Goal: Task Accomplishment & Management: Manage account settings

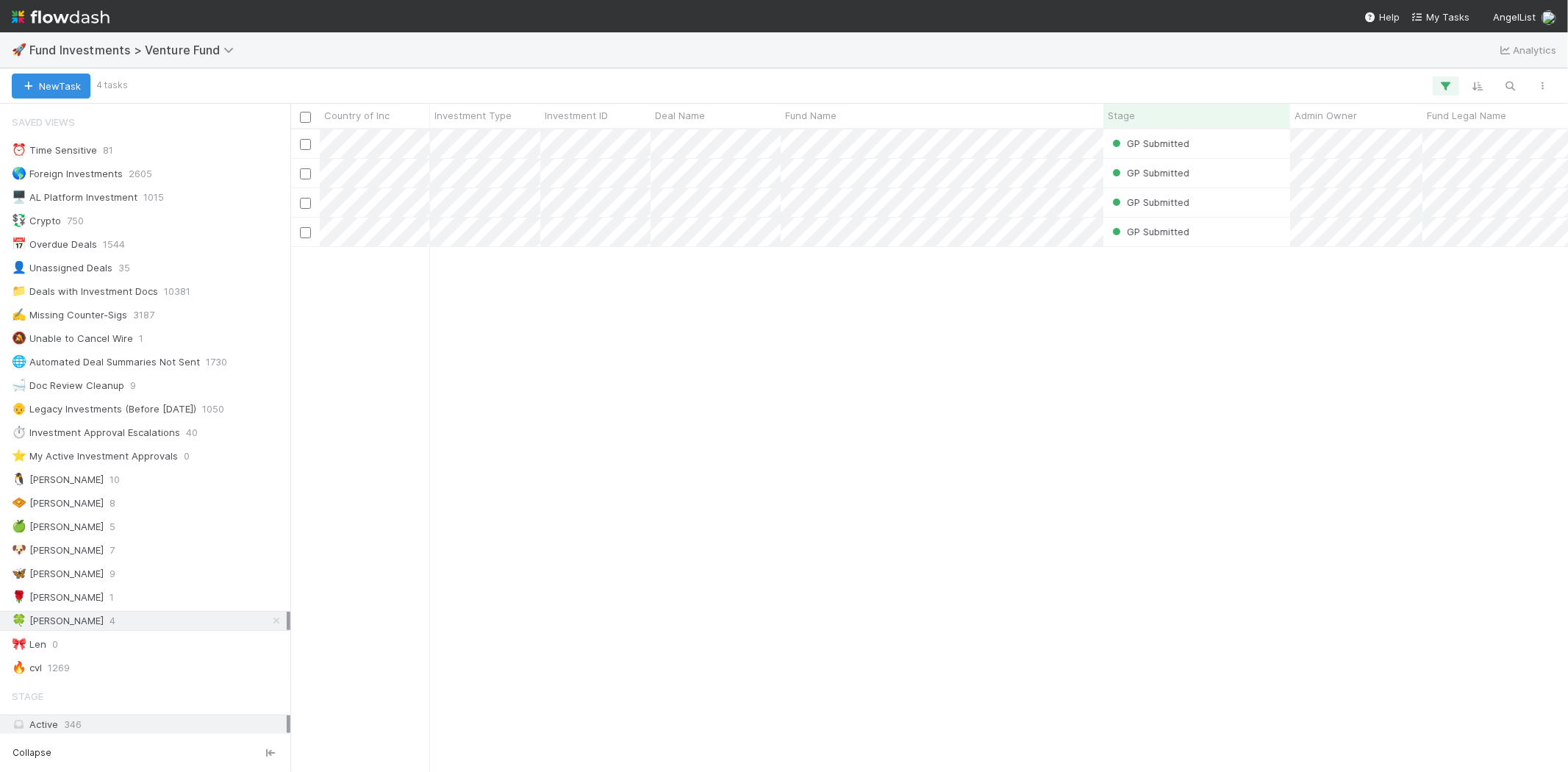
scroll to position [630, 1265]
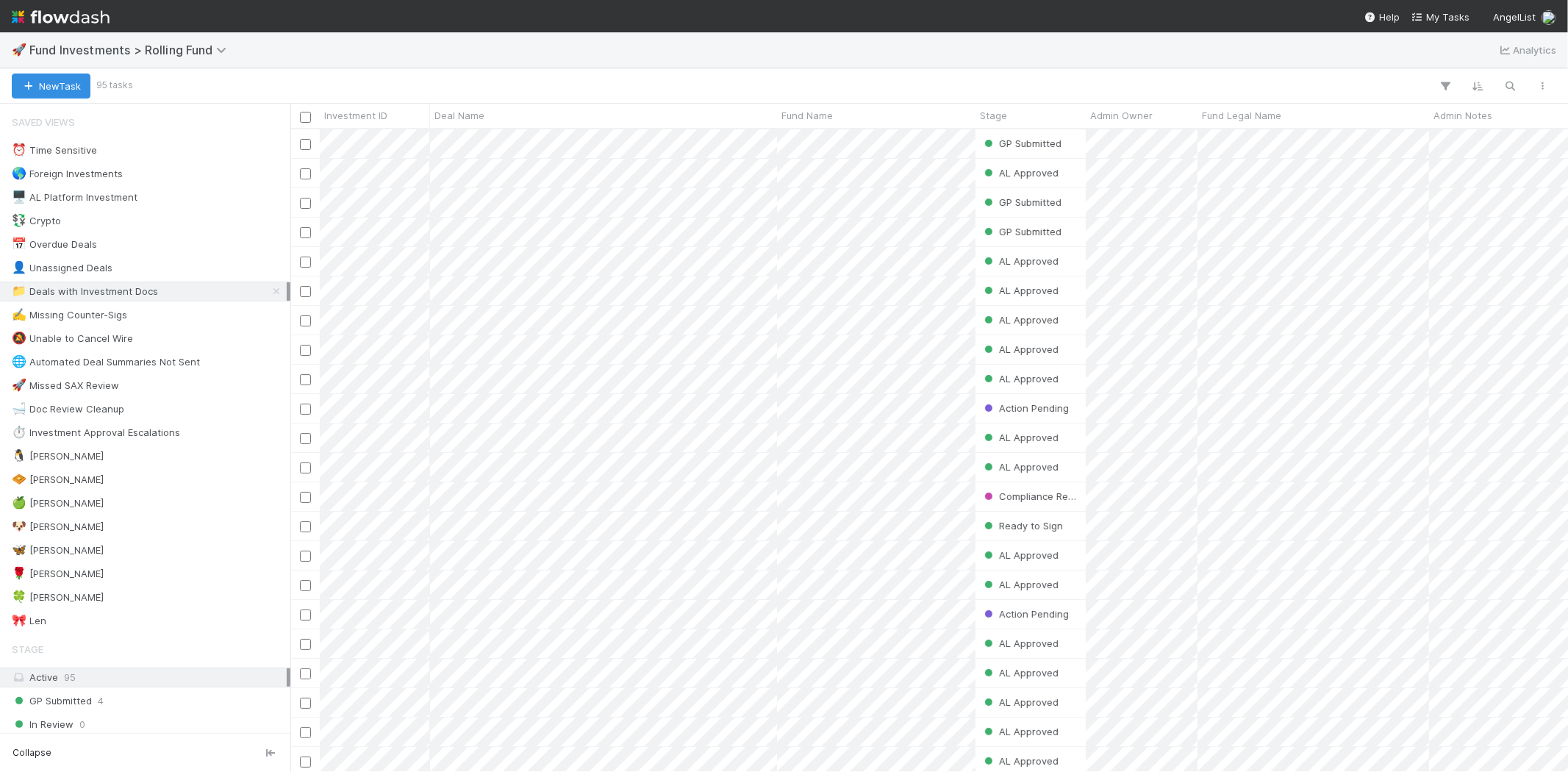
scroll to position [630, 1265]
click at [53, 597] on div "🍀 Mike 2" at bounding box center [149, 597] width 275 height 18
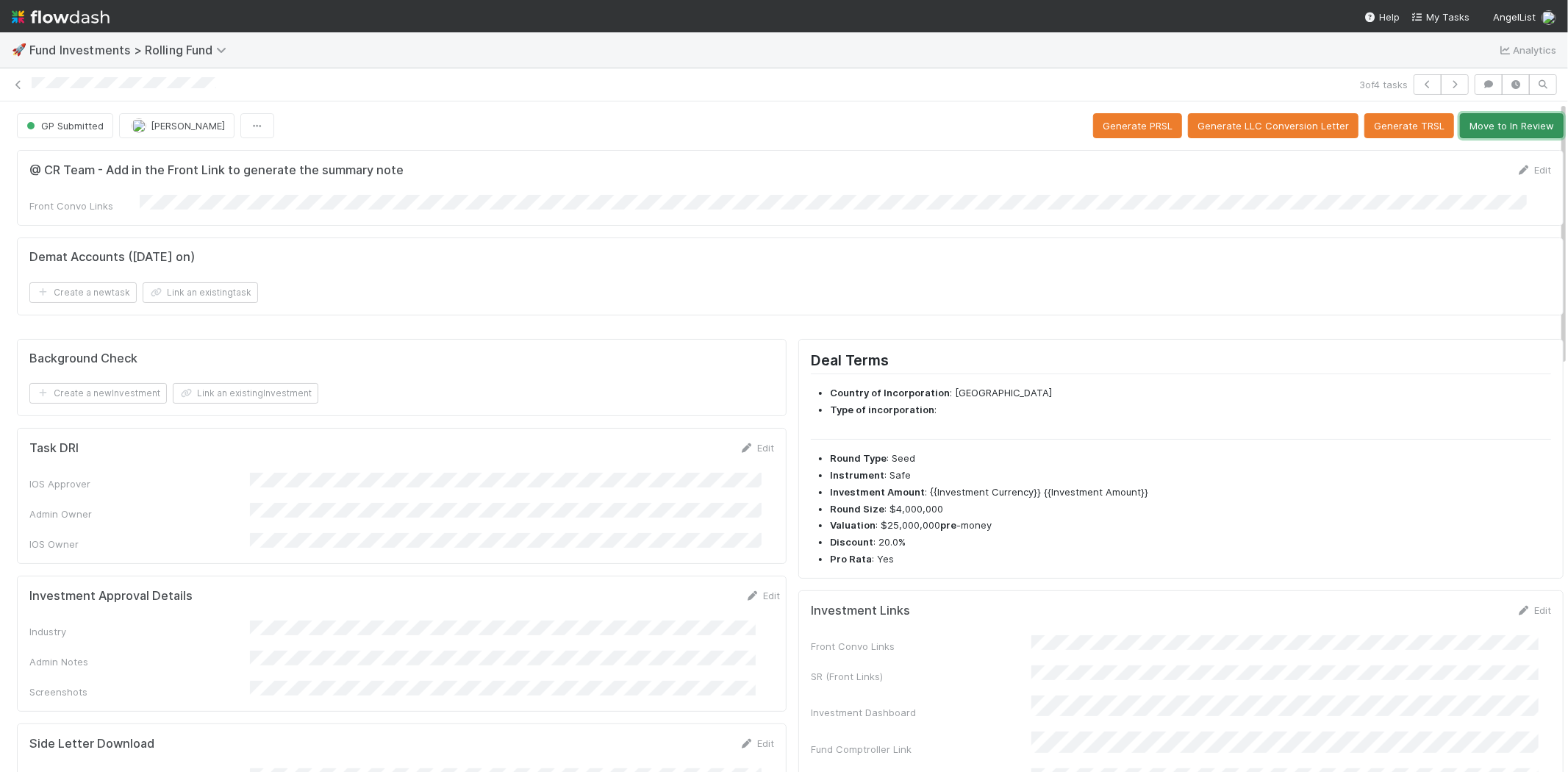
click at [1497, 122] on button "Move to In Review" at bounding box center [1512, 126] width 104 height 25
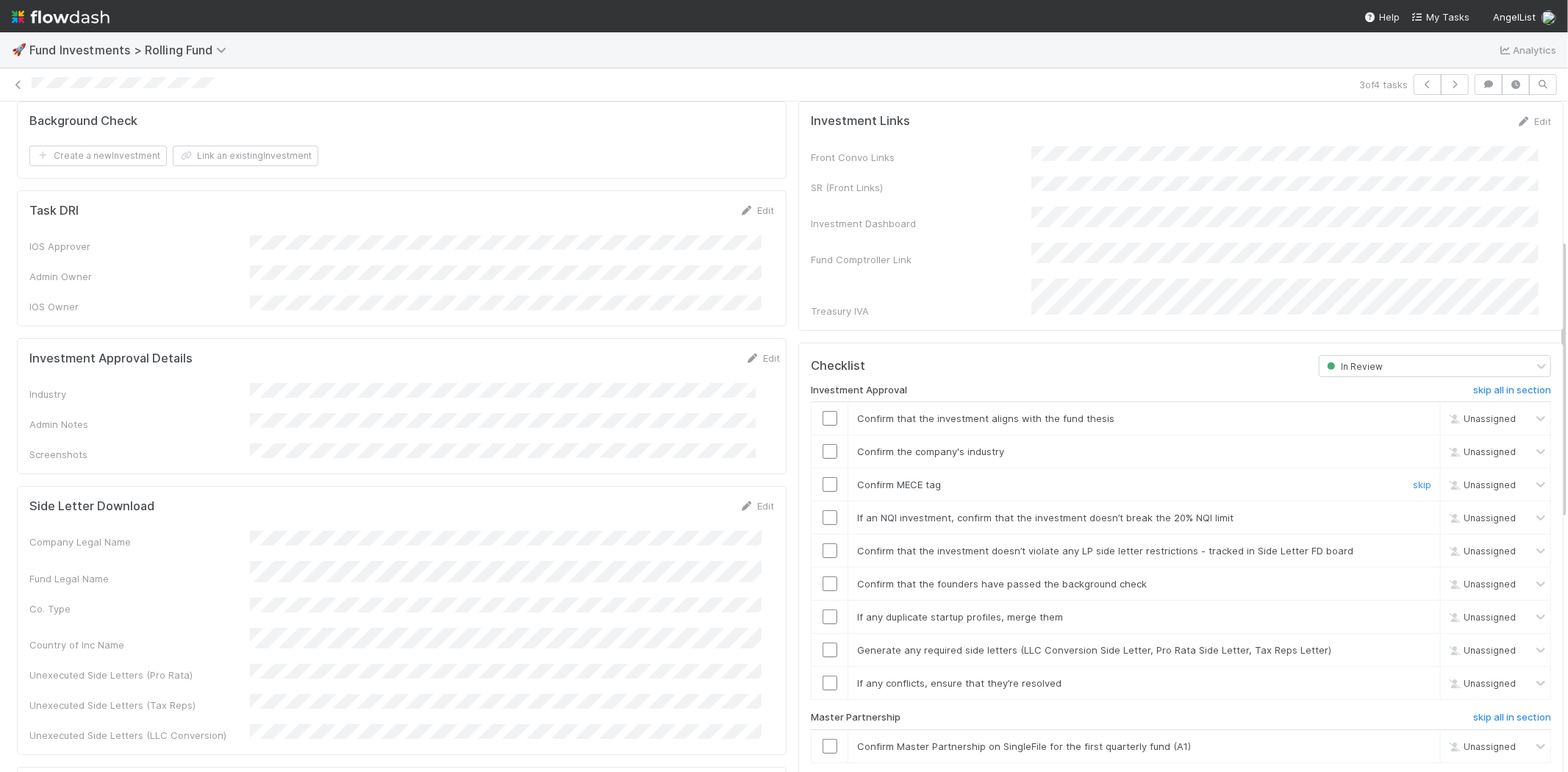
scroll to position [327, 0]
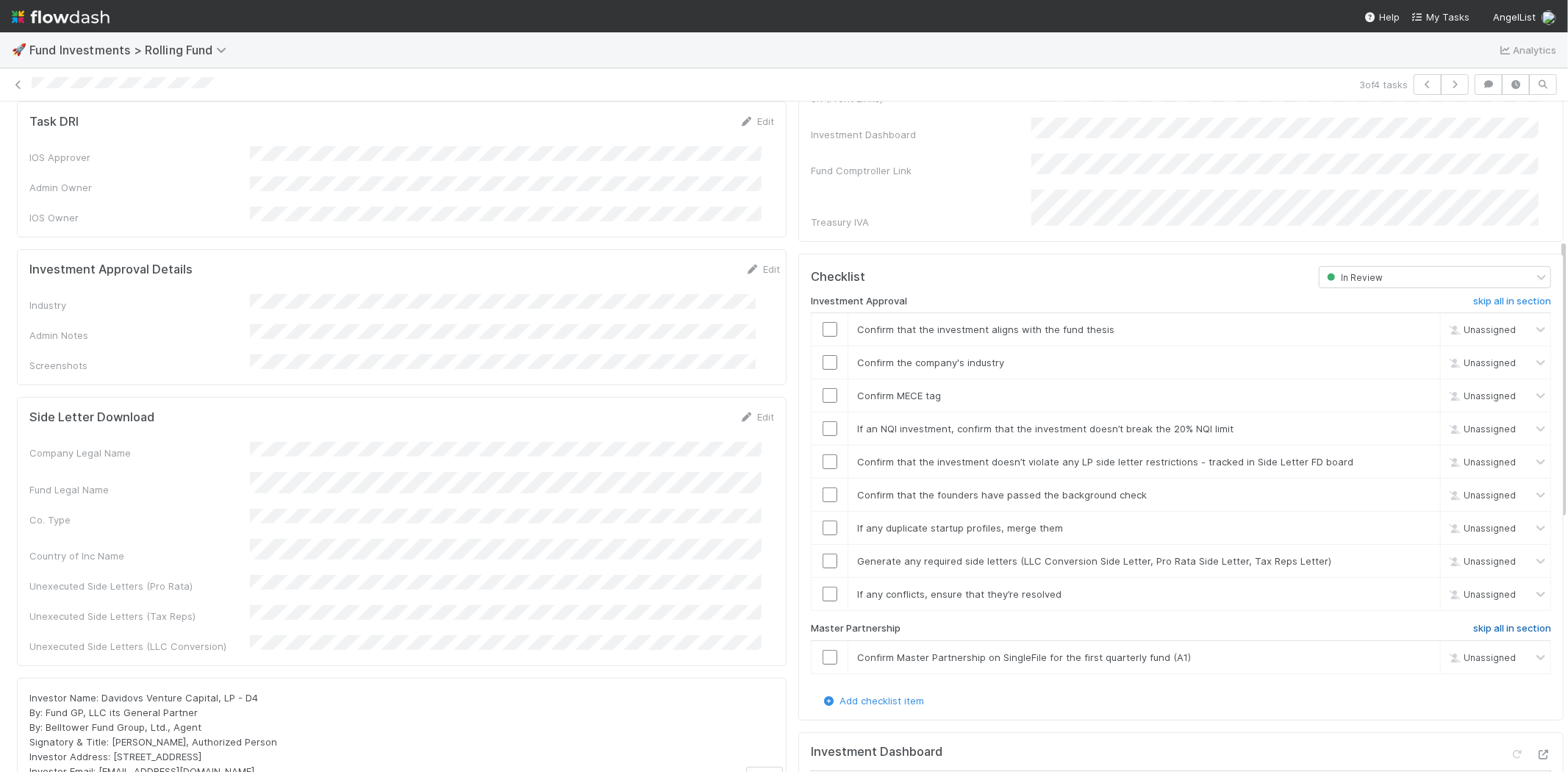
click at [1473, 623] on h6 "skip all in section" at bounding box center [1512, 628] width 78 height 12
click at [1468, 623] on h6 "undo all in section" at bounding box center [1509, 628] width 83 height 12
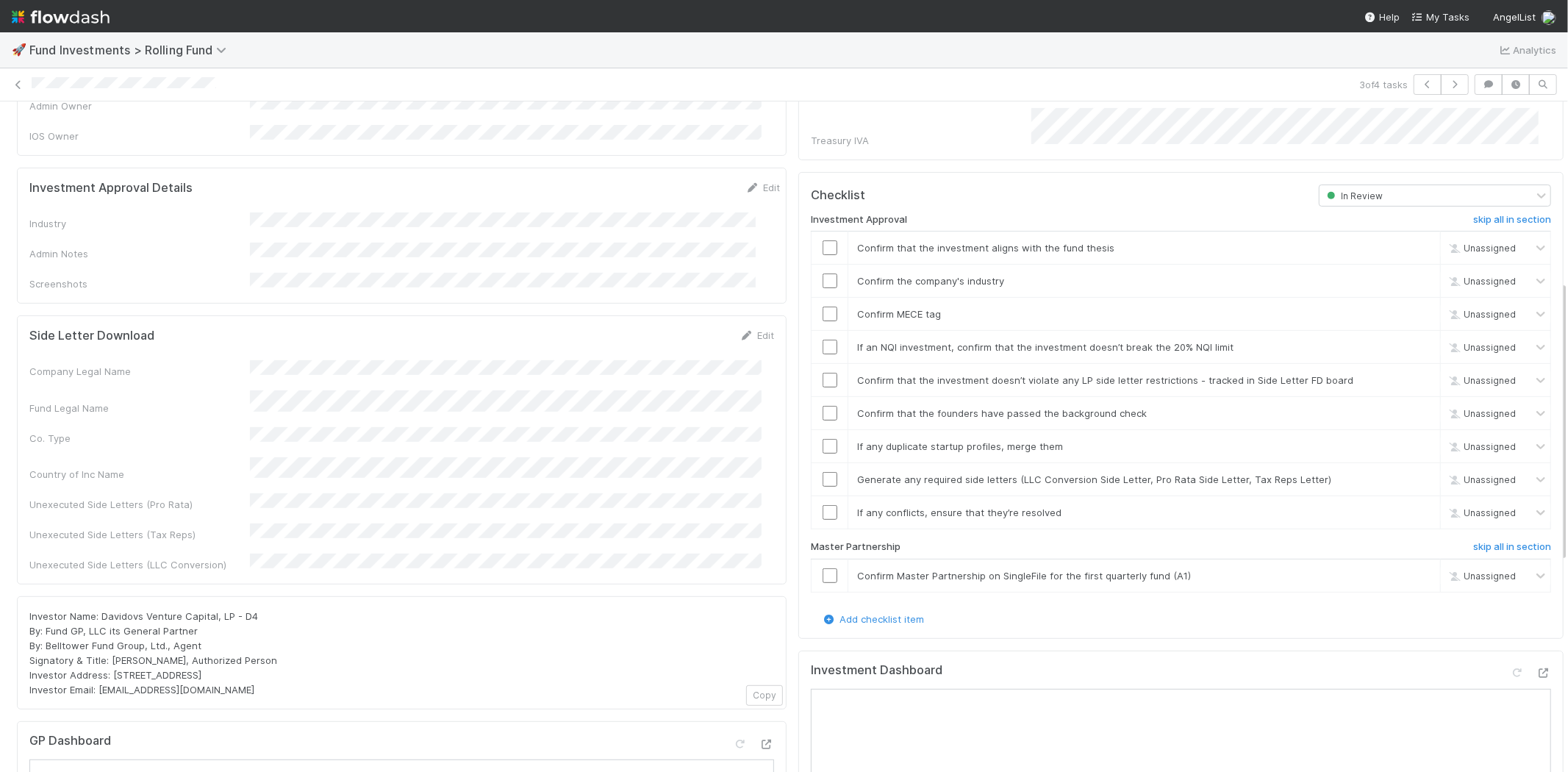
scroll to position [489, 0]
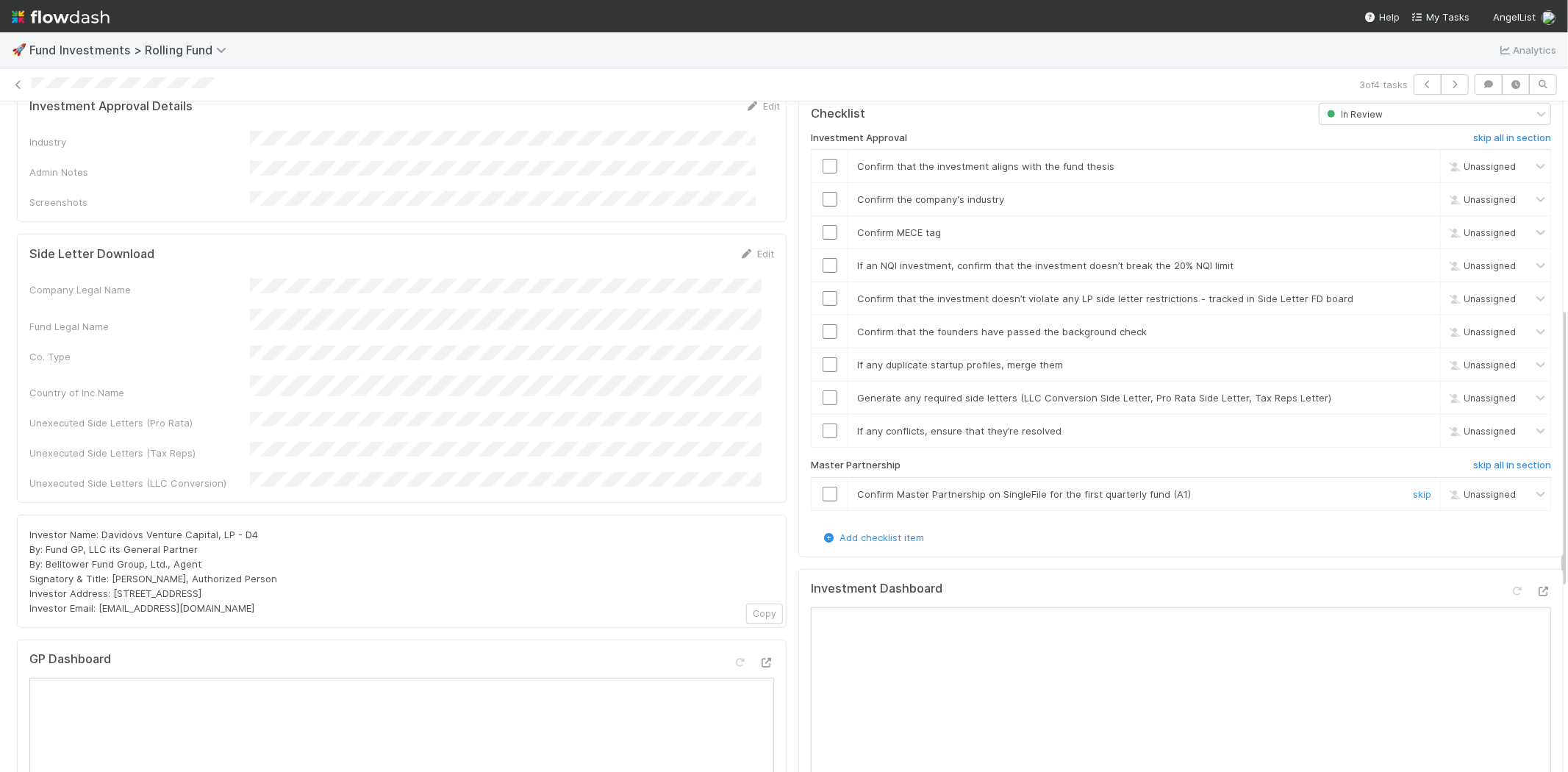
click at [823, 487] on input "checkbox" at bounding box center [830, 494] width 15 height 15
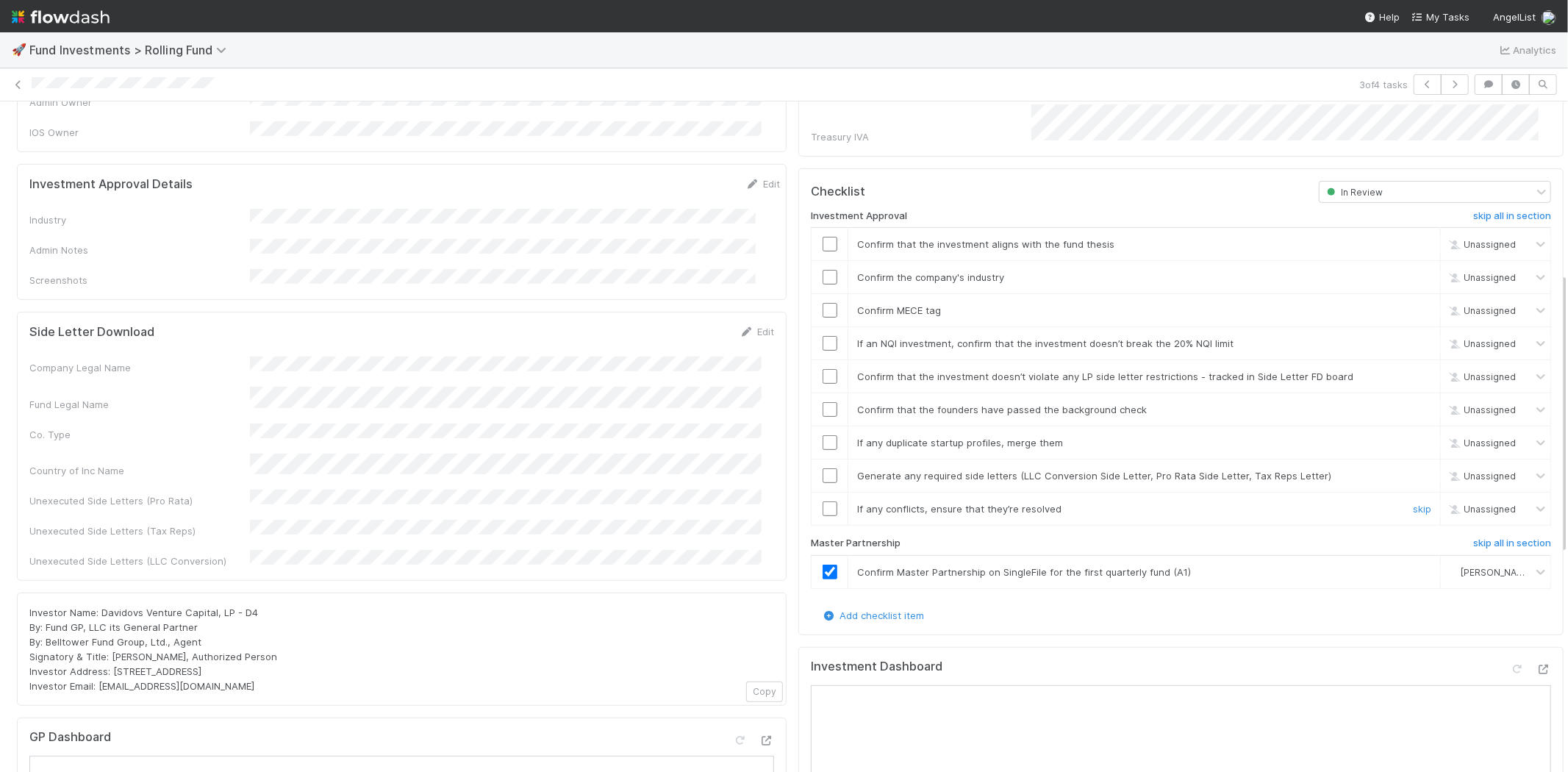
scroll to position [408, 0]
click at [823, 240] on input "checkbox" at bounding box center [830, 247] width 15 height 15
click at [823, 307] on input "checkbox" at bounding box center [830, 314] width 15 height 15
click at [747, 182] on link "Edit" at bounding box center [762, 187] width 35 height 12
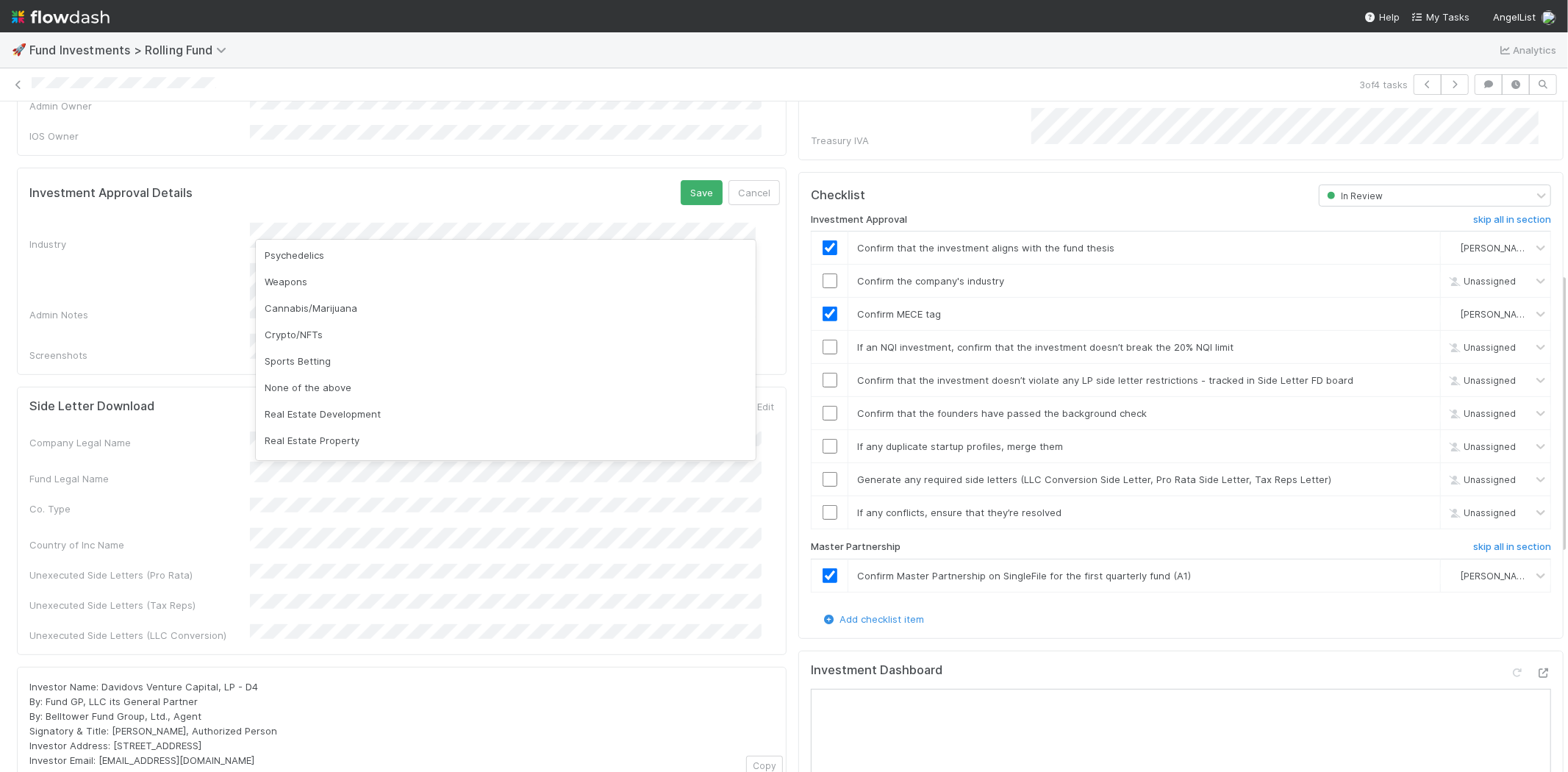
scroll to position [420, 0]
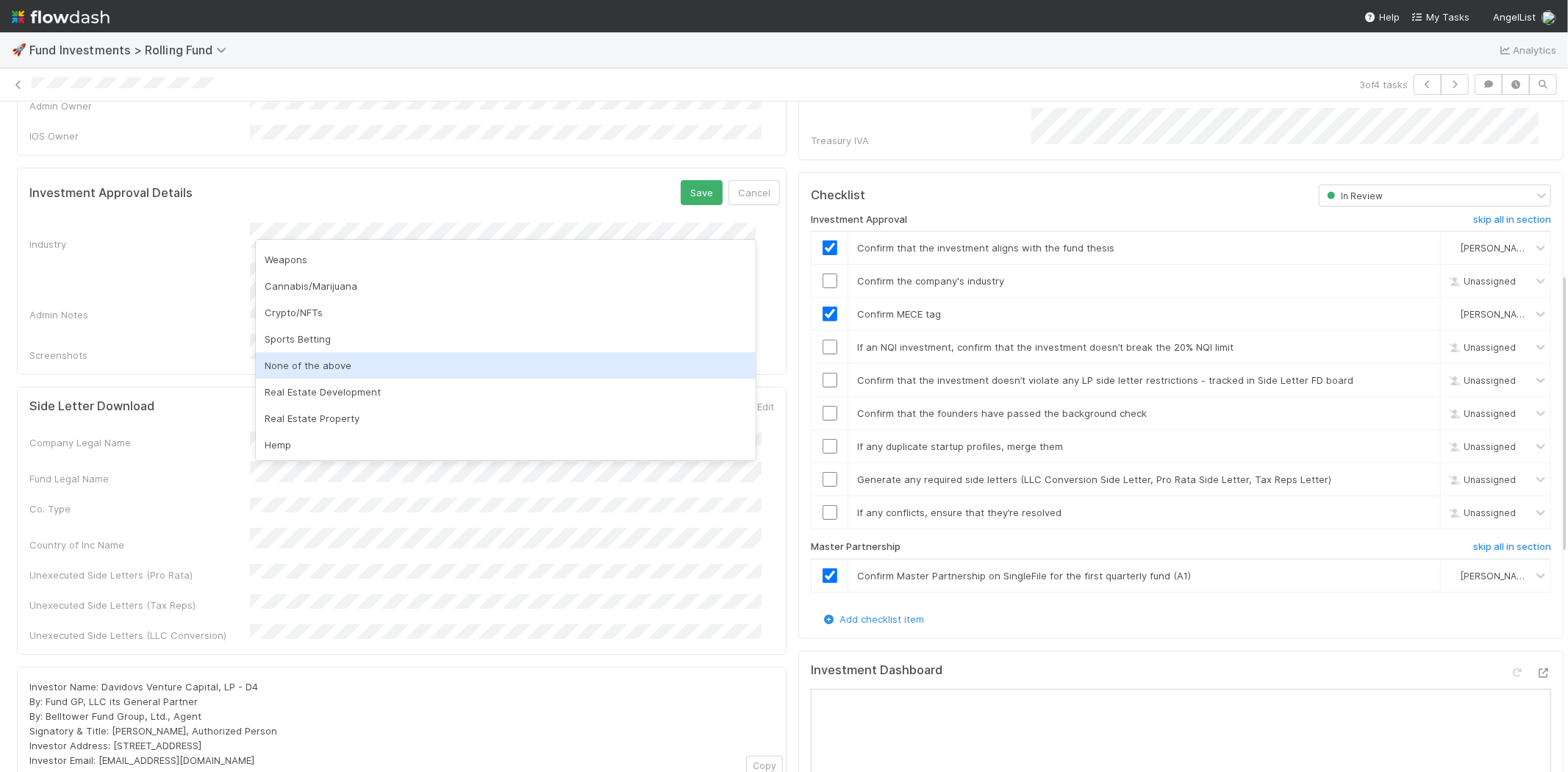
click at [482, 356] on div "None of the above" at bounding box center [505, 365] width 500 height 26
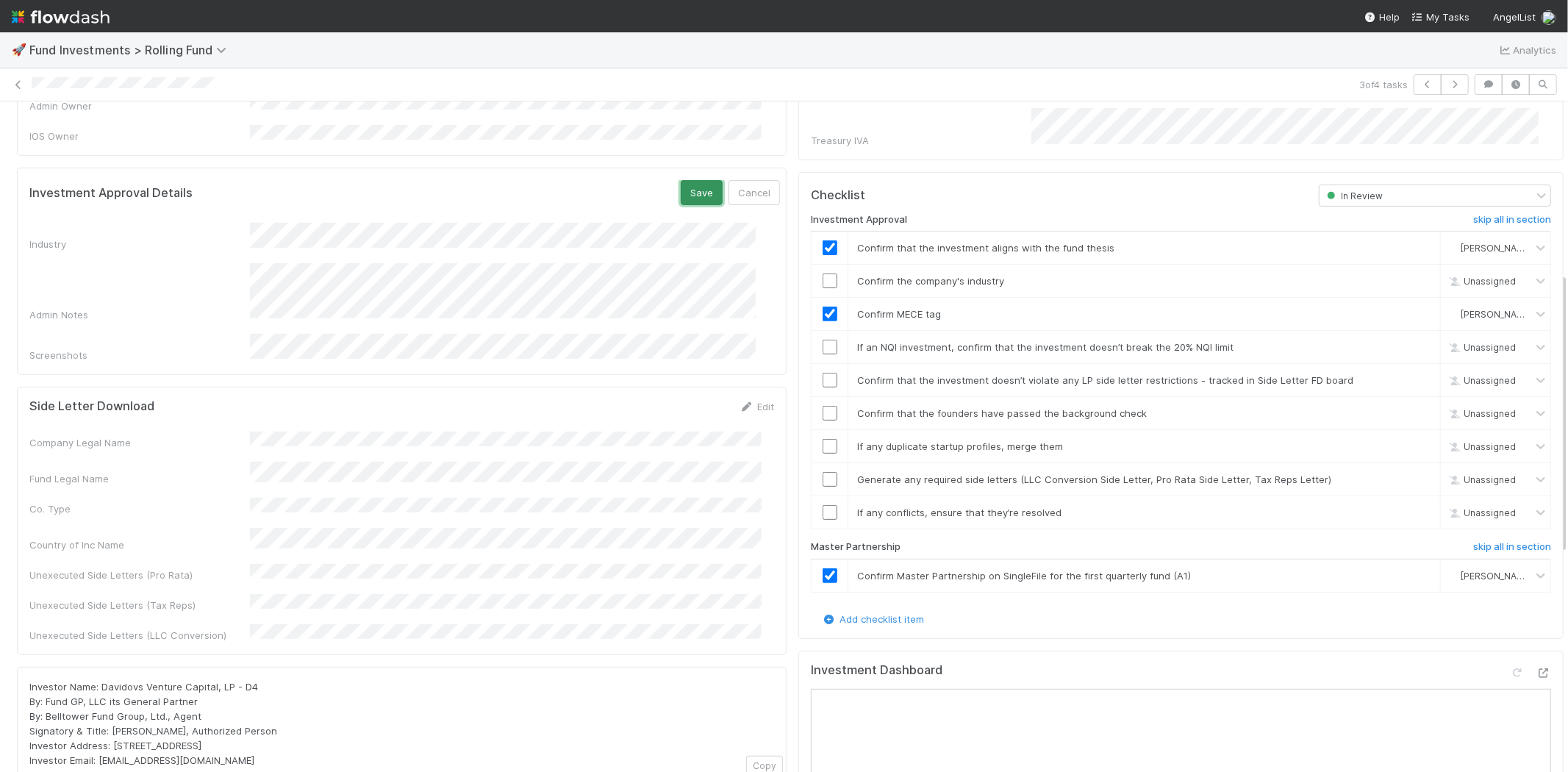
click at [680, 180] on button "Save" at bounding box center [701, 193] width 42 height 25
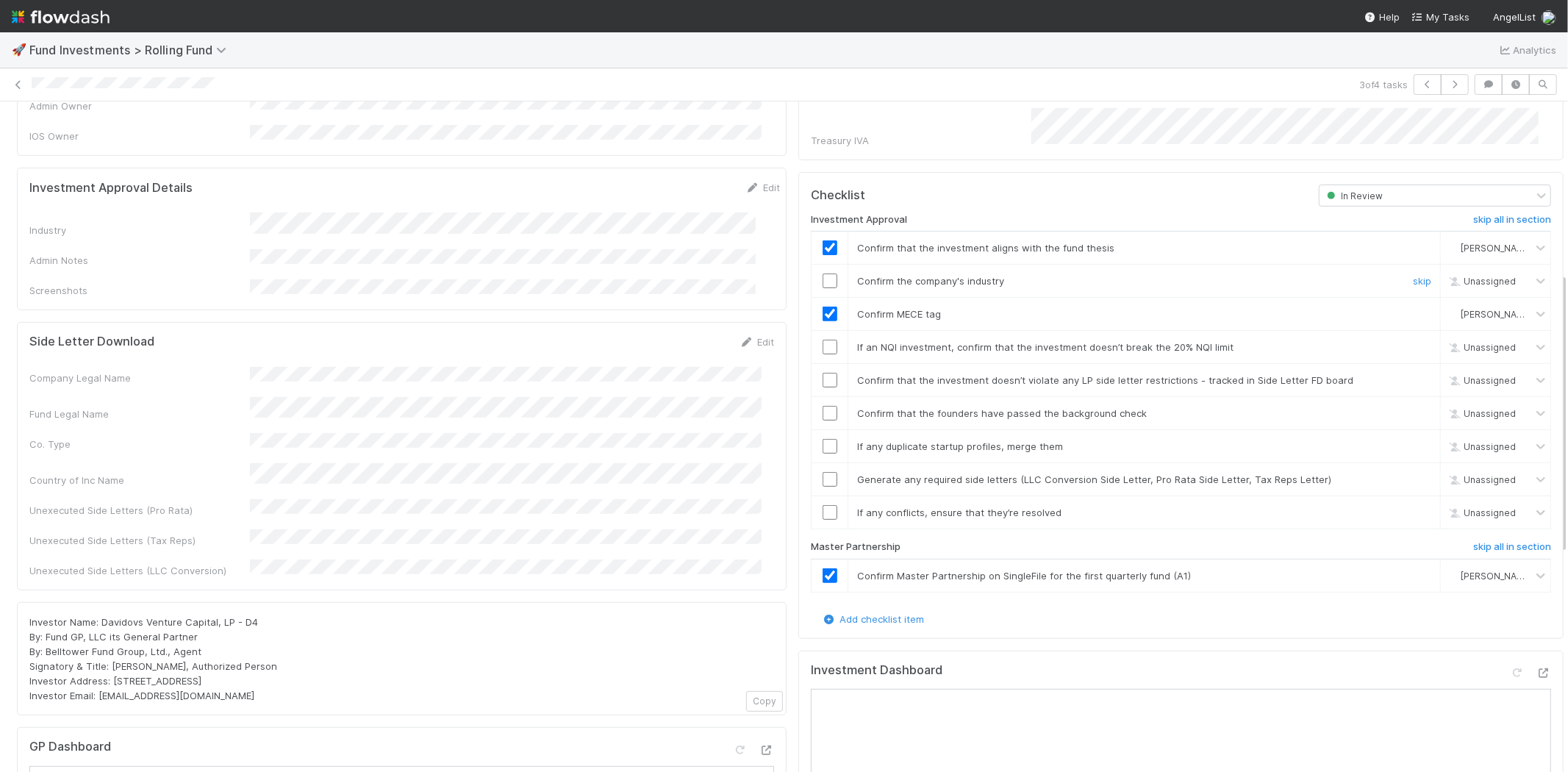
click at [823, 274] on input "checkbox" at bounding box center [830, 280] width 15 height 15
click at [823, 340] on input "checkbox" at bounding box center [830, 347] width 15 height 15
click at [823, 373] on input "checkbox" at bounding box center [830, 380] width 15 height 15
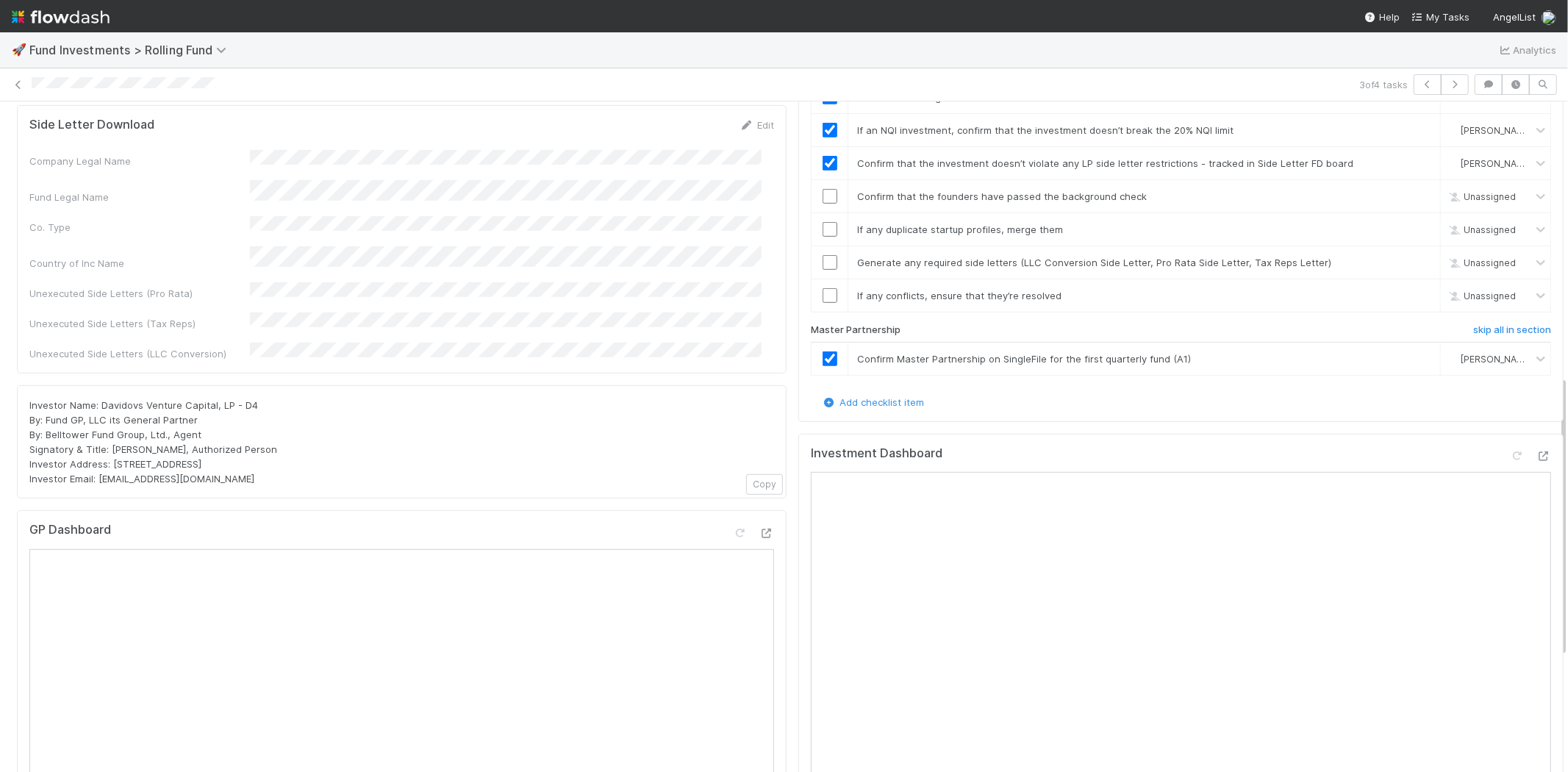
scroll to position [653, 0]
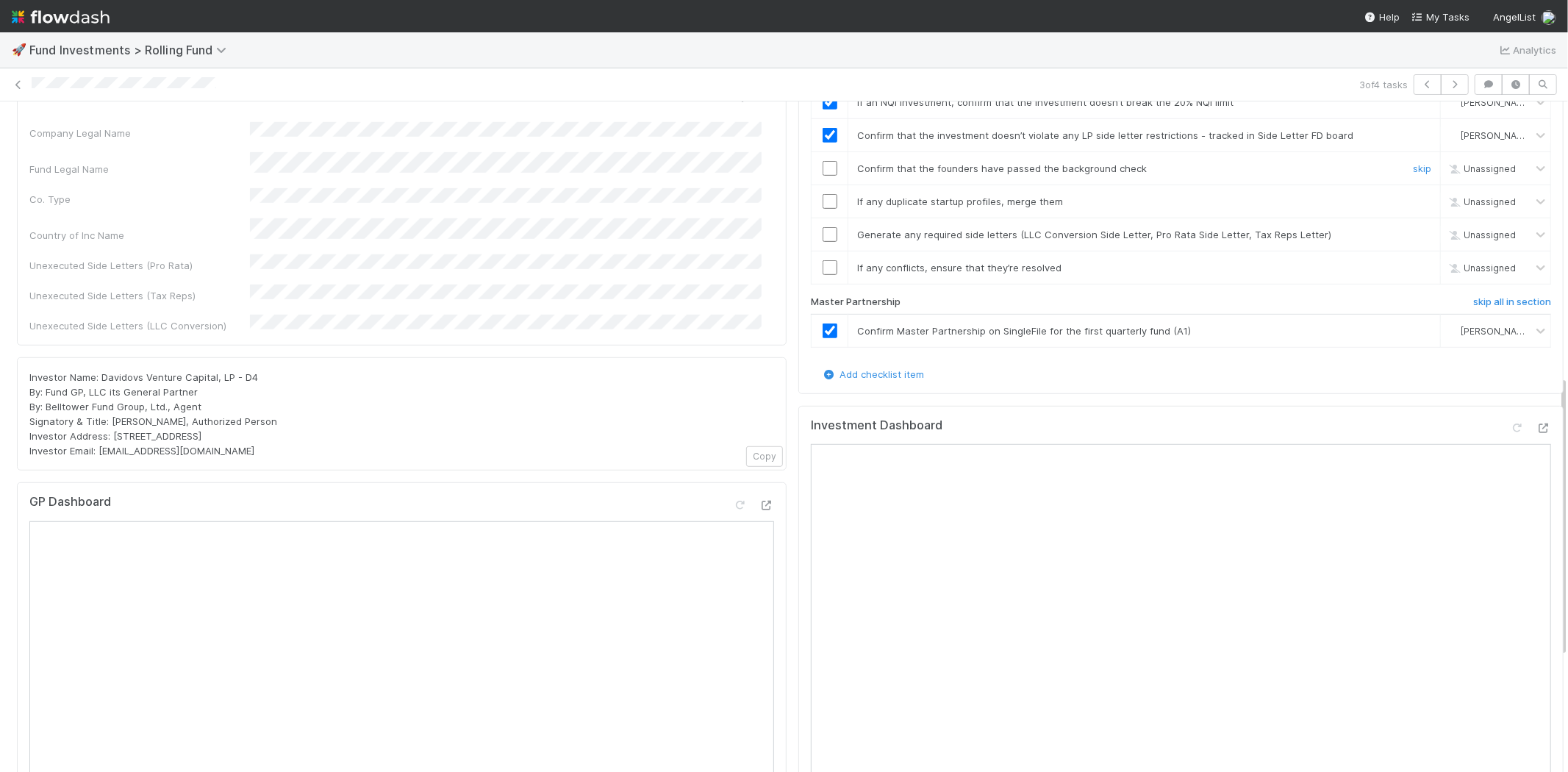
click at [823, 161] on input "checkbox" at bounding box center [830, 168] width 15 height 15
click at [823, 194] on input "checkbox" at bounding box center [830, 201] width 15 height 15
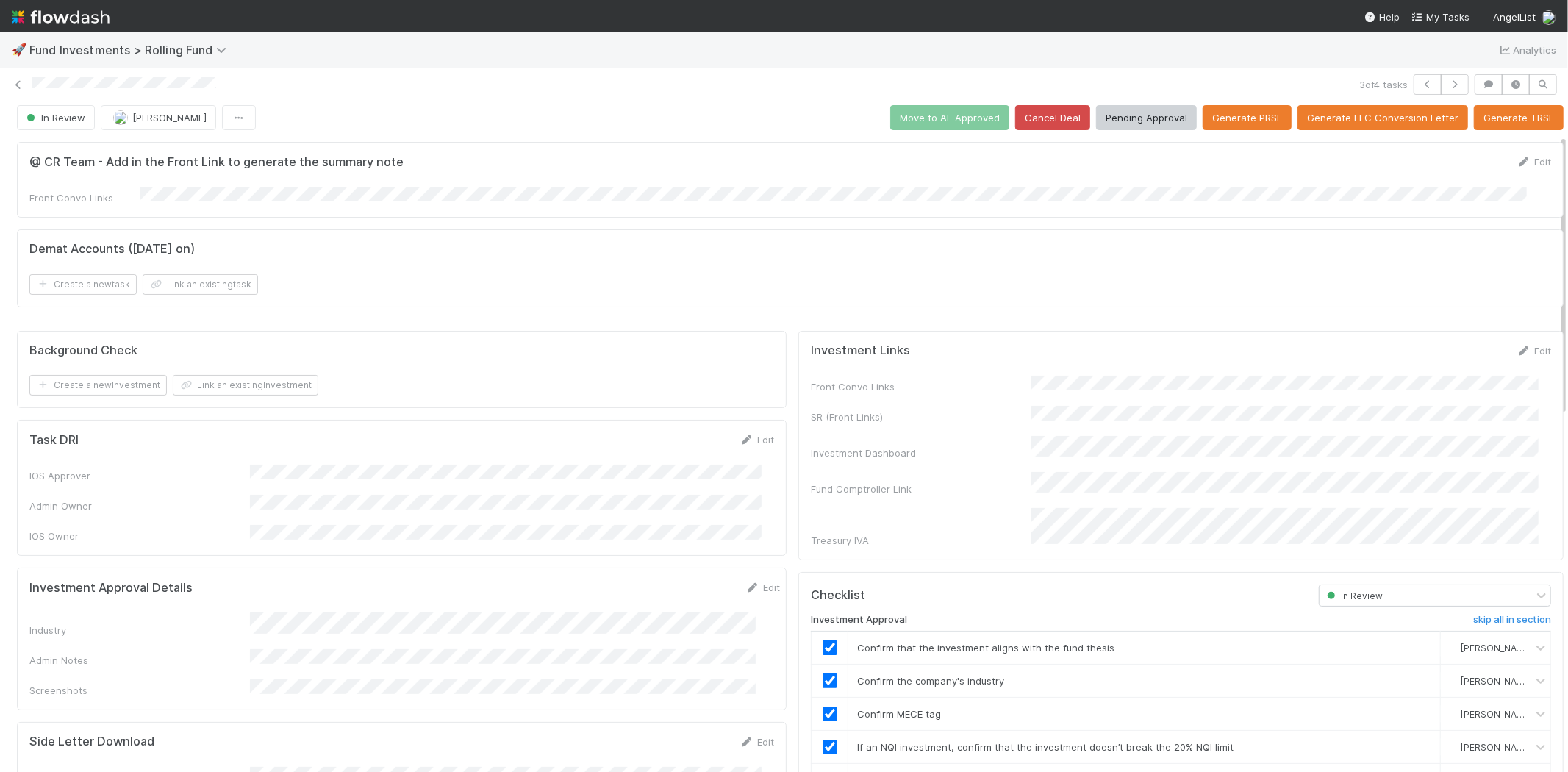
scroll to position [0, 0]
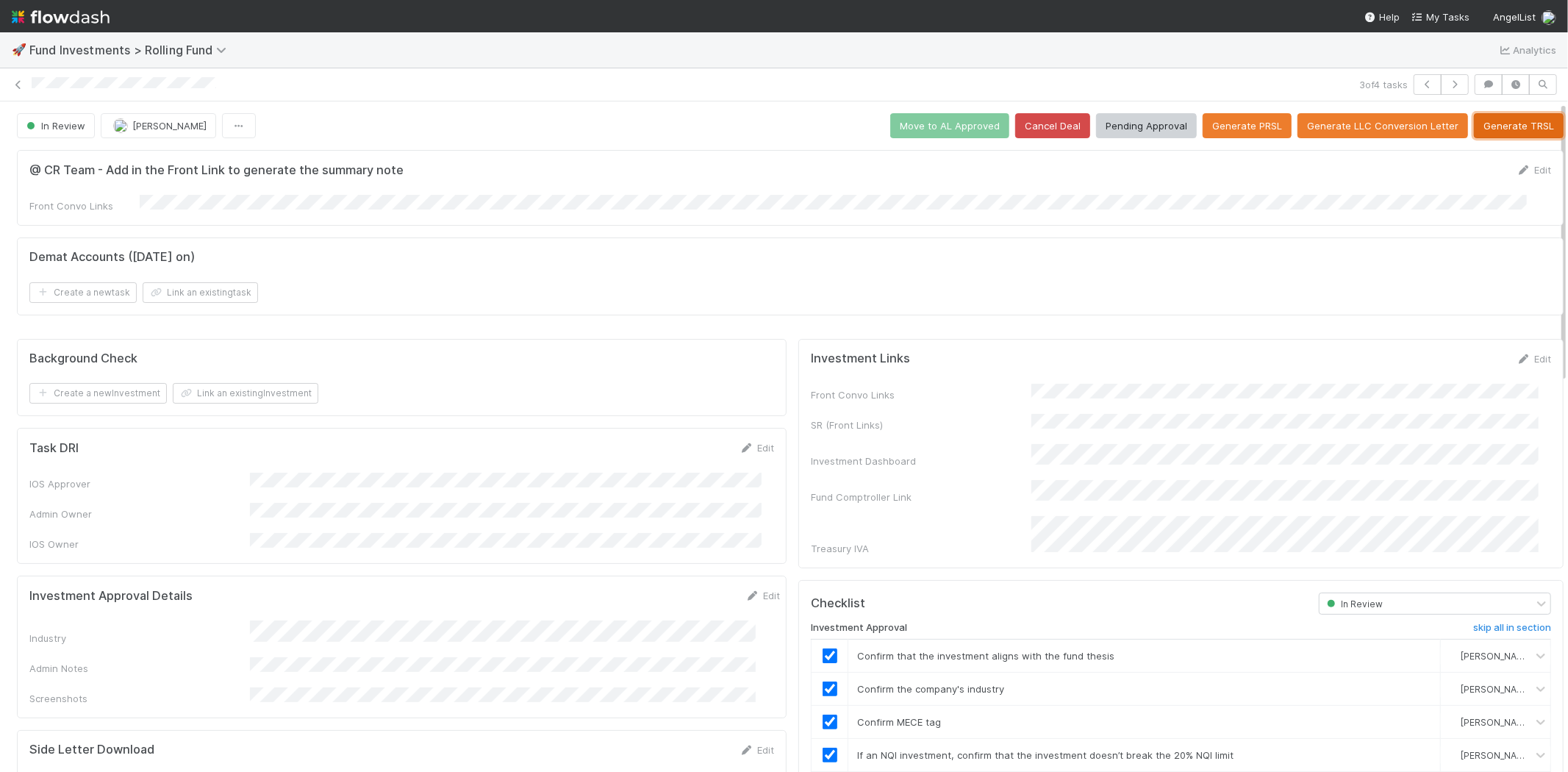
click at [1487, 120] on button "Generate TRSL" at bounding box center [1519, 126] width 89 height 25
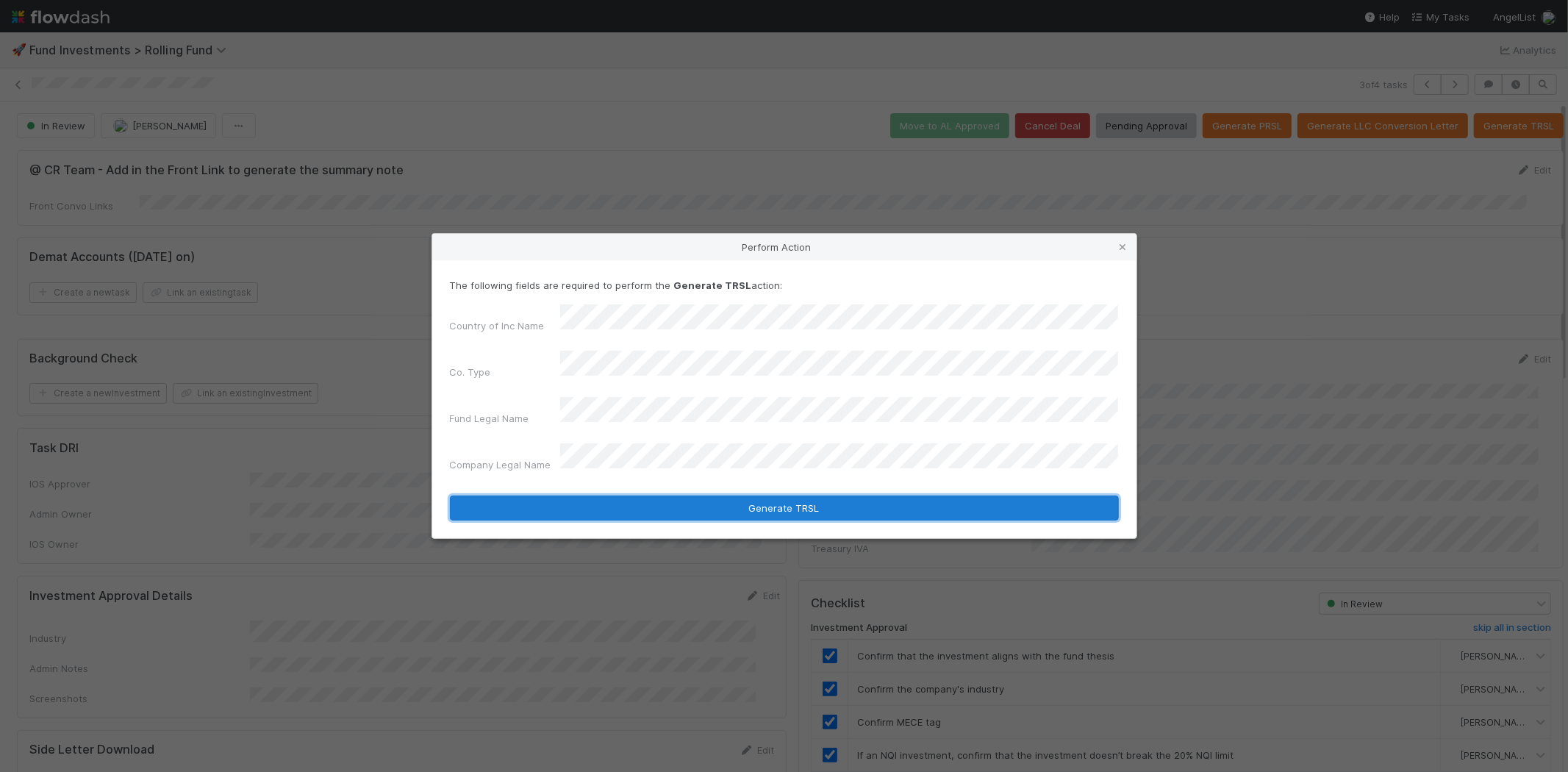
click at [740, 495] on button "Generate TRSL" at bounding box center [784, 508] width 669 height 25
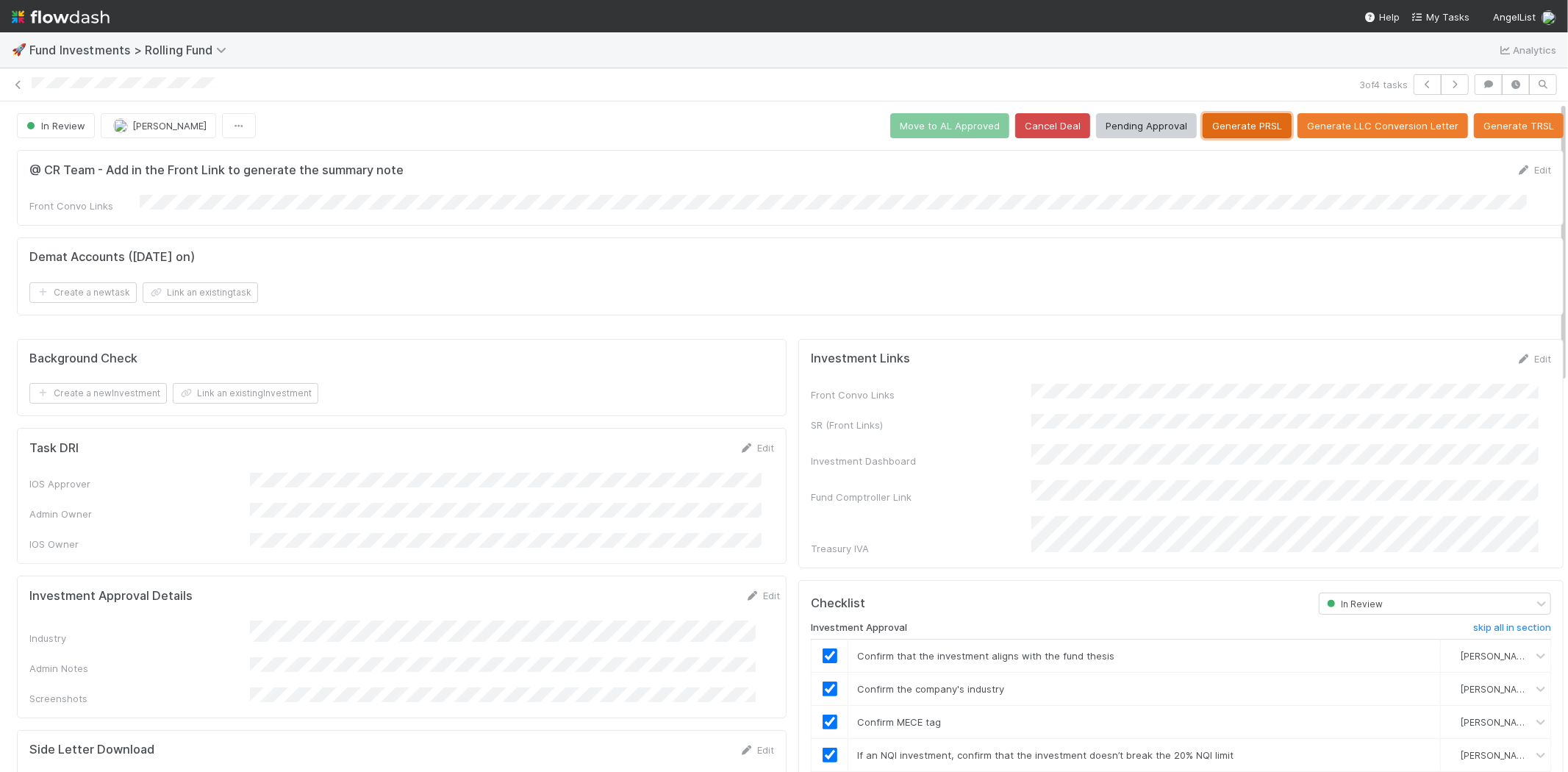
click at [1239, 126] on button "Generate PRSL" at bounding box center [1247, 126] width 89 height 25
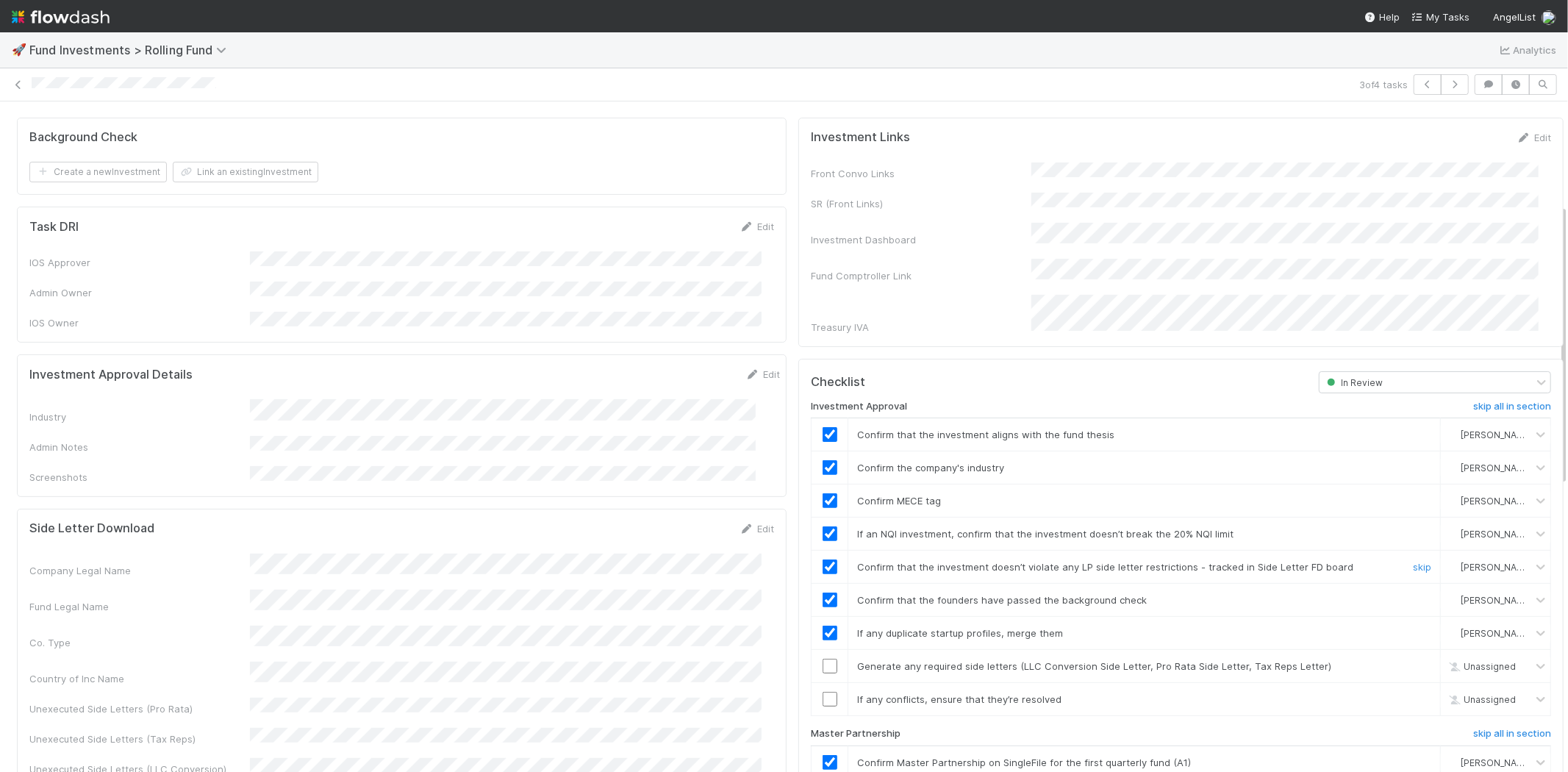
scroll to position [245, 0]
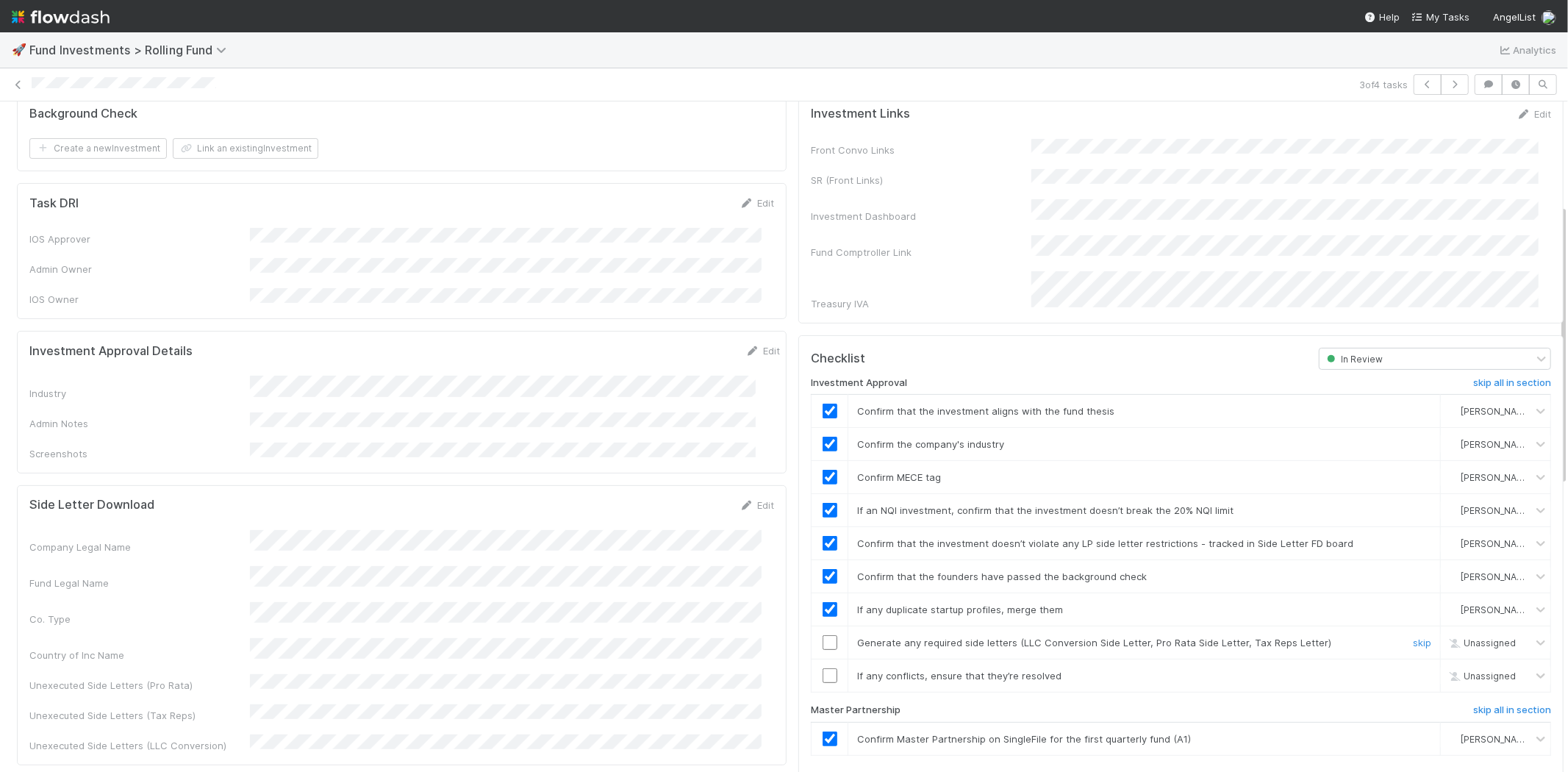
click at [823, 635] on input "checkbox" at bounding box center [830, 642] width 15 height 15
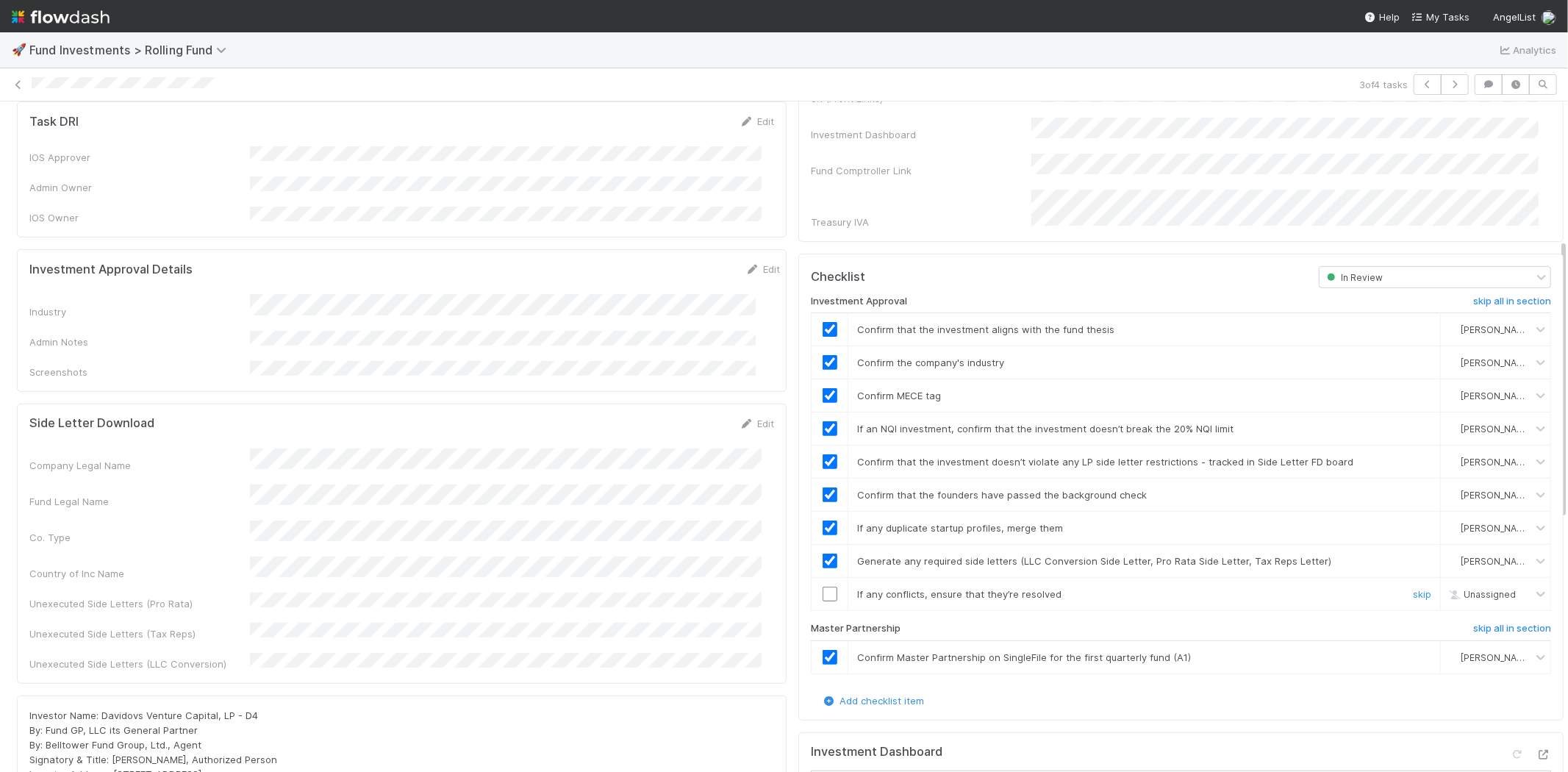
click at [823, 586] on input "checkbox" at bounding box center [830, 593] width 15 height 15
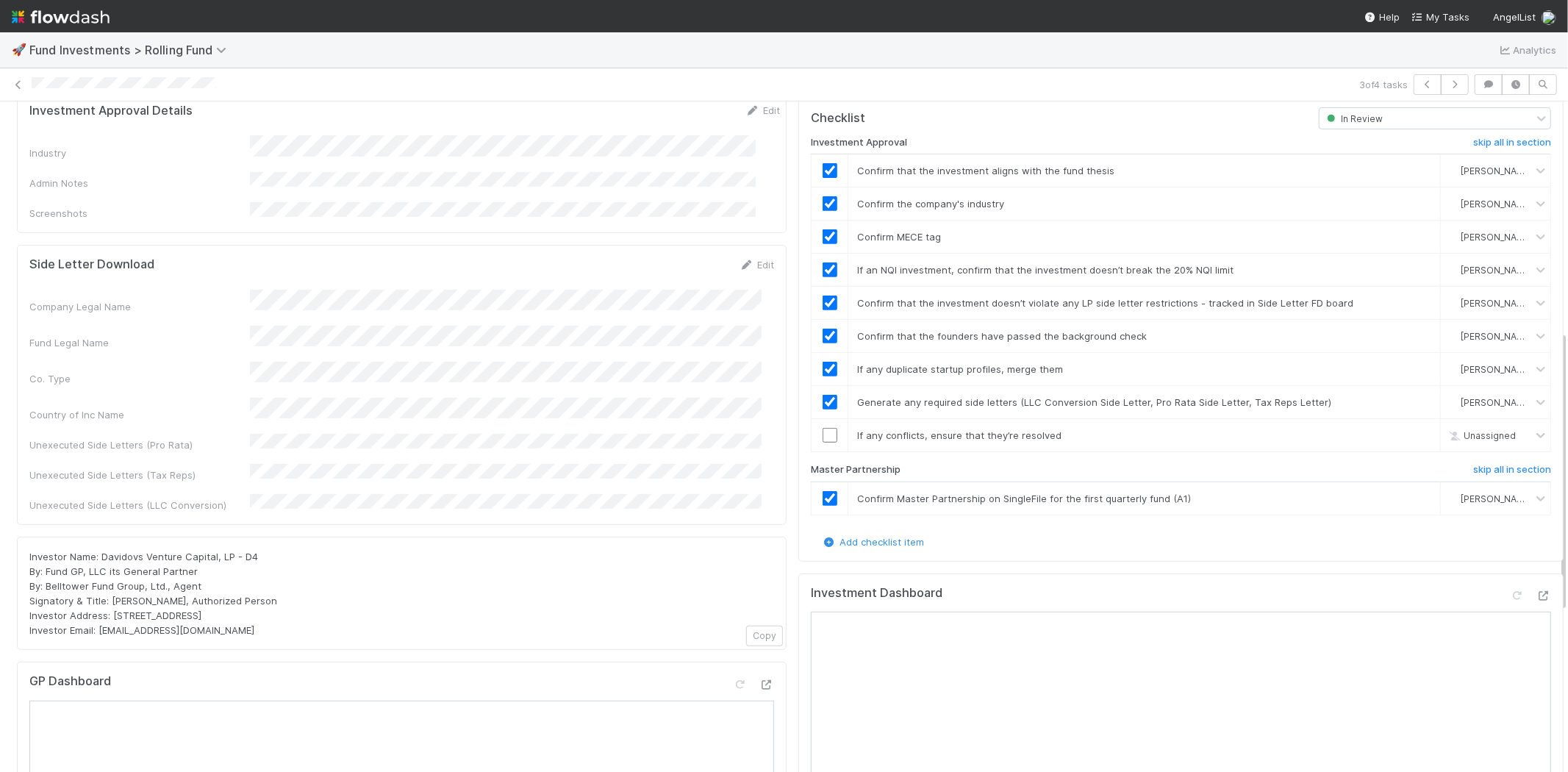
scroll to position [571, 0]
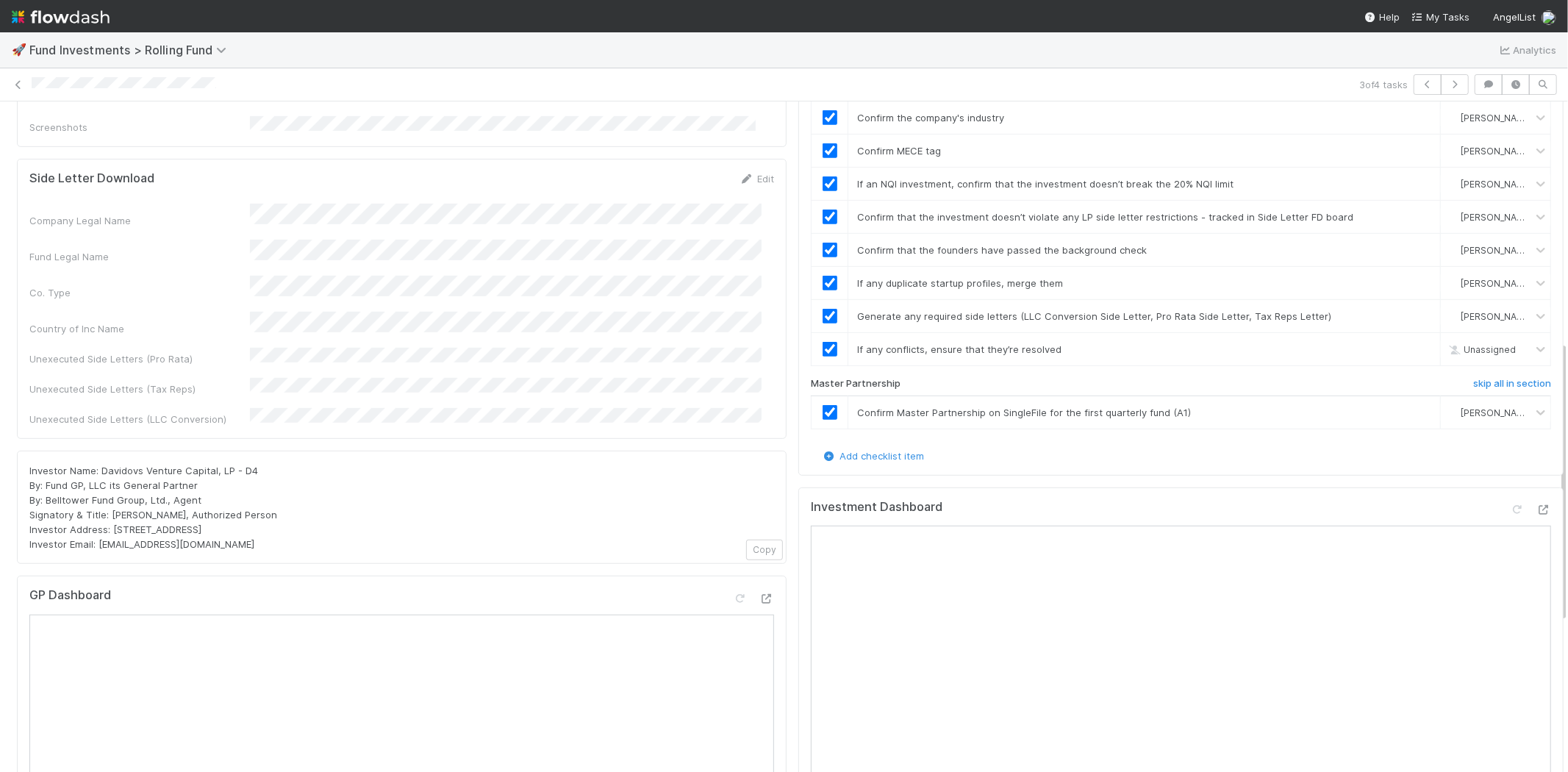
checkbox input "true"
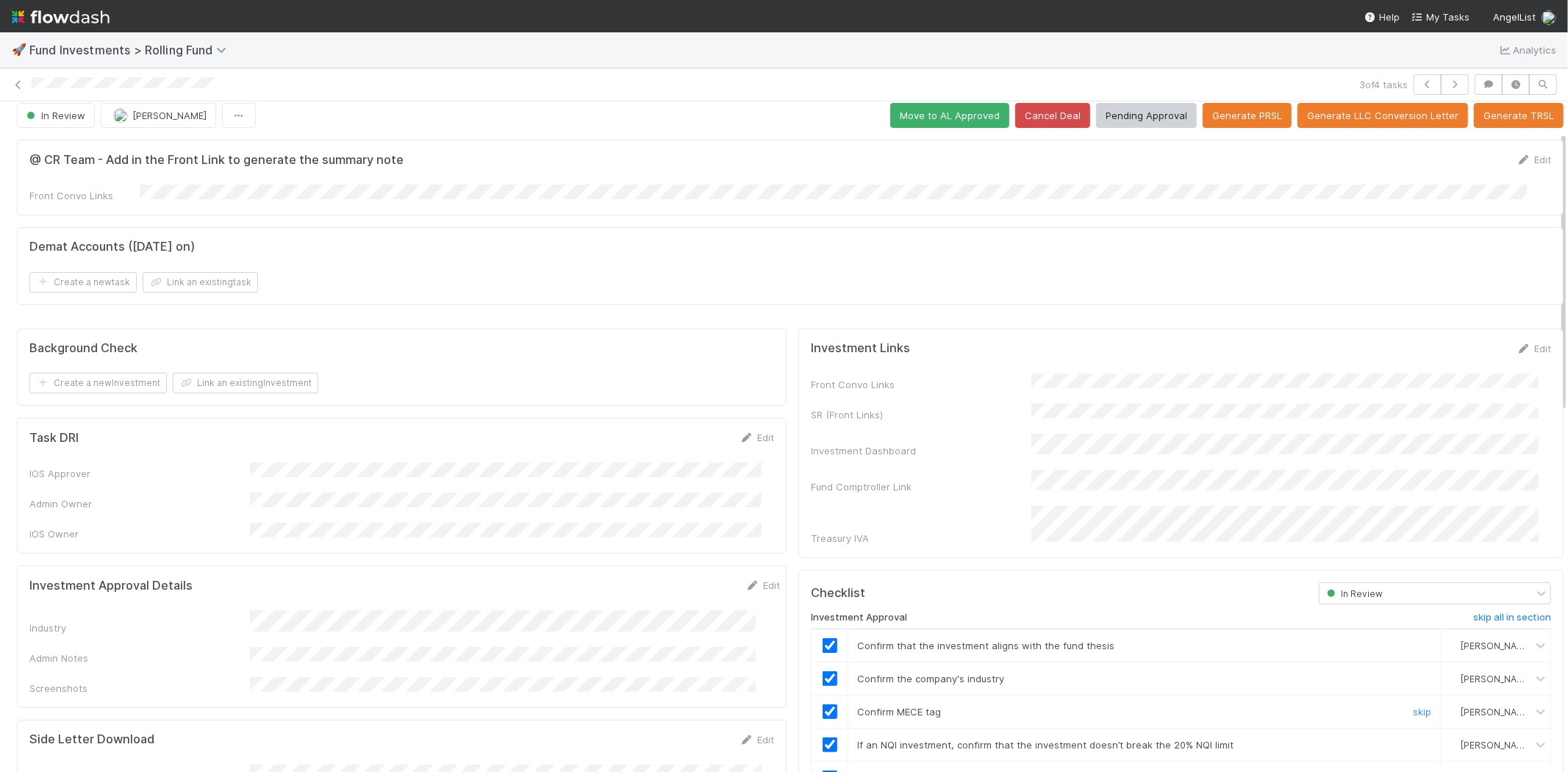
scroll to position [0, 0]
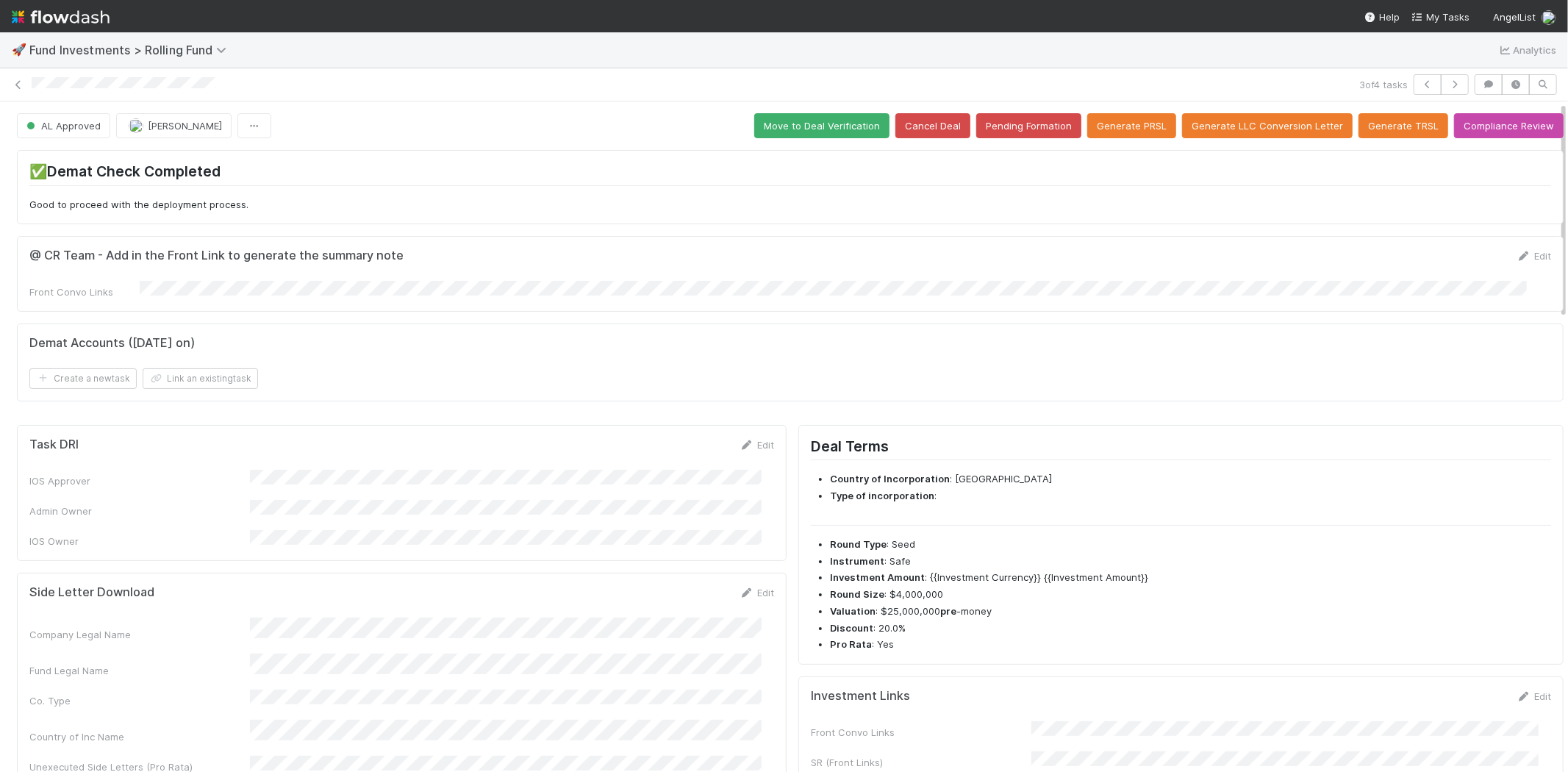
drag, startPoint x: 28, startPoint y: 78, endPoint x: 247, endPoint y: 87, distance: 219.2
click at [247, 87] on div "3 of 4 tasks" at bounding box center [784, 84] width 1568 height 21
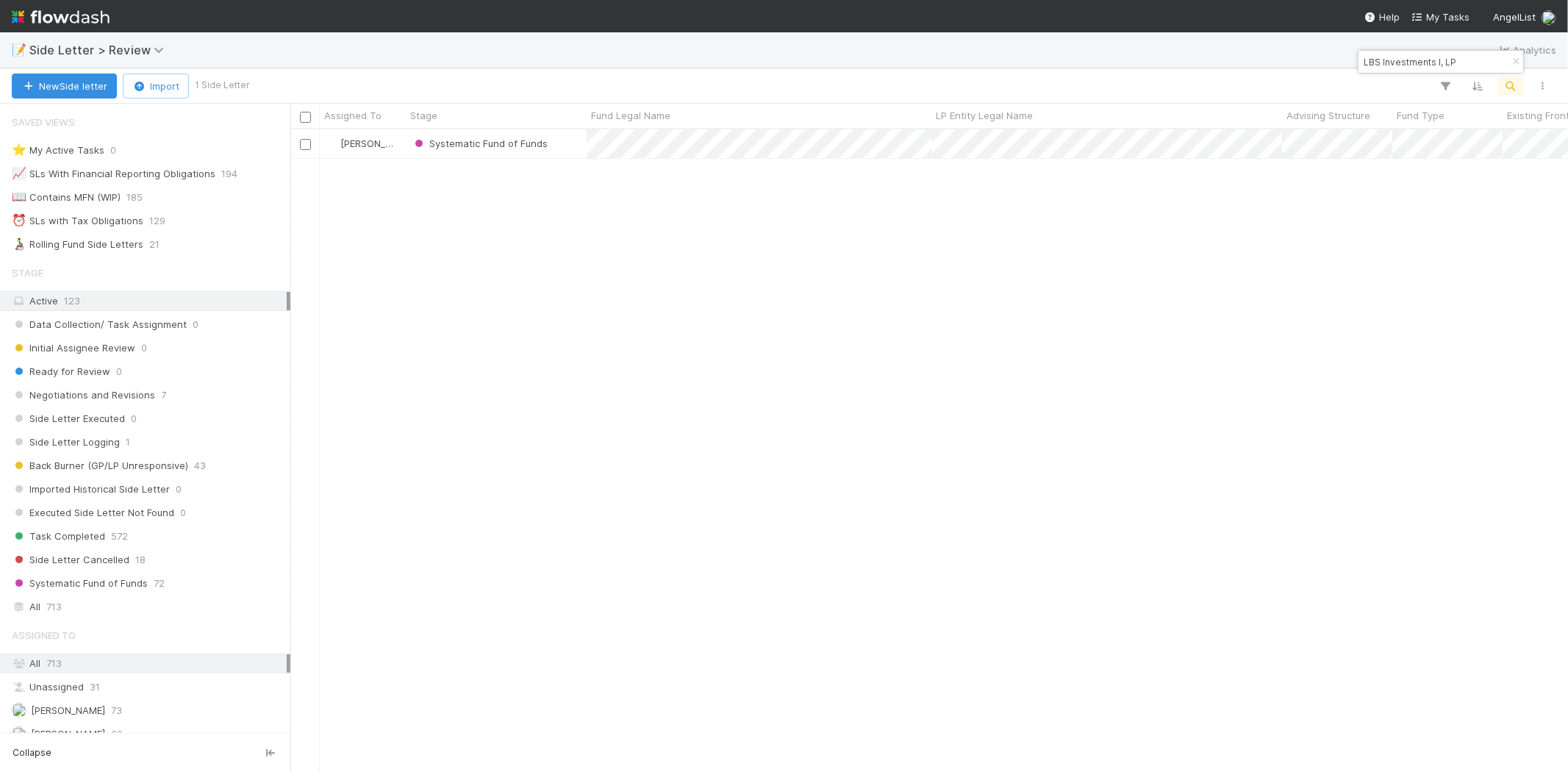
scroll to position [630, 1265]
click at [1420, 60] on input "LBS Investments I, LP" at bounding box center [1434, 62] width 147 height 18
click at [1421, 59] on input "LBS Investments I, LP" at bounding box center [1434, 62] width 147 height 18
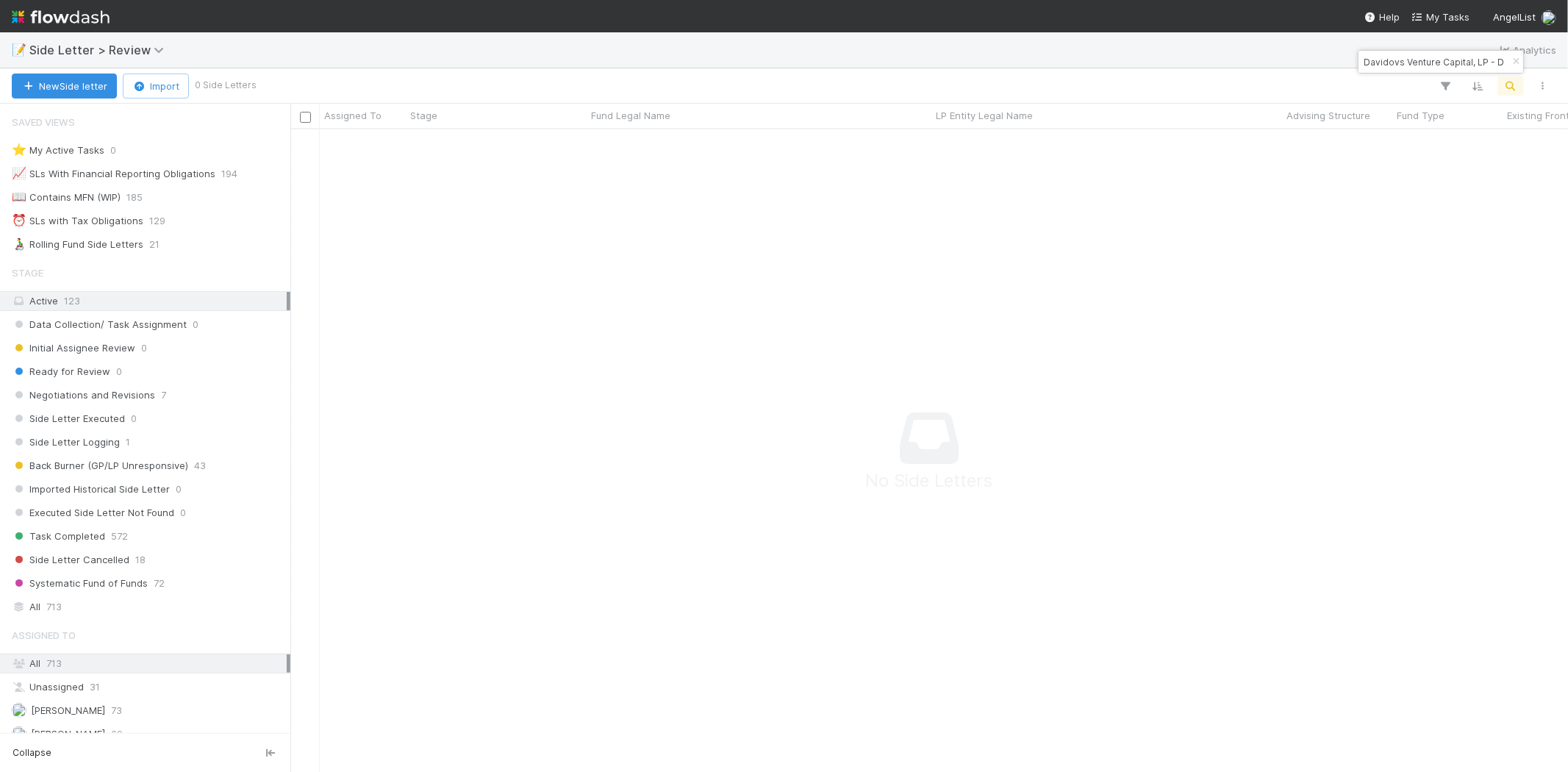
click at [1381, 62] on input "Davidovs Venture Capital, LP - D4" at bounding box center [1434, 62] width 147 height 18
paste input "Balaji Rolling Fund, LP - C3"
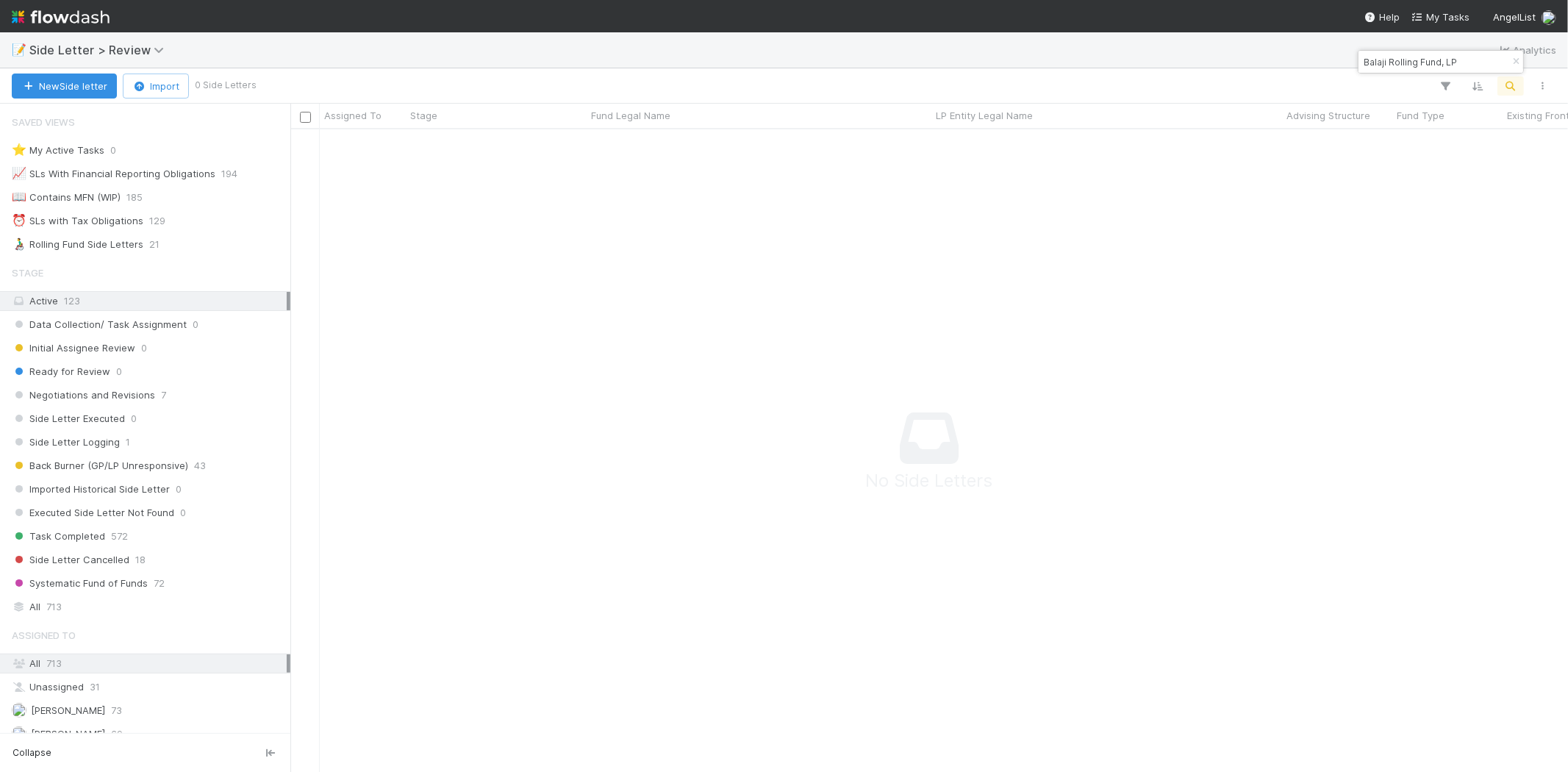
click at [1439, 59] on input "Balaji Rolling Fund, LP" at bounding box center [1434, 62] width 147 height 18
paste input "Grant Park Ventures"
click at [1424, 56] on input "Grant Park Ventures, LP" at bounding box center [1434, 62] width 147 height 18
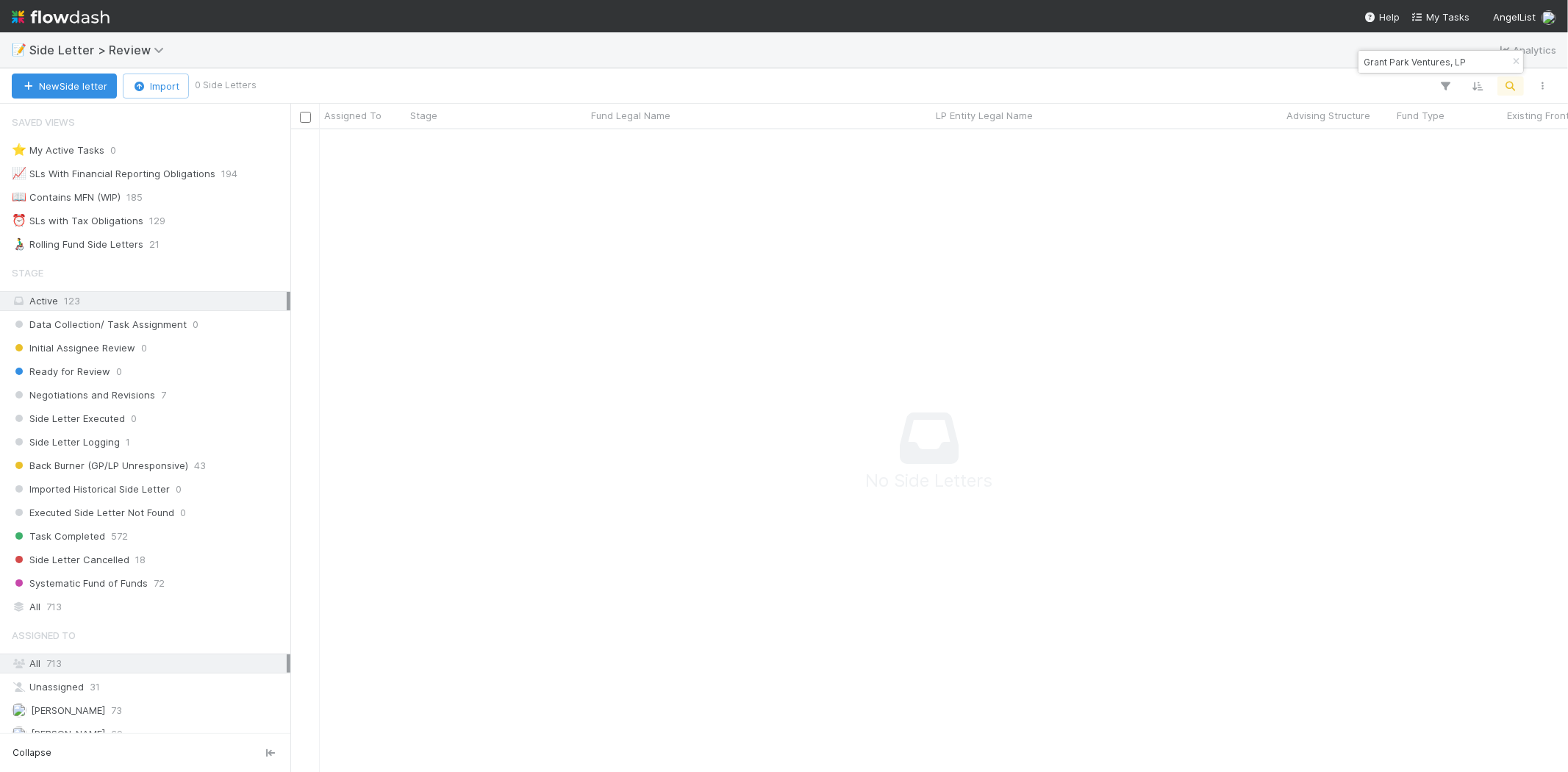
click at [1424, 56] on input "Grant Park Ventures, LP" at bounding box center [1434, 62] width 147 height 18
paste input "Explorer 34 Fund"
drag, startPoint x: 1452, startPoint y: 55, endPoint x: 1365, endPoint y: 56, distance: 87.0
click at [1365, 56] on input "Explorer34 Fund, LP" at bounding box center [1434, 62] width 147 height 18
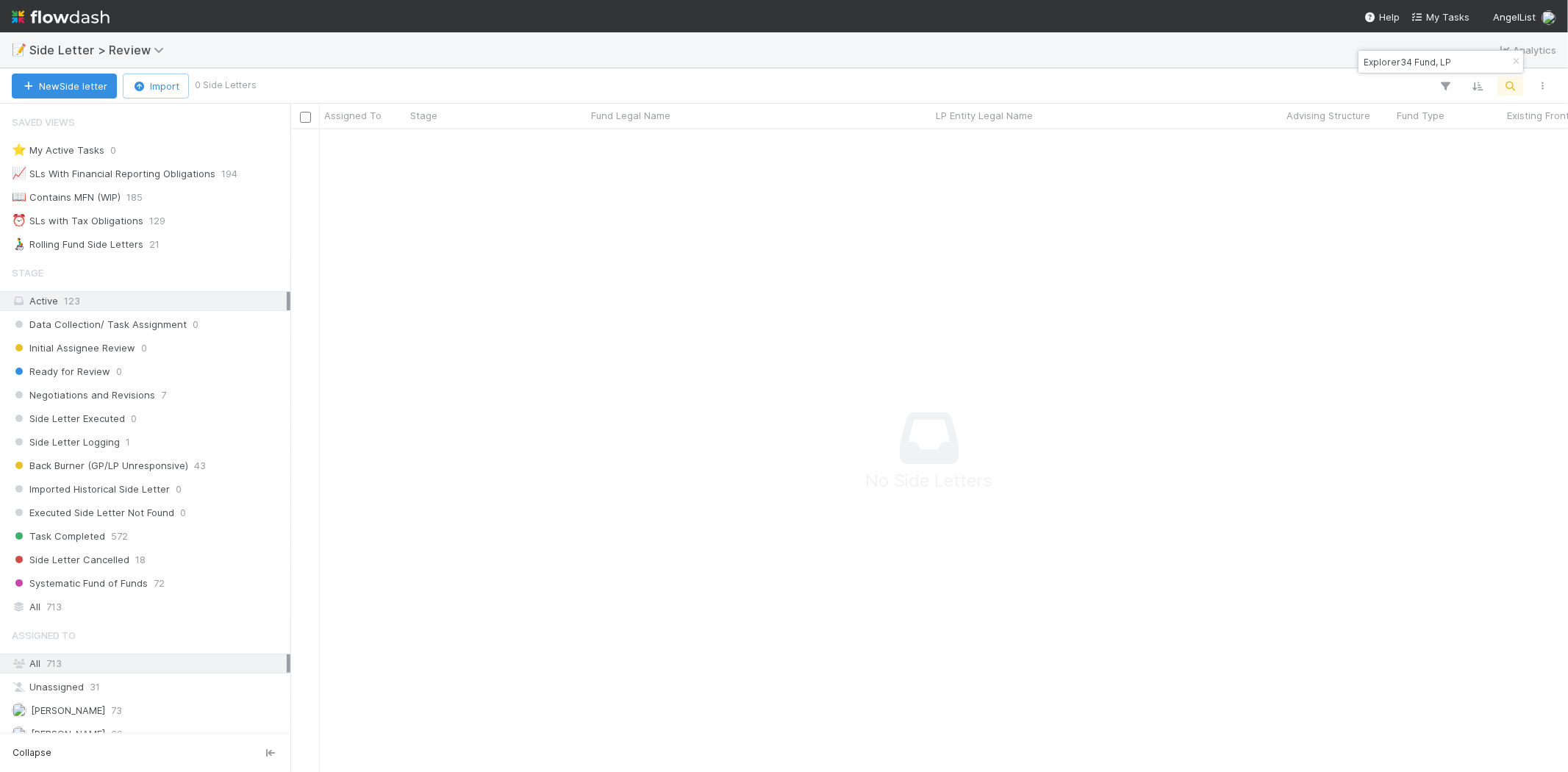
paste input "LBS Investments I"
type input "LBS Investments I, LP"
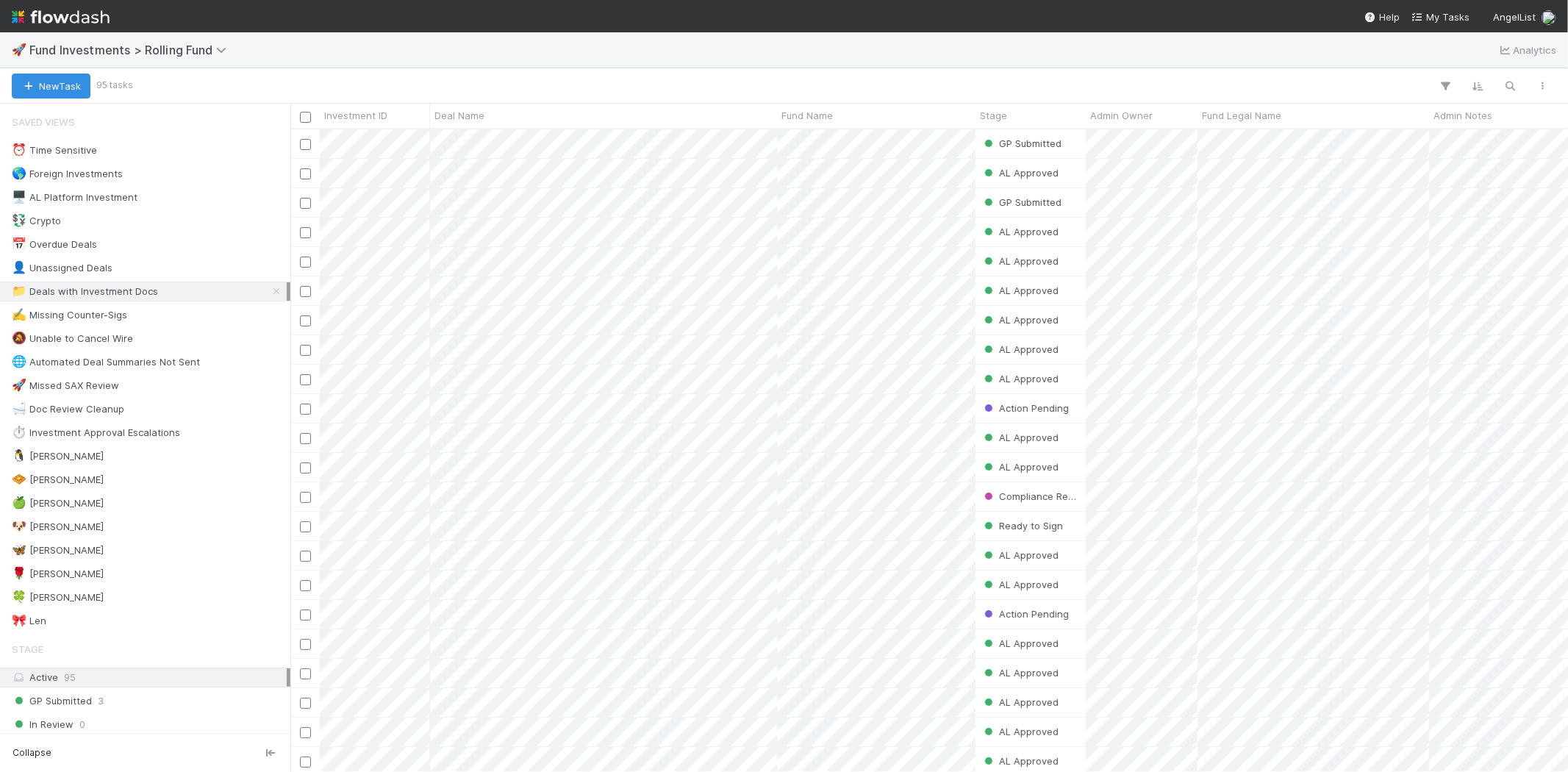
scroll to position [630, 1265]
click at [116, 593] on div "🍀 Mike 1" at bounding box center [149, 597] width 275 height 18
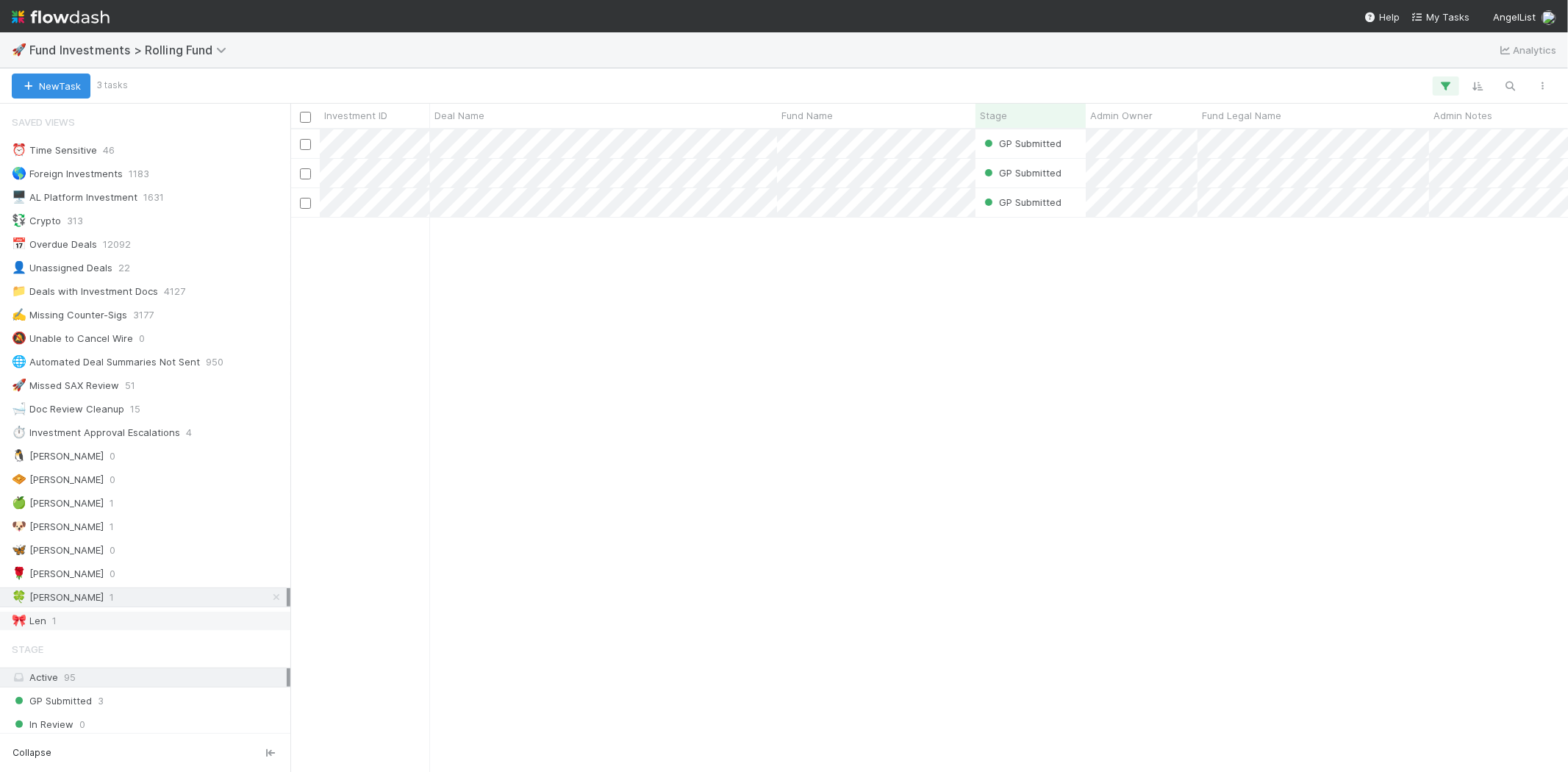
click at [90, 618] on div "🎀 Len 1" at bounding box center [149, 621] width 275 height 18
click at [55, 616] on span "1" at bounding box center [55, 621] width 5 height 18
click at [106, 590] on div "🍀 Mike 1" at bounding box center [149, 597] width 275 height 18
click at [96, 559] on div "🦋 Kennedy 0" at bounding box center [149, 550] width 275 height 18
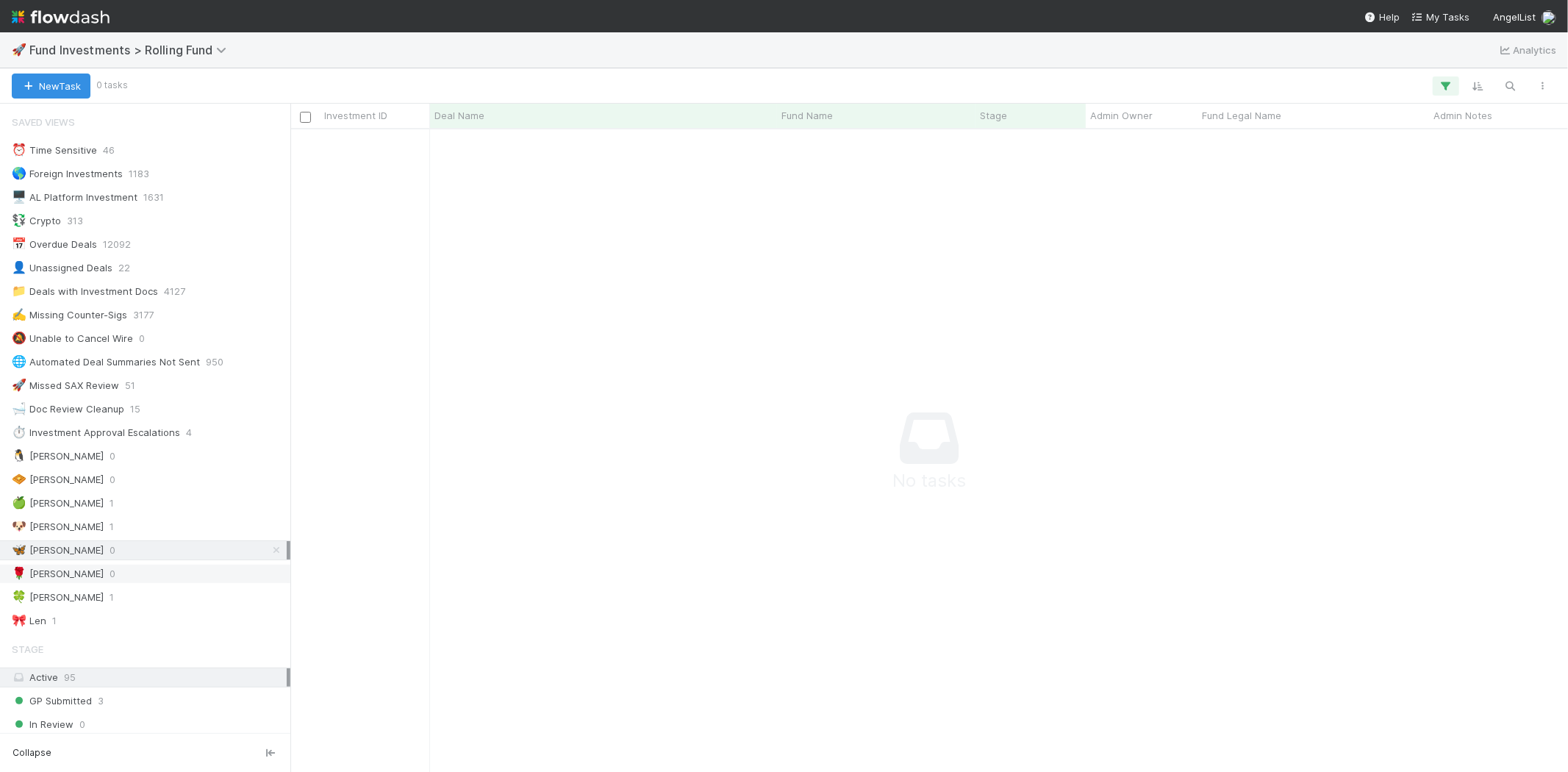
click at [92, 571] on div "🌹 Karen S 0" at bounding box center [149, 574] width 275 height 18
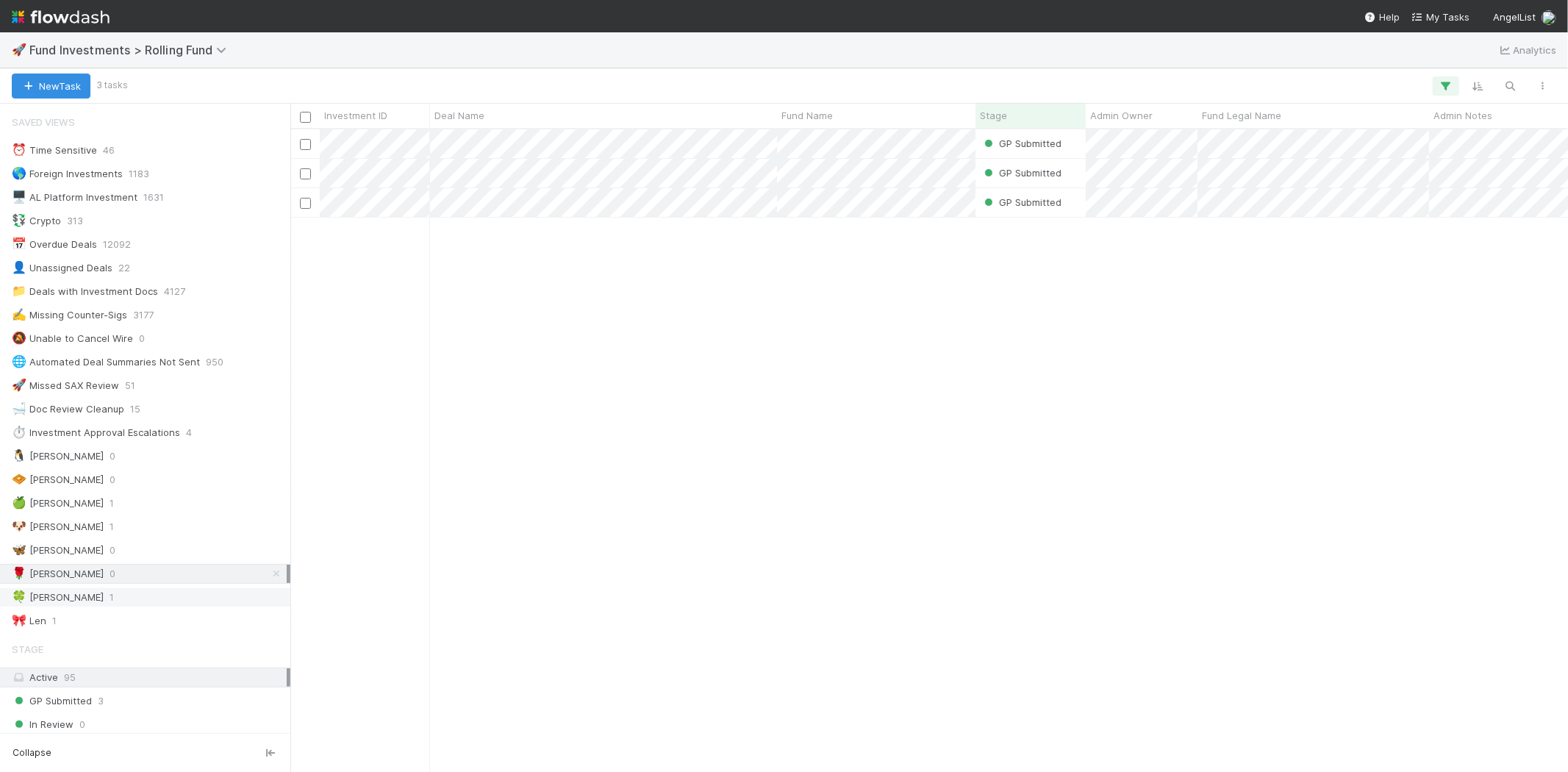
click at [82, 597] on div "🍀 Mike 1" at bounding box center [149, 597] width 275 height 18
drag, startPoint x: 491, startPoint y: 758, endPoint x: 596, endPoint y: 750, distance: 105.3
click at [596, 750] on div "GP Submitted Nadia Koritareva 9/2/25, 7:52:29 PM 9/2/25, 7:52:37 PM 0 0 0 0 GP …" at bounding box center [929, 450] width 1278 height 642
click at [79, 625] on div "🎀 Len 1" at bounding box center [149, 621] width 275 height 18
click at [79, 625] on div "🎀 Len 1" at bounding box center [149, 621] width 275 height 18
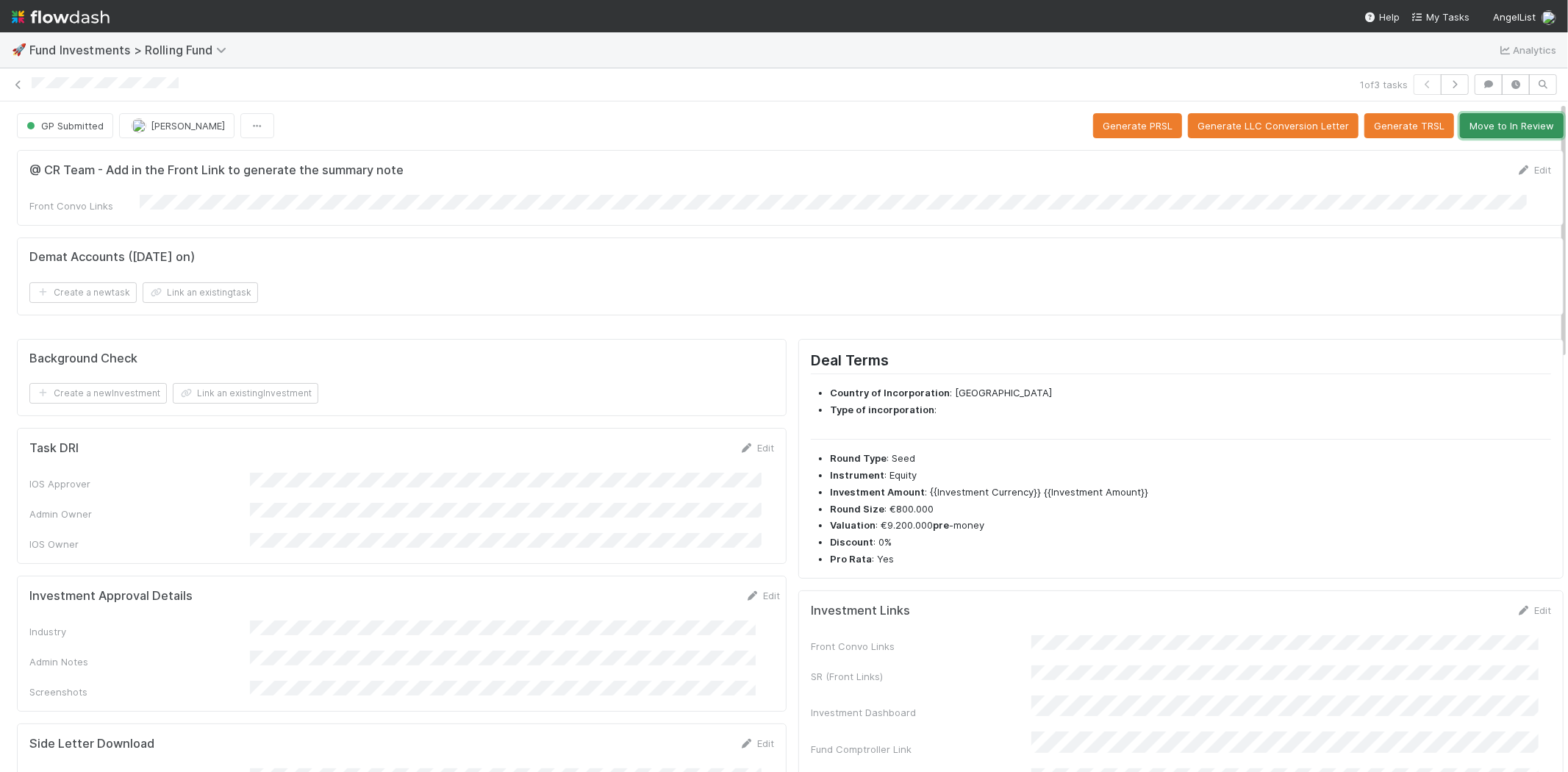
click at [1465, 126] on button "Move to In Review" at bounding box center [1512, 126] width 104 height 25
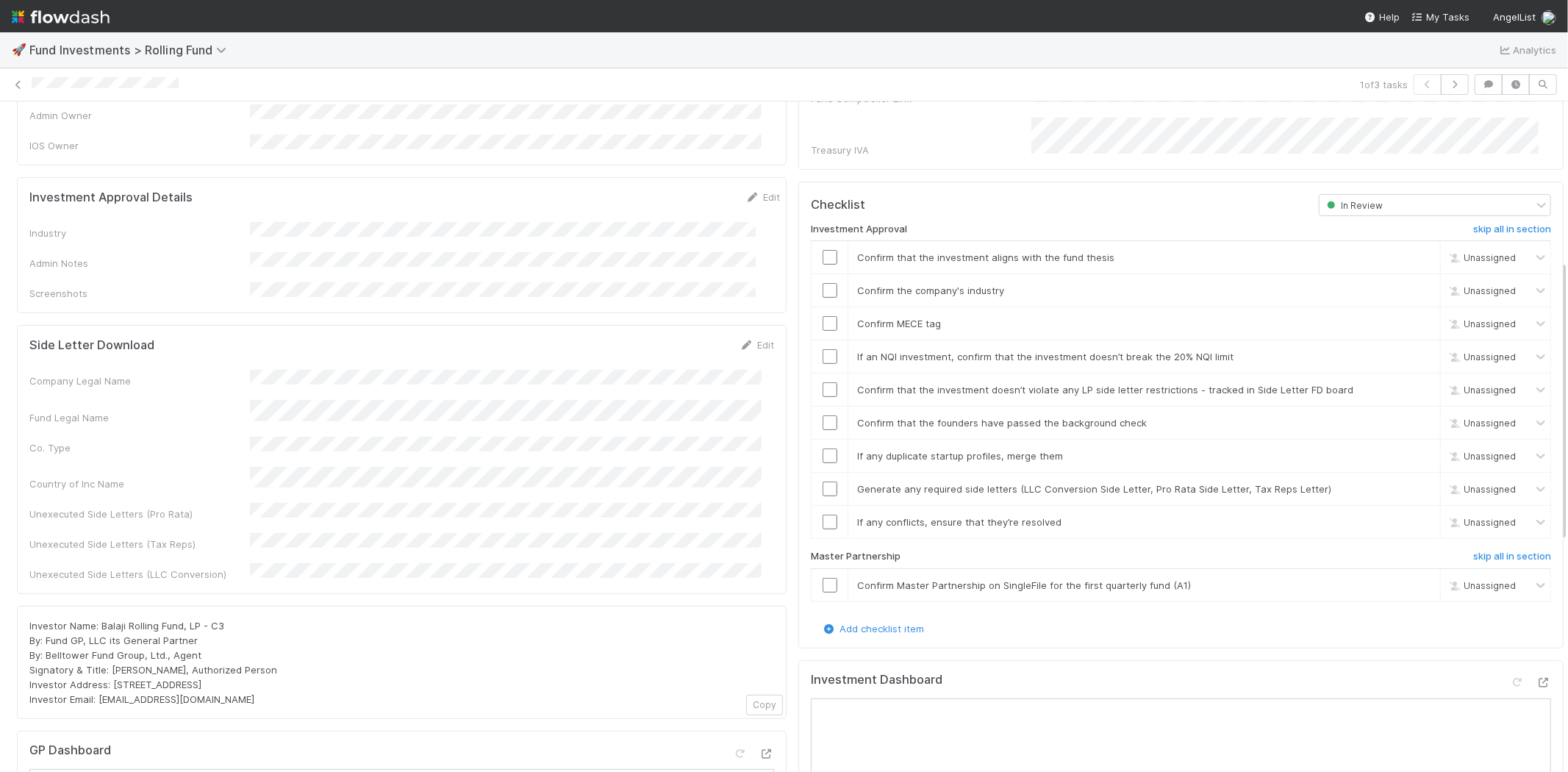
scroll to position [408, 0]
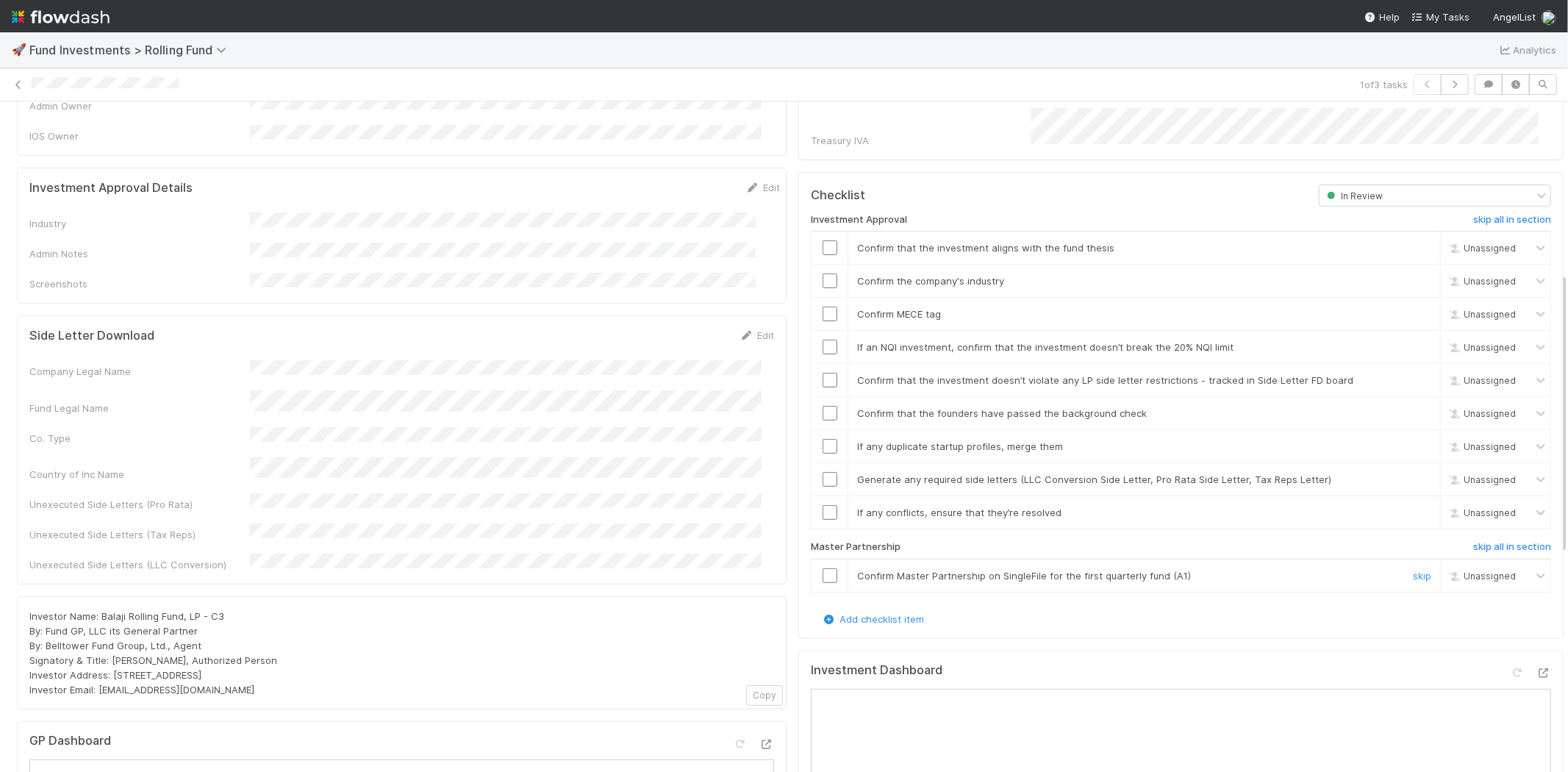
click at [823, 568] on input "checkbox" at bounding box center [830, 575] width 15 height 15
drag, startPoint x: 817, startPoint y: 222, endPoint x: 1049, endPoint y: 232, distance: 232.2
click at [823, 240] on input "checkbox" at bounding box center [830, 247] width 15 height 15
click at [823, 307] on input "checkbox" at bounding box center [830, 314] width 15 height 15
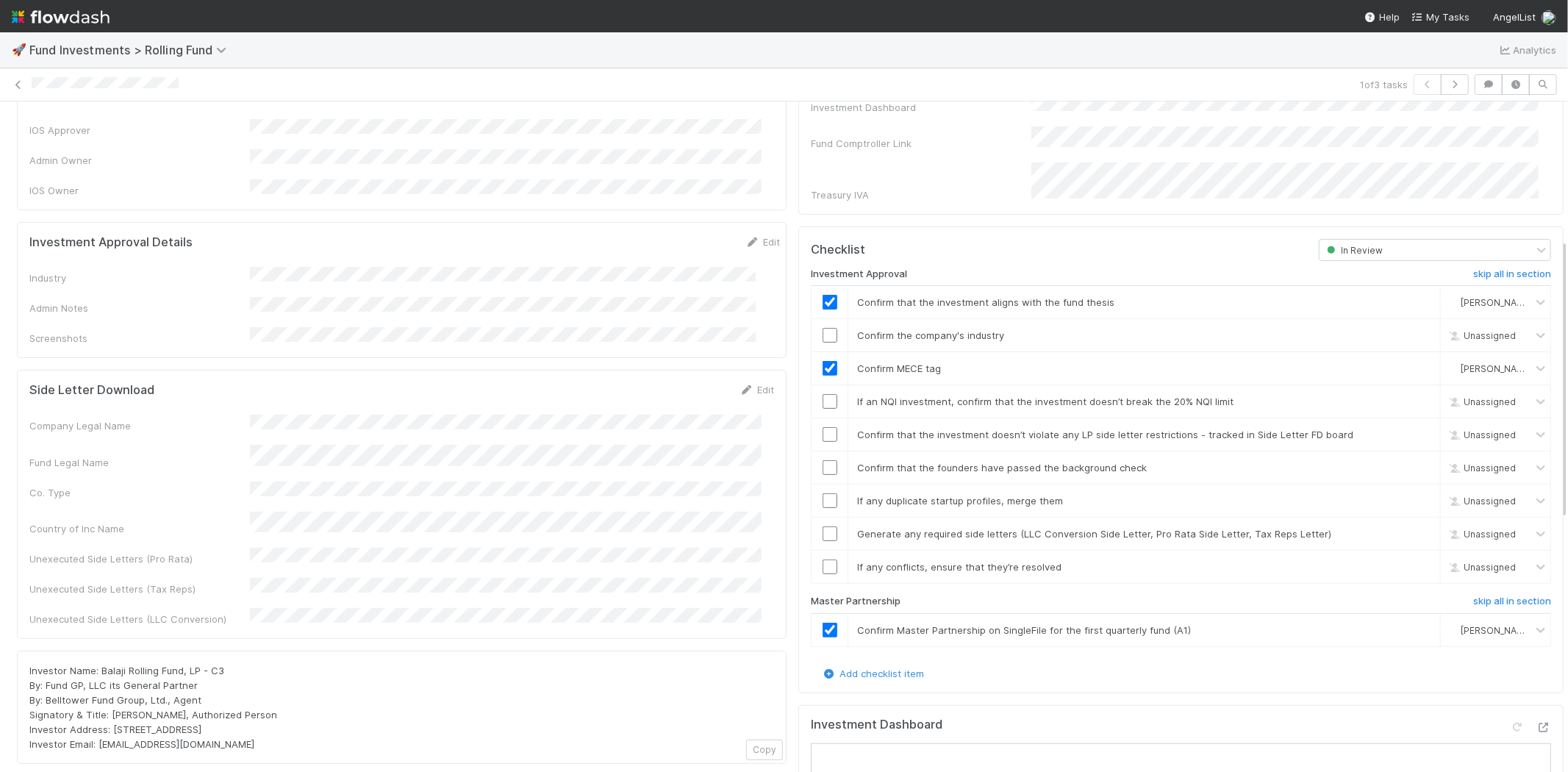
scroll to position [327, 0]
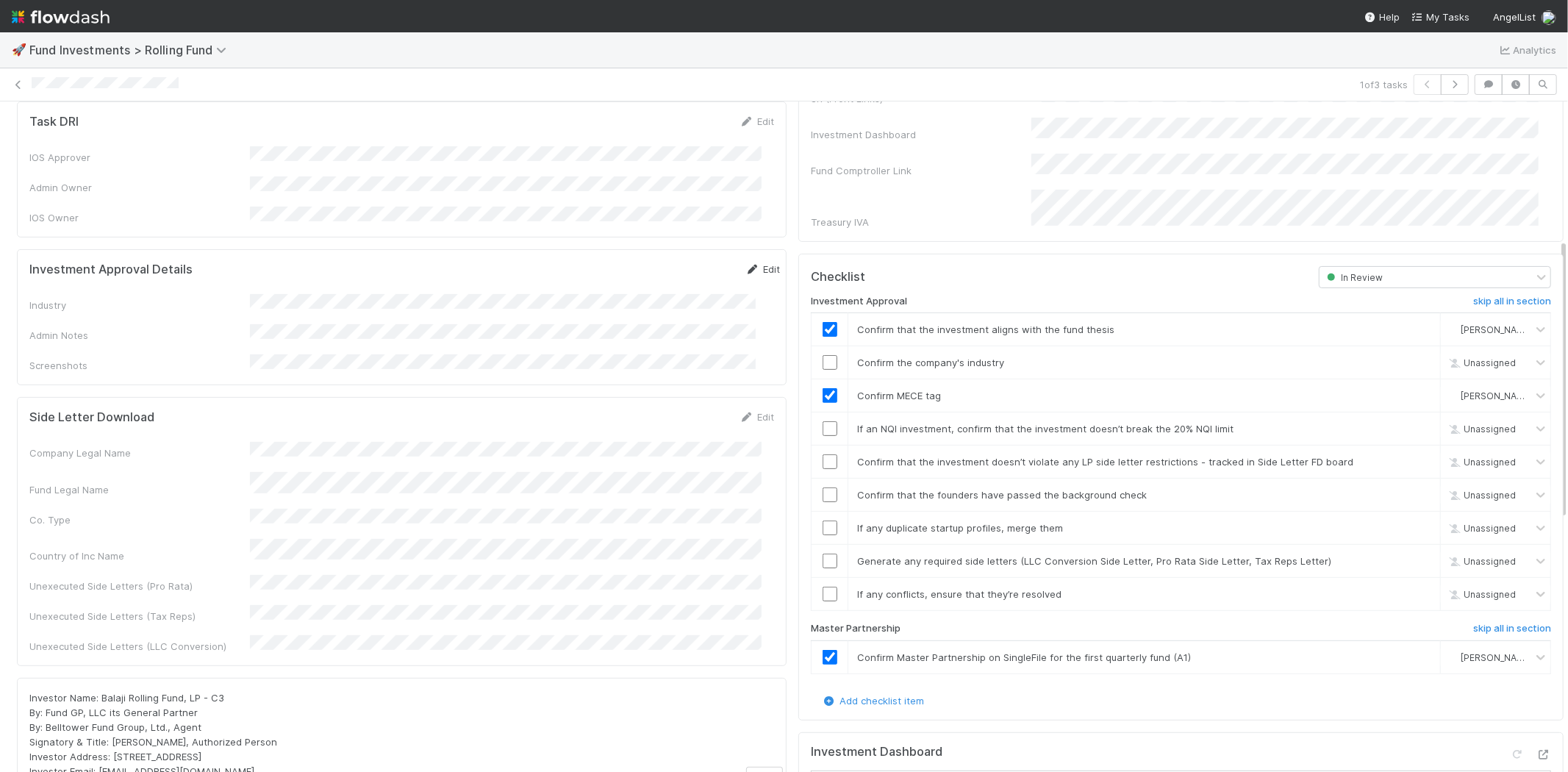
click at [745, 264] on icon at bounding box center [752, 269] width 15 height 9
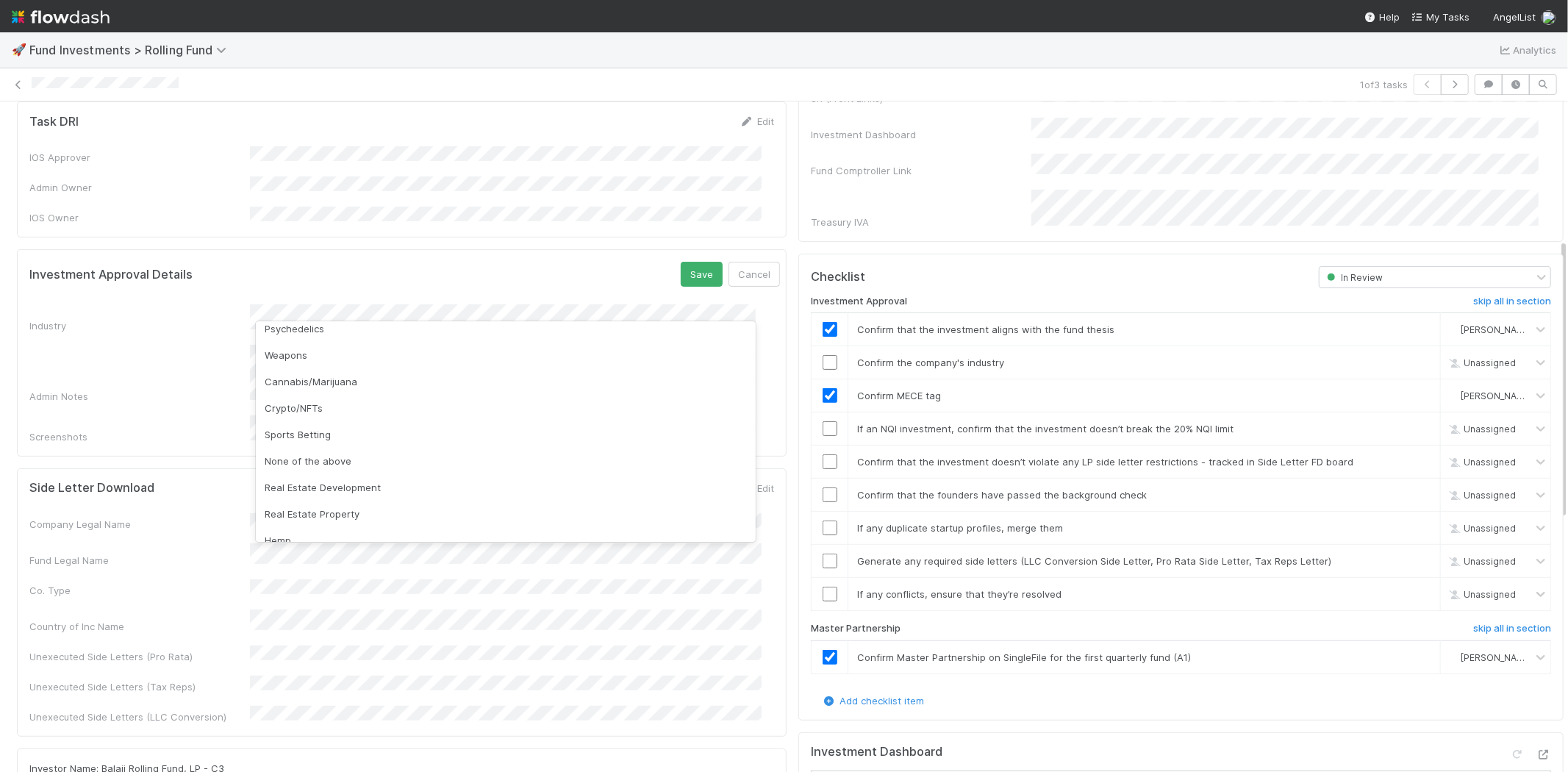
scroll to position [420, 0]
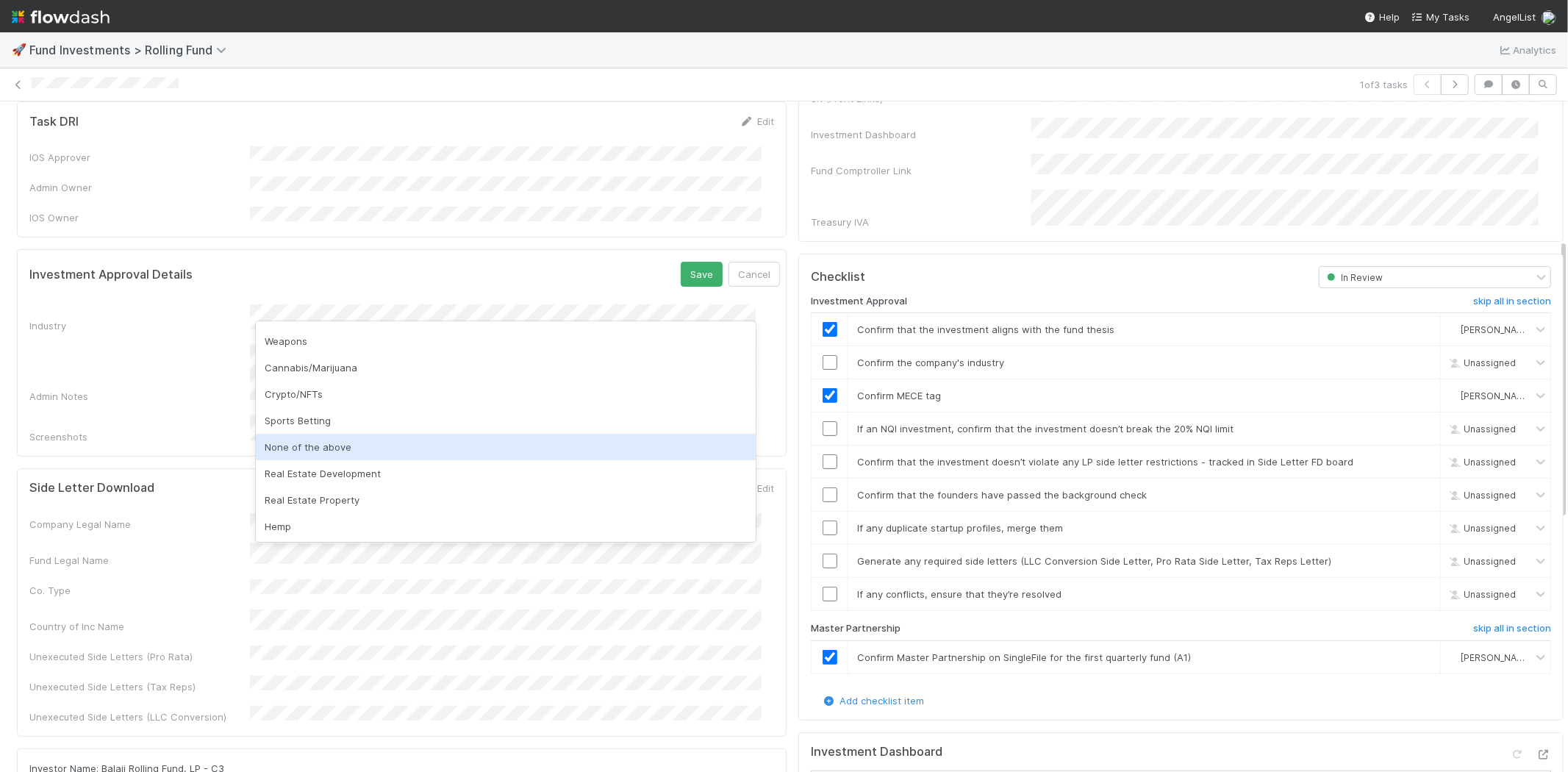
click at [536, 454] on div "None of the above" at bounding box center [505, 447] width 500 height 26
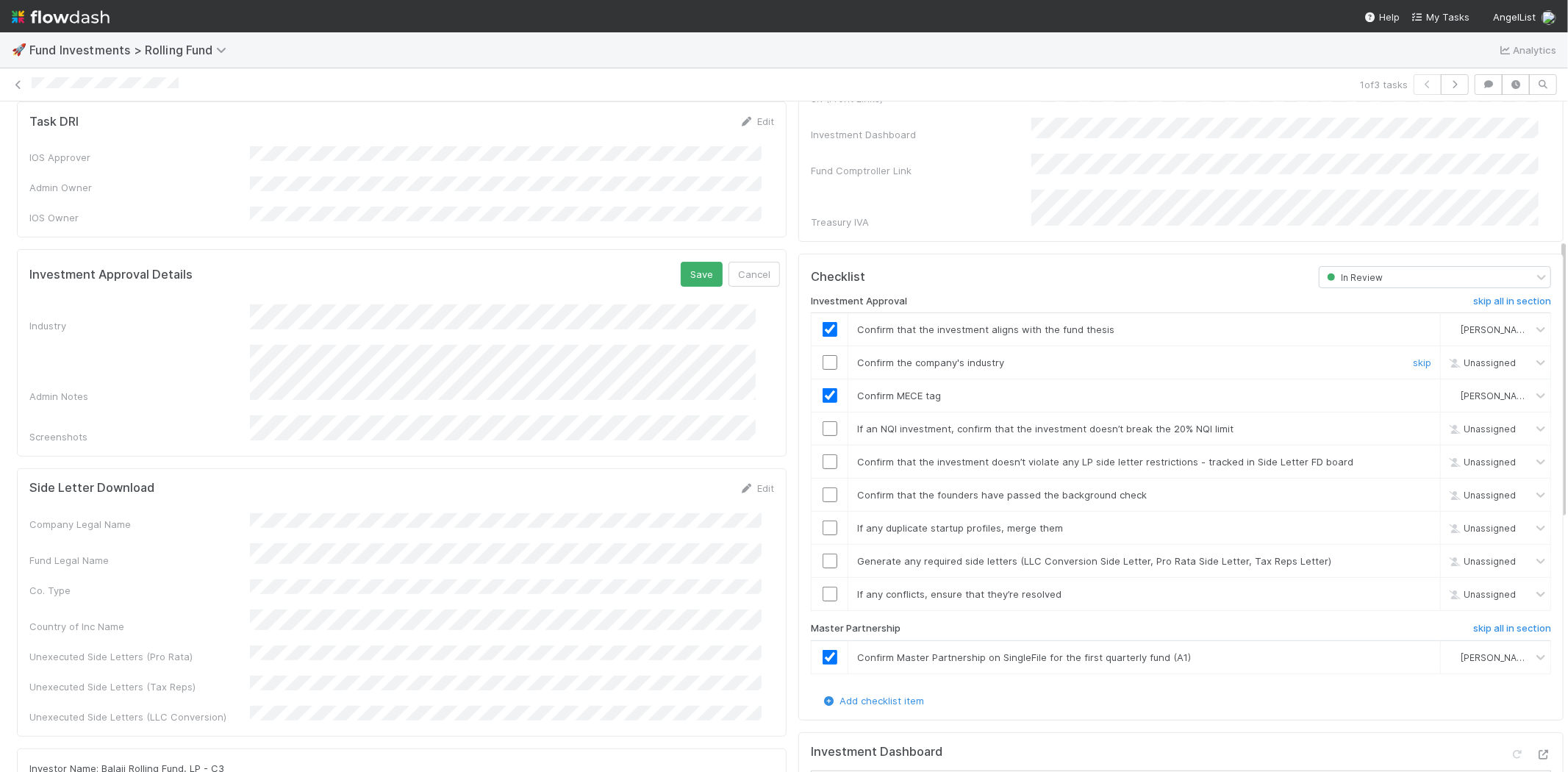
click at [823, 355] on input "checkbox" at bounding box center [830, 362] width 15 height 15
click at [823, 421] on input "checkbox" at bounding box center [830, 428] width 15 height 15
click at [823, 455] on input "checkbox" at bounding box center [830, 462] width 15 height 15
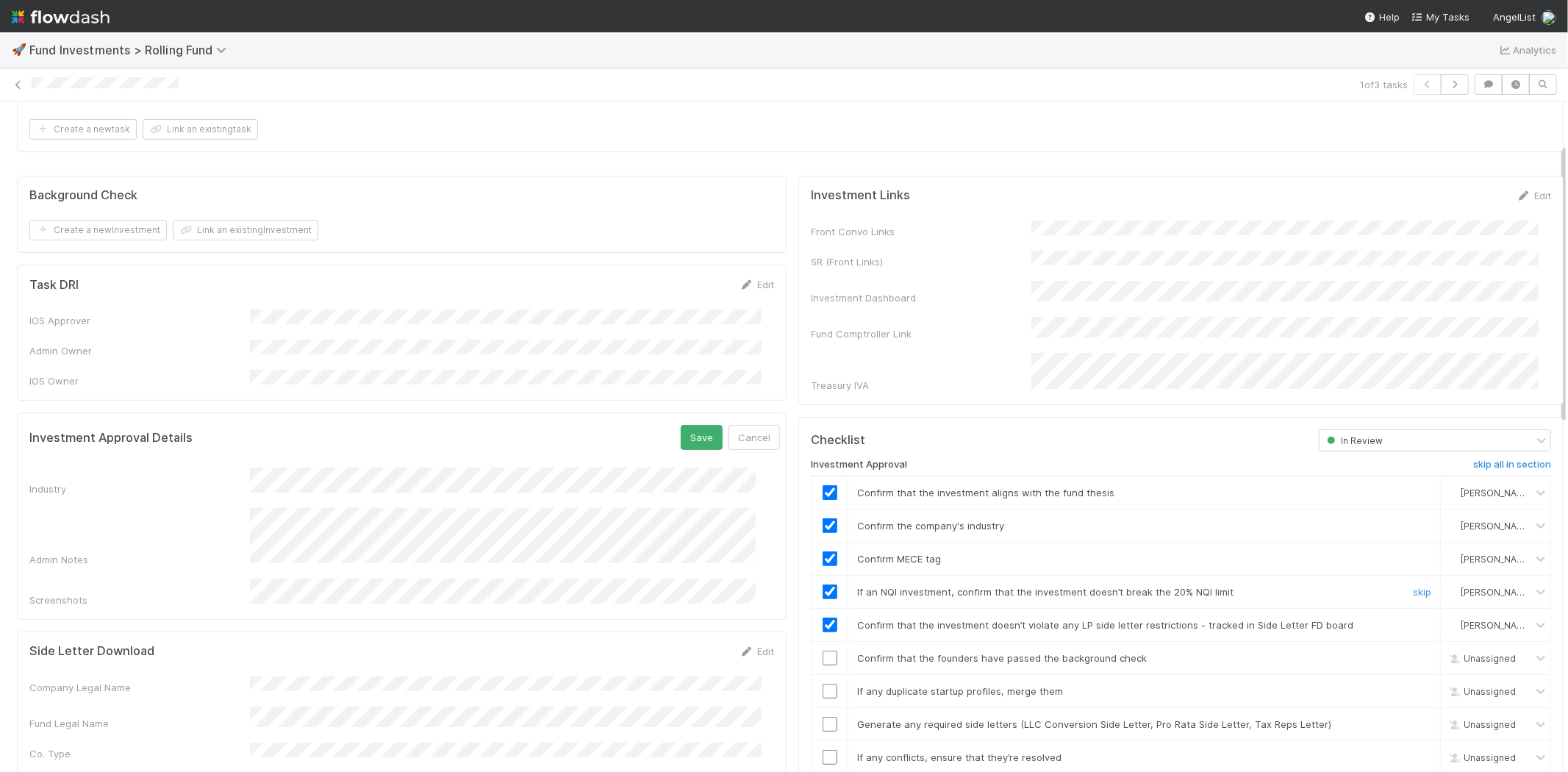
scroll to position [245, 0]
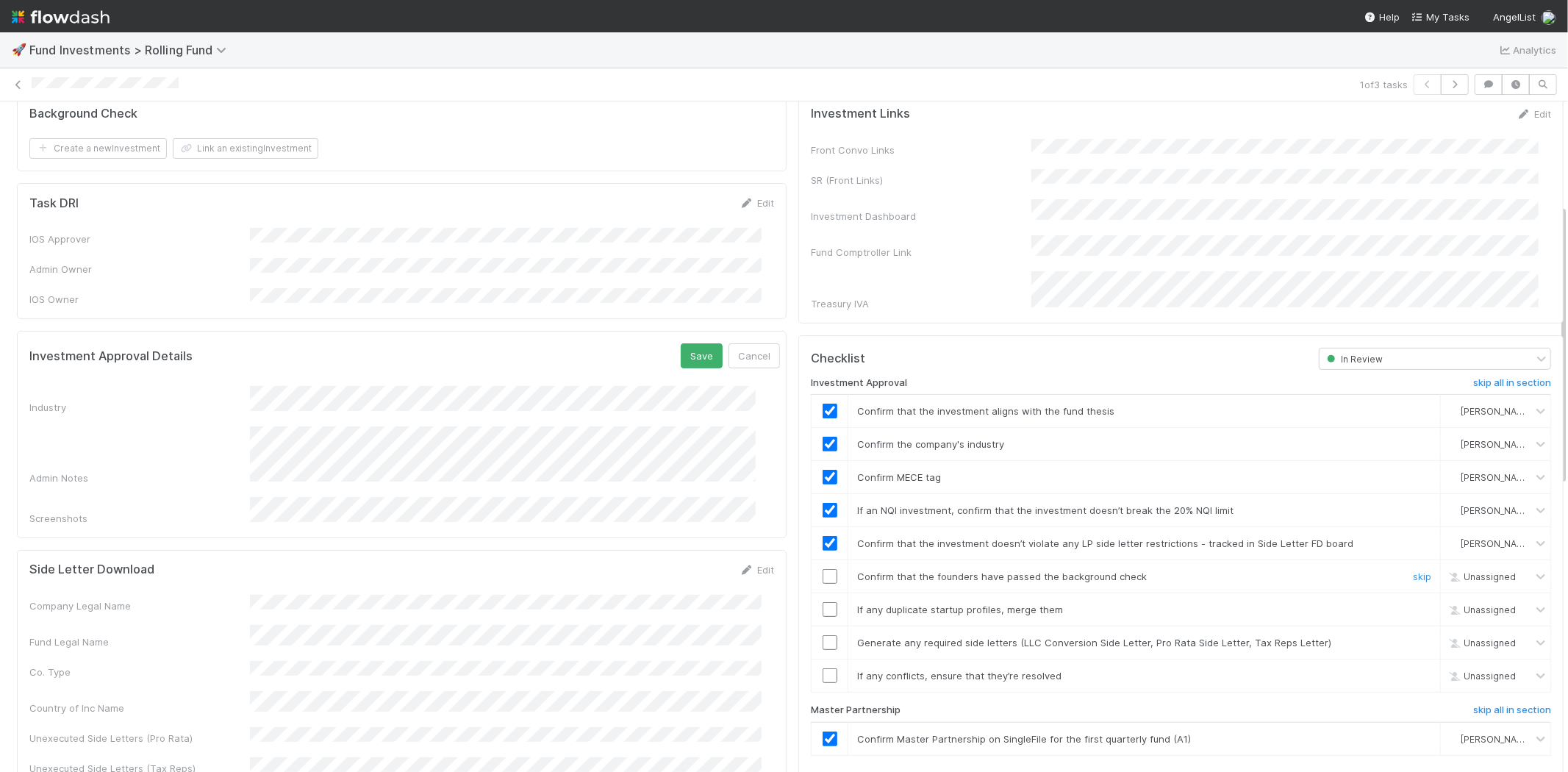
click at [823, 569] on input "checkbox" at bounding box center [830, 576] width 15 height 15
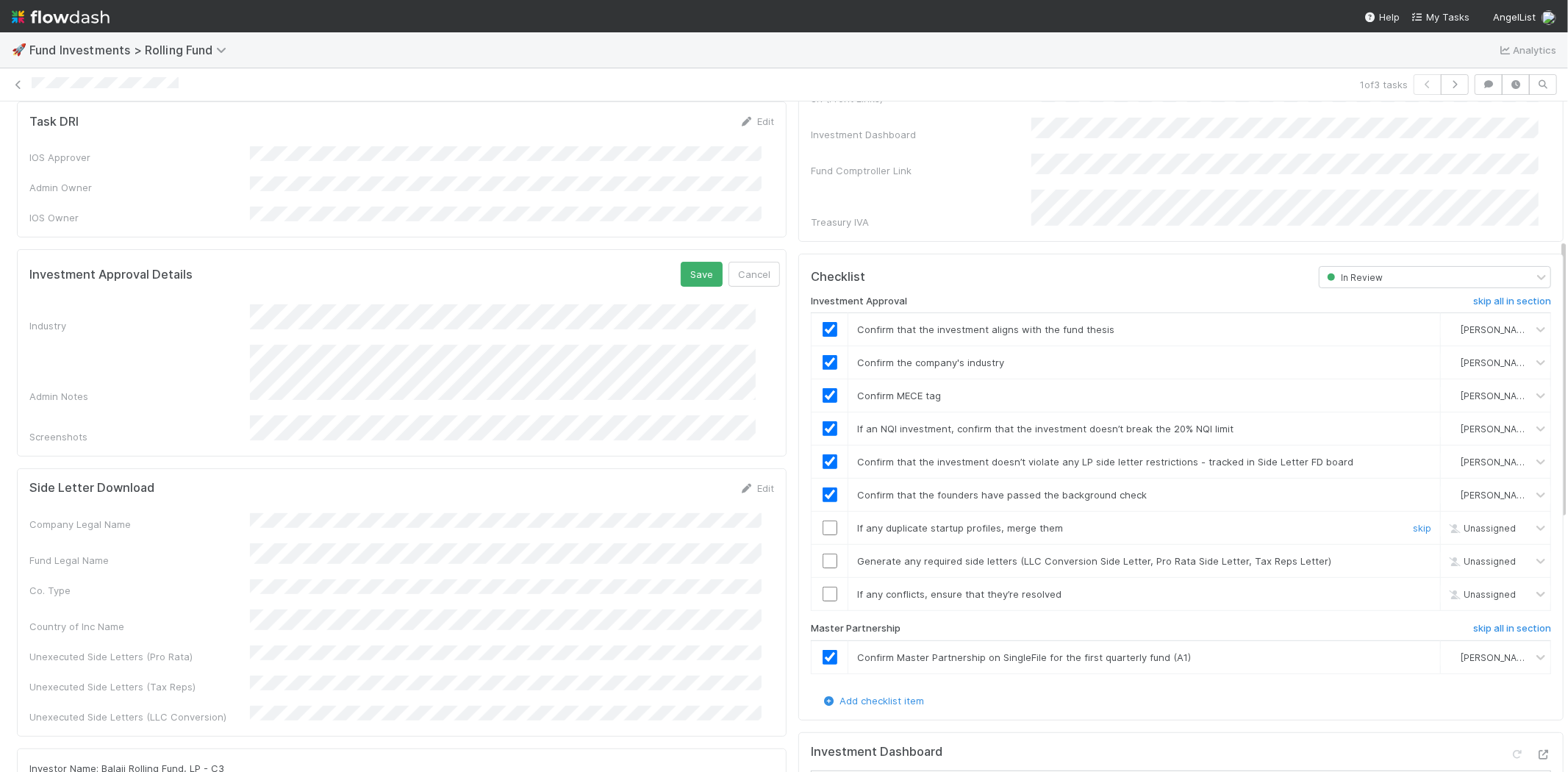
click at [823, 520] on input "checkbox" at bounding box center [830, 527] width 15 height 15
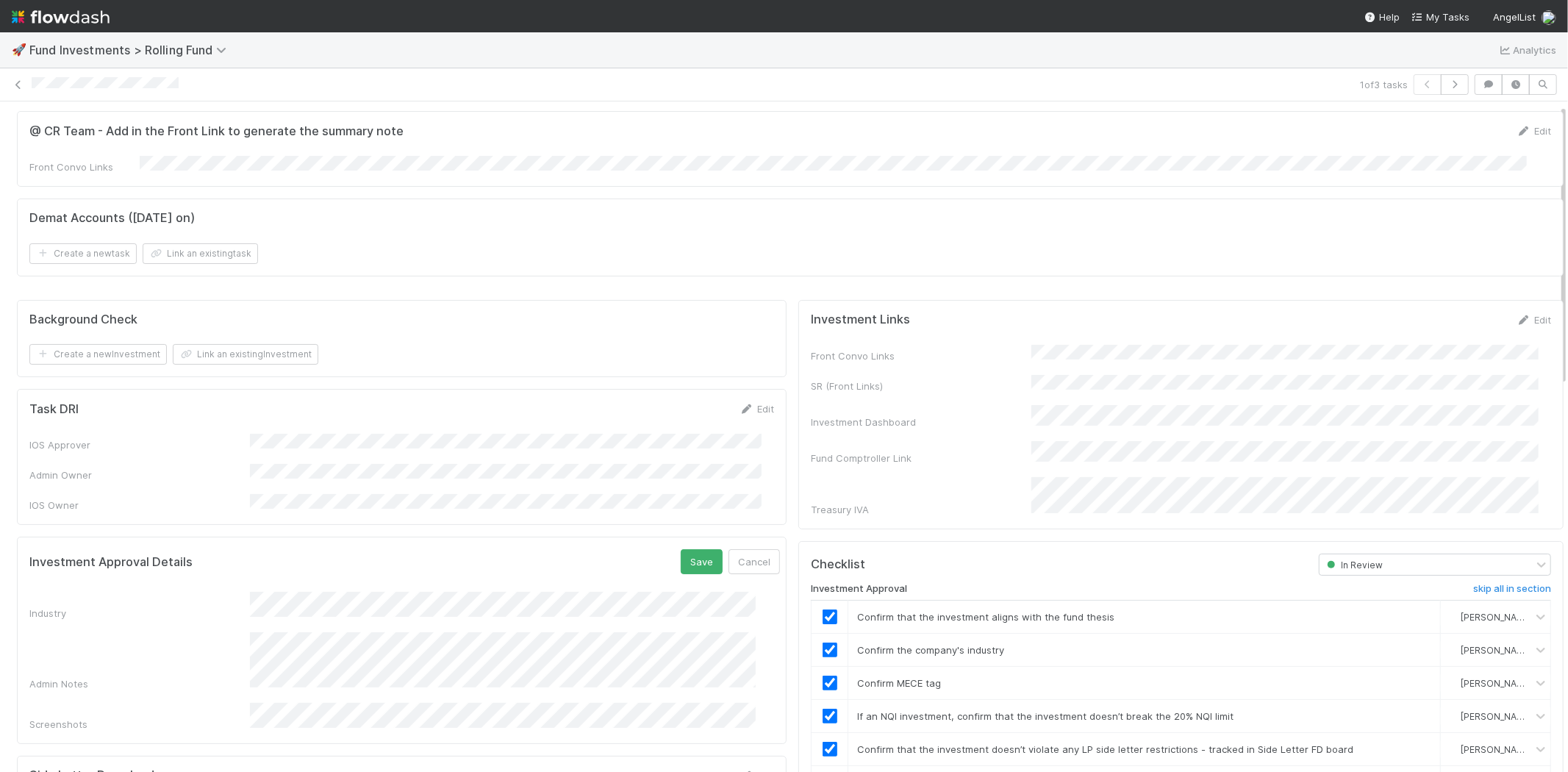
scroll to position [0, 0]
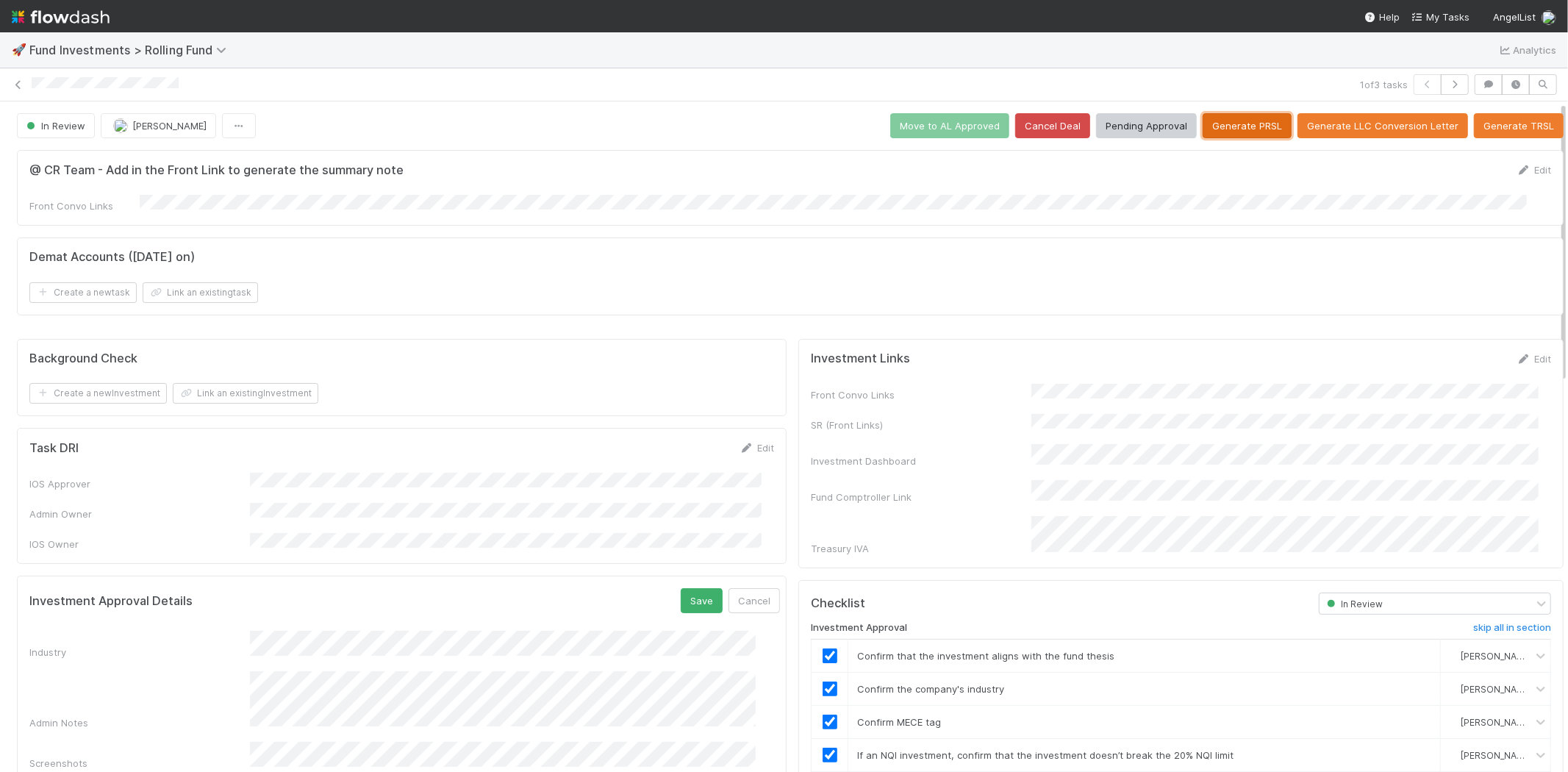
click at [1216, 129] on button "Generate PRSL" at bounding box center [1247, 126] width 89 height 25
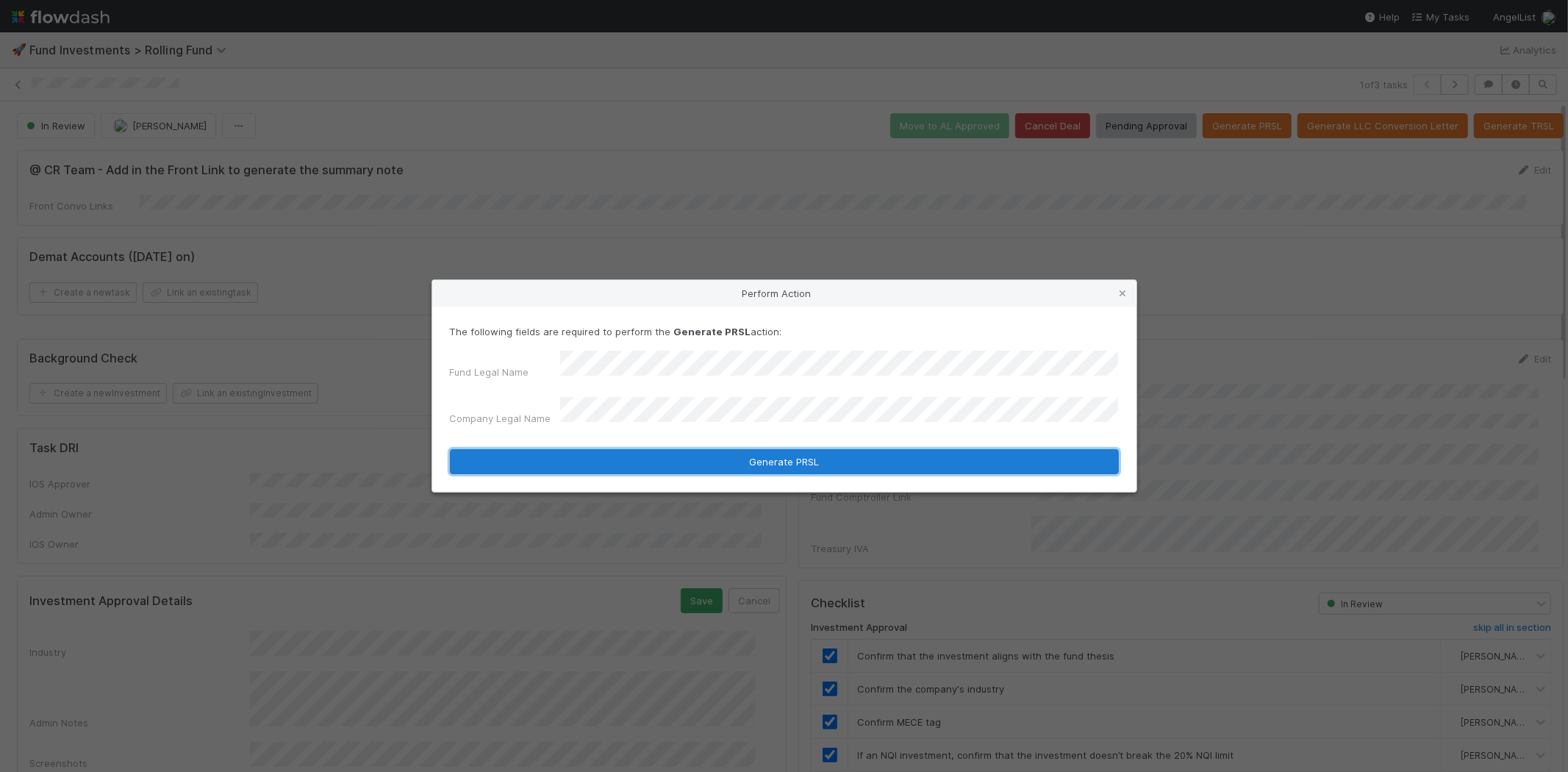
click at [768, 453] on button "Generate PRSL" at bounding box center [784, 462] width 669 height 25
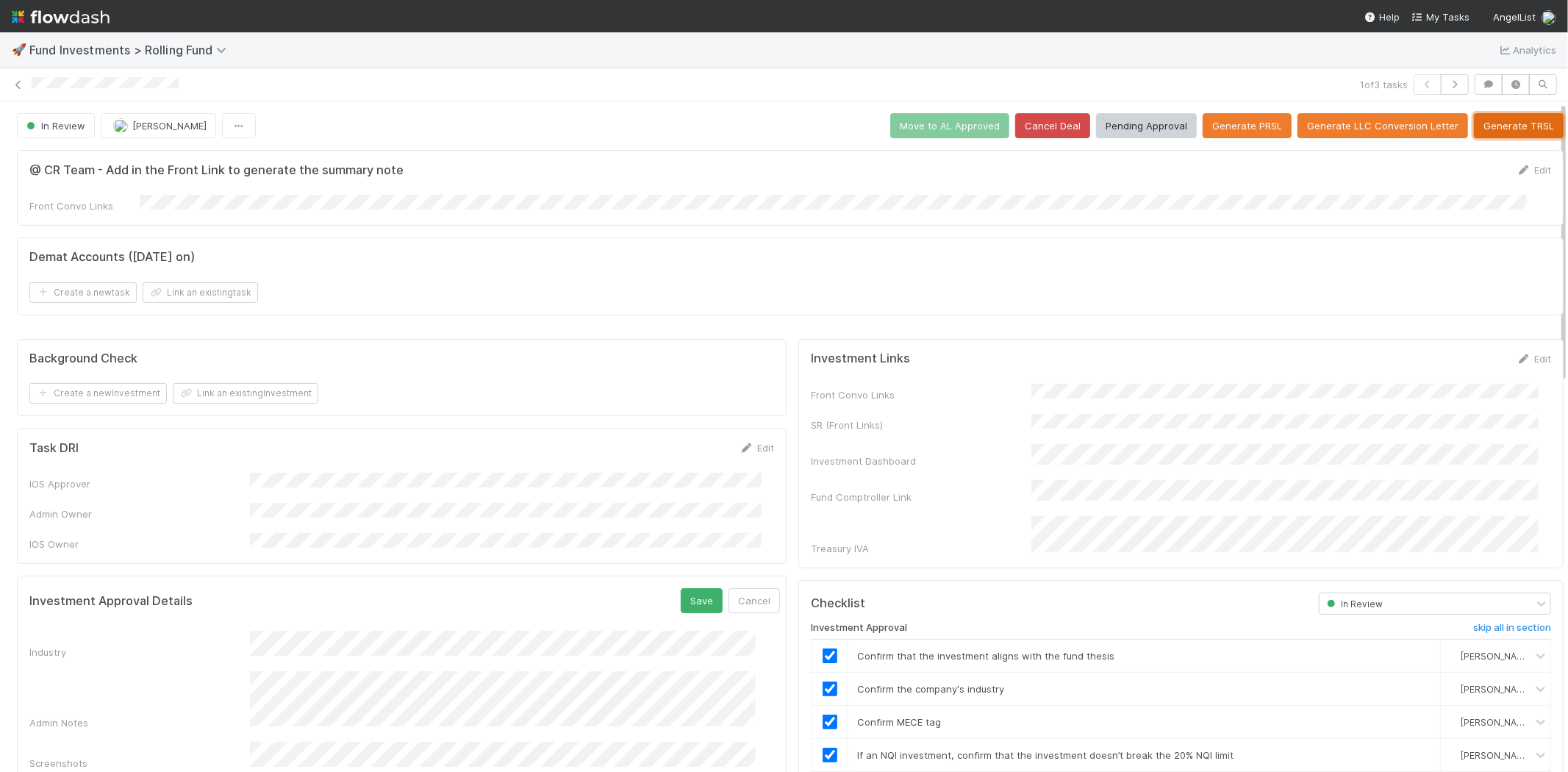
click at [1506, 129] on button "Generate TRSL" at bounding box center [1519, 126] width 89 height 25
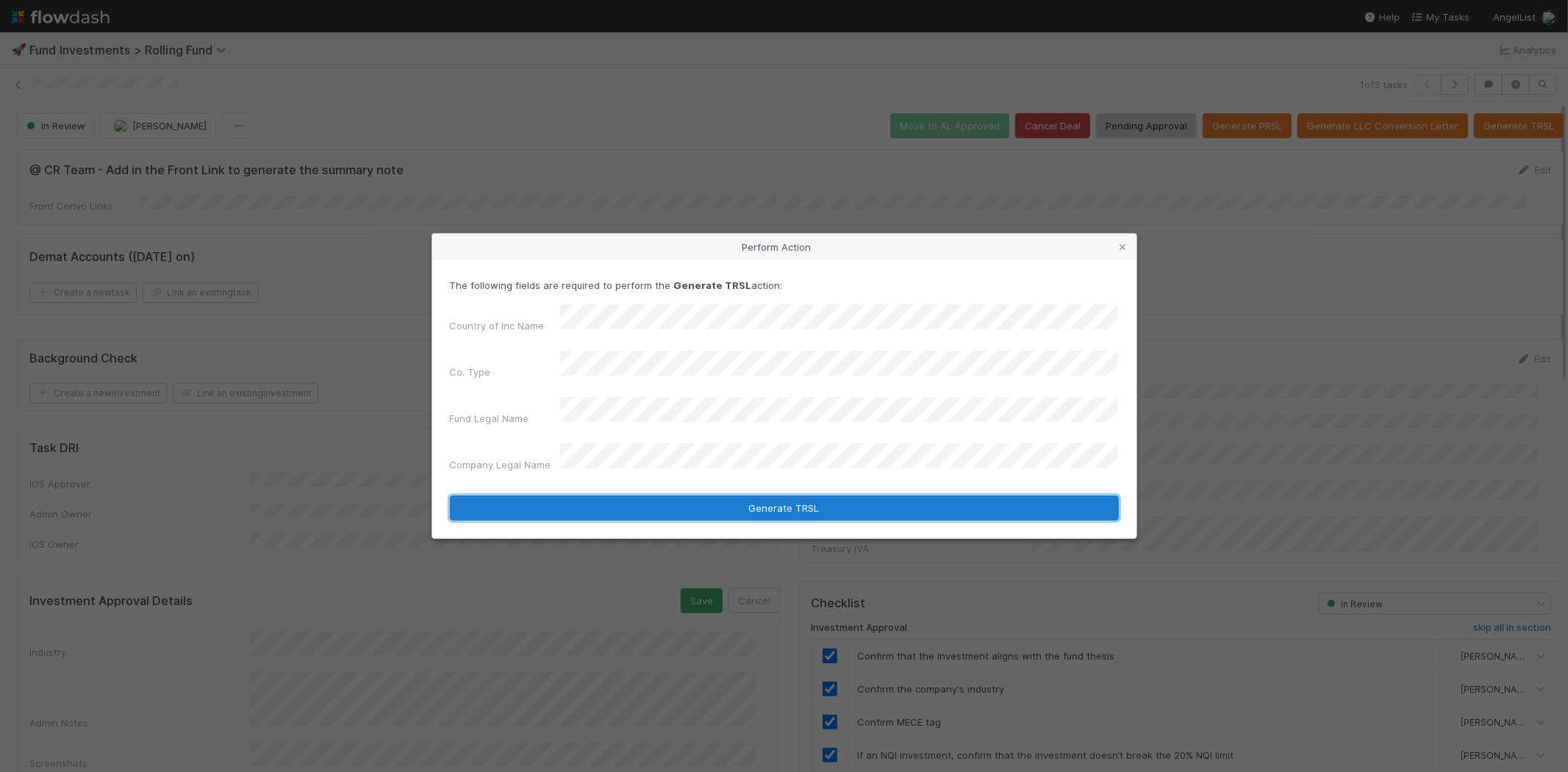
click at [753, 495] on button "Generate TRSL" at bounding box center [784, 508] width 669 height 25
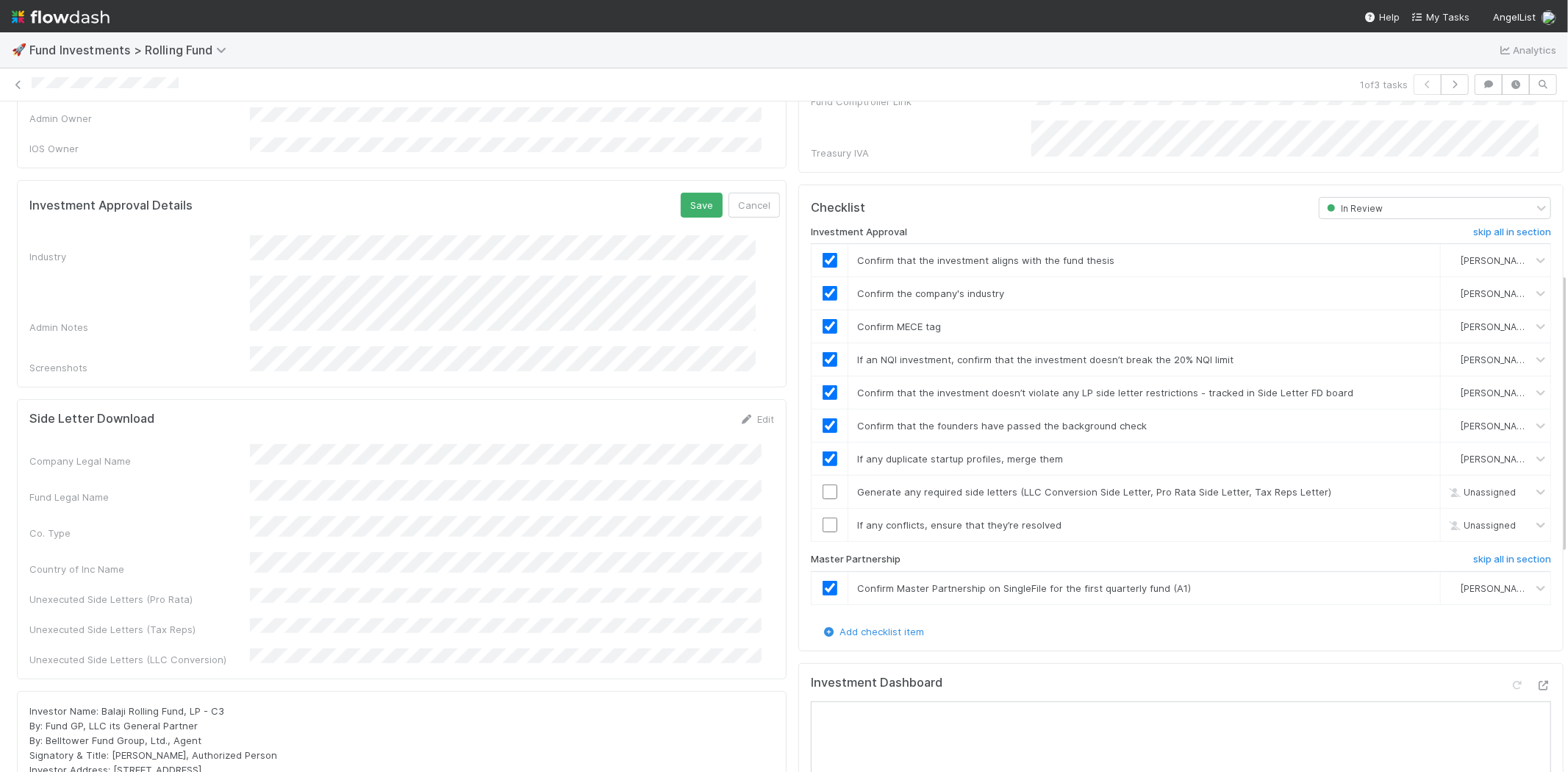
scroll to position [408, 0]
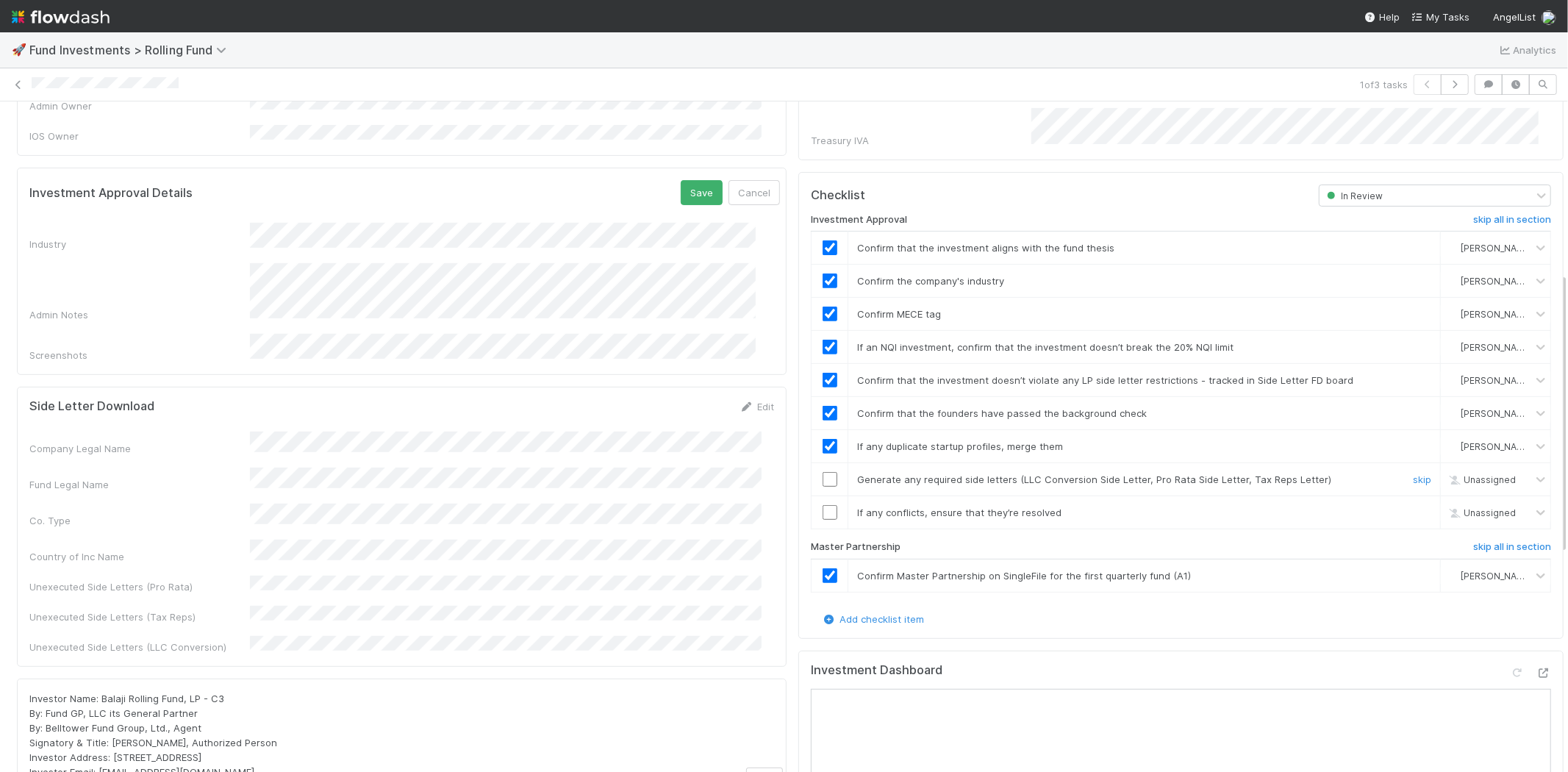
click at [823, 472] on input "checkbox" at bounding box center [830, 478] width 15 height 15
click at [823, 505] on input "checkbox" at bounding box center [830, 512] width 15 height 15
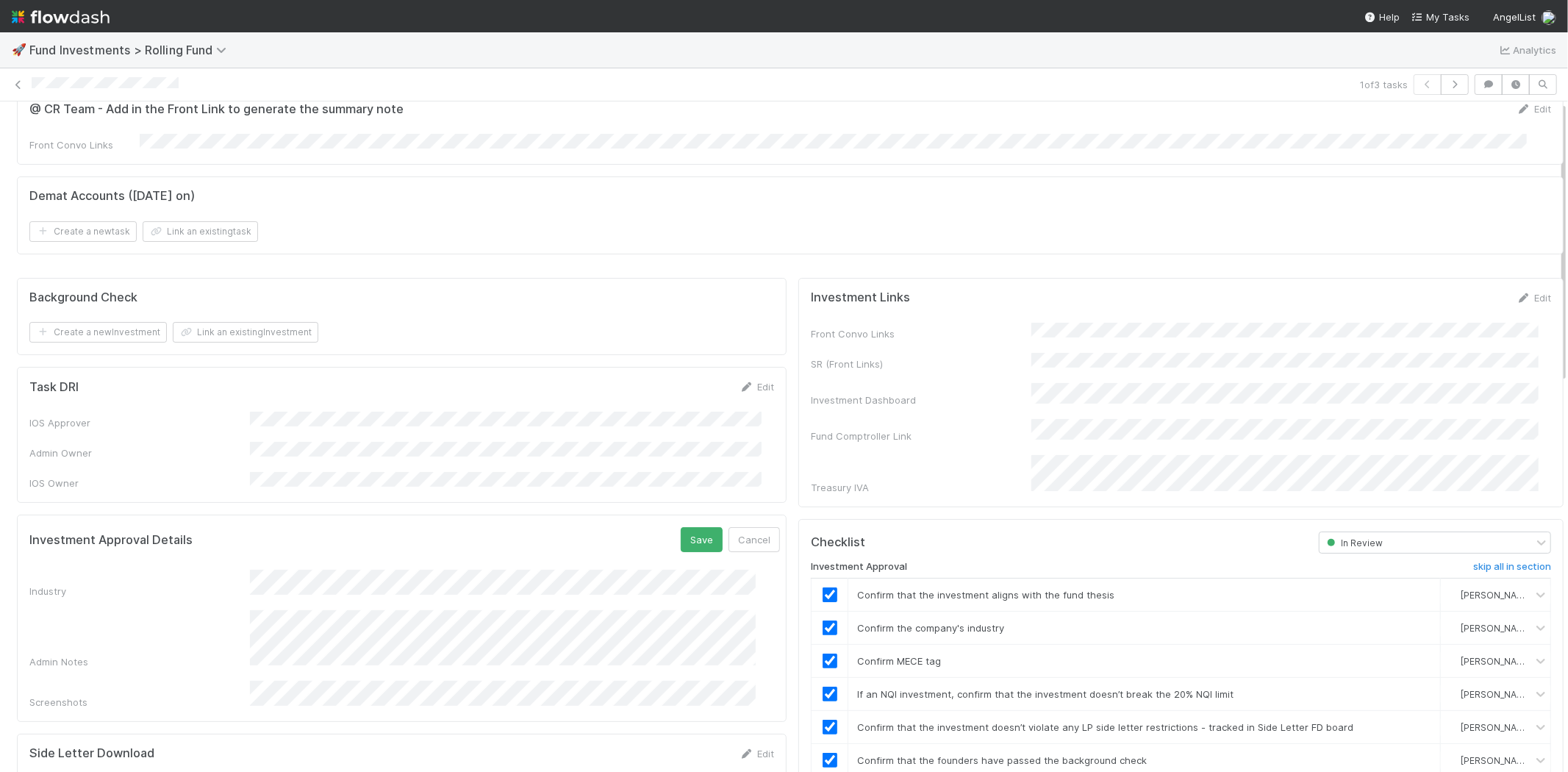
scroll to position [0, 0]
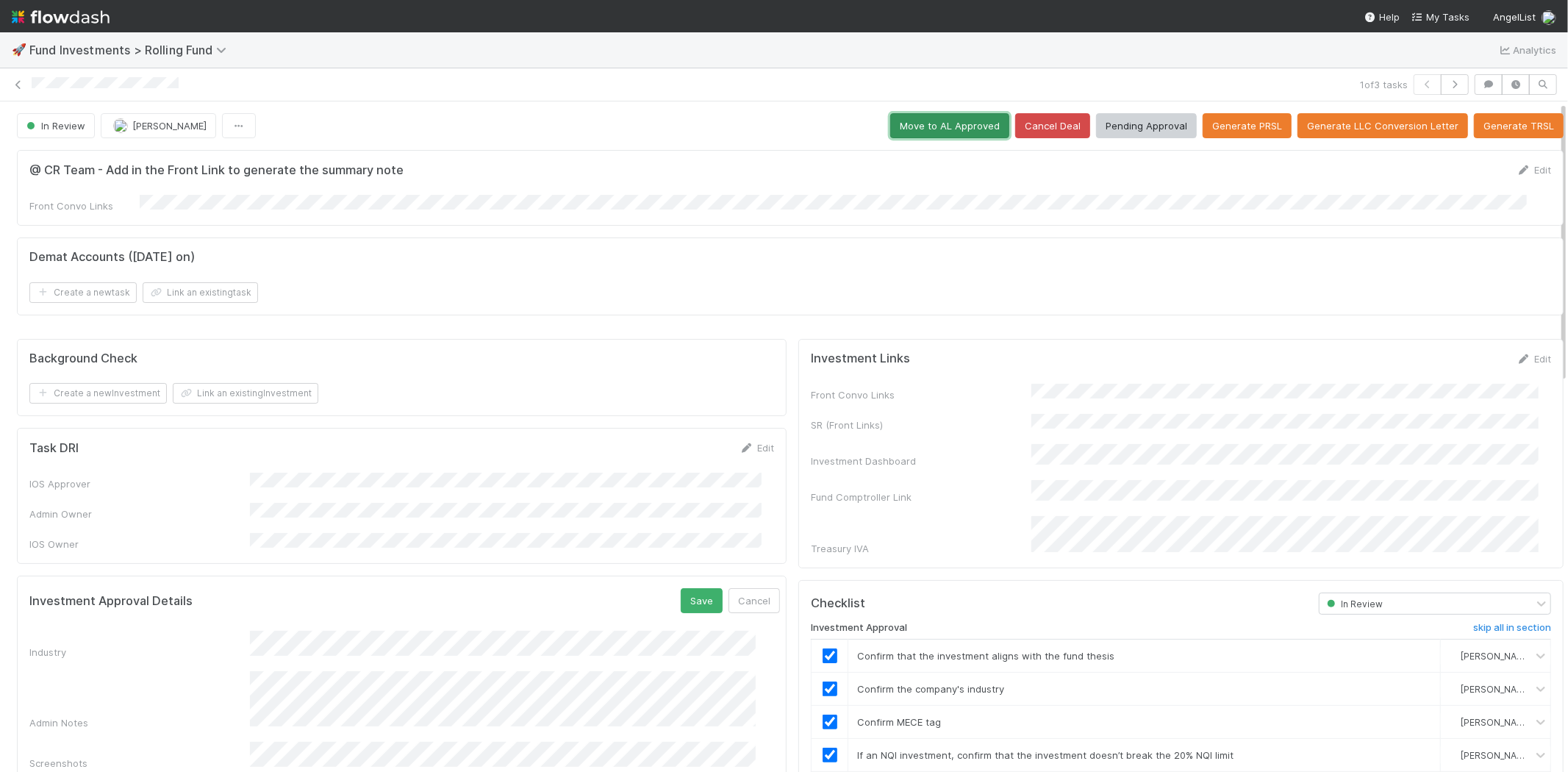
click at [926, 133] on button "Move to AL Approved" at bounding box center [949, 126] width 119 height 25
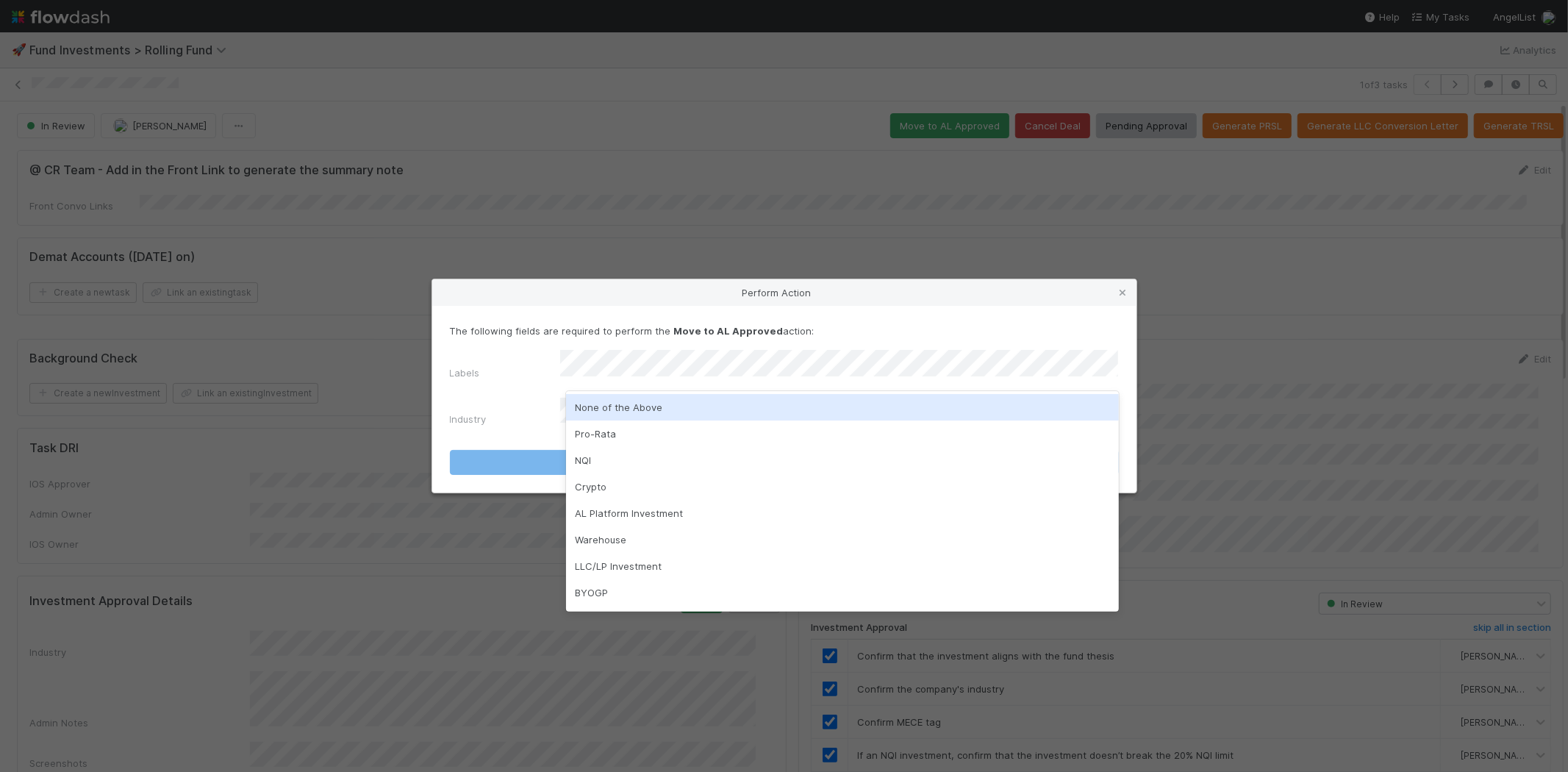
click at [662, 409] on div "None of the Above" at bounding box center [842, 407] width 552 height 26
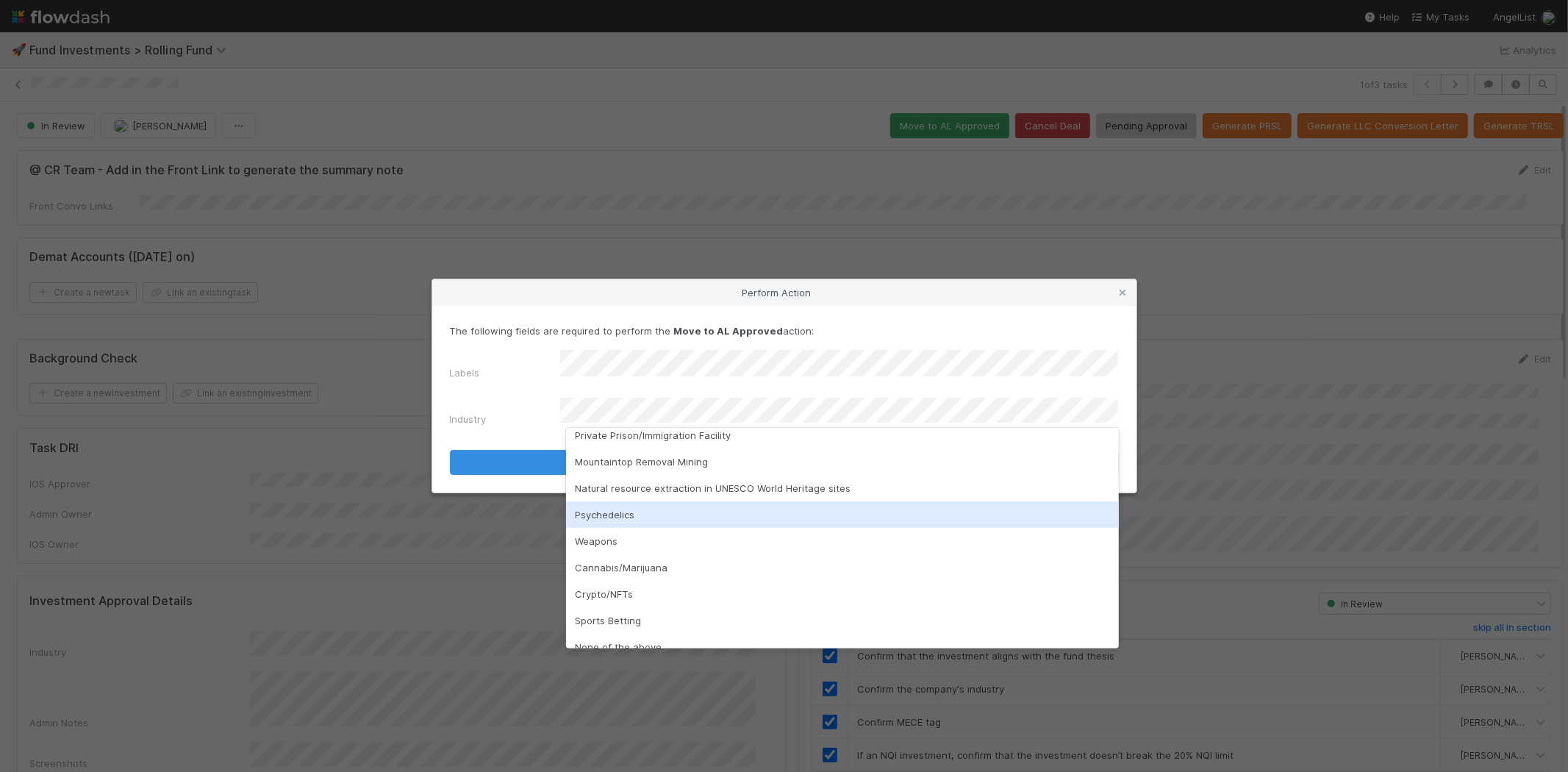
scroll to position [408, 0]
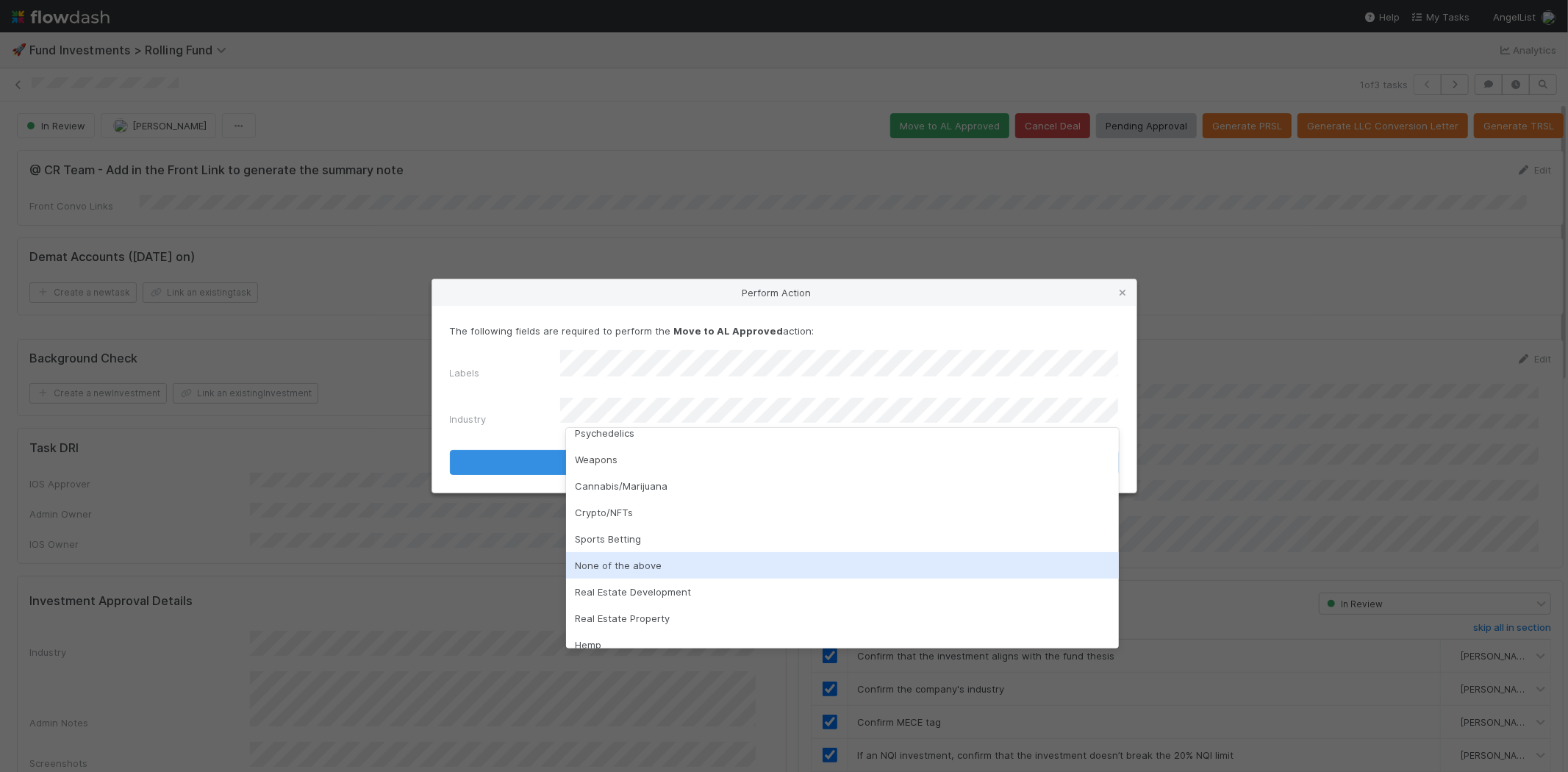
click at [649, 561] on div "None of the above" at bounding box center [842, 565] width 552 height 26
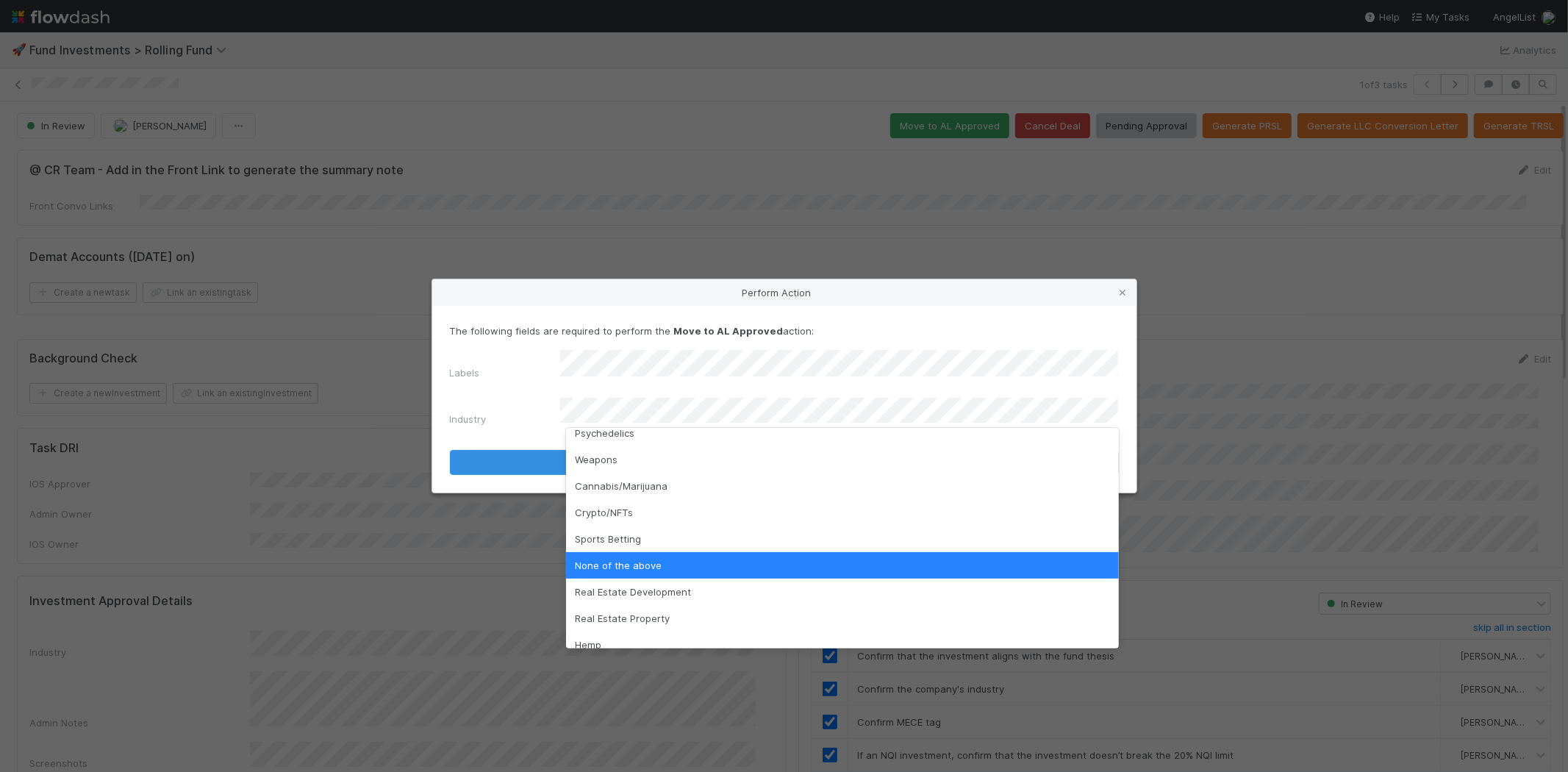
scroll to position [420, 0]
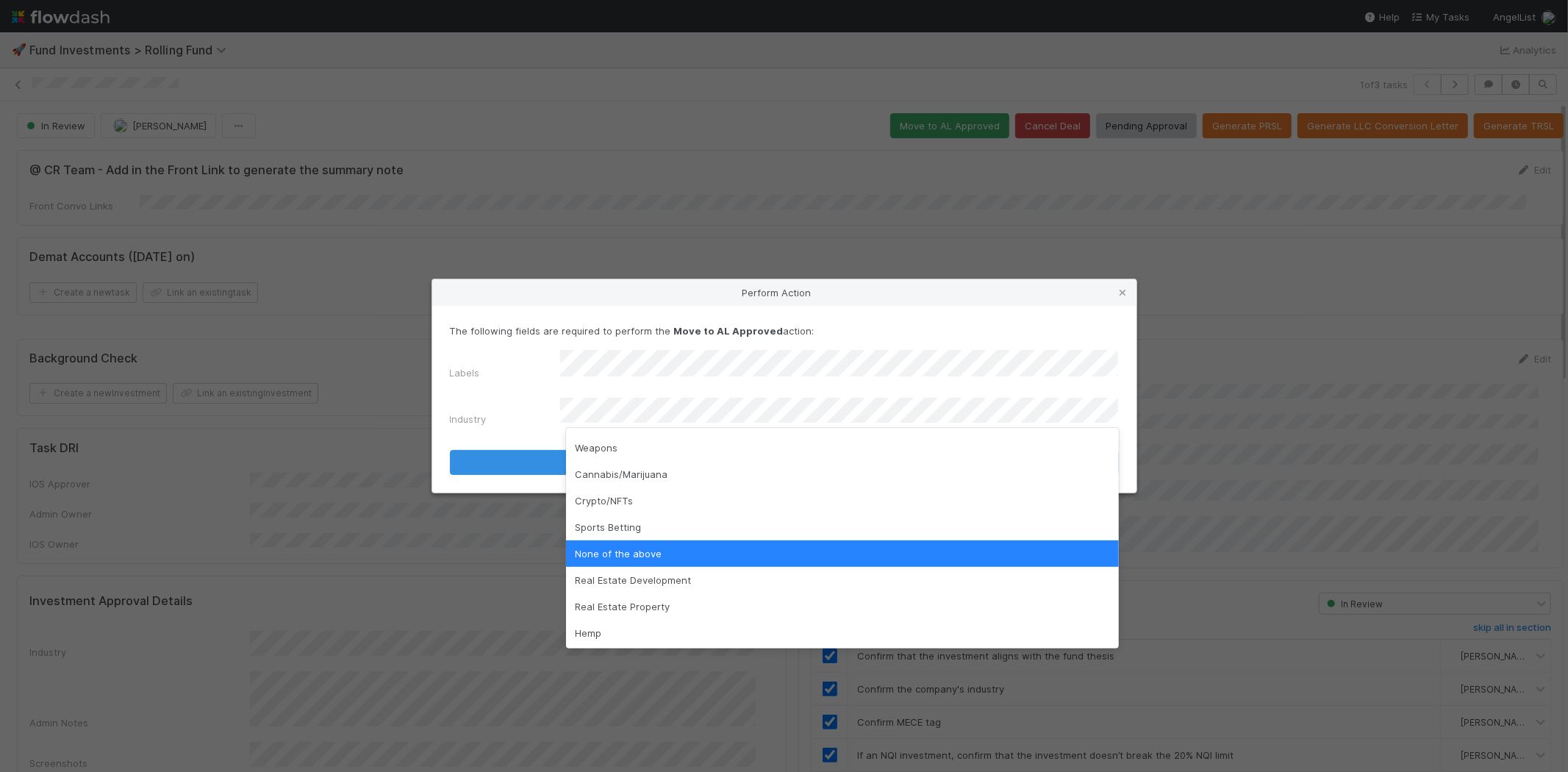
click at [670, 548] on div "None of the above" at bounding box center [842, 553] width 552 height 26
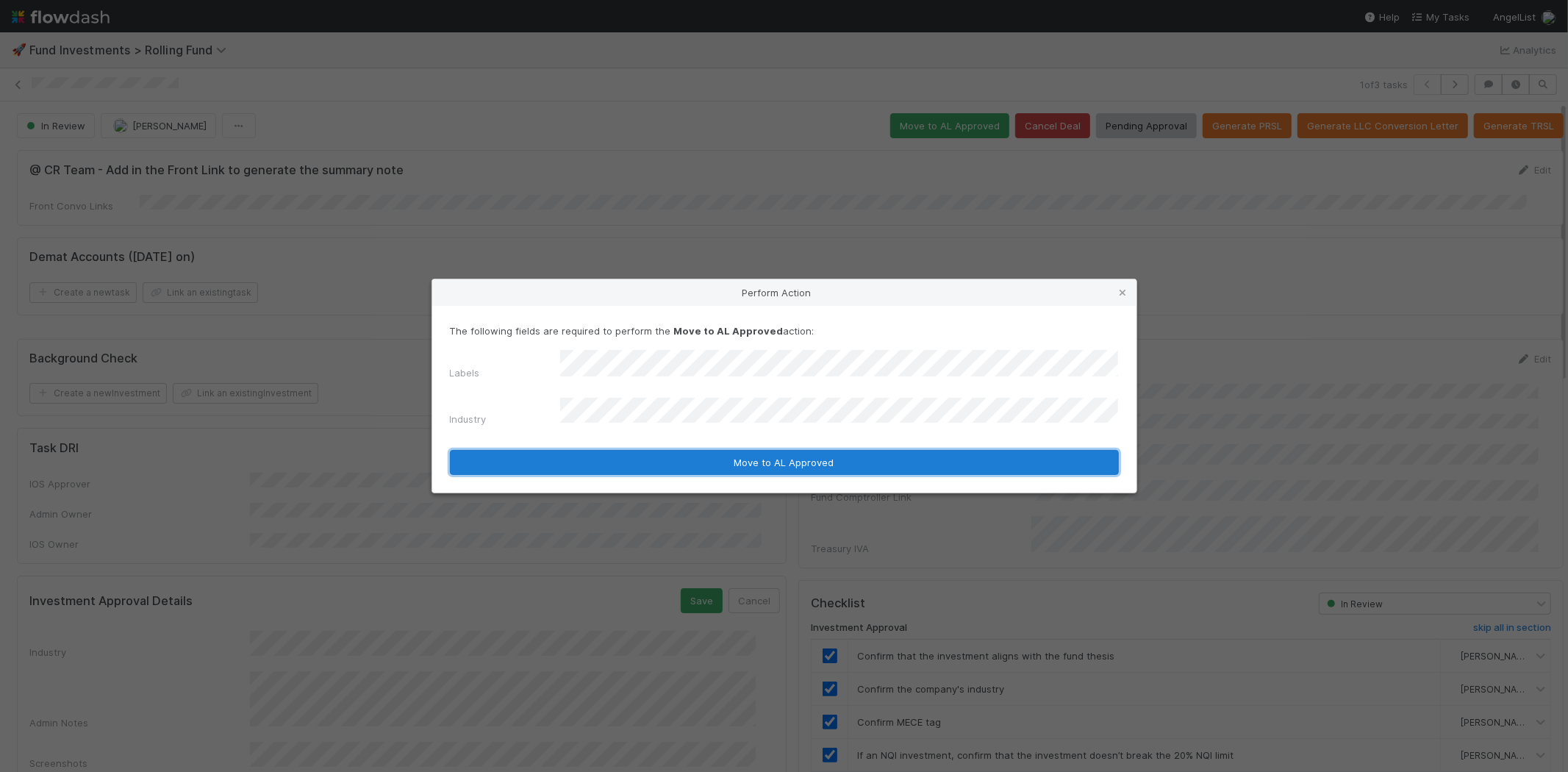
click at [680, 450] on button "Move to AL Approved" at bounding box center [784, 462] width 669 height 25
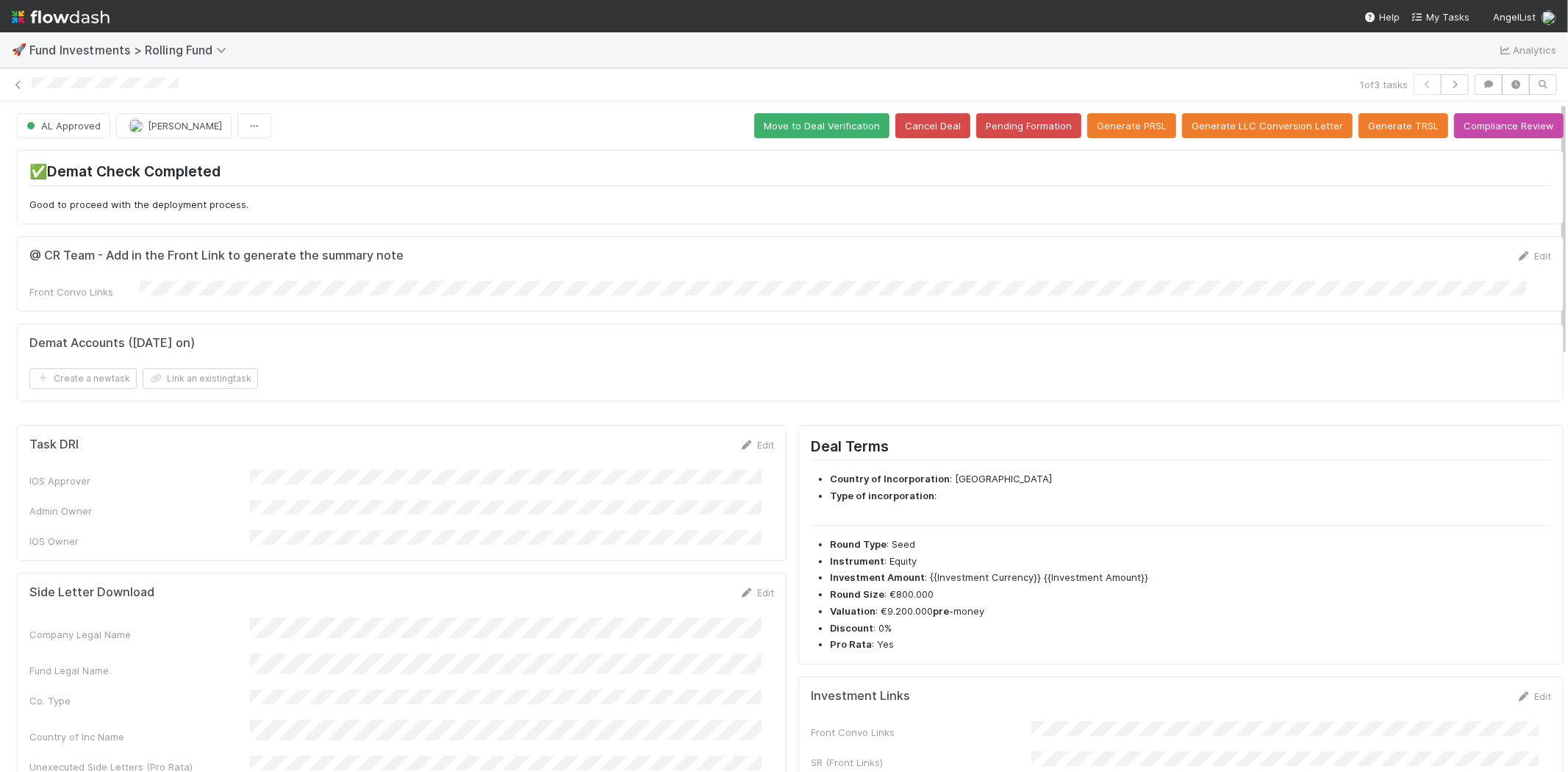
drag, startPoint x: 191, startPoint y: 87, endPoint x: 31, endPoint y: 94, distance: 160.2
click at [31, 94] on div "1 of 3 tasks" at bounding box center [784, 84] width 1568 height 21
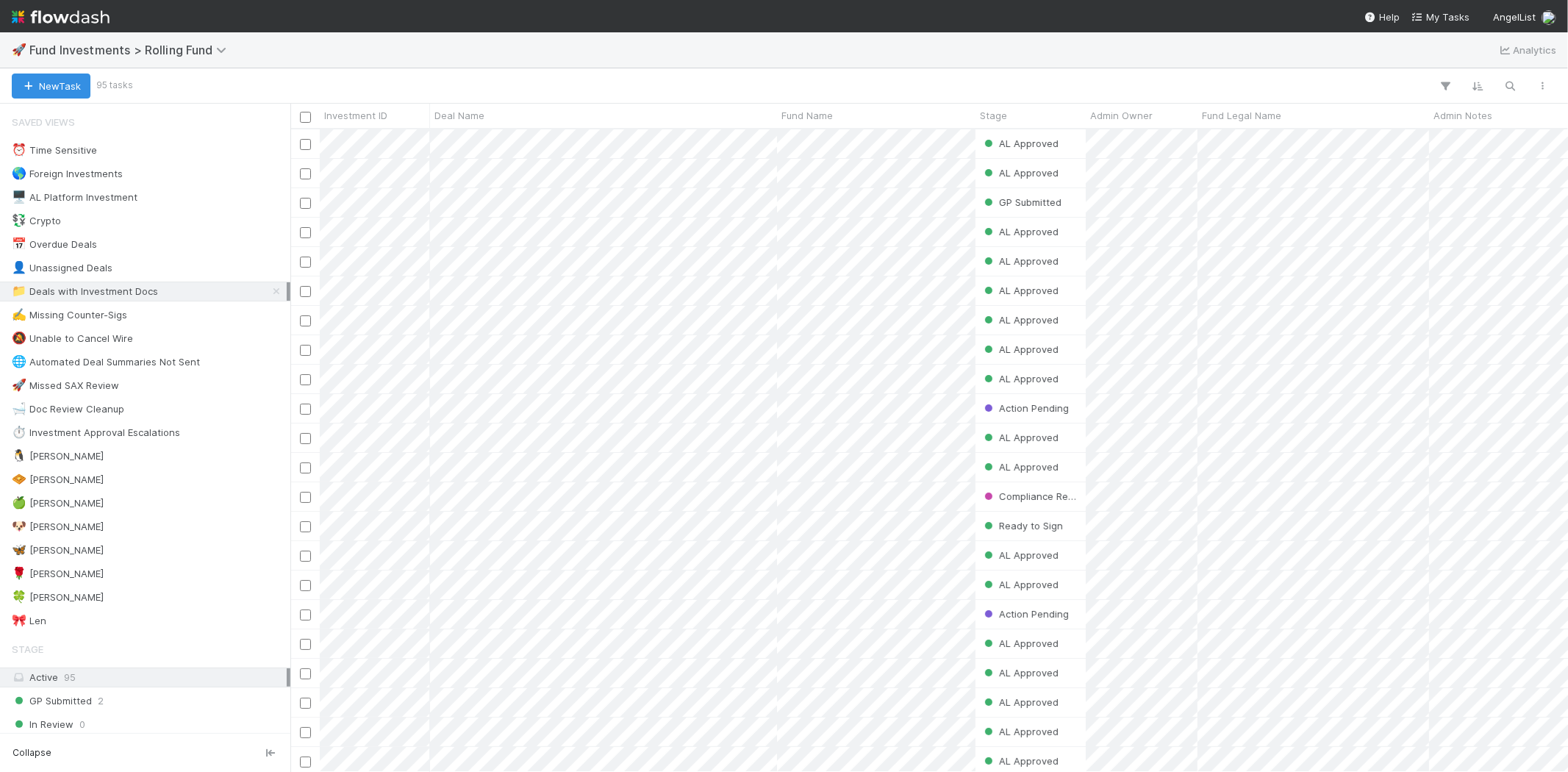
scroll to position [630, 1265]
click at [39, 598] on div "🍀 [PERSON_NAME]" at bounding box center [57, 597] width 92 height 18
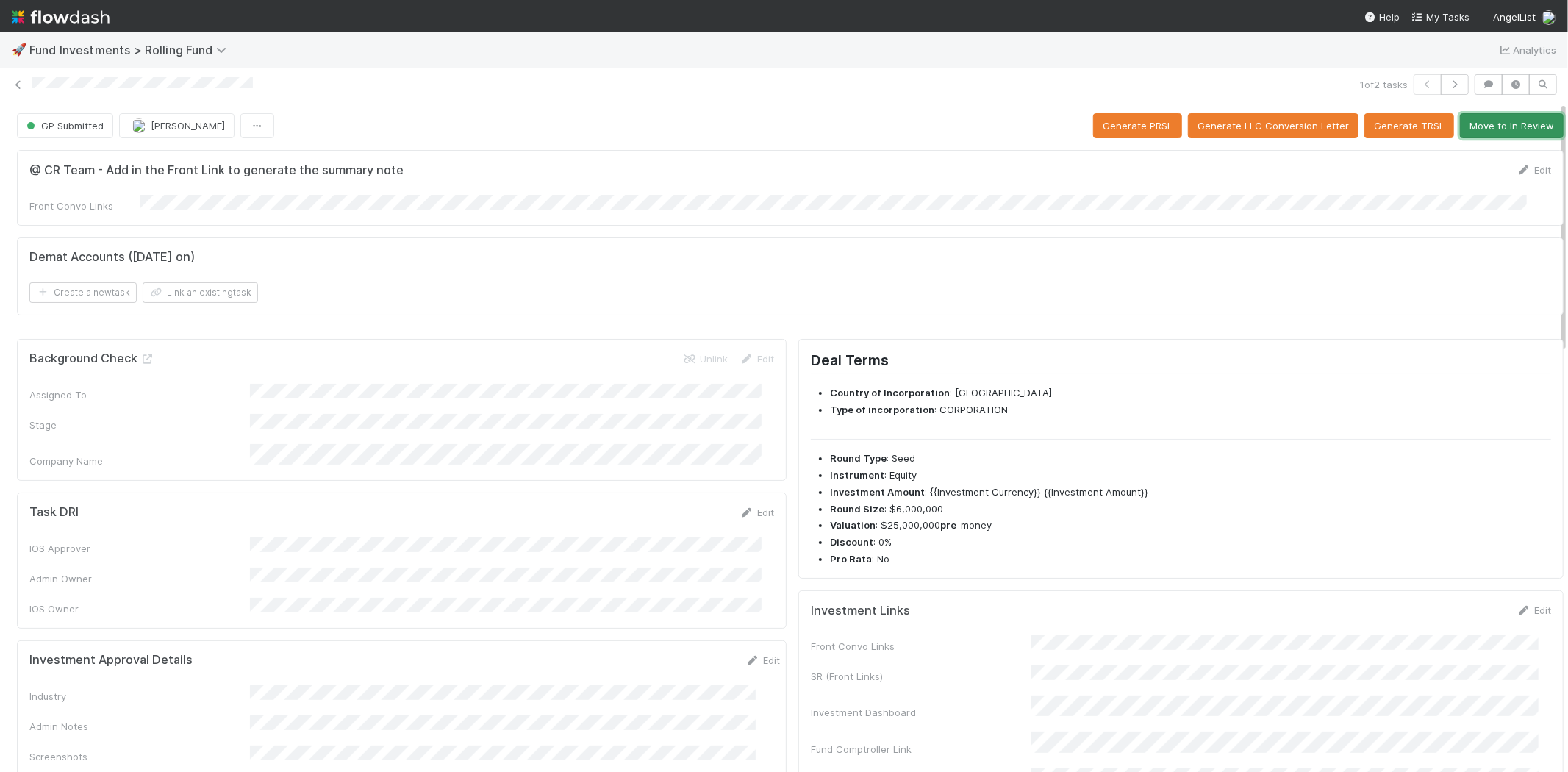
click at [1476, 122] on button "Move to In Review" at bounding box center [1512, 126] width 104 height 25
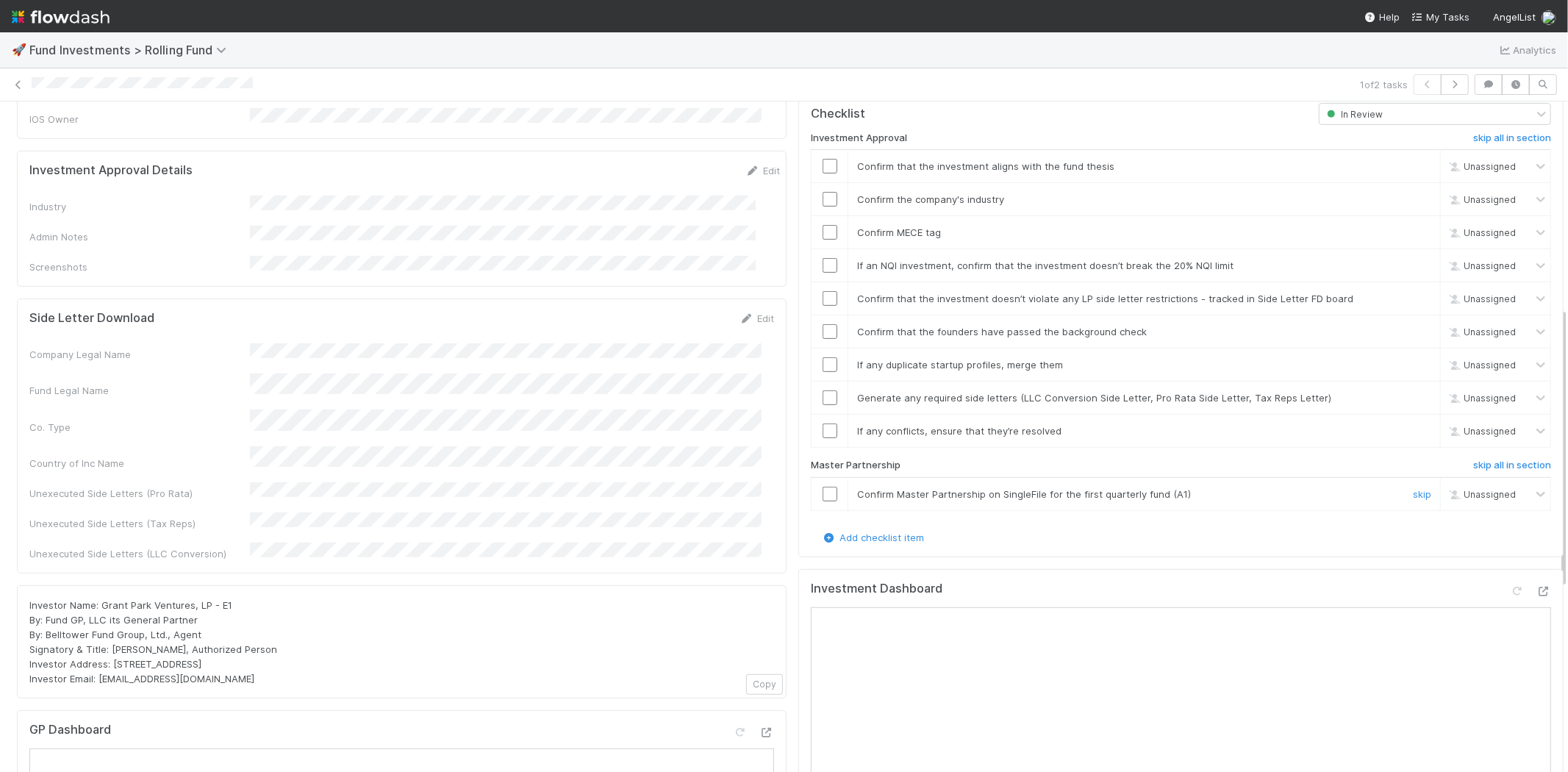
click at [823, 487] on input "checkbox" at bounding box center [830, 494] width 15 height 15
click at [823, 159] on input "checkbox" at bounding box center [830, 166] width 15 height 15
click at [823, 225] on input "checkbox" at bounding box center [830, 232] width 15 height 15
click at [745, 165] on link "Edit" at bounding box center [762, 170] width 35 height 12
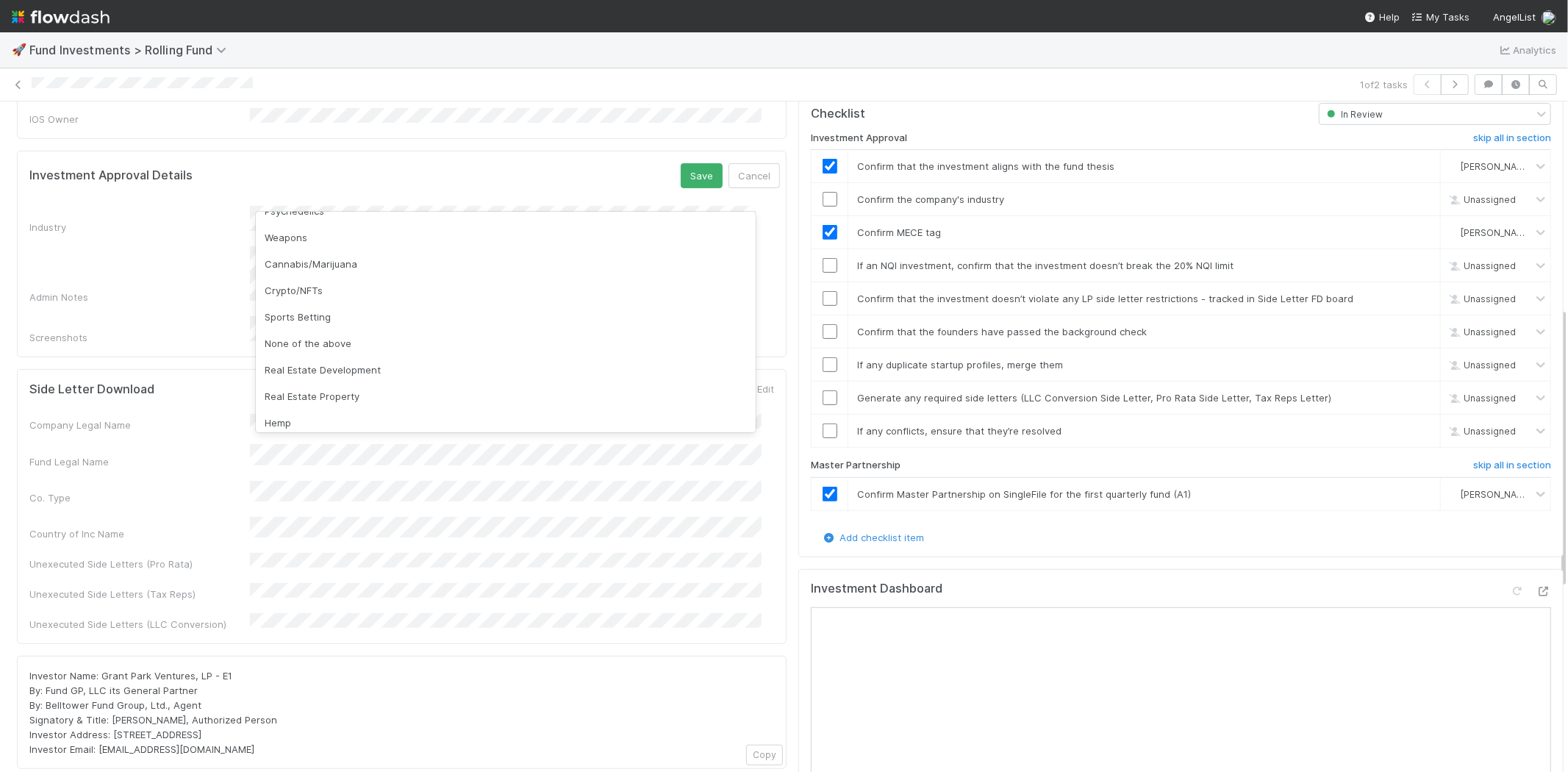
scroll to position [420, 0]
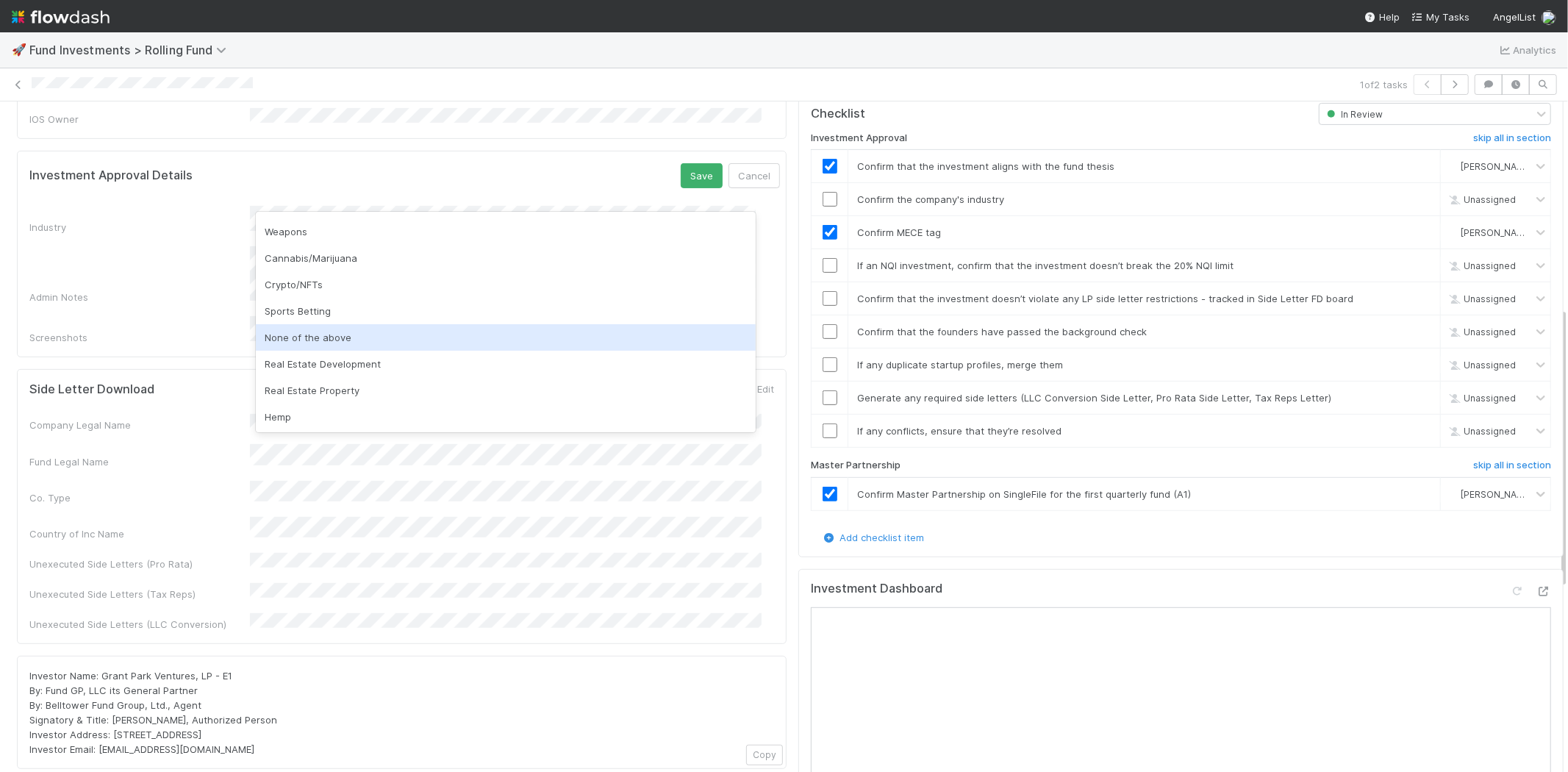
click at [340, 335] on div "None of the above" at bounding box center [505, 337] width 500 height 26
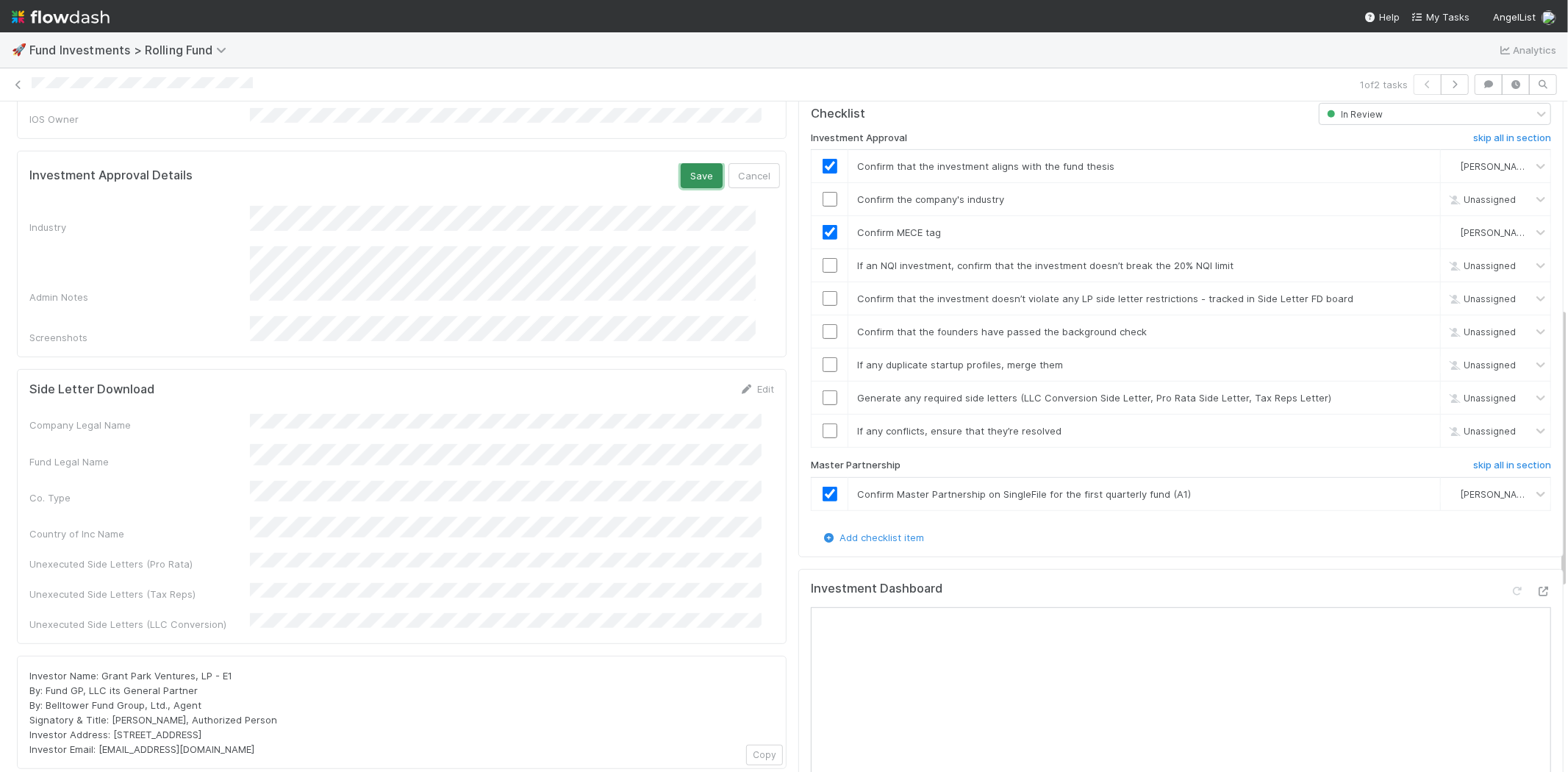
click at [680, 163] on button "Save" at bounding box center [701, 176] width 42 height 25
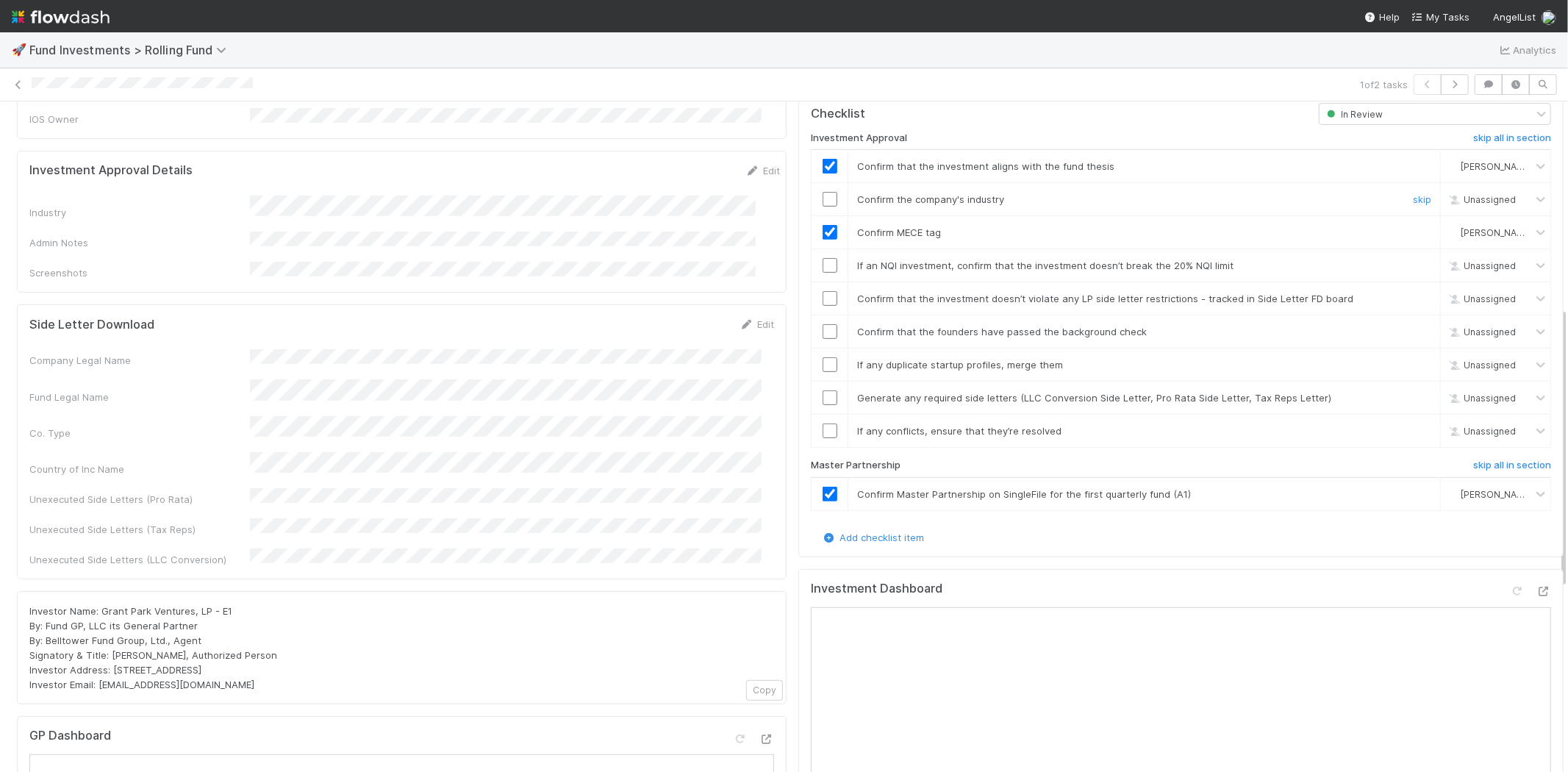
click at [823, 192] on input "checkbox" at bounding box center [830, 199] width 15 height 15
click at [823, 258] on input "checkbox" at bounding box center [830, 265] width 15 height 15
click at [823, 291] on input "checkbox" at bounding box center [830, 298] width 15 height 15
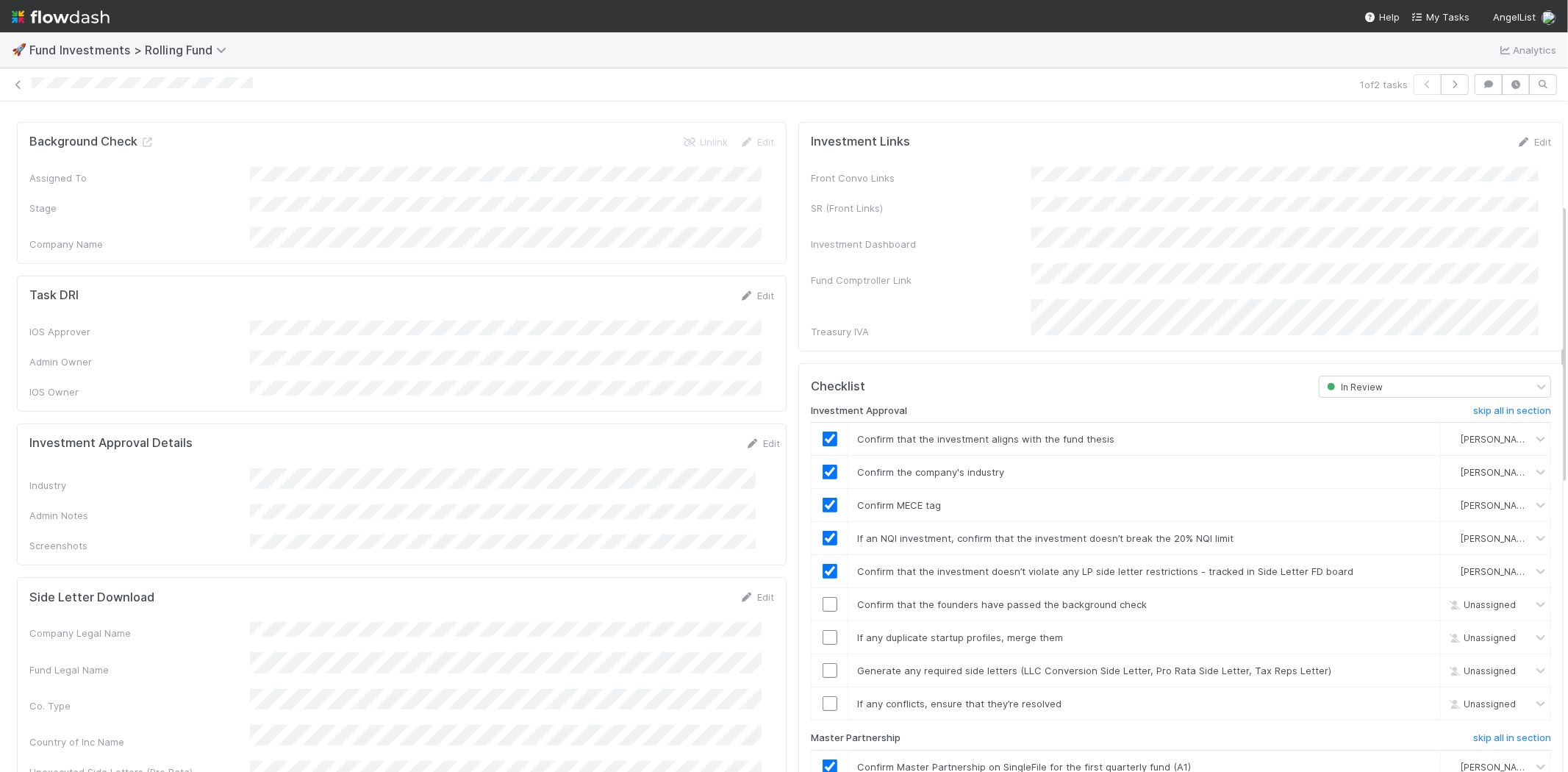
scroll to position [245, 0]
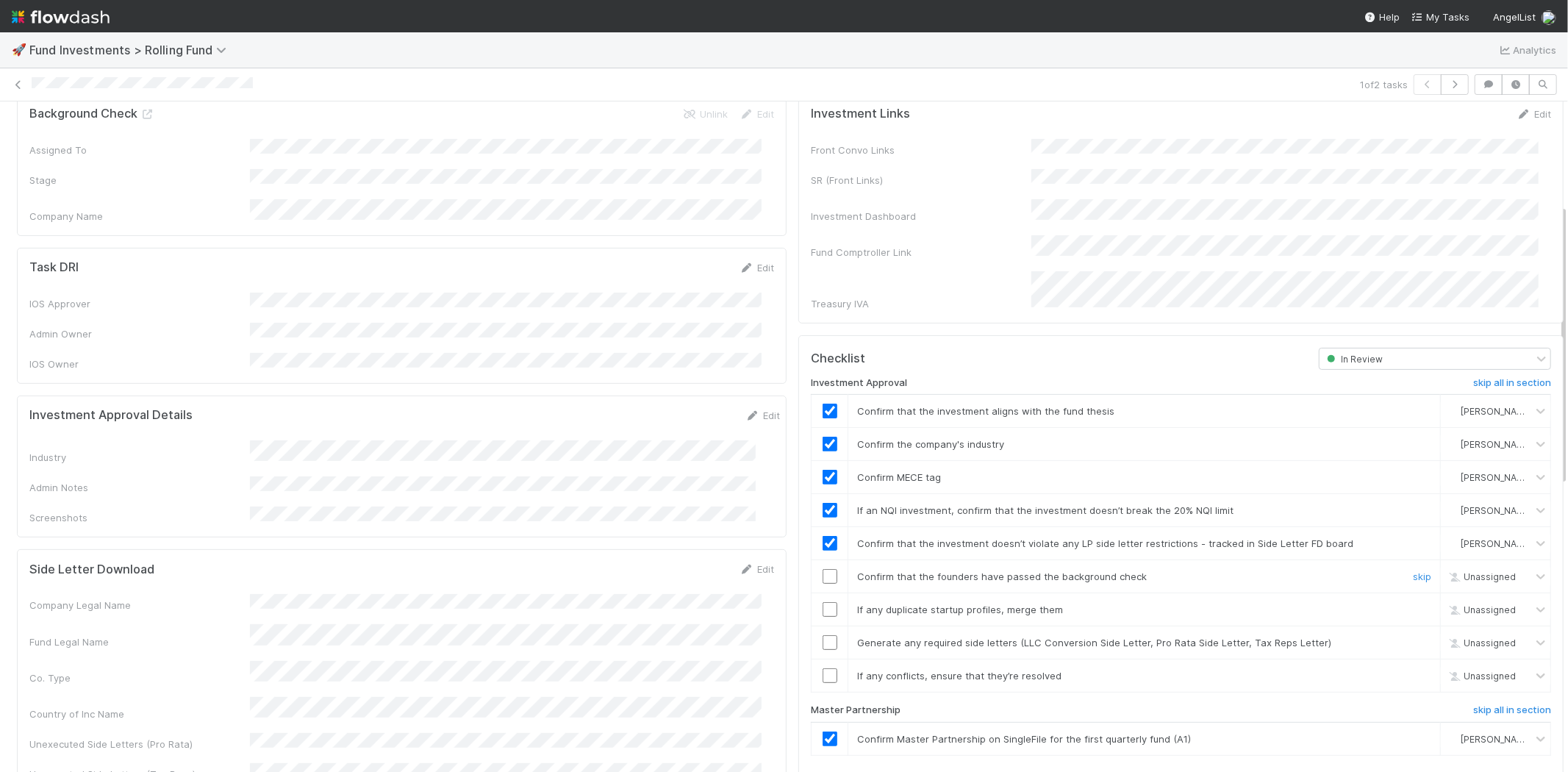
click at [823, 569] on input "checkbox" at bounding box center [830, 576] width 15 height 15
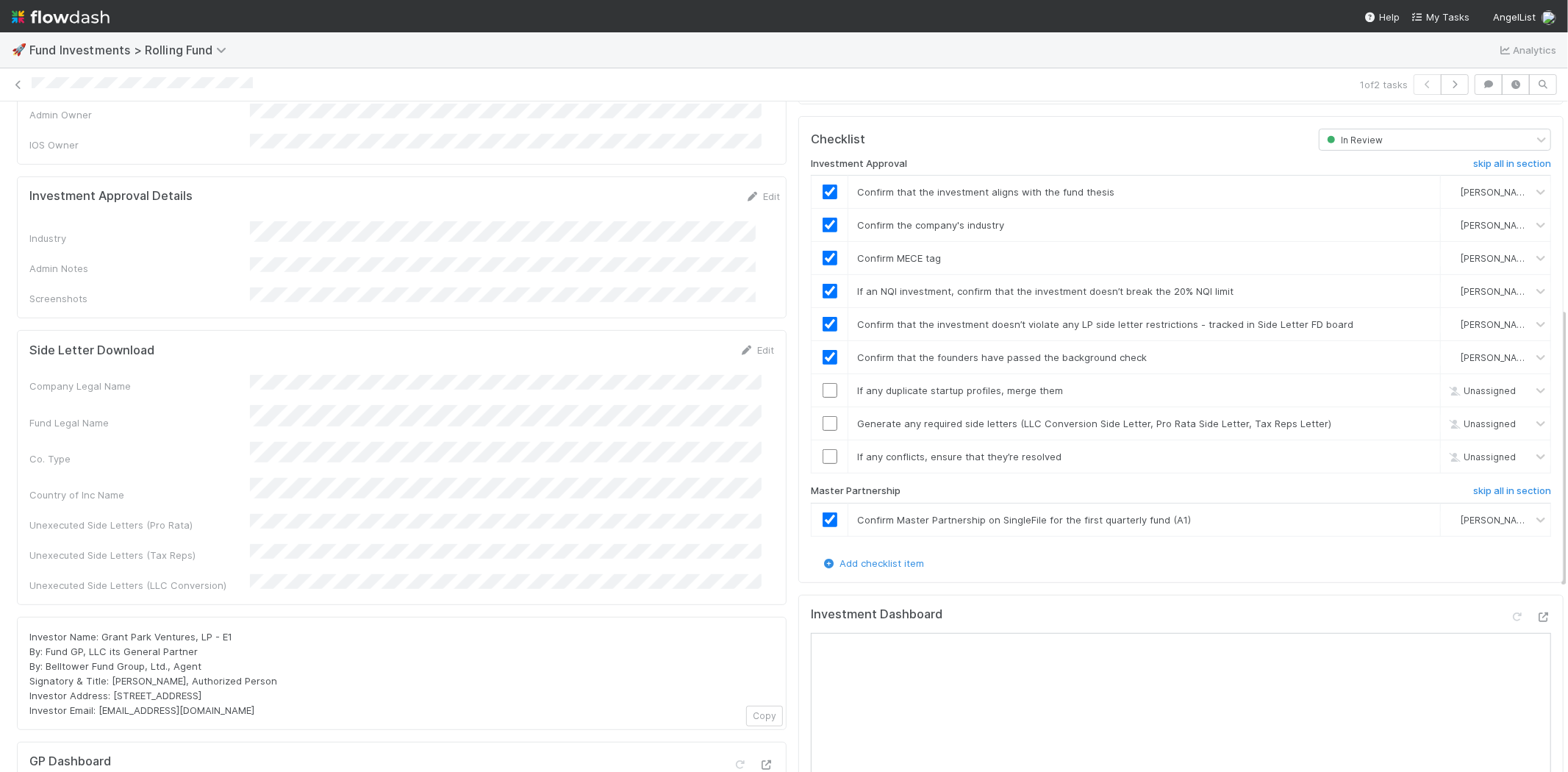
scroll to position [489, 0]
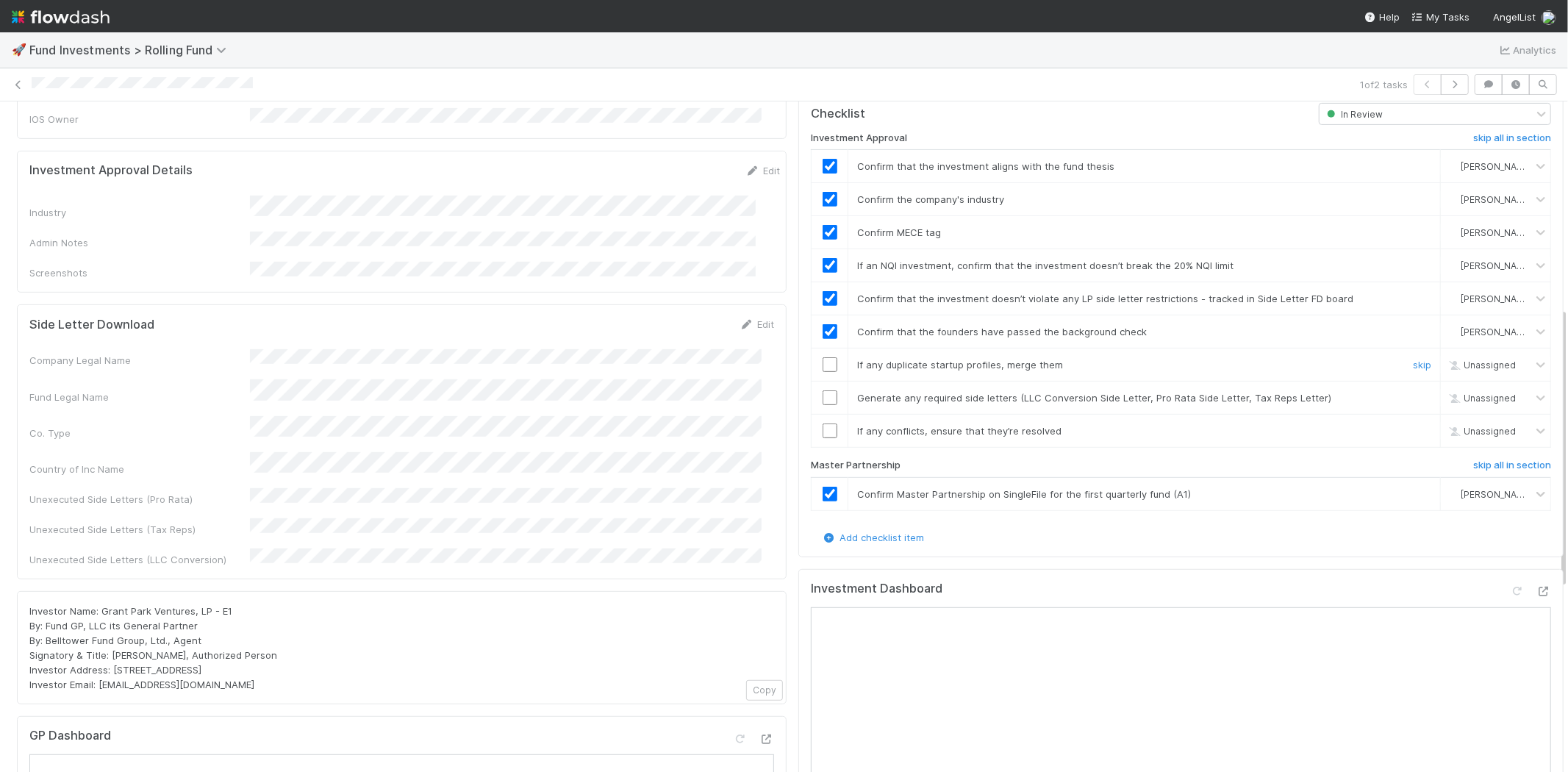
click at [823, 357] on input "checkbox" at bounding box center [830, 364] width 15 height 15
click at [823, 391] on input "checkbox" at bounding box center [830, 398] width 15 height 15
click at [823, 424] on input "checkbox" at bounding box center [830, 431] width 15 height 15
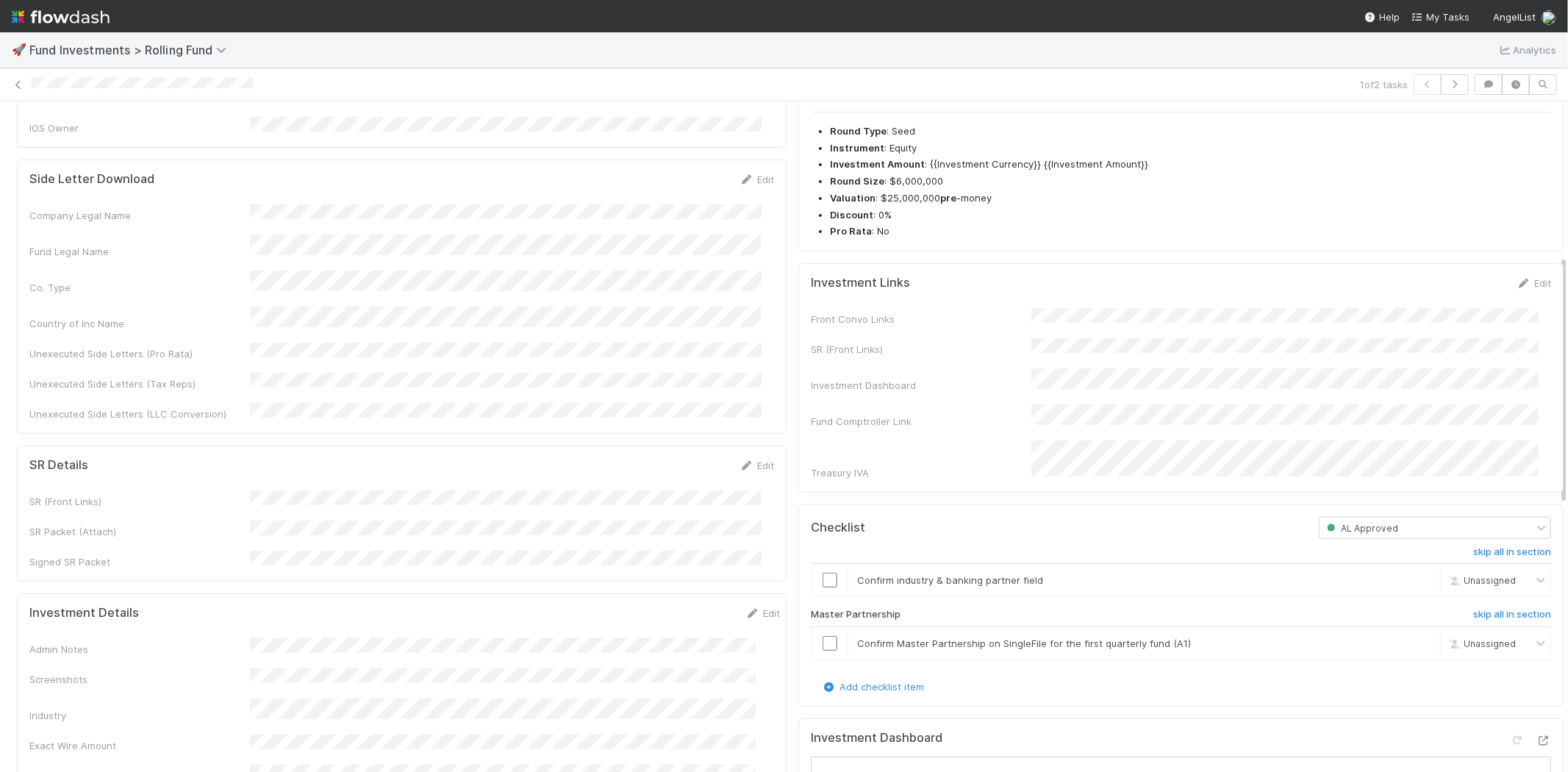
scroll to position [5, 0]
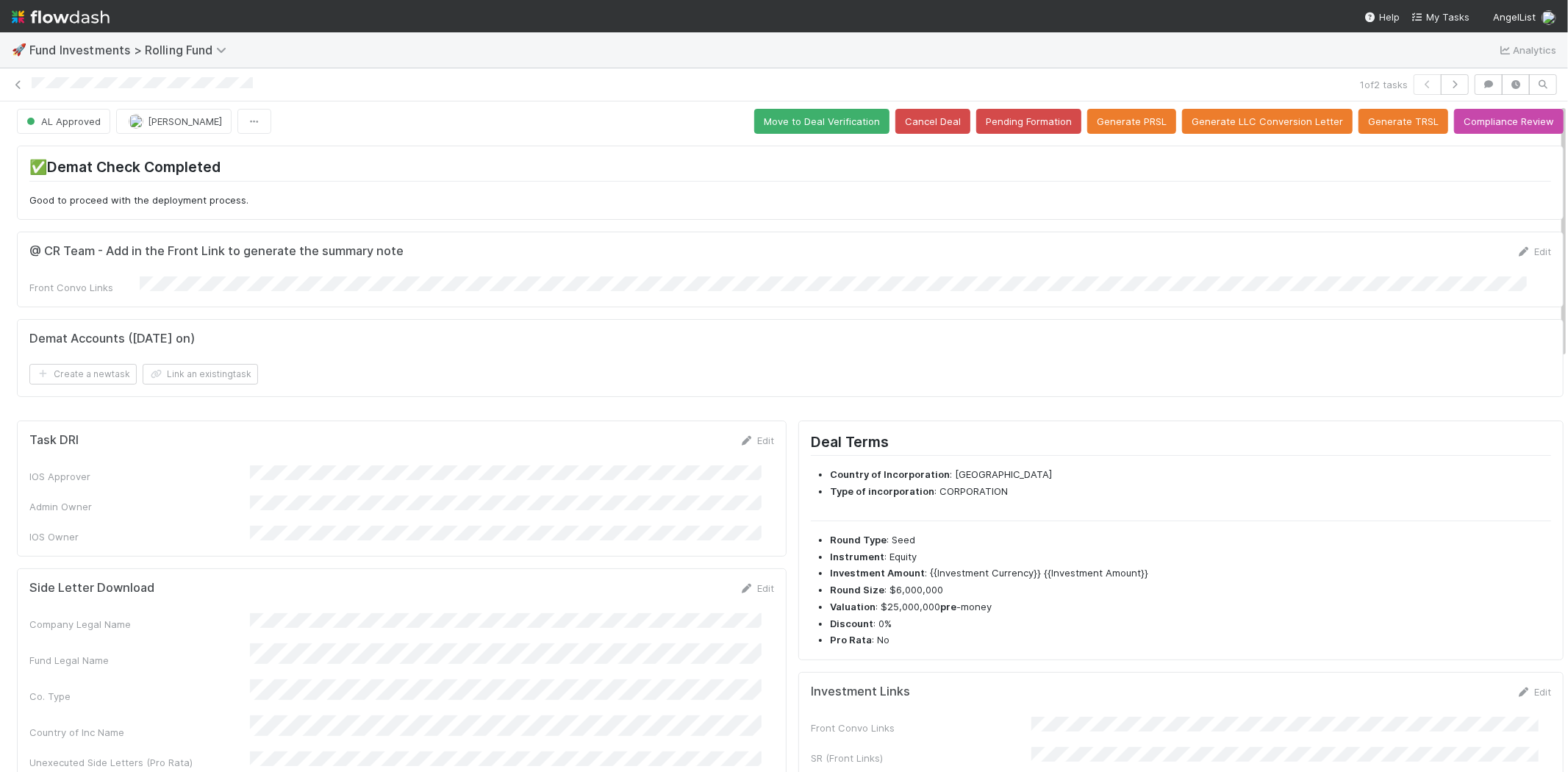
drag, startPoint x: 29, startPoint y: 86, endPoint x: 1105, endPoint y: 149, distance: 1077.8
click at [268, 89] on div "1 of 2 tasks" at bounding box center [784, 84] width 1568 height 21
copy icon
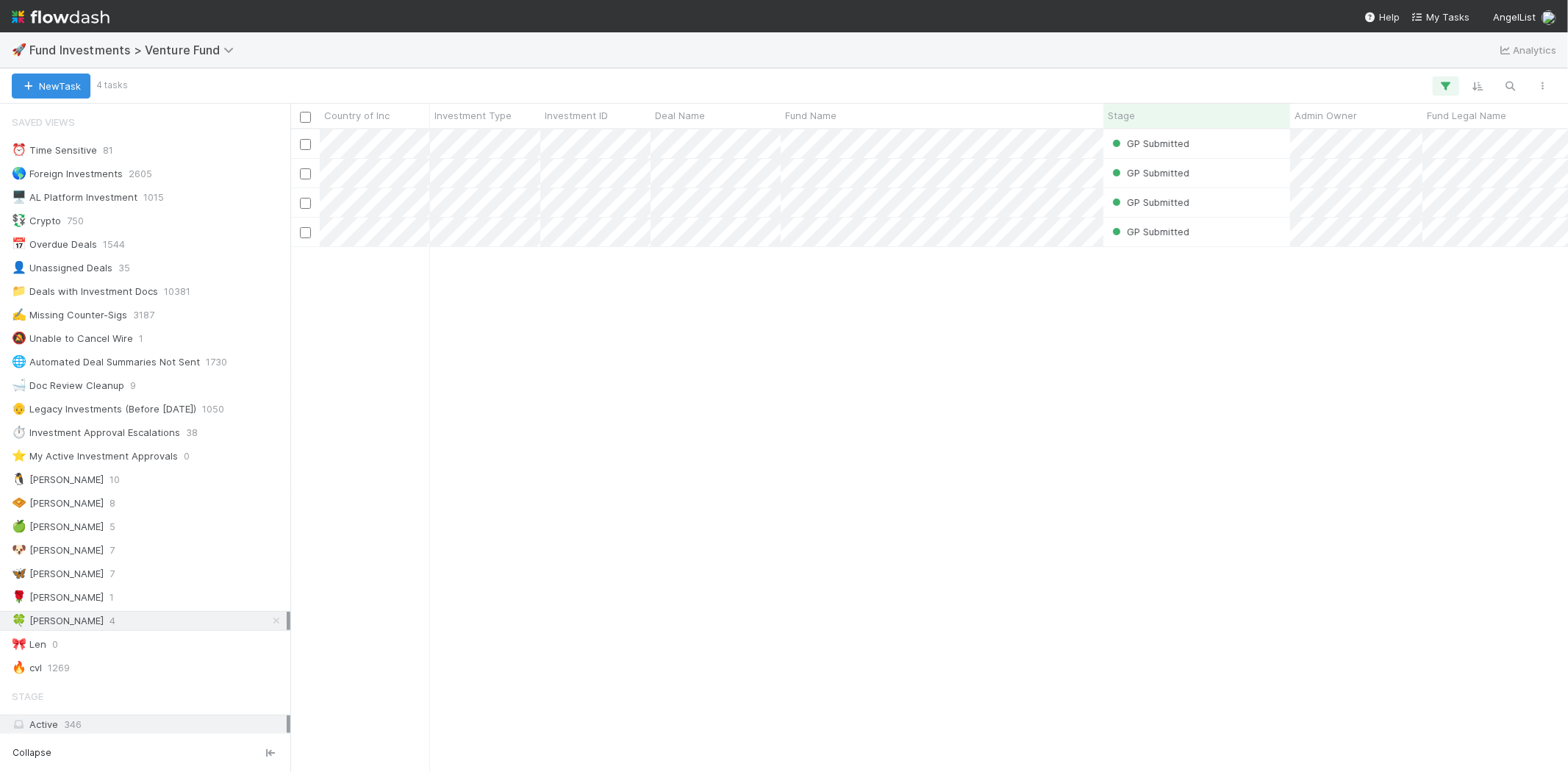
scroll to position [630, 1265]
click at [103, 603] on div "🌹 [PERSON_NAME] S 1" at bounding box center [149, 597] width 275 height 18
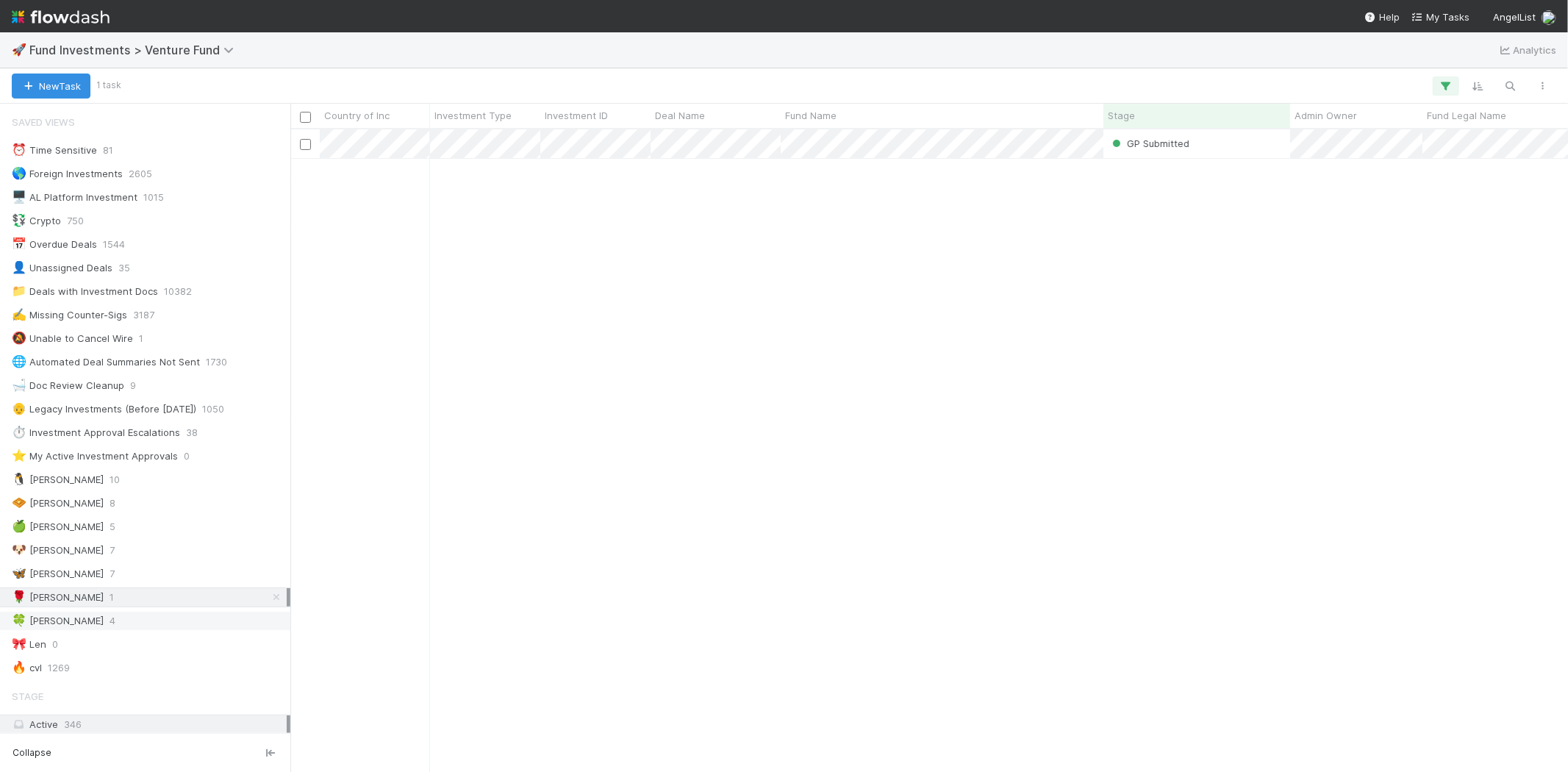
click at [69, 623] on div "🍀 [PERSON_NAME] 4" at bounding box center [149, 621] width 275 height 18
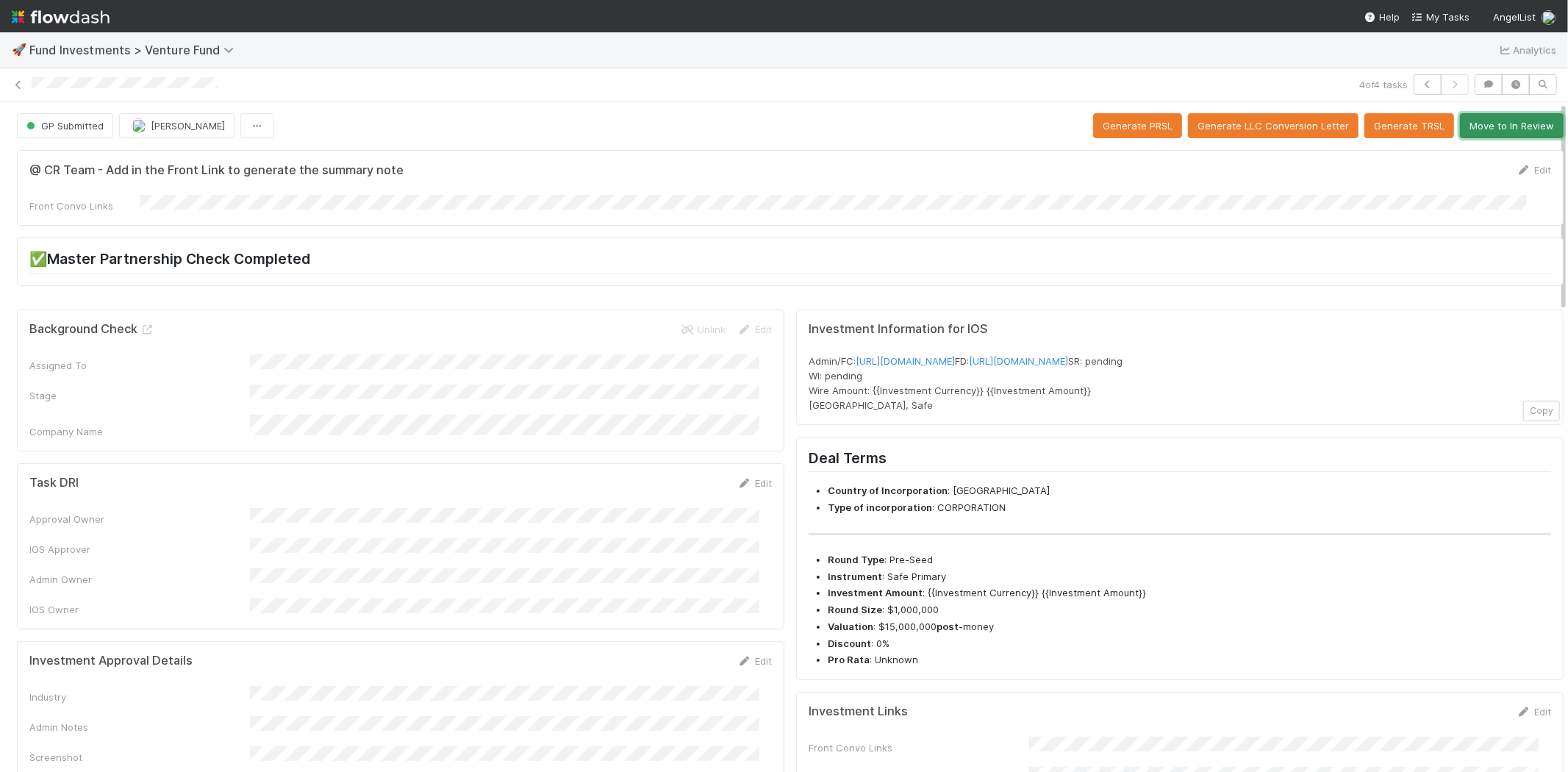
click at [1474, 128] on button "Move to In Review" at bounding box center [1512, 126] width 104 height 25
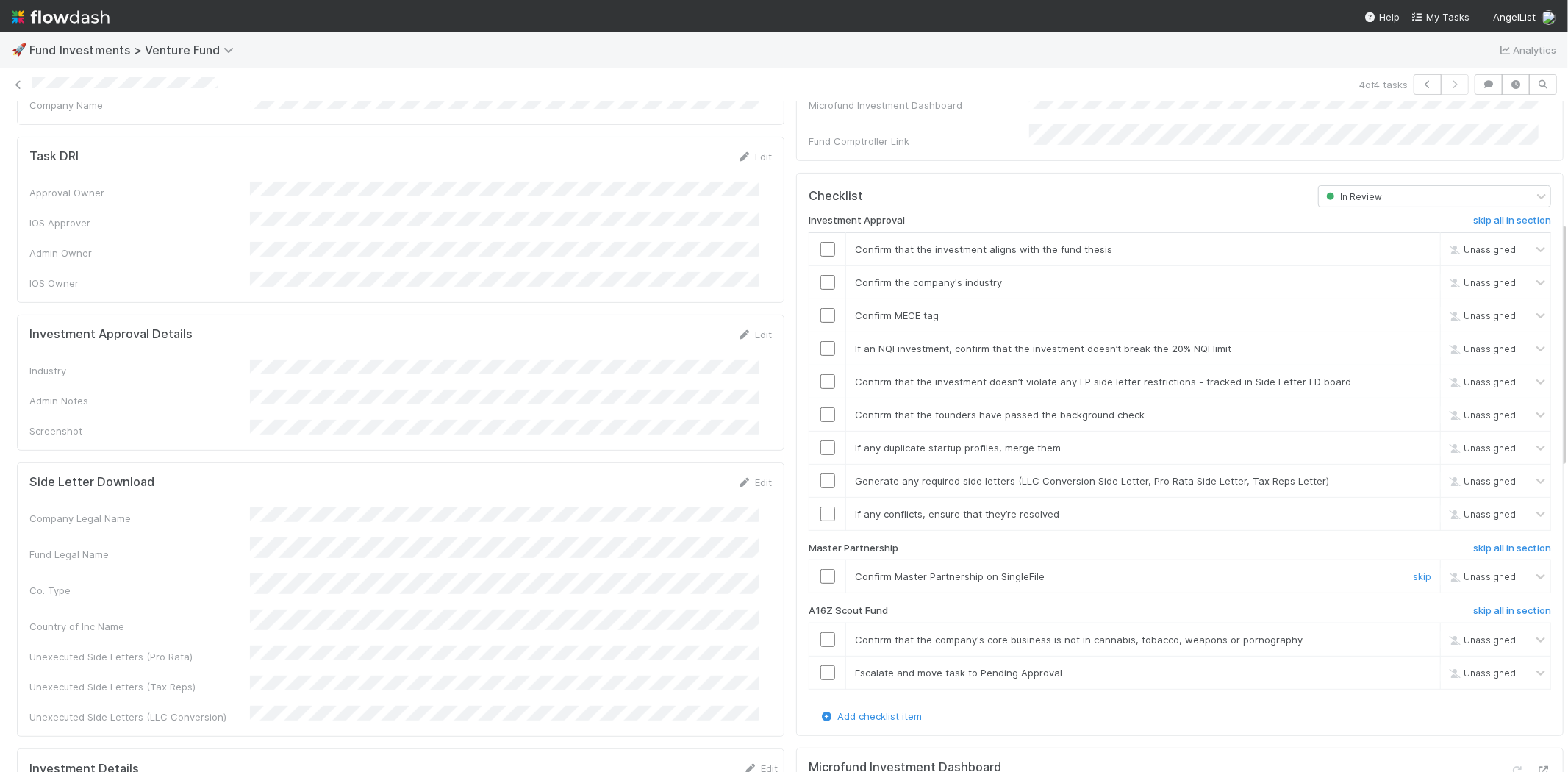
click at [821, 569] on input "checkbox" at bounding box center [828, 576] width 15 height 15
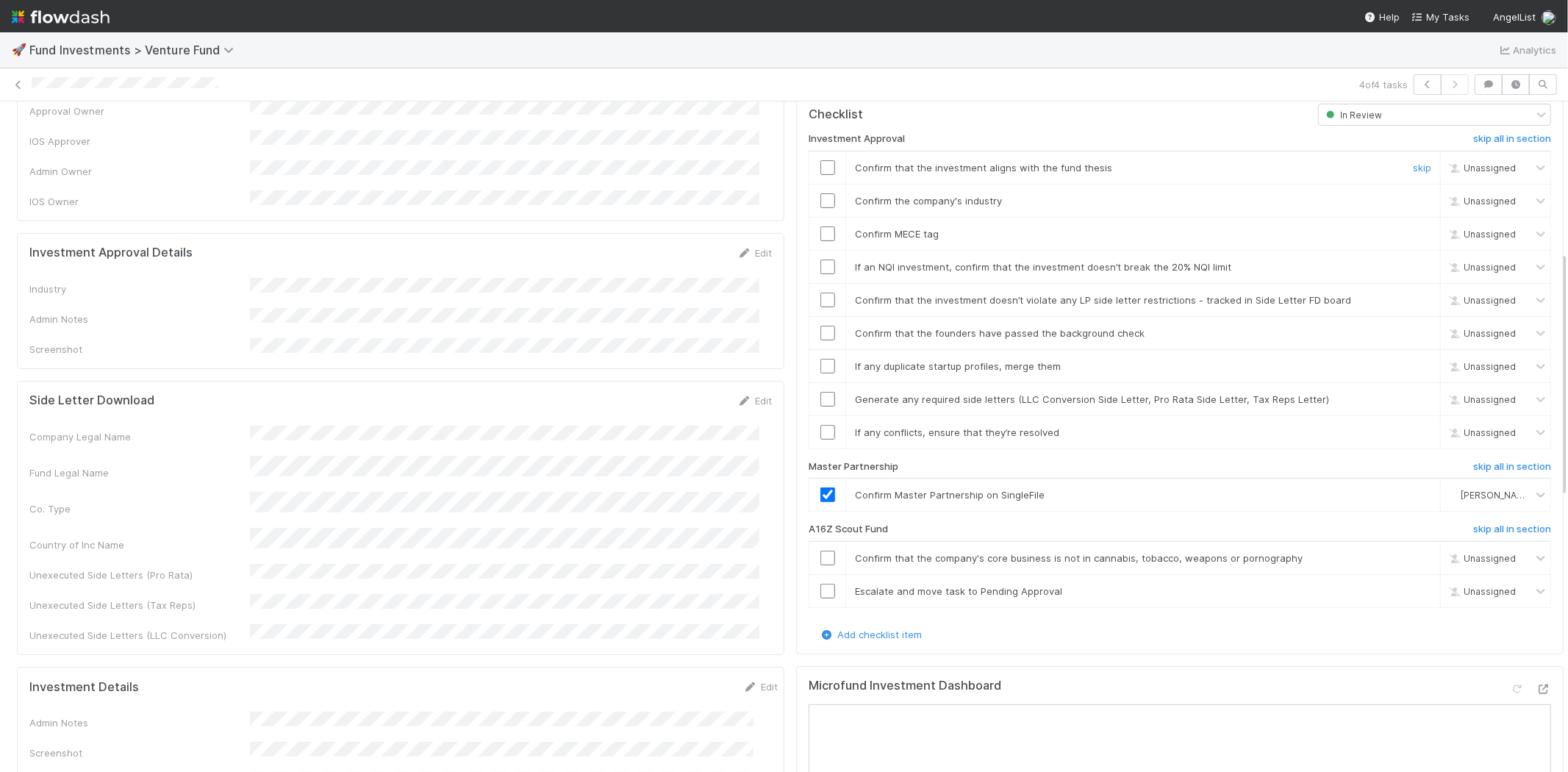
click at [821, 160] on input "checkbox" at bounding box center [828, 167] width 15 height 15
click at [821, 227] on input "checkbox" at bounding box center [828, 233] width 15 height 15
click at [753, 247] on link "Edit" at bounding box center [754, 253] width 35 height 12
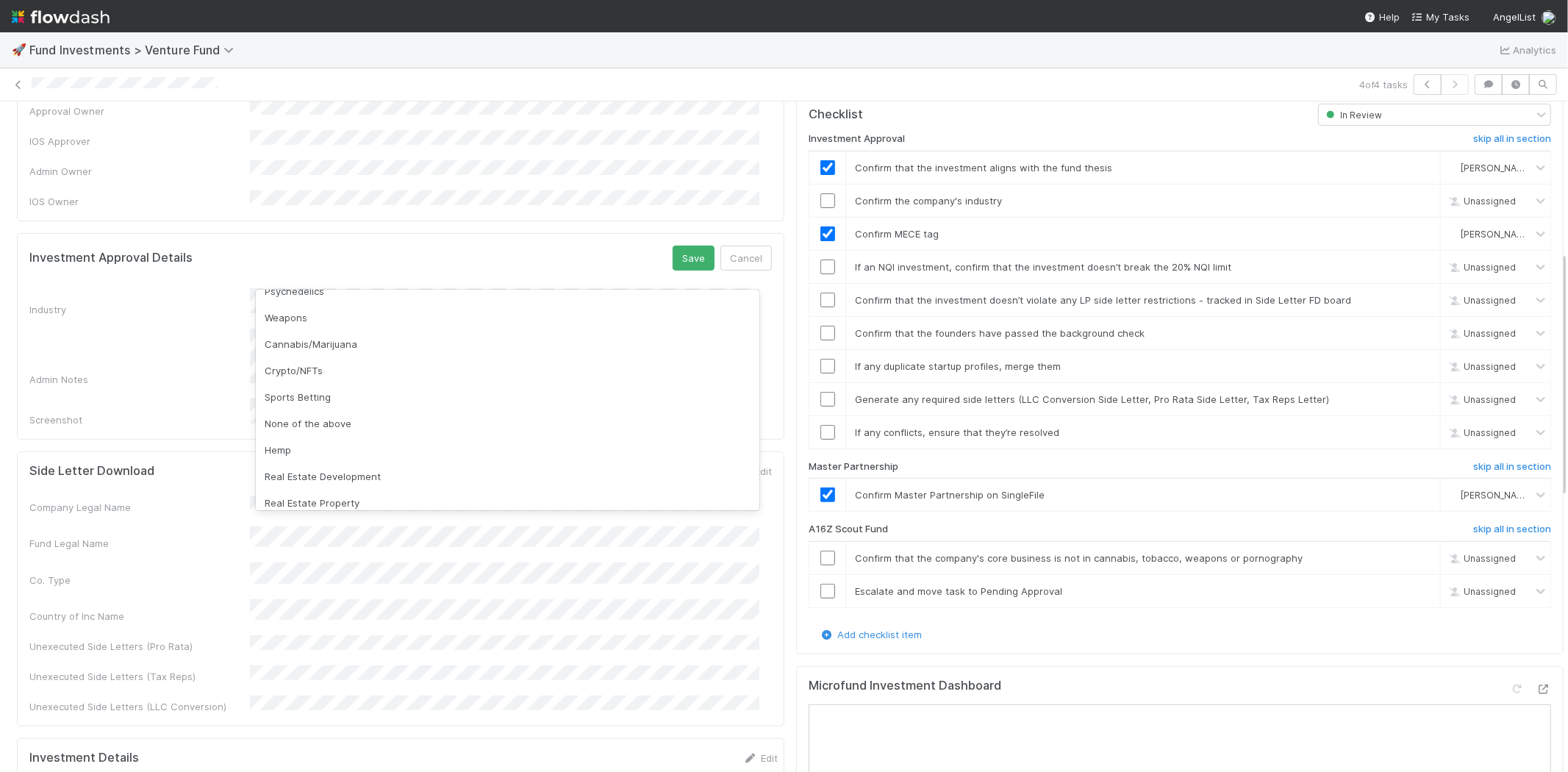
scroll to position [420, 0]
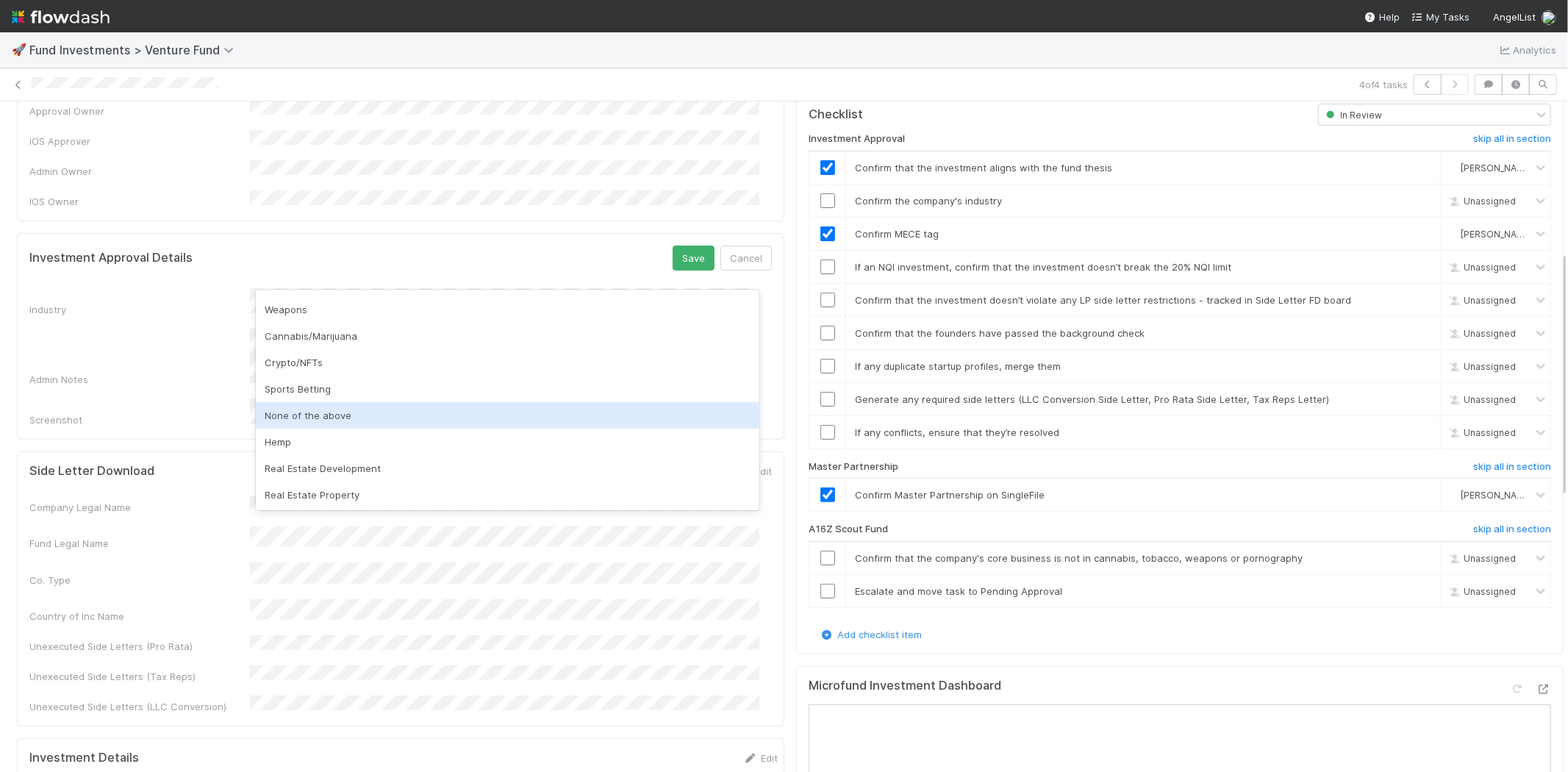
click at [519, 414] on div "None of the above" at bounding box center [507, 415] width 503 height 26
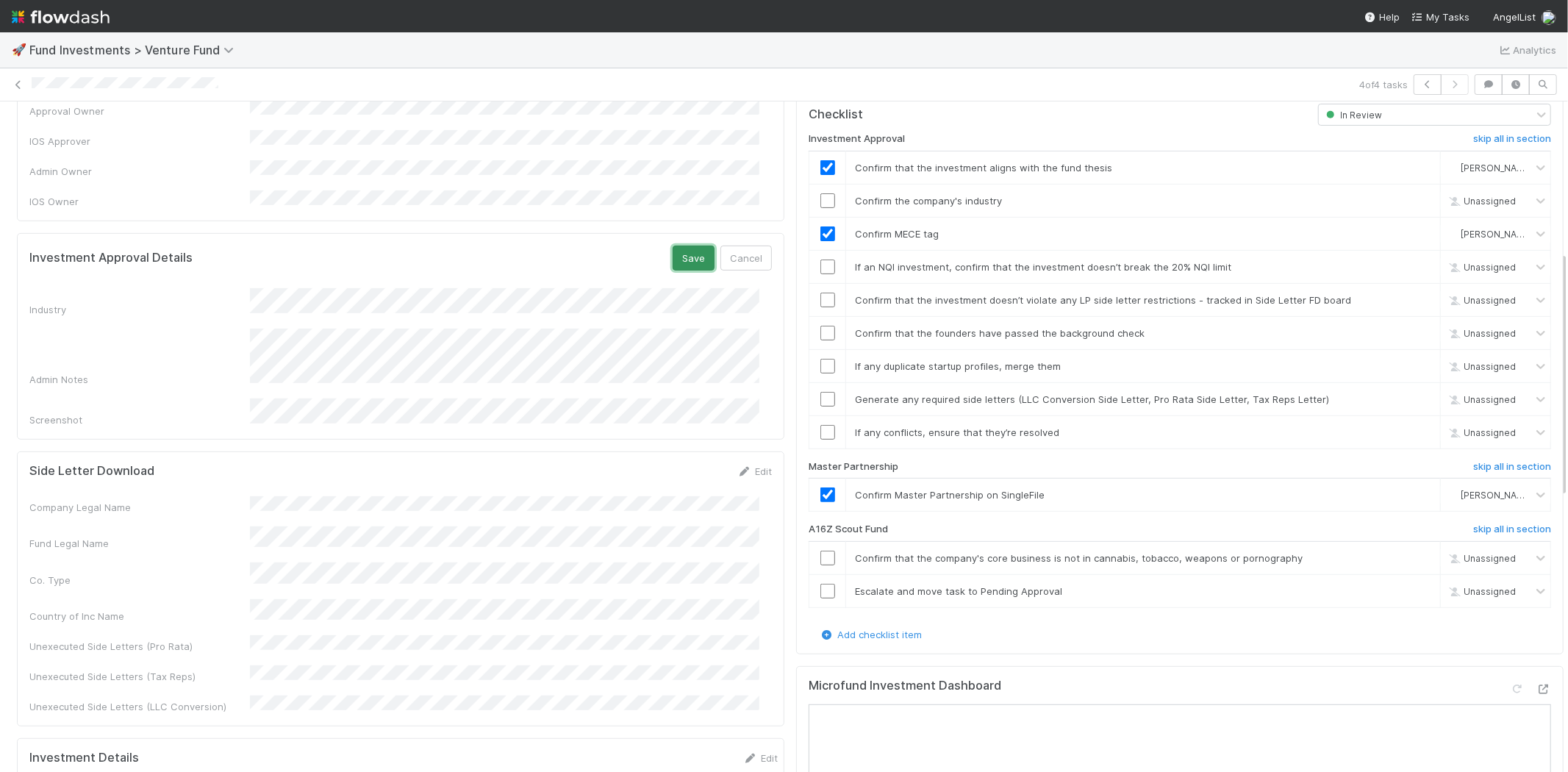
click at [673, 246] on button "Save" at bounding box center [693, 258] width 42 height 25
click at [821, 193] on input "checkbox" at bounding box center [828, 200] width 15 height 15
click at [821, 260] on input "checkbox" at bounding box center [828, 267] width 15 height 15
click at [821, 293] on input "checkbox" at bounding box center [828, 300] width 15 height 15
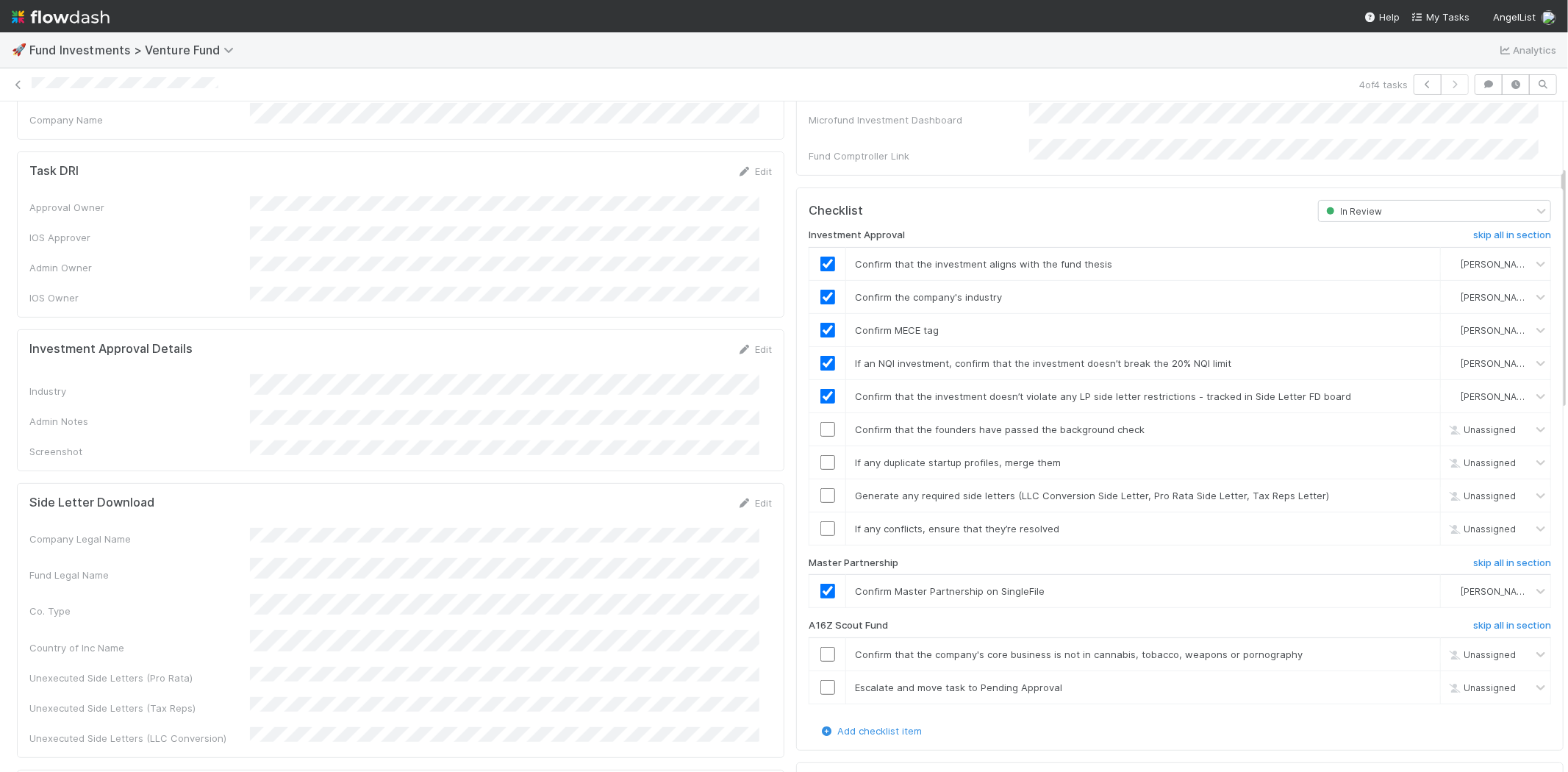
scroll to position [327, 0]
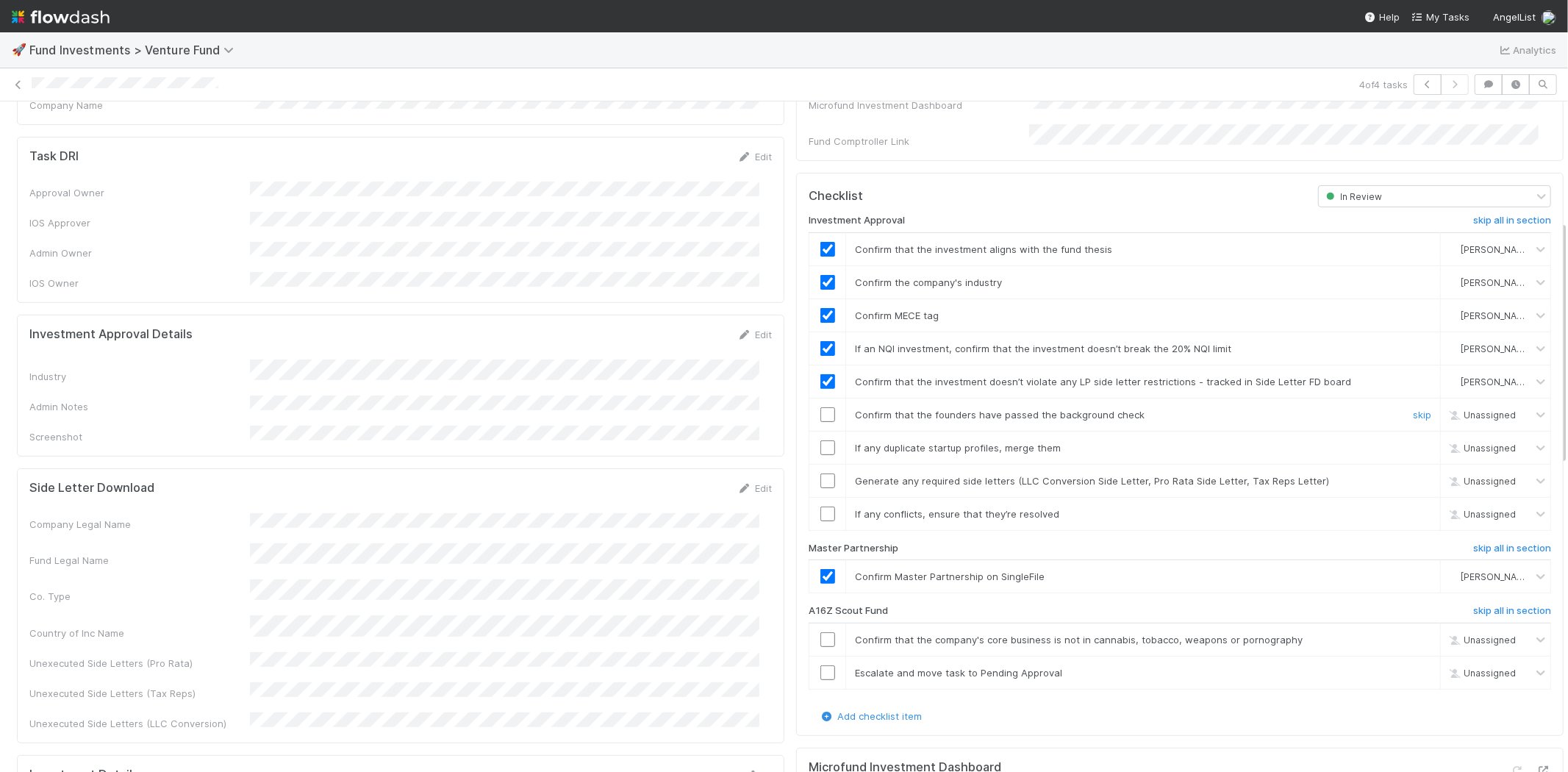
click at [821, 408] on input "checkbox" at bounding box center [828, 415] width 15 height 15
click at [821, 440] on input "checkbox" at bounding box center [828, 447] width 15 height 15
click at [821, 473] on input "checkbox" at bounding box center [828, 480] width 15 height 15
click at [821, 506] on input "checkbox" at bounding box center [828, 513] width 15 height 15
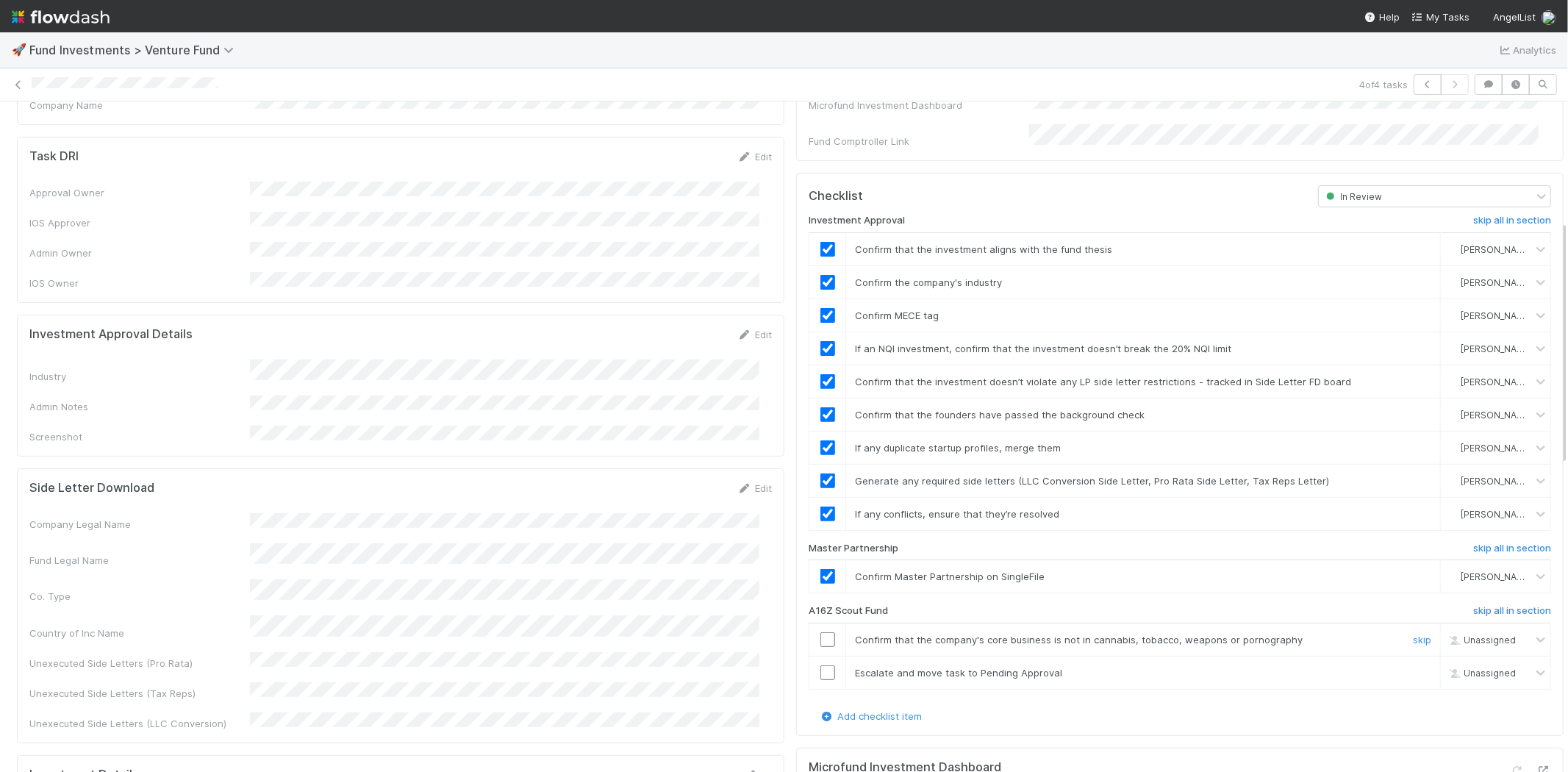
click at [821, 632] on input "checkbox" at bounding box center [828, 639] width 15 height 15
drag, startPoint x: 880, startPoint y: 592, endPoint x: 799, endPoint y: 596, distance: 81.1
click at [799, 605] on div "A16Z Scout Fund" at bounding box center [1052, 613] width 509 height 18
copy h6 "A16Z Scout Fund"
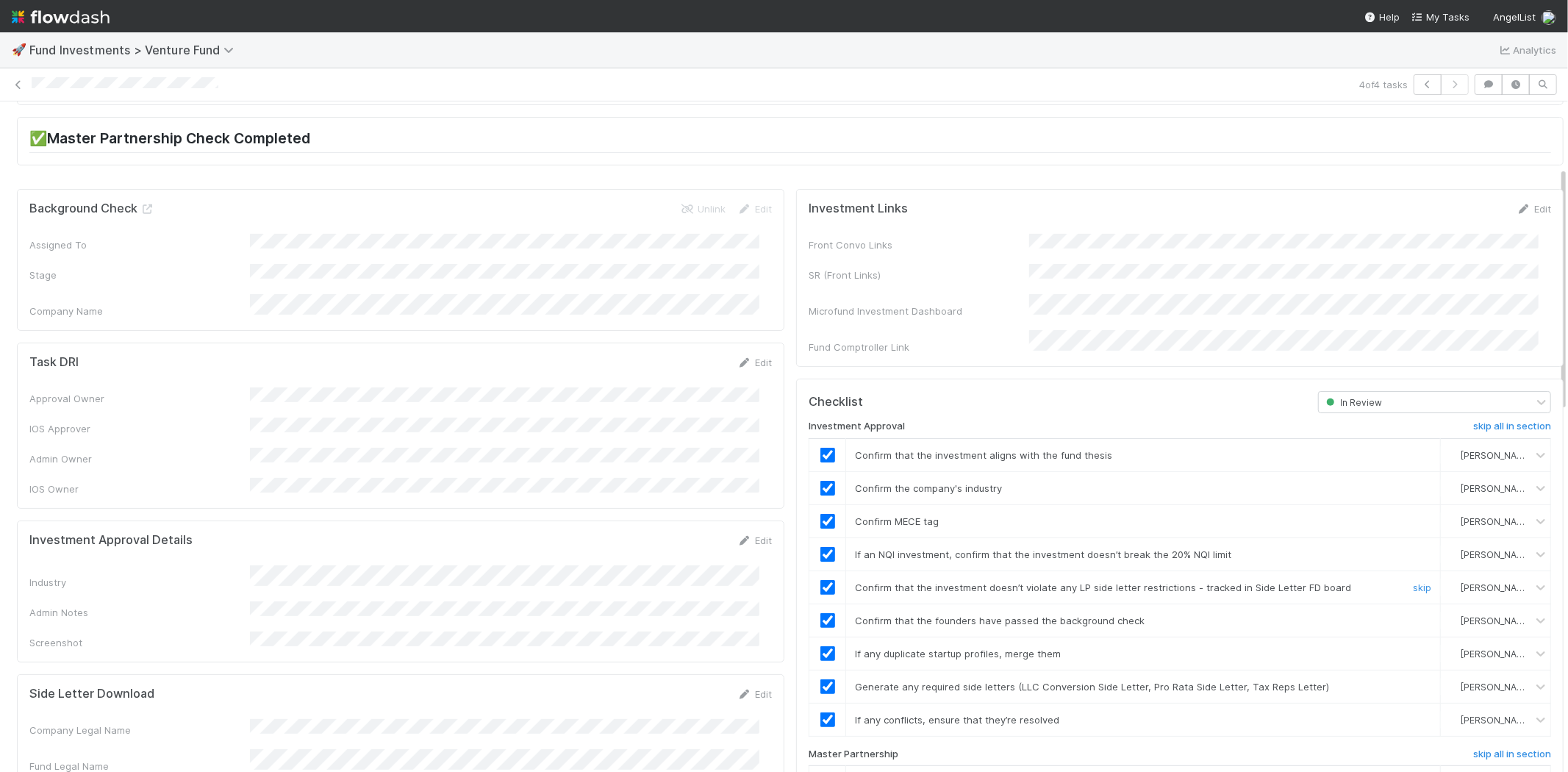
scroll to position [0, 0]
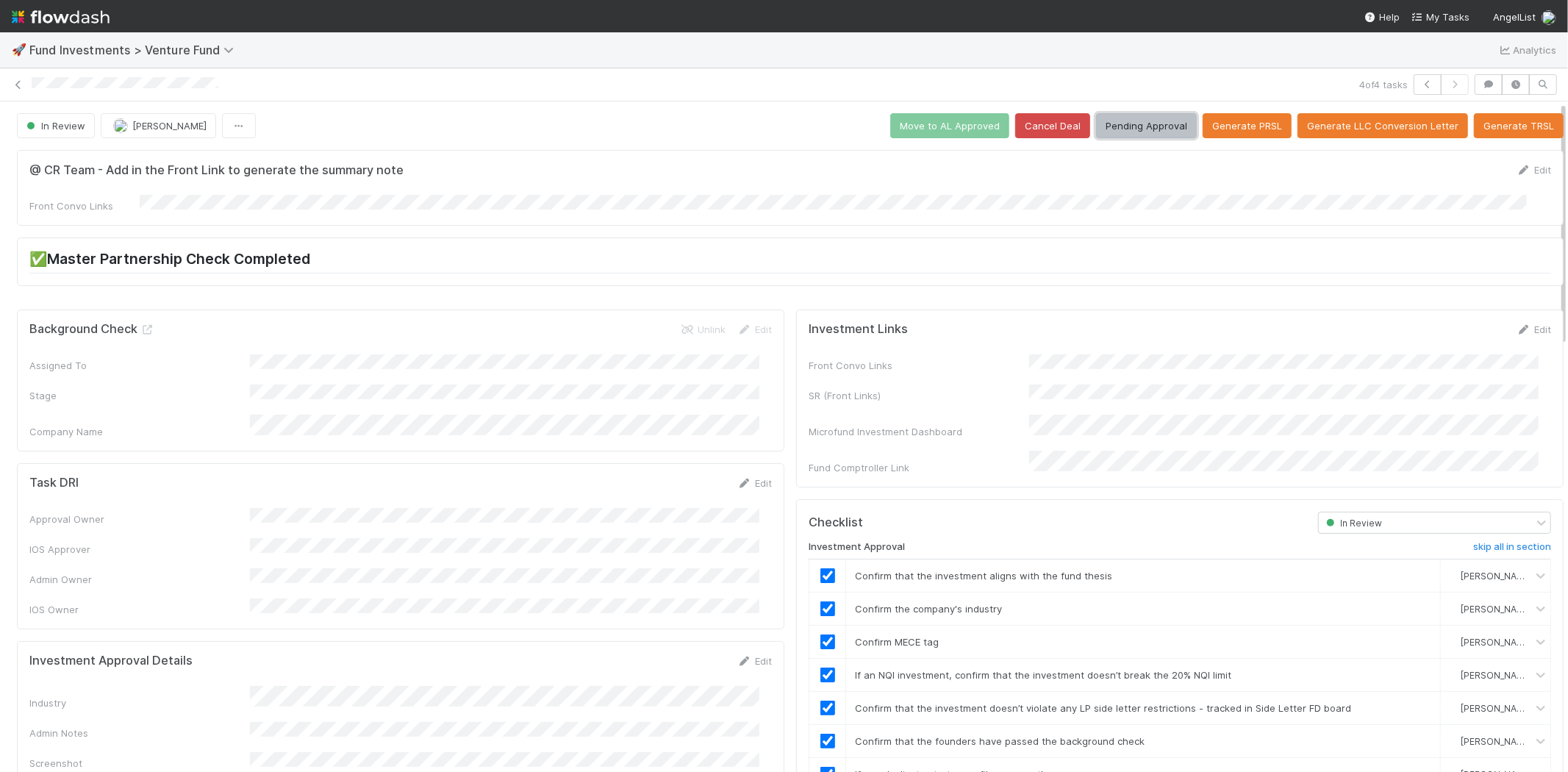
click at [1123, 121] on button "Pending Approval" at bounding box center [1146, 126] width 101 height 25
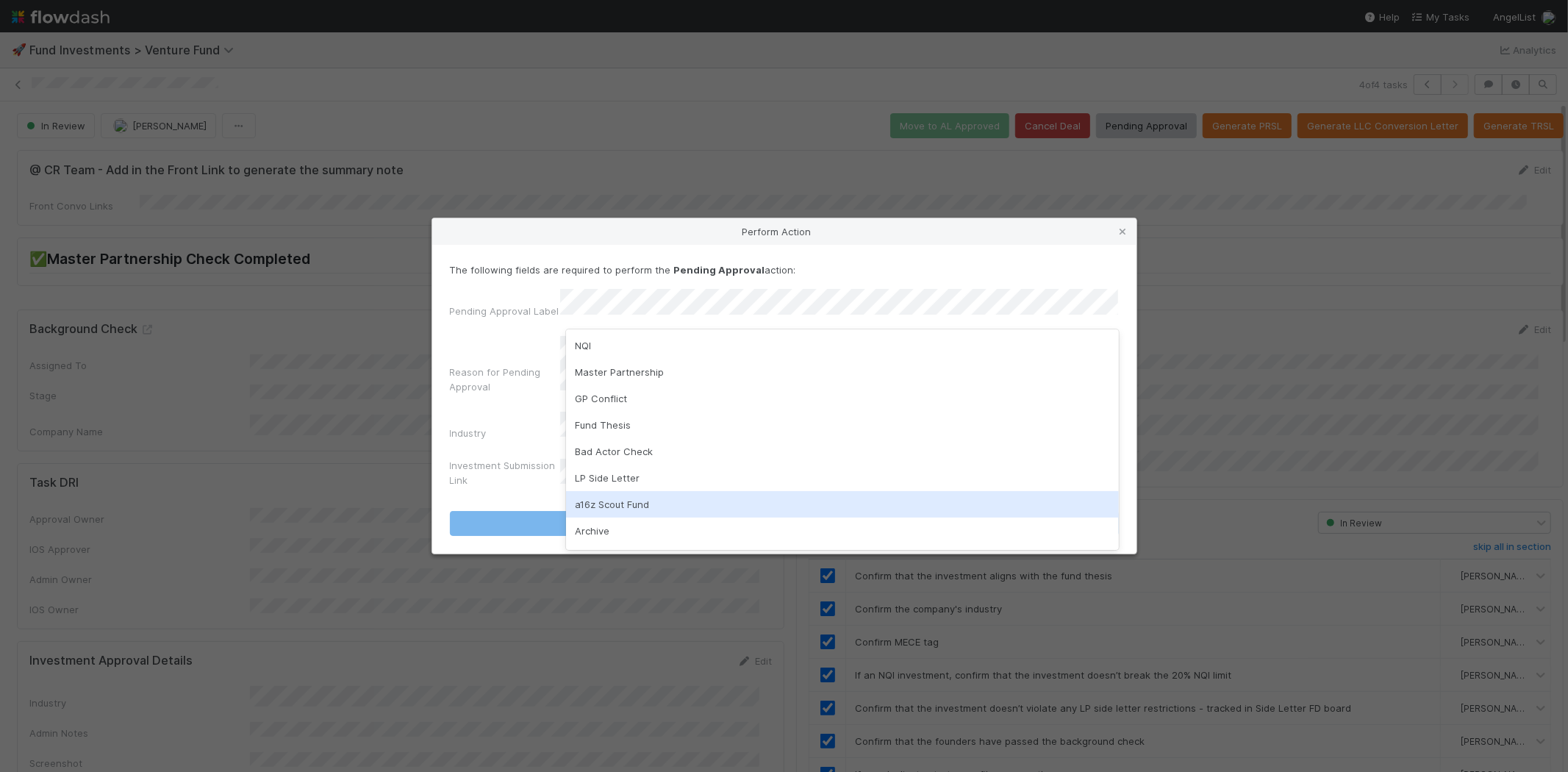
click at [646, 502] on div "a16z Scout Fund" at bounding box center [842, 504] width 552 height 26
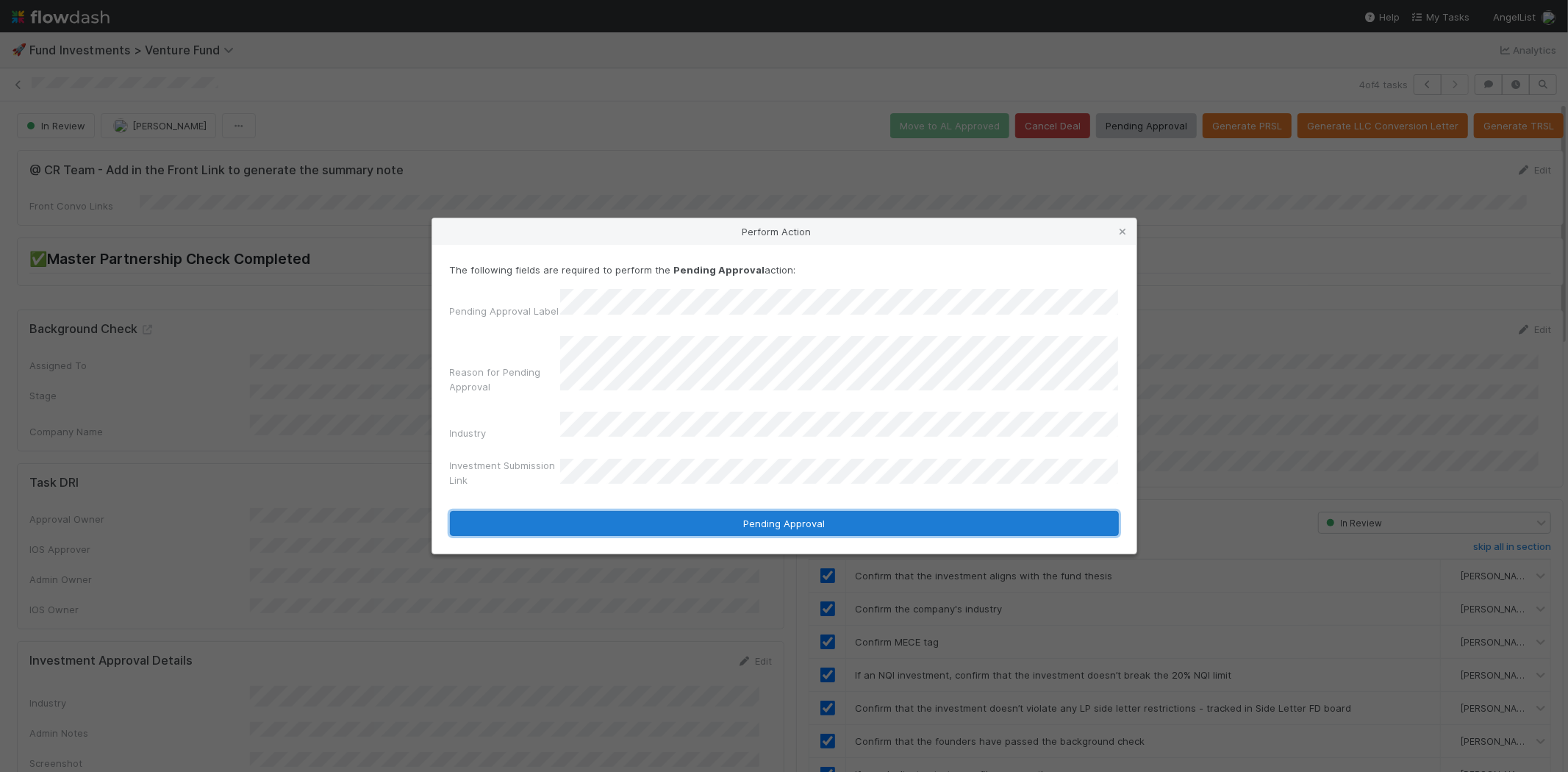
click at [719, 511] on button "Pending Approval" at bounding box center [784, 523] width 669 height 25
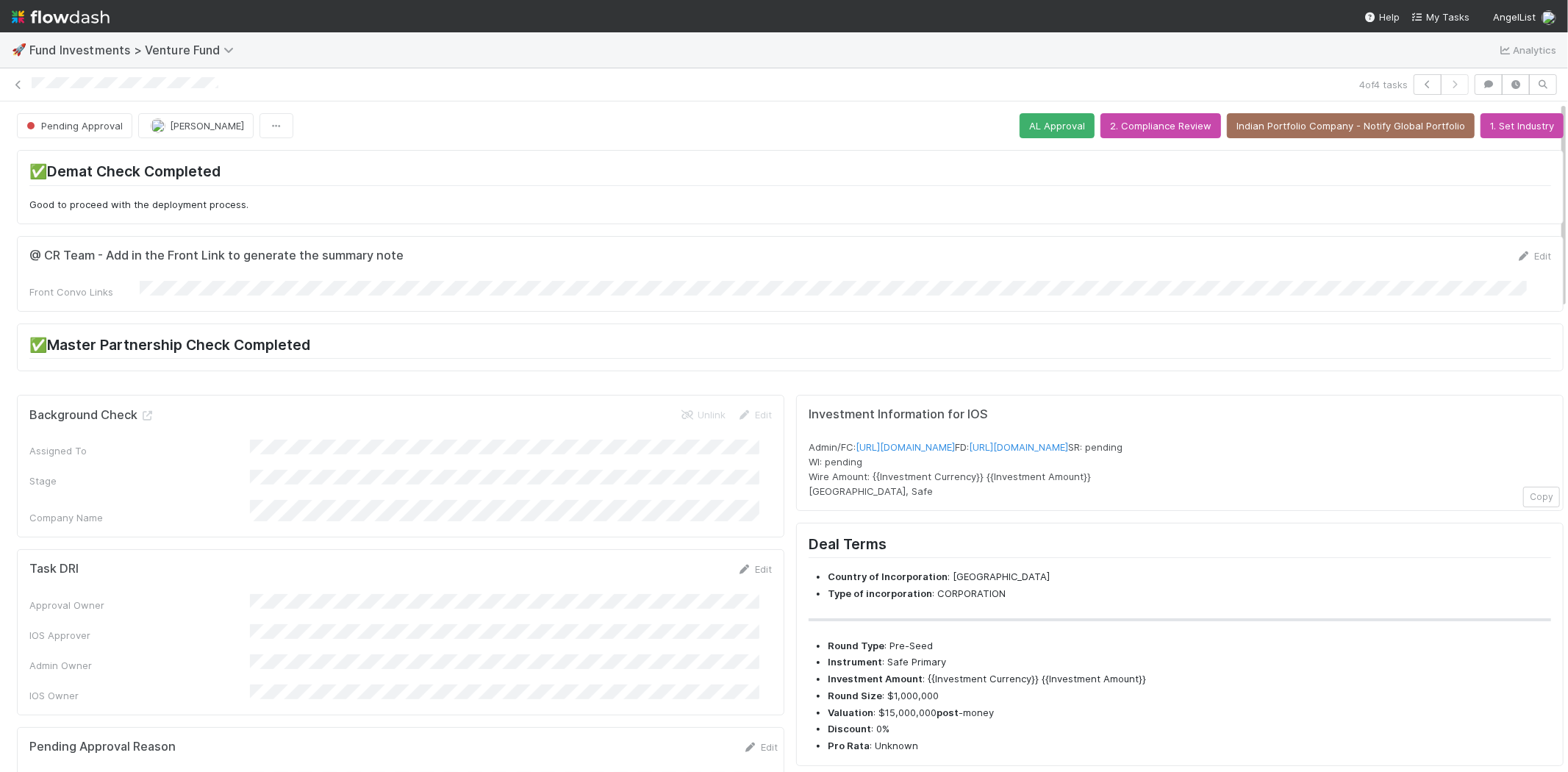
drag, startPoint x: 28, startPoint y: 81, endPoint x: 401, endPoint y: 118, distance: 374.8
click at [248, 89] on div "4 of 4 tasks" at bounding box center [784, 84] width 1568 height 21
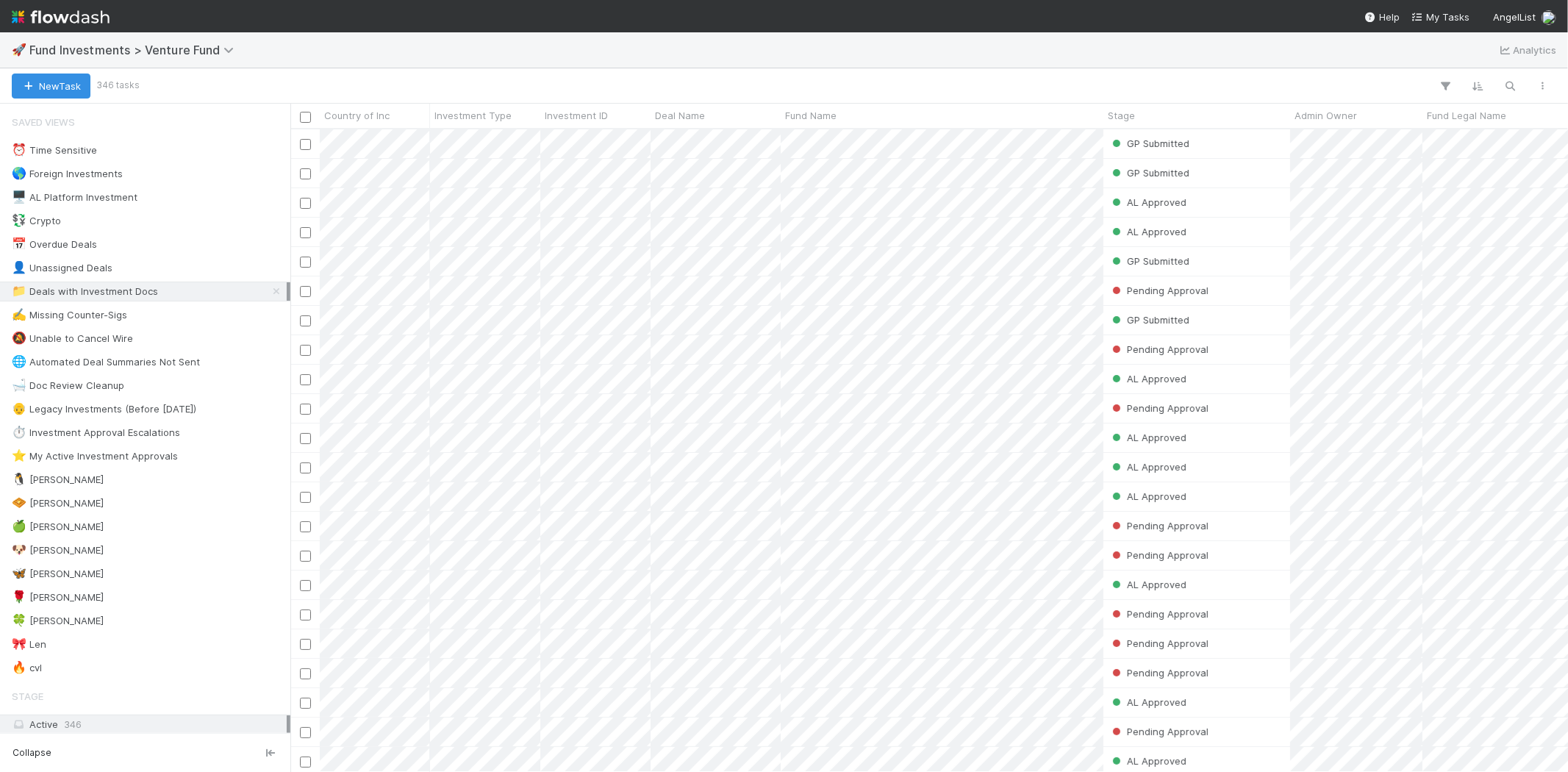
scroll to position [630, 1265]
click at [55, 626] on div "🍀 [PERSON_NAME]" at bounding box center [149, 621] width 275 height 18
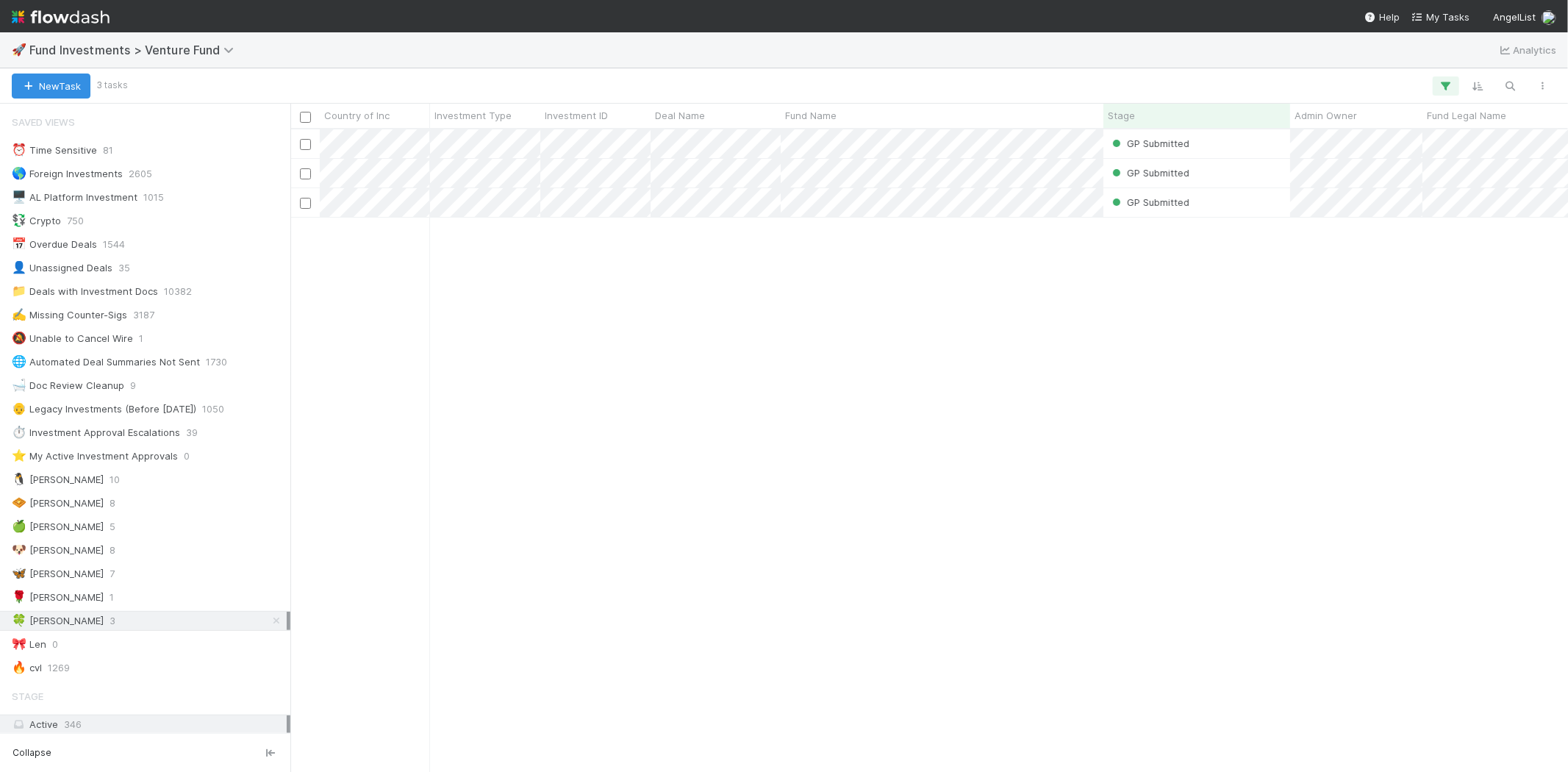
scroll to position [630, 1265]
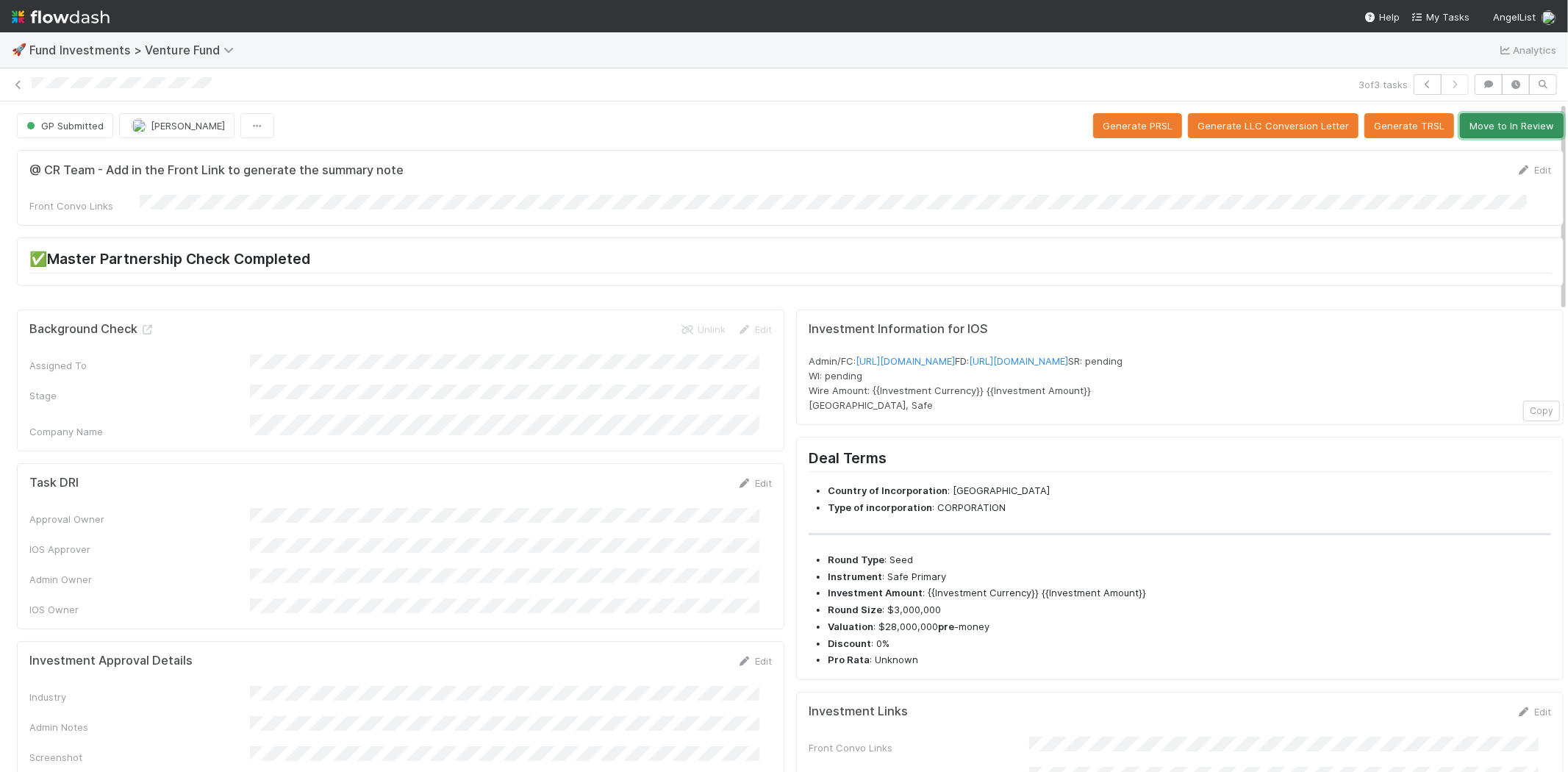
click at [1474, 129] on button "Move to In Review" at bounding box center [1512, 126] width 104 height 25
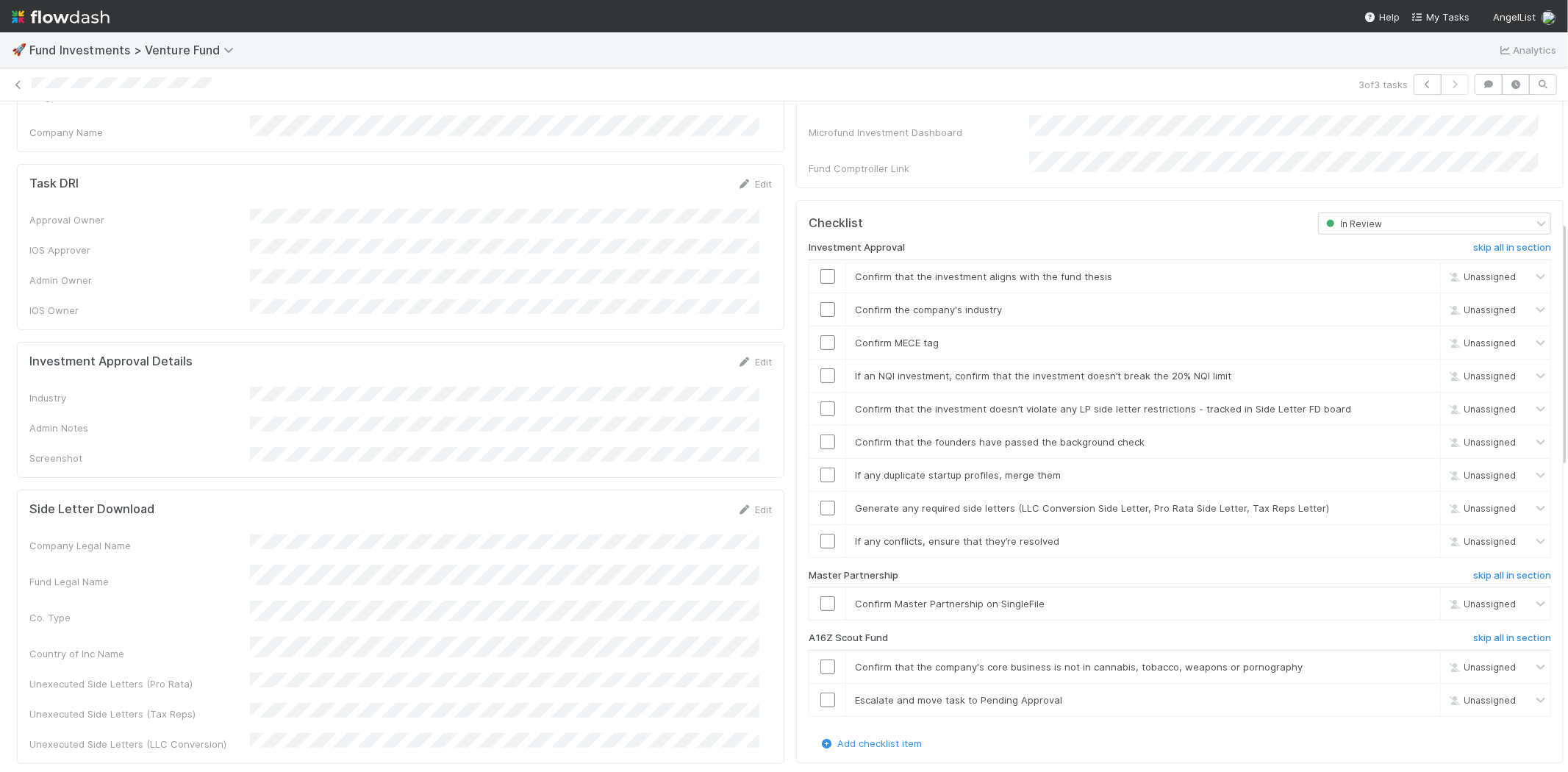
scroll to position [327, 0]
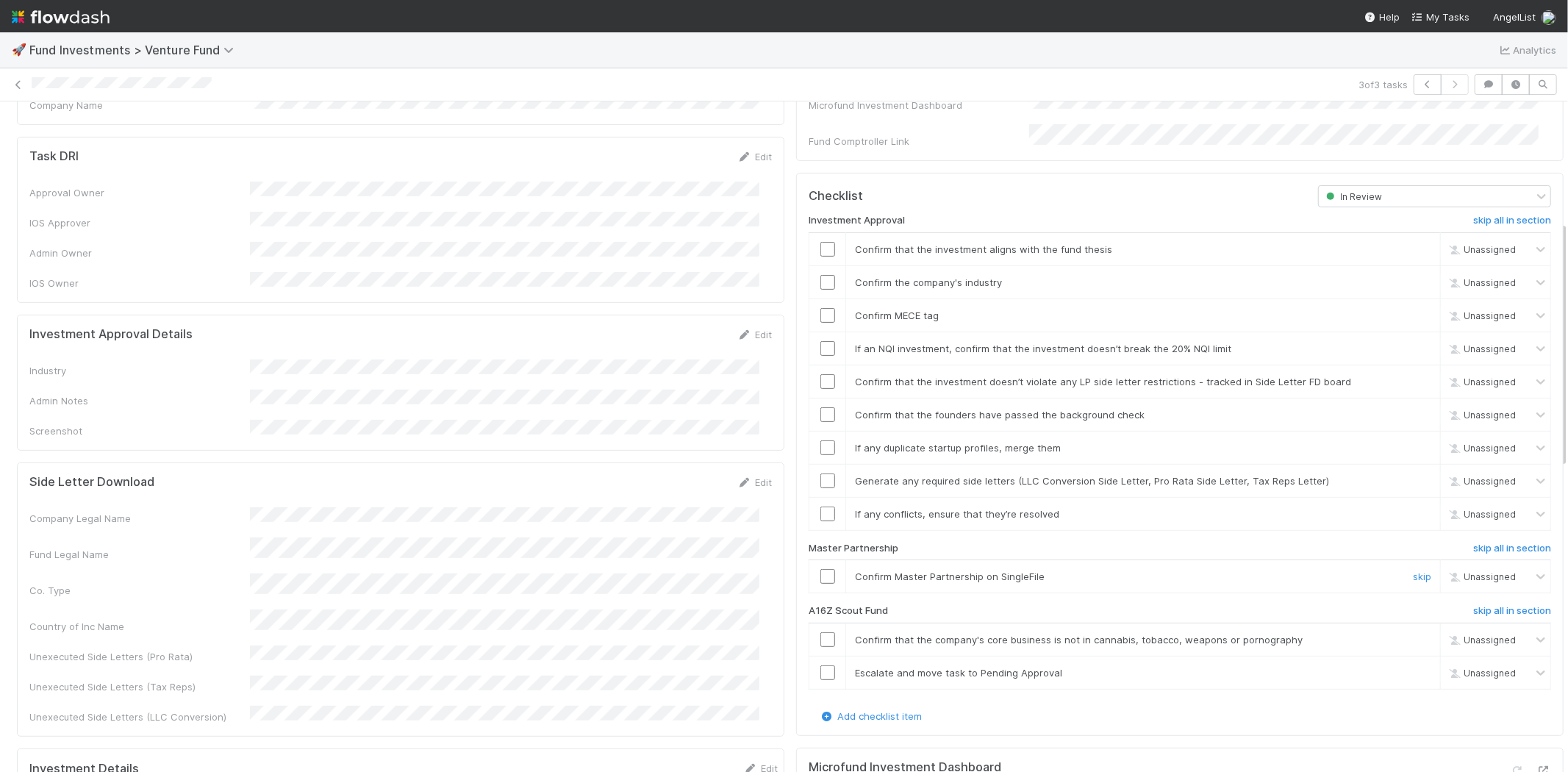
click at [821, 569] on input "checkbox" at bounding box center [828, 576] width 15 height 15
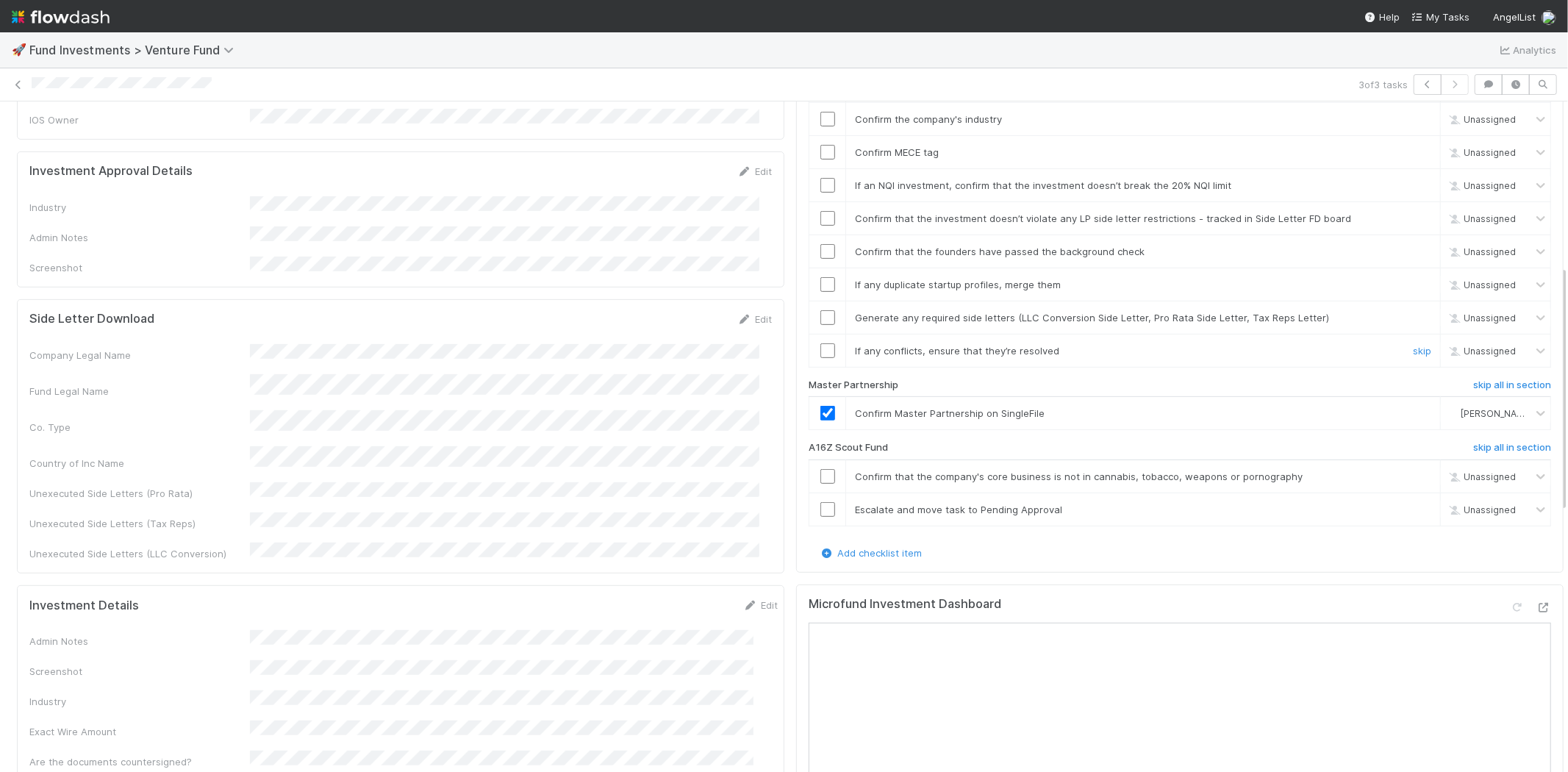
scroll to position [408, 0]
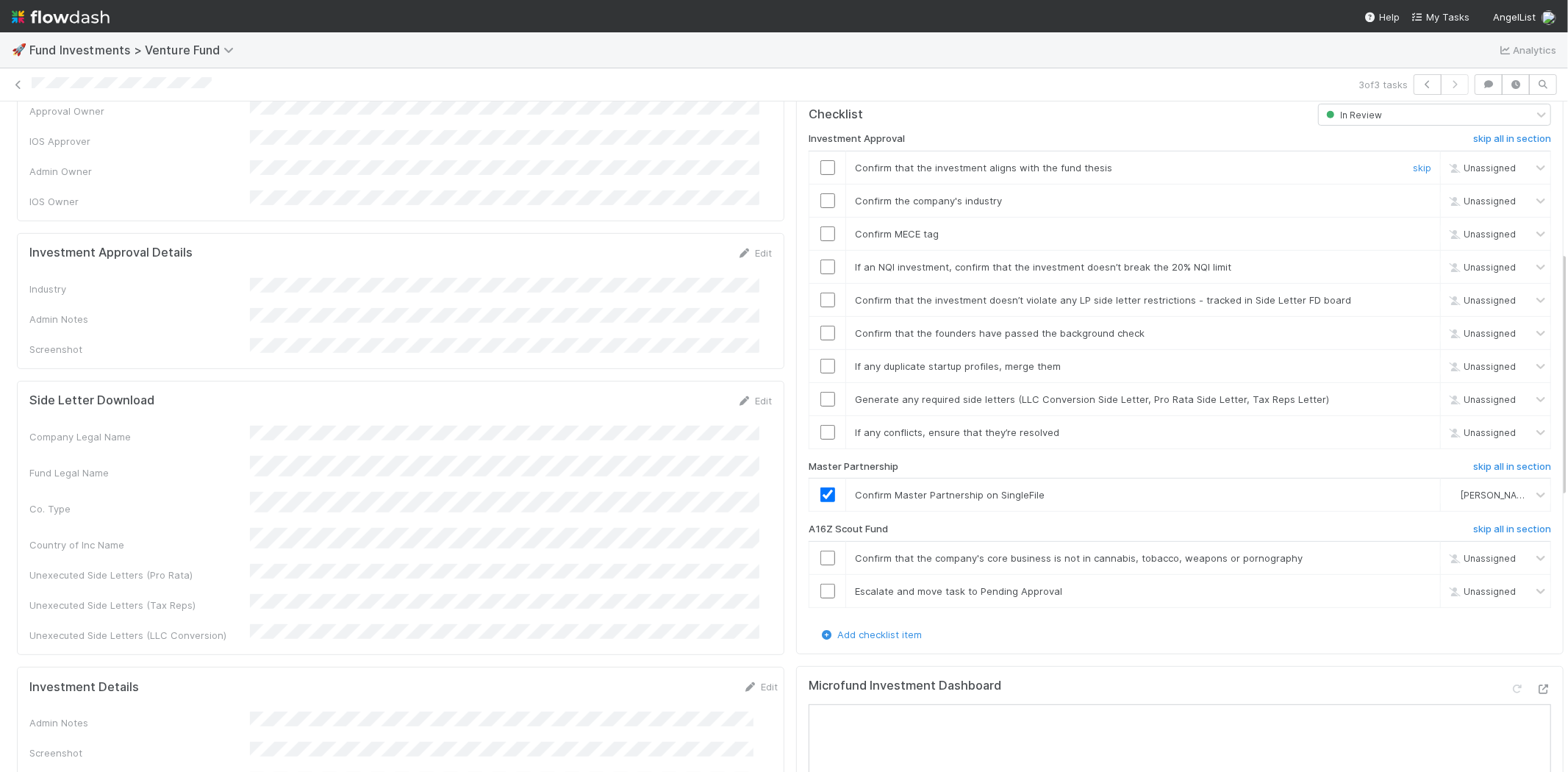
click at [821, 160] on input "checkbox" at bounding box center [828, 167] width 15 height 15
click at [748, 247] on link "Edit" at bounding box center [754, 253] width 35 height 12
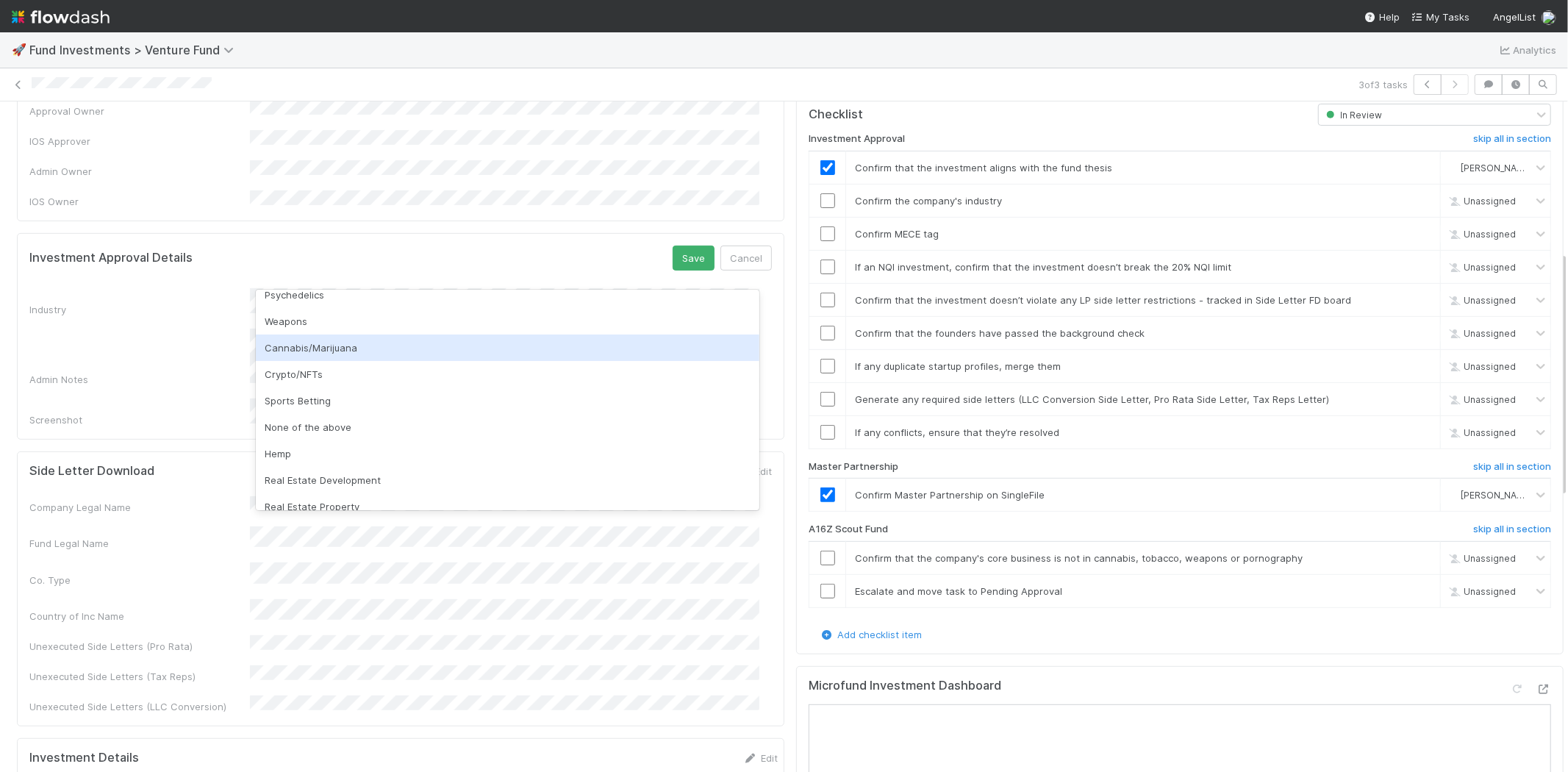
scroll to position [420, 0]
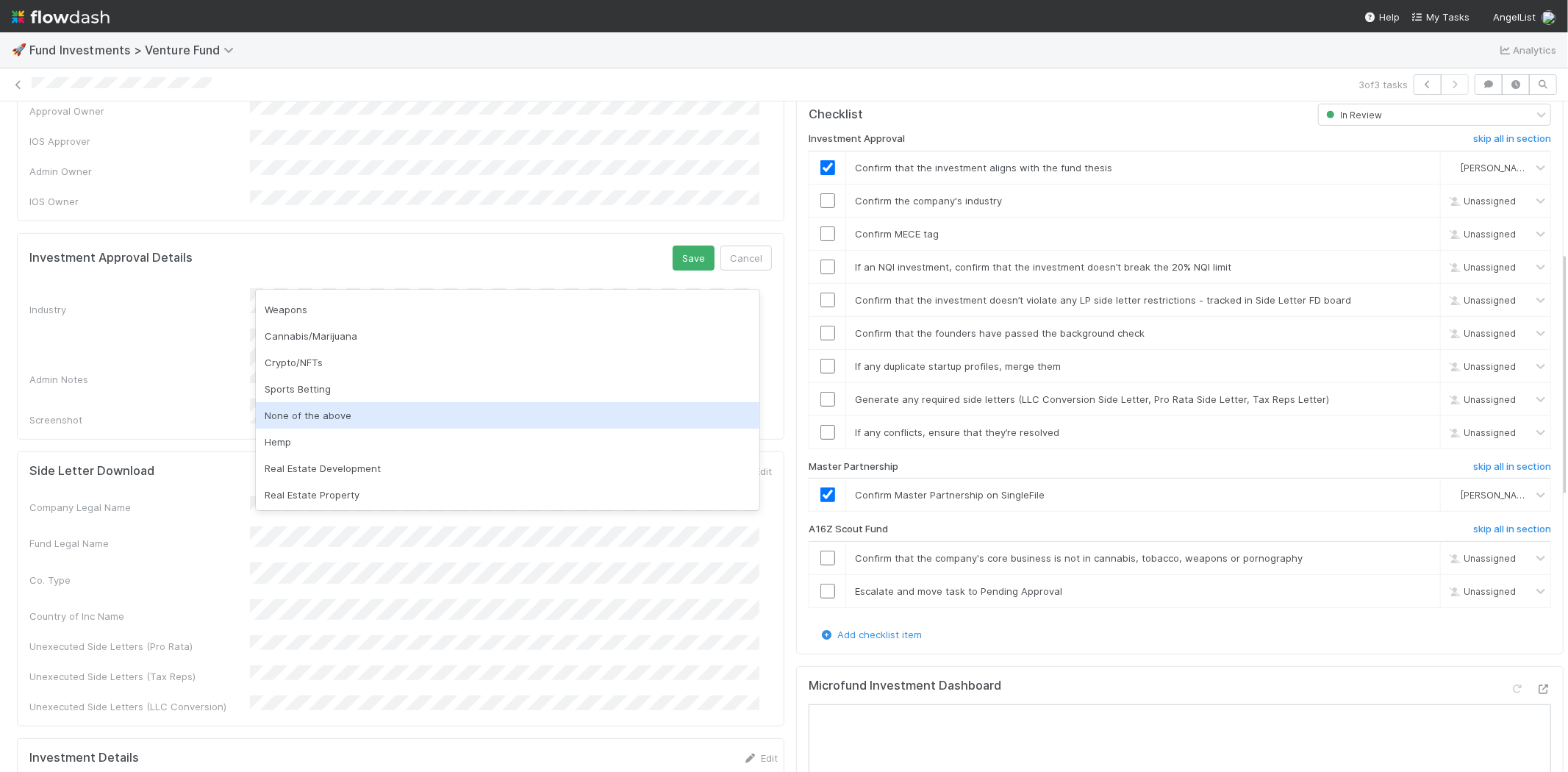
click at [324, 411] on div "None of the above" at bounding box center [507, 415] width 503 height 26
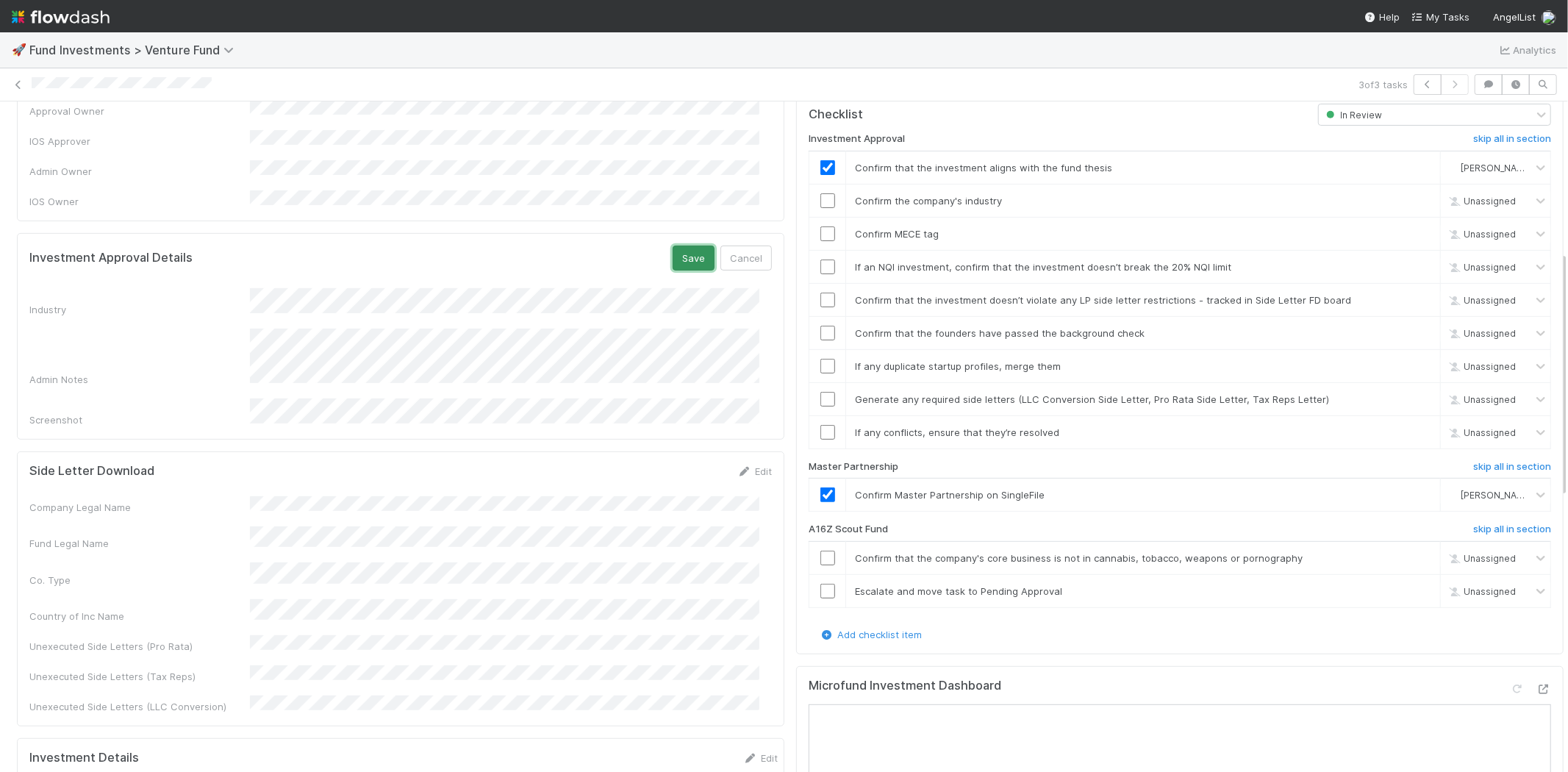
click at [687, 246] on button "Save" at bounding box center [693, 258] width 42 height 25
click at [821, 193] on input "checkbox" at bounding box center [828, 200] width 15 height 15
click at [821, 227] on input "checkbox" at bounding box center [828, 233] width 15 height 15
click at [821, 193] on input "checkbox" at bounding box center [828, 200] width 15 height 15
click at [821, 260] on input "checkbox" at bounding box center [828, 267] width 15 height 15
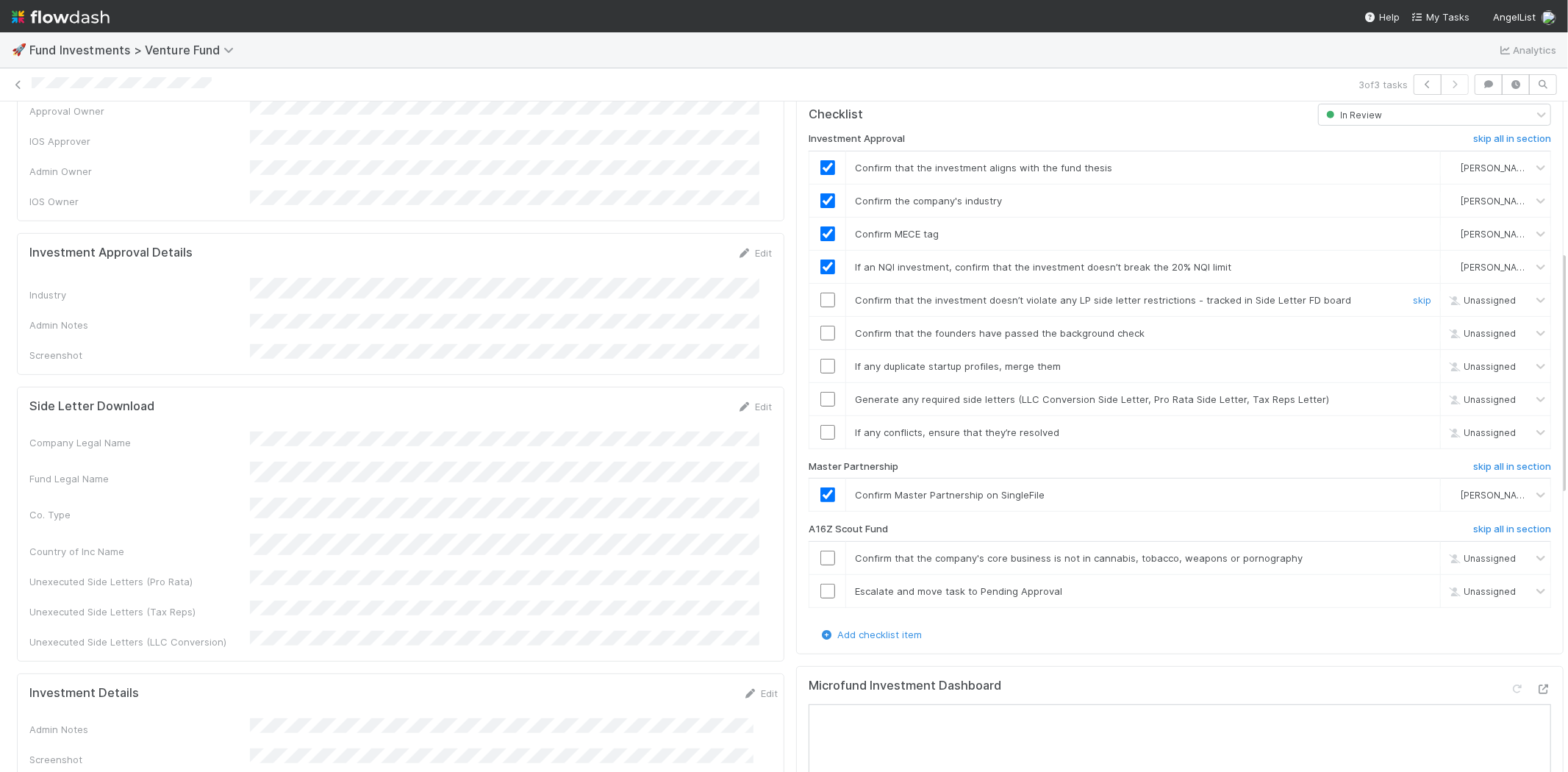
click at [821, 293] on input "checkbox" at bounding box center [828, 300] width 15 height 15
click at [821, 326] on input "checkbox" at bounding box center [828, 333] width 15 height 15
click at [821, 359] on input "checkbox" at bounding box center [828, 366] width 15 height 15
click at [821, 391] on input "checkbox" at bounding box center [828, 398] width 15 height 15
click at [821, 425] on input "checkbox" at bounding box center [828, 431] width 15 height 15
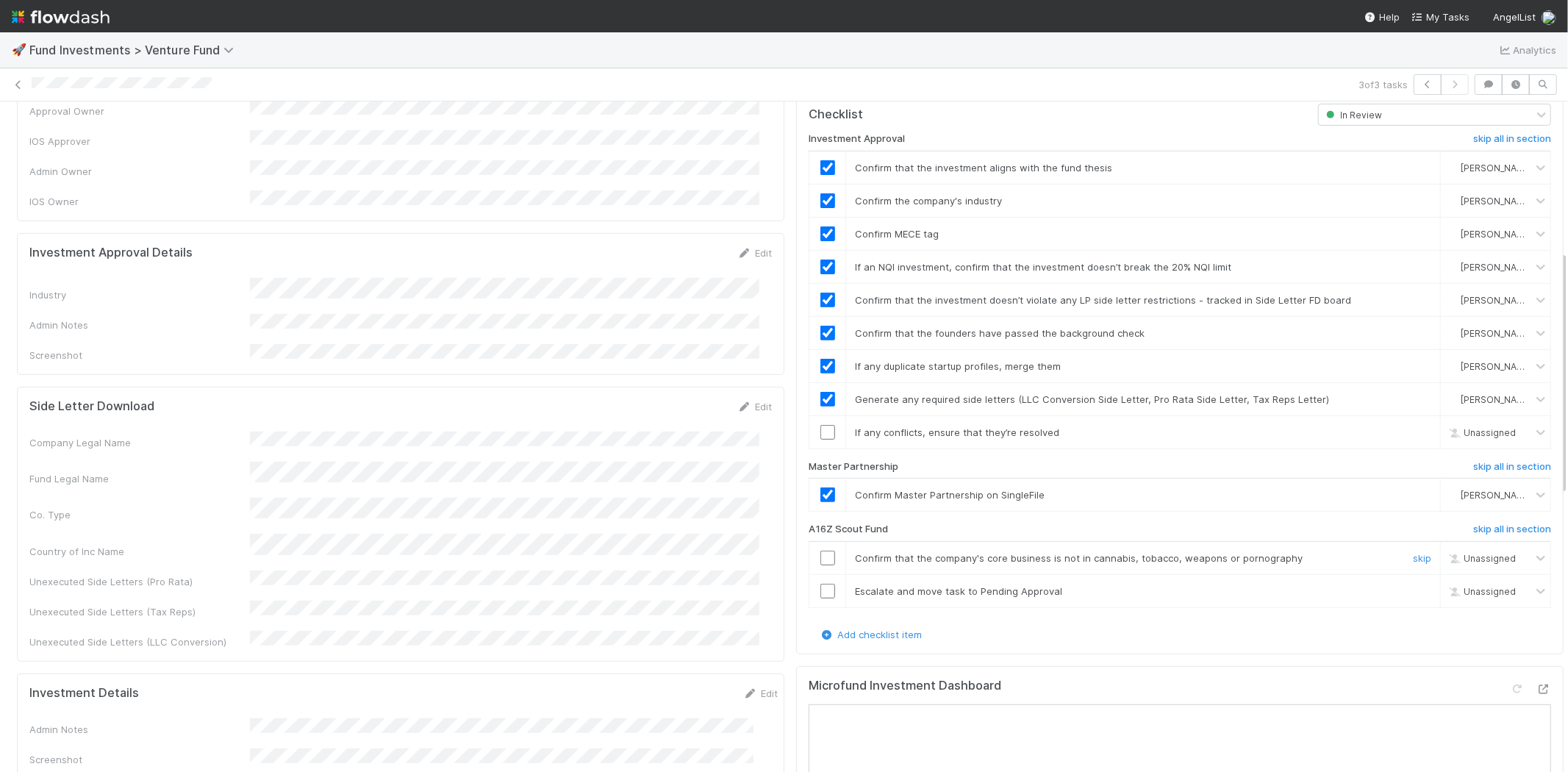
click at [821, 551] on input "checkbox" at bounding box center [828, 558] width 15 height 15
click at [821, 425] on input "checkbox" at bounding box center [828, 431] width 15 height 15
drag, startPoint x: 875, startPoint y: 510, endPoint x: 787, endPoint y: 512, distance: 88.0
click at [797, 523] on div "A16Z Scout Fund" at bounding box center [1052, 532] width 509 height 18
copy h6 "A16Z Scout Fund"
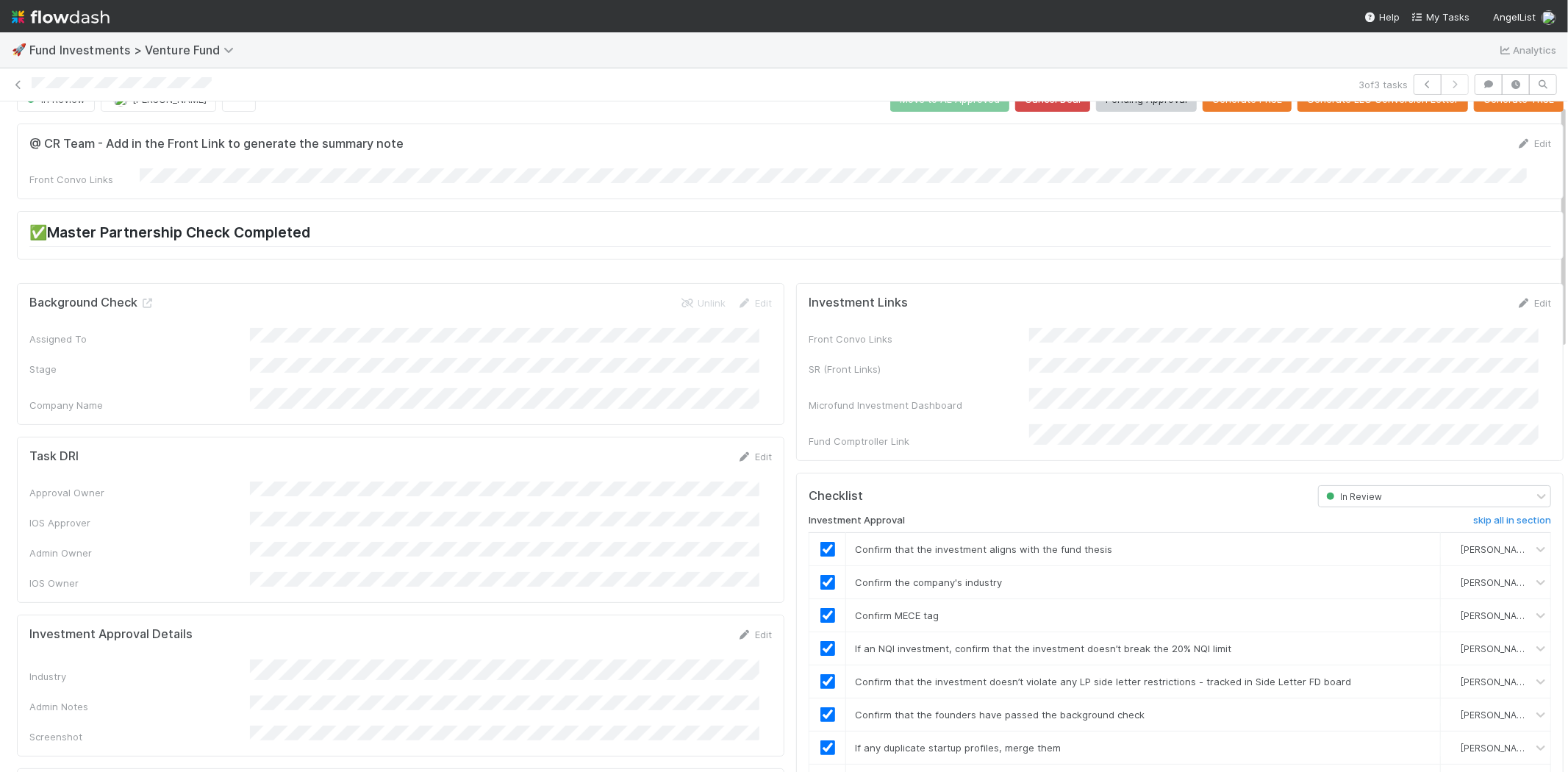
scroll to position [0, 0]
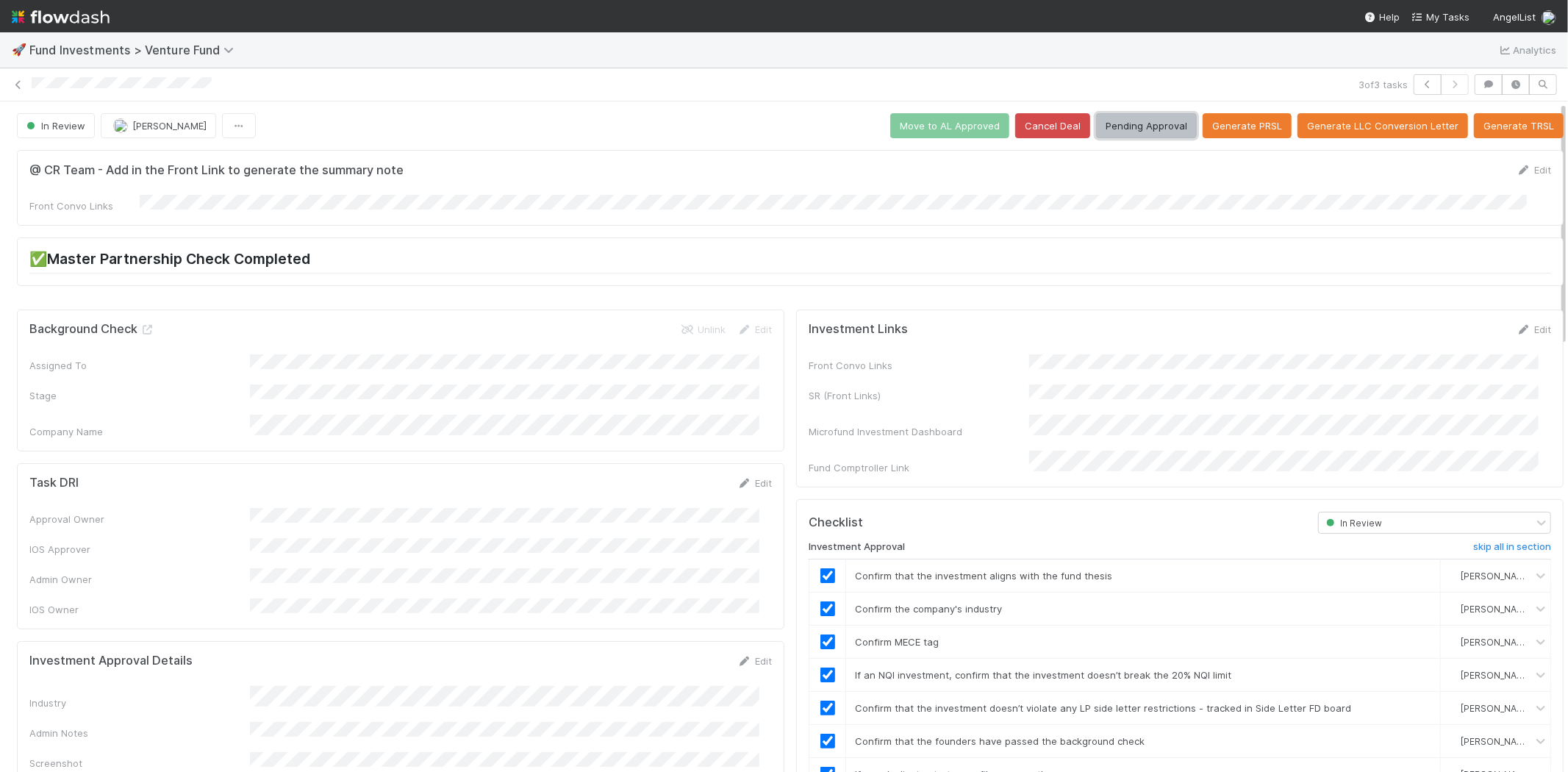
click at [1135, 126] on button "Pending Approval" at bounding box center [1146, 126] width 101 height 25
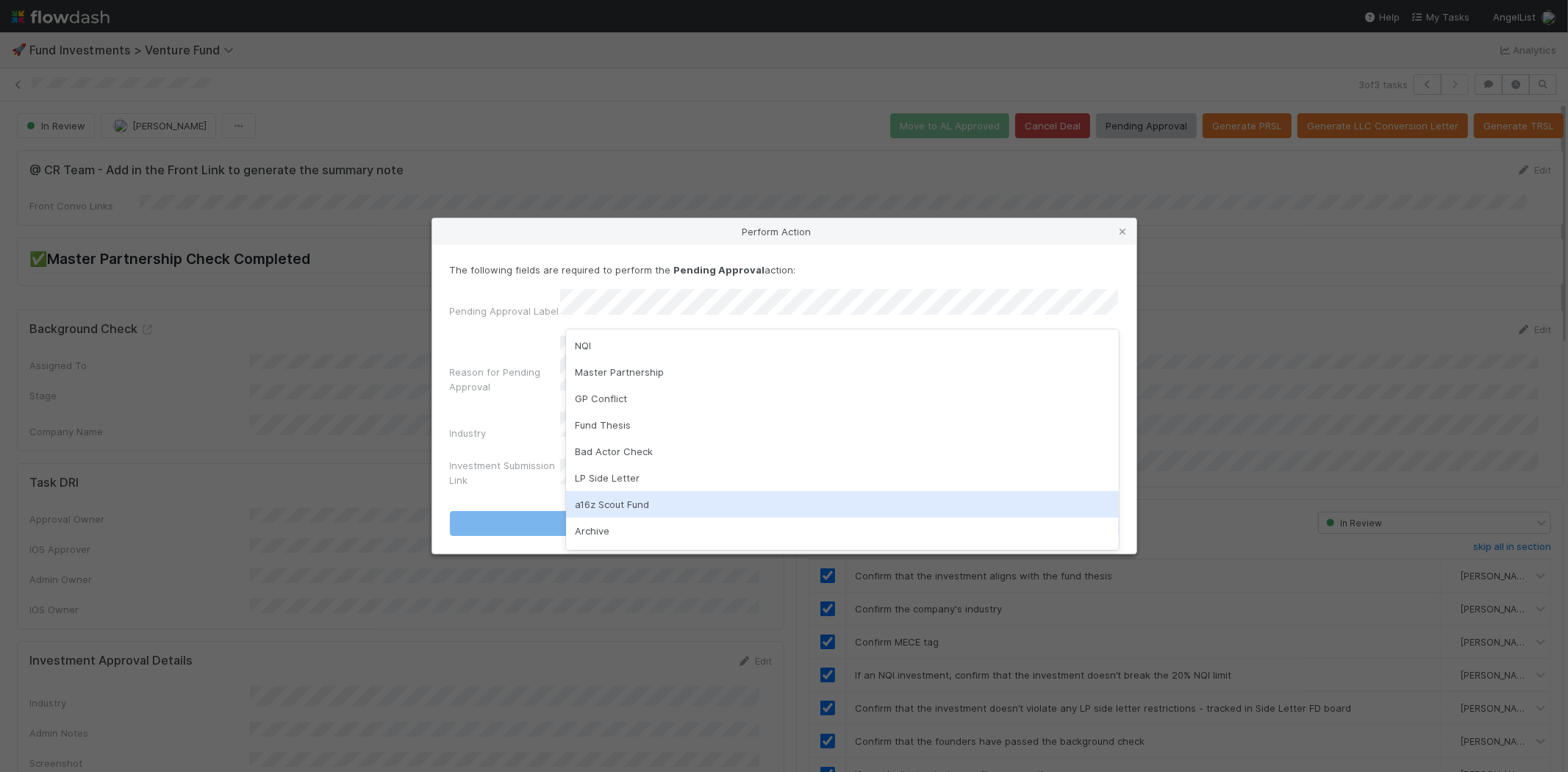
click at [650, 501] on div "a16z Scout Fund" at bounding box center [842, 504] width 552 height 26
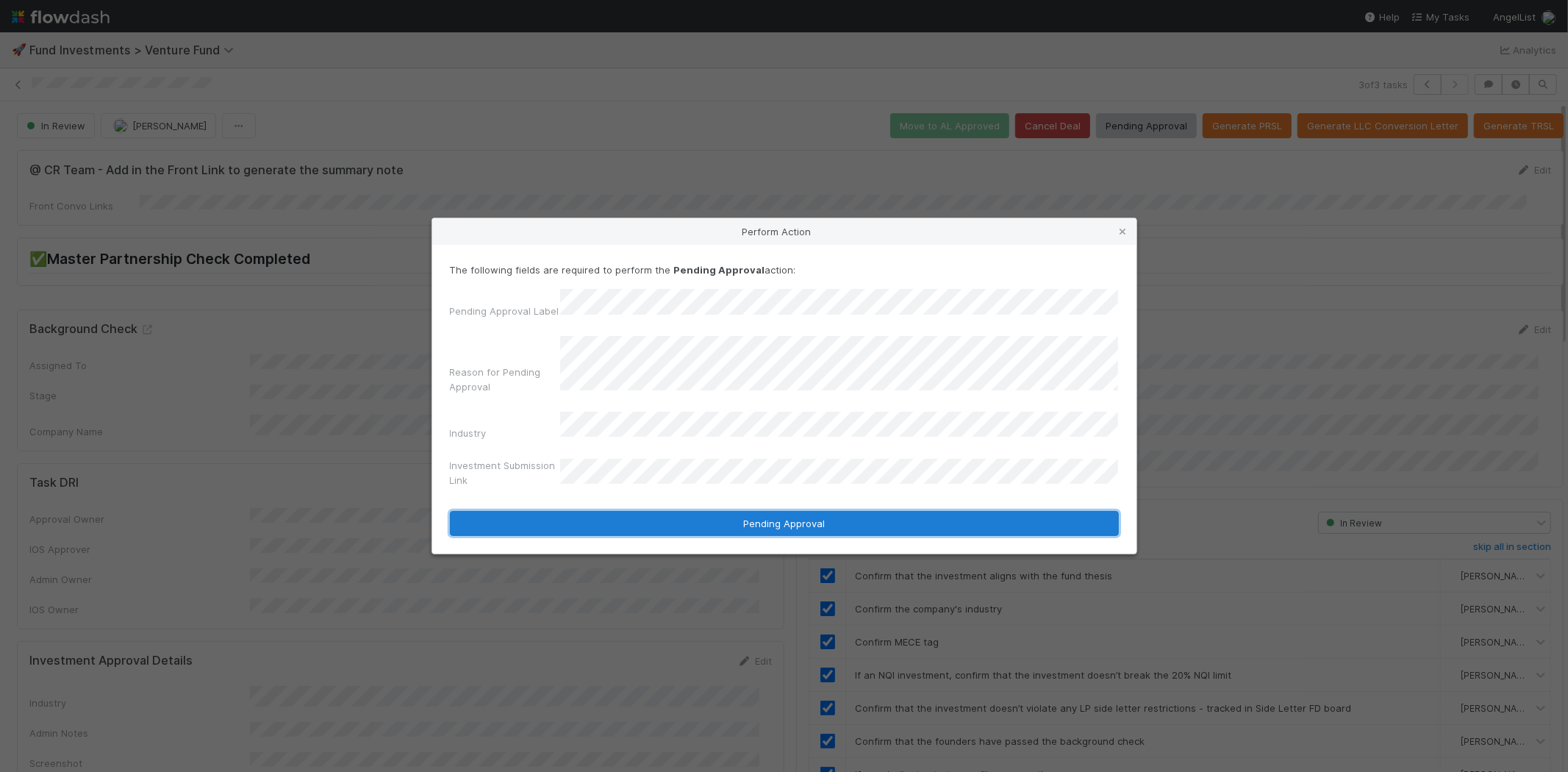
click at [727, 511] on button "Pending Approval" at bounding box center [784, 523] width 669 height 25
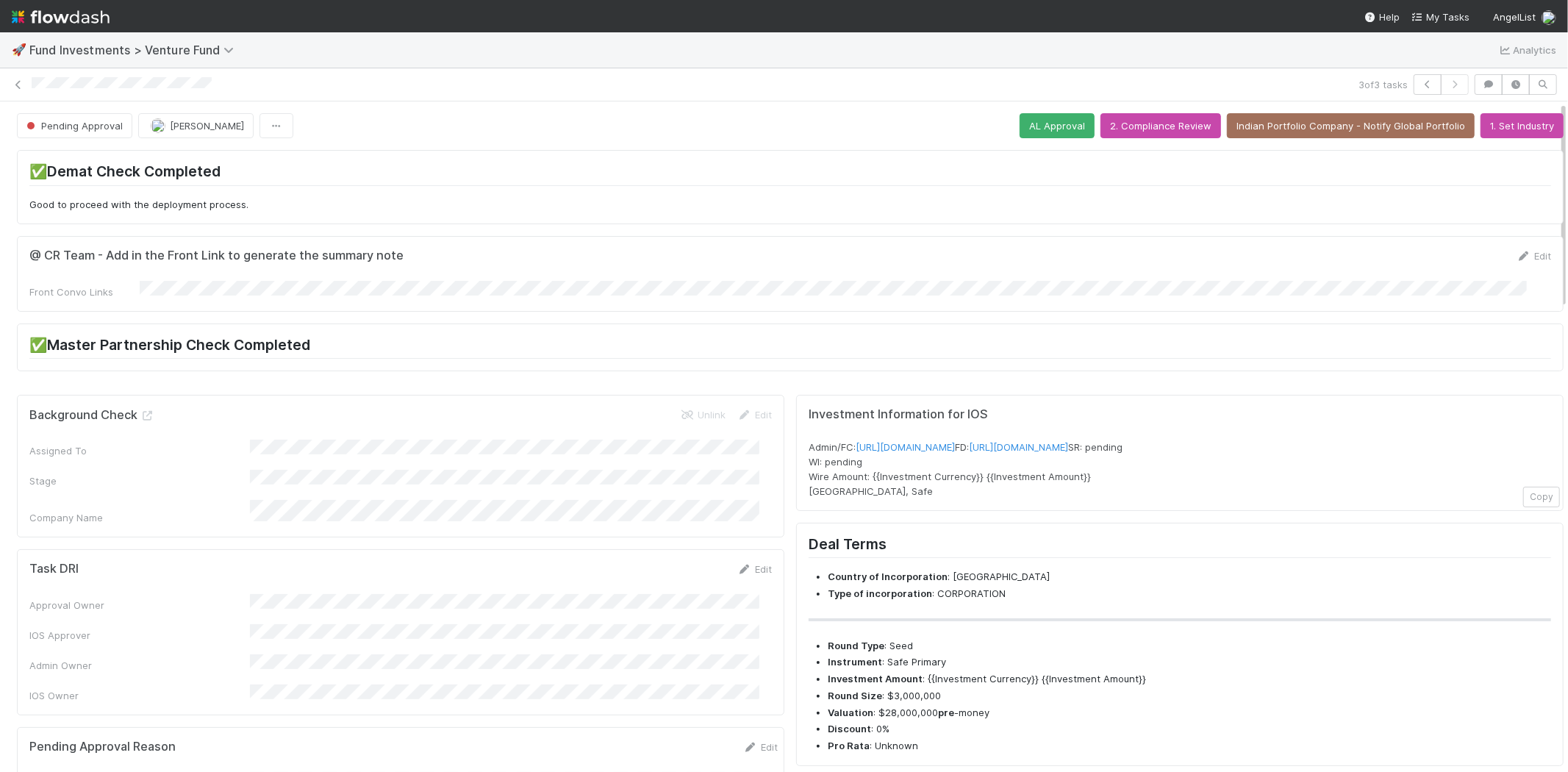
drag, startPoint x: 217, startPoint y: 87, endPoint x: 30, endPoint y: 87, distance: 187.0
click at [30, 87] on div "3 of 3 tasks" at bounding box center [784, 84] width 1568 height 21
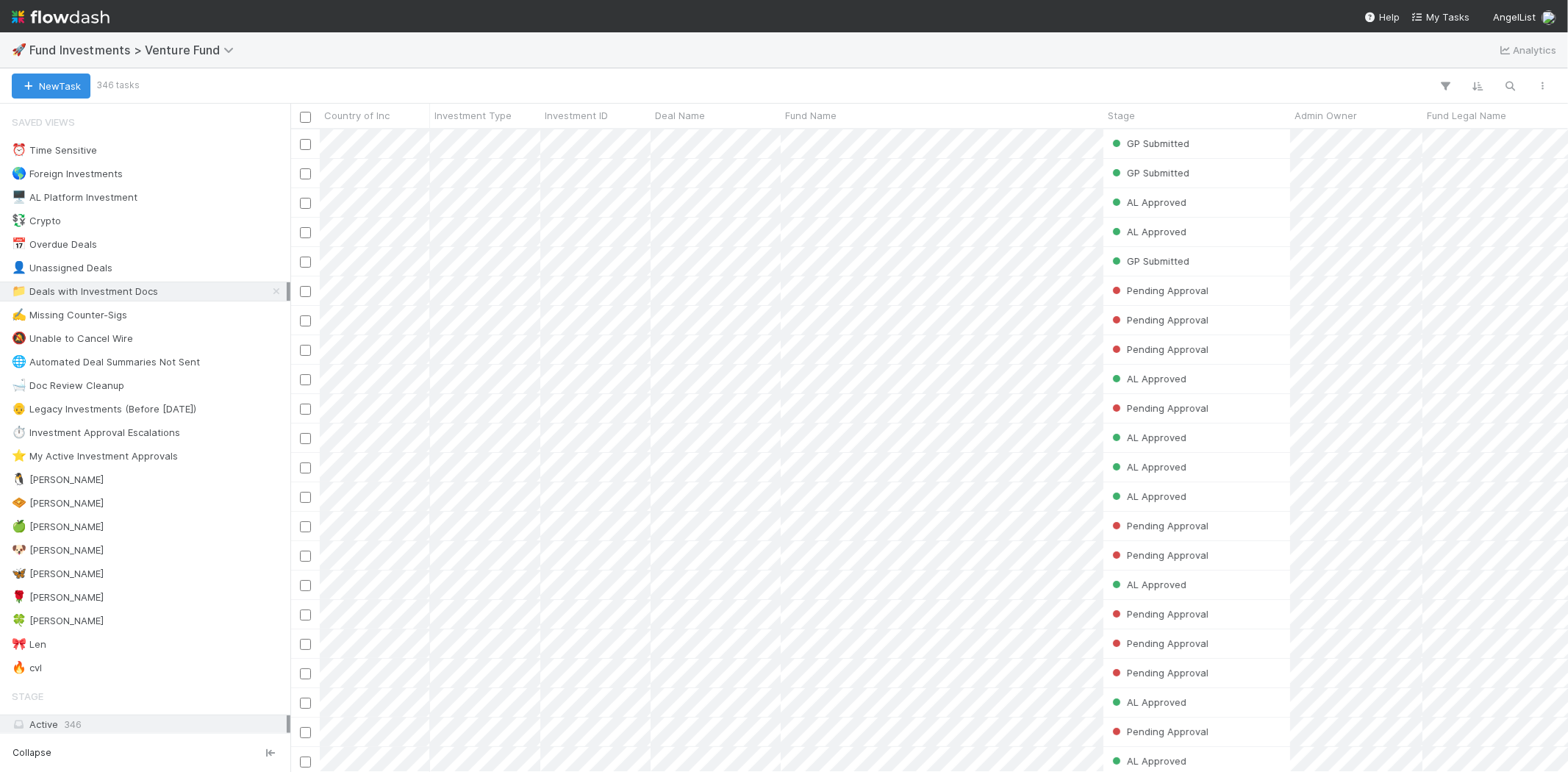
scroll to position [630, 1265]
click at [49, 626] on div "🍀 [PERSON_NAME]" at bounding box center [57, 621] width 92 height 18
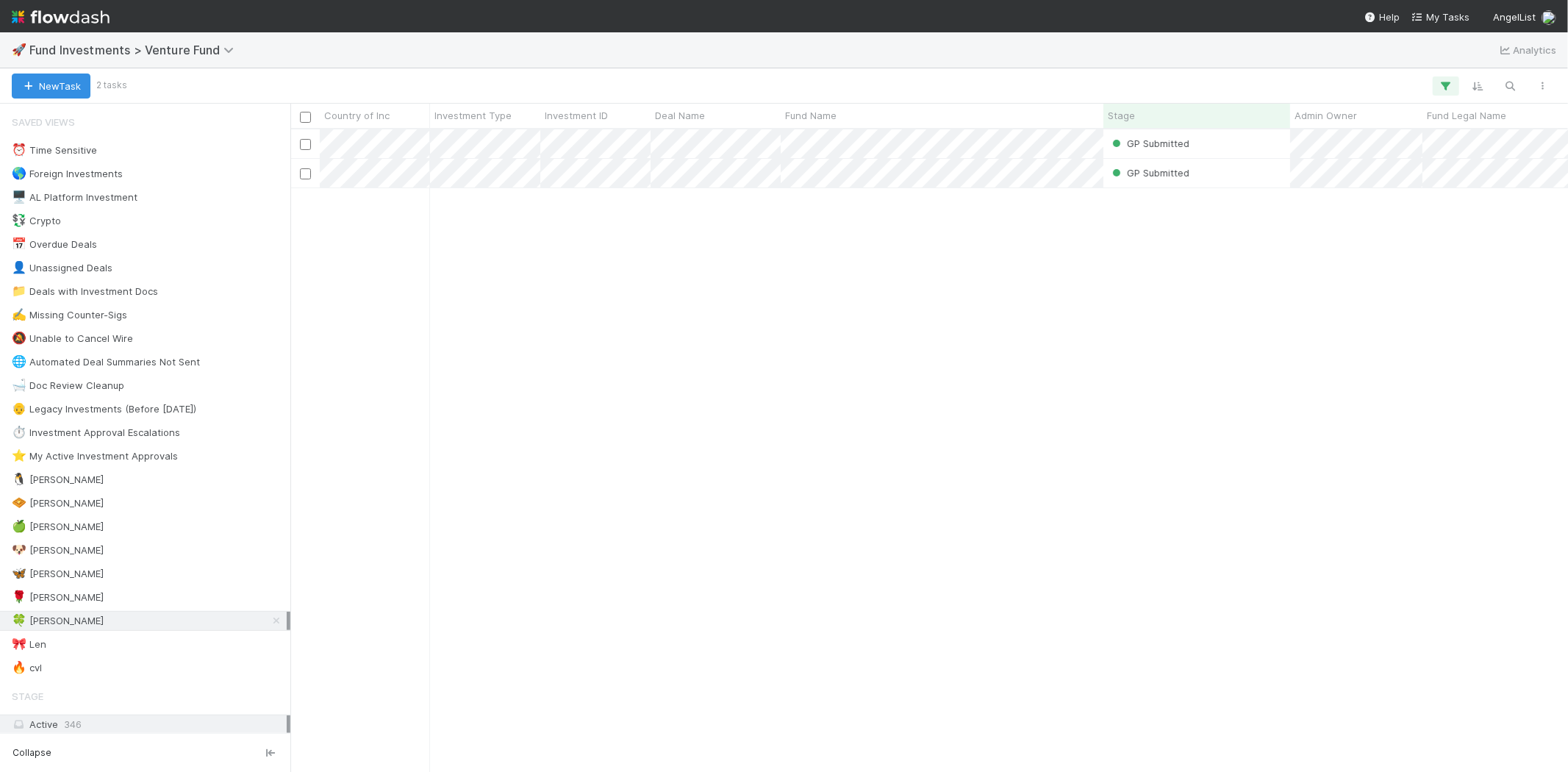
scroll to position [630, 1265]
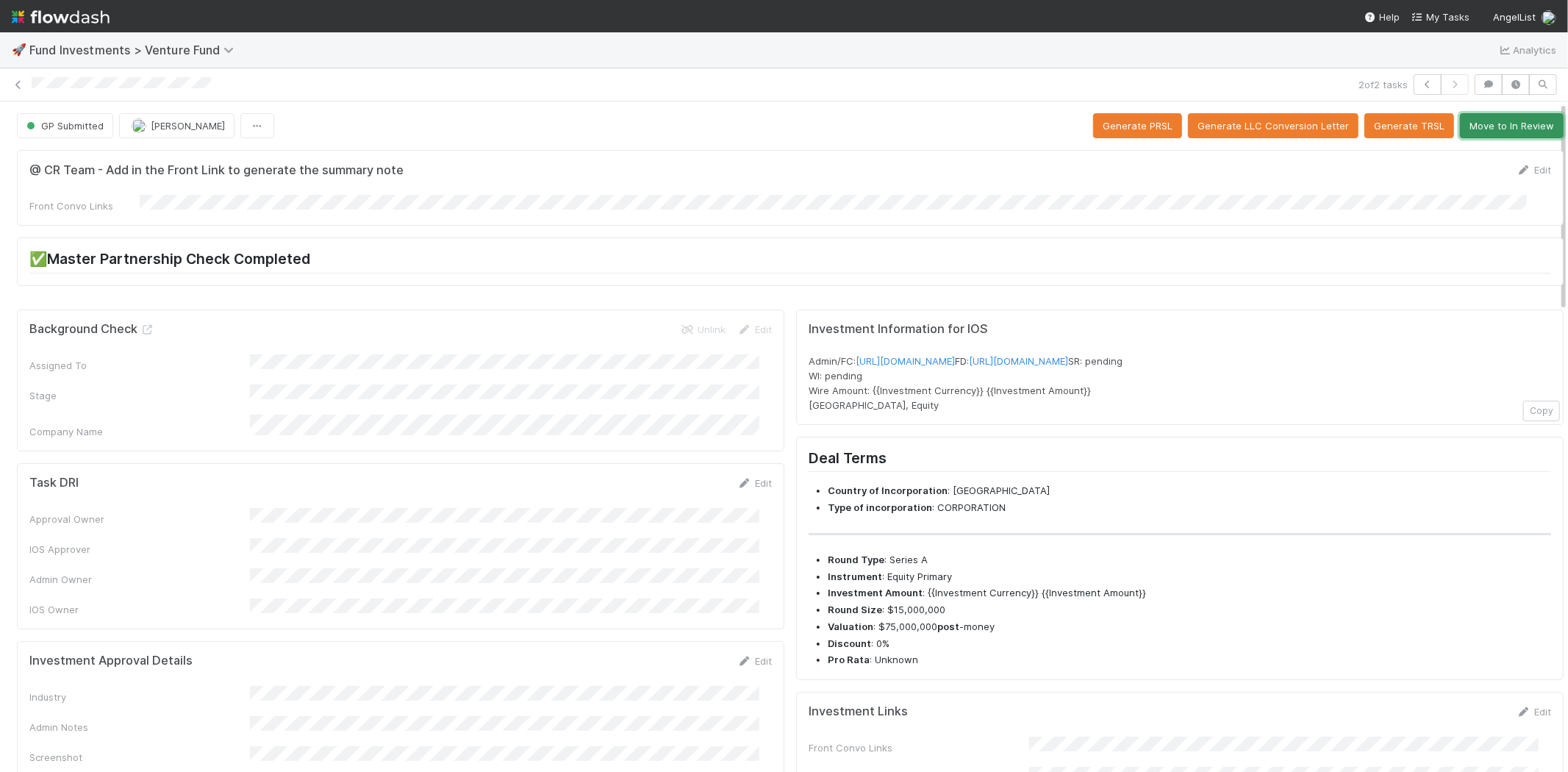
click at [1479, 130] on button "Move to In Review" at bounding box center [1512, 126] width 104 height 25
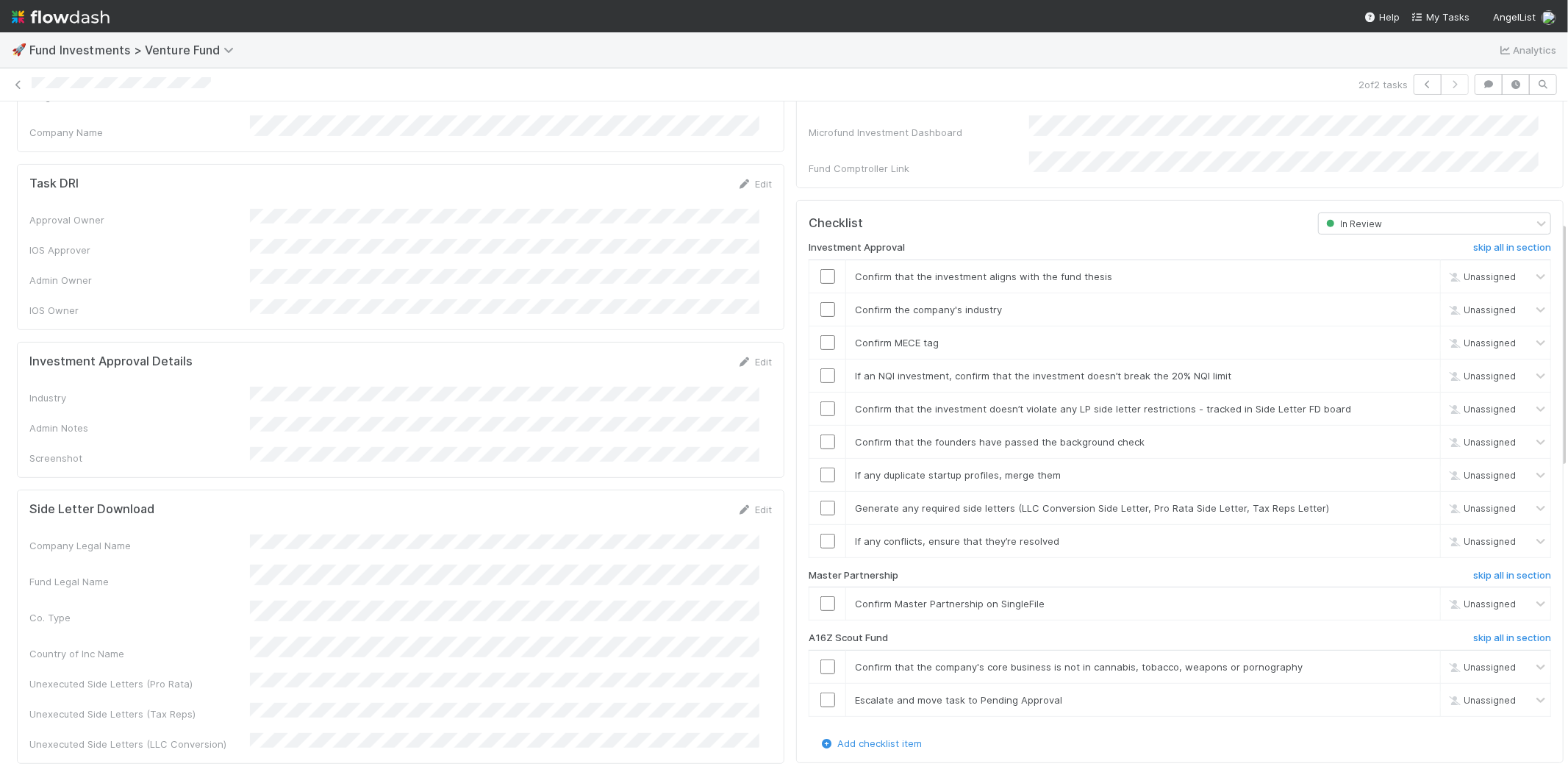
scroll to position [327, 0]
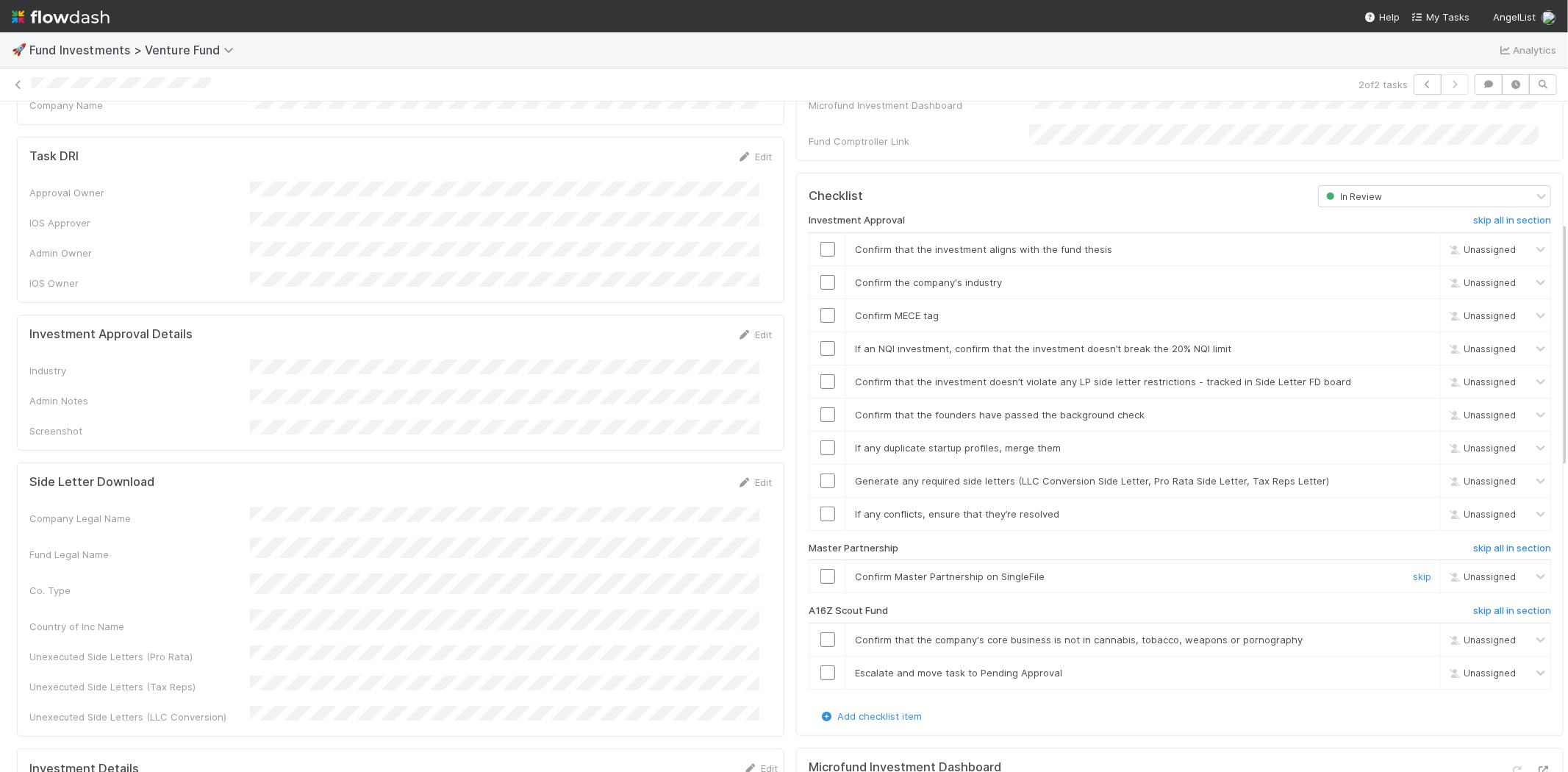
click at [821, 569] on input "checkbox" at bounding box center [828, 576] width 15 height 15
click at [821, 242] on input "checkbox" at bounding box center [828, 249] width 15 height 15
click at [743, 328] on link "Edit" at bounding box center [754, 334] width 35 height 12
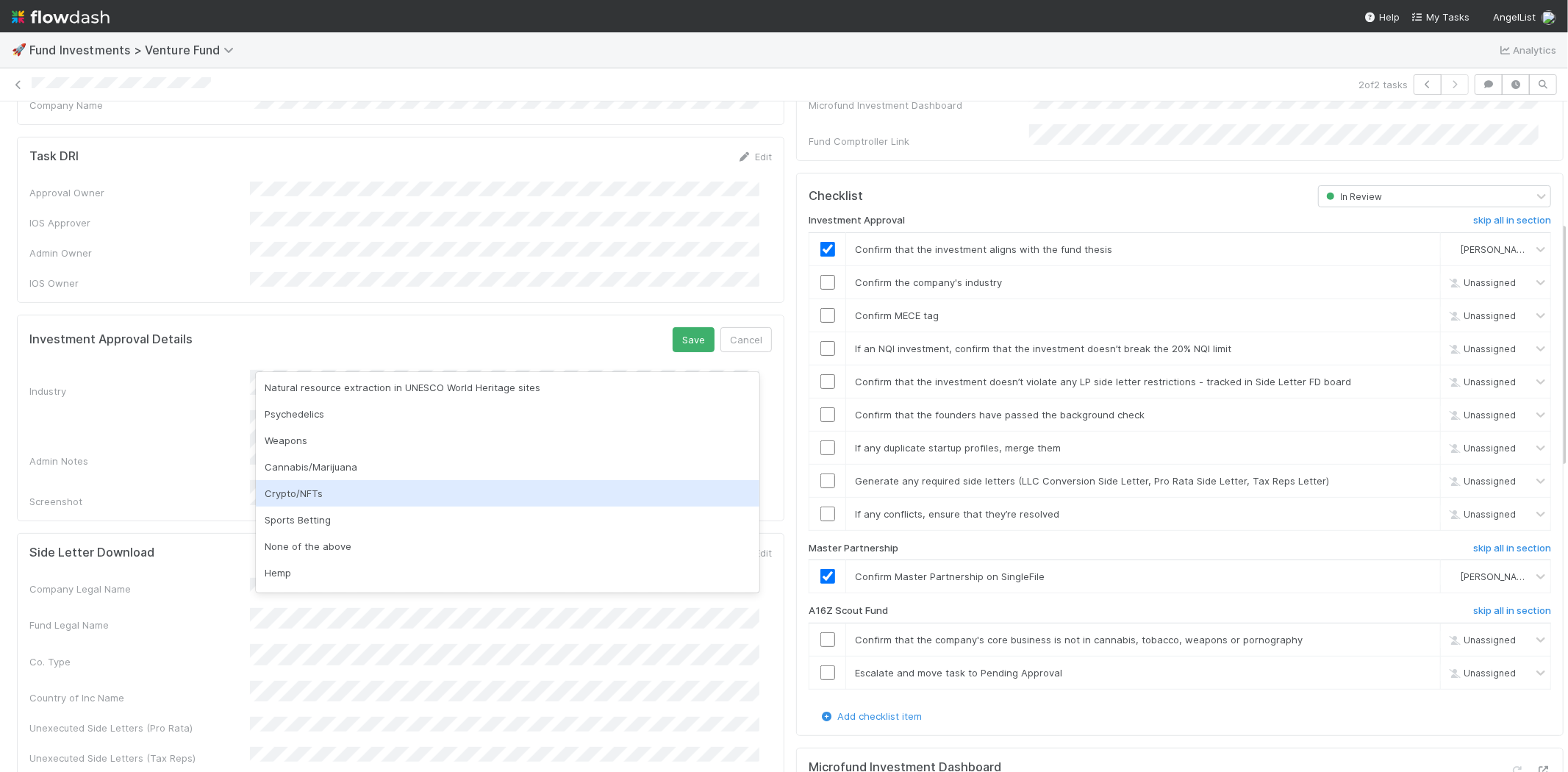
scroll to position [420, 0]
click at [385, 502] on div "None of the above" at bounding box center [507, 498] width 503 height 26
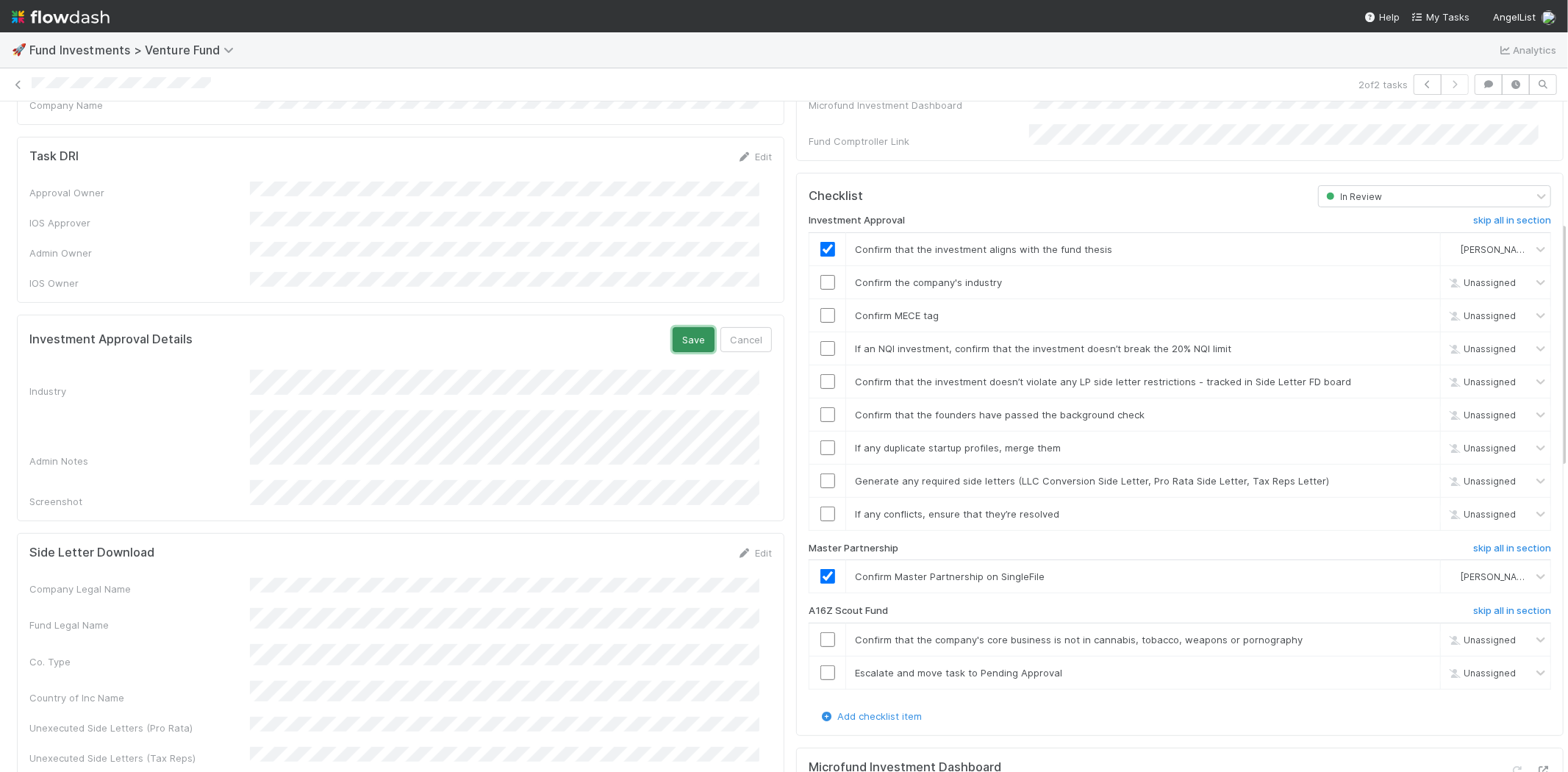
click at [673, 327] on button "Save" at bounding box center [693, 340] width 42 height 25
click at [821, 275] on input "checkbox" at bounding box center [828, 282] width 15 height 15
click at [821, 308] on input "checkbox" at bounding box center [828, 315] width 15 height 15
click at [821, 341] on input "checkbox" at bounding box center [828, 348] width 15 height 15
click at [821, 374] on input "checkbox" at bounding box center [828, 381] width 15 height 15
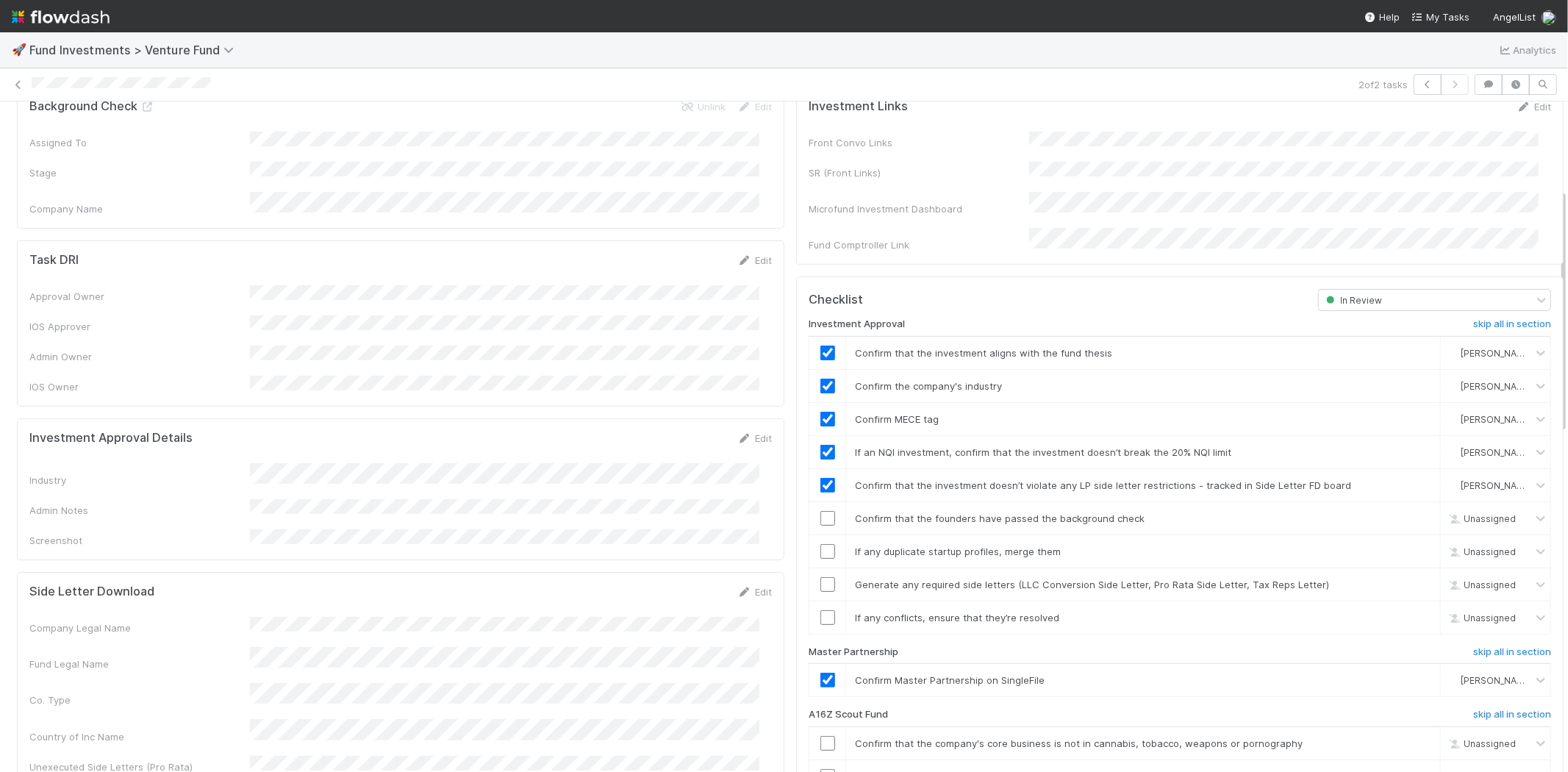
scroll to position [245, 0]
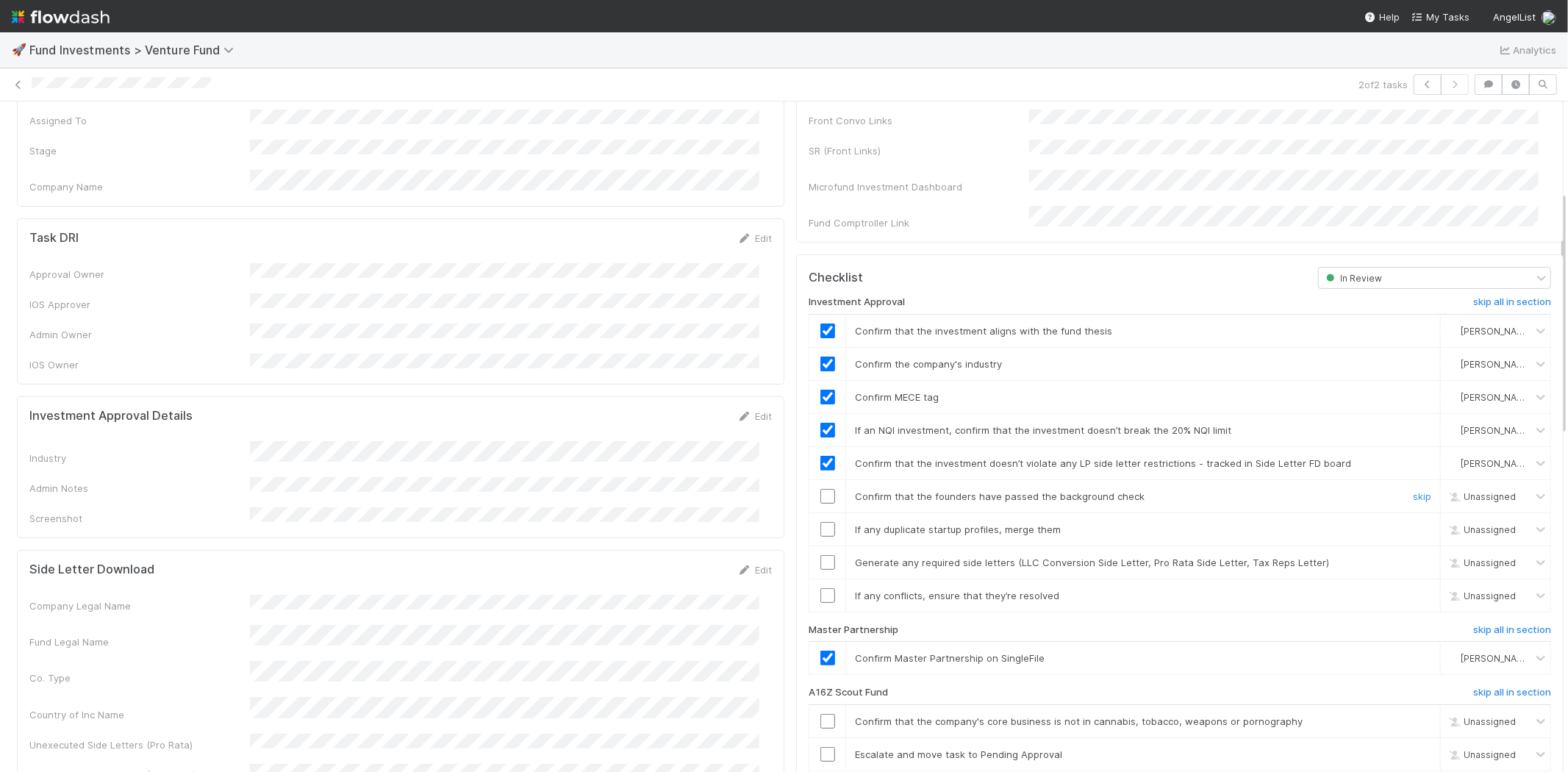
click at [821, 488] on input "checkbox" at bounding box center [828, 495] width 15 height 15
click at [821, 522] on input "checkbox" at bounding box center [828, 529] width 15 height 15
click at [821, 555] on input "checkbox" at bounding box center [828, 562] width 15 height 15
click at [821, 588] on input "checkbox" at bounding box center [828, 595] width 15 height 15
checkbox input "true"
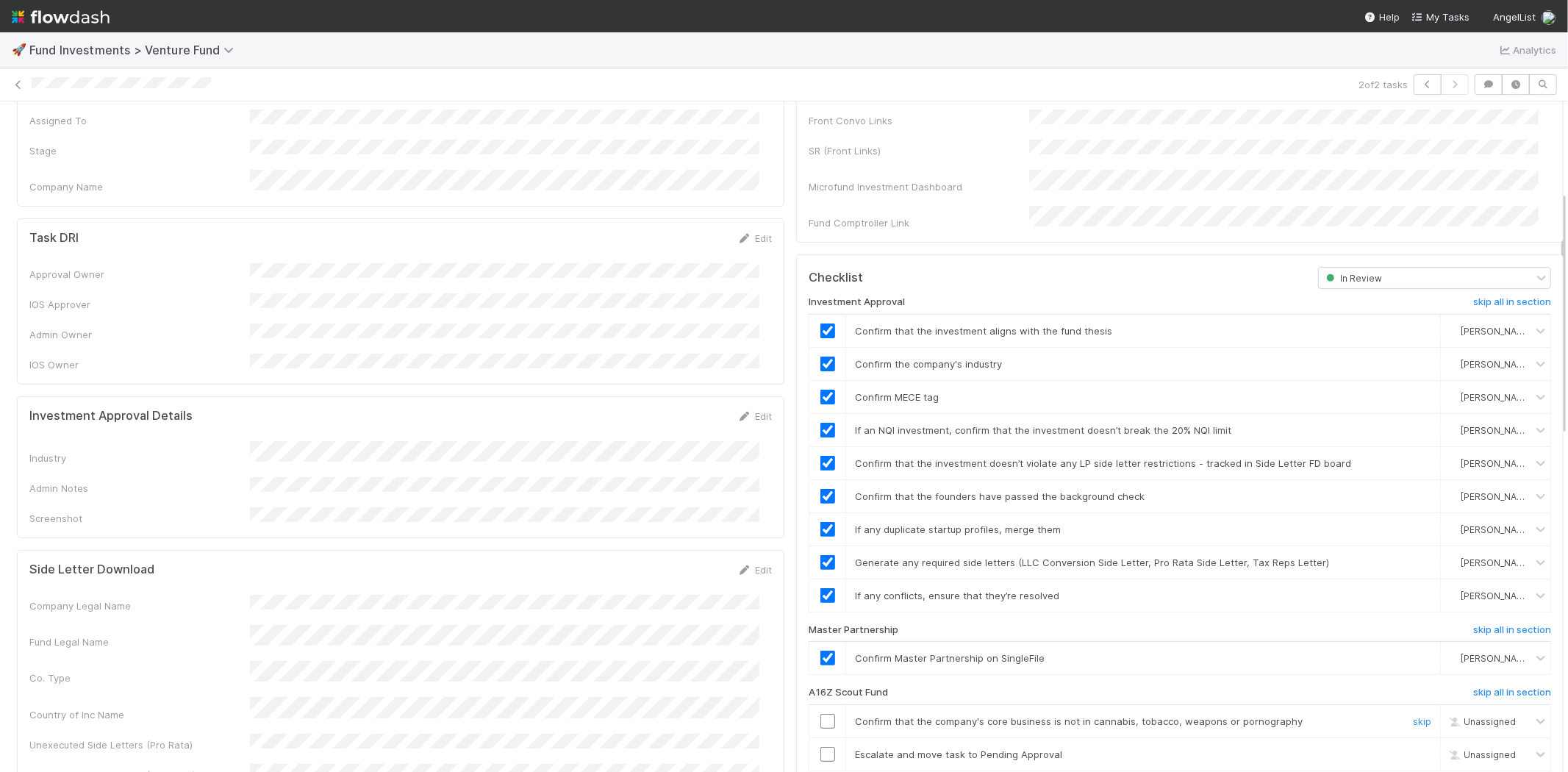
click at [821, 713] on input "checkbox" at bounding box center [828, 720] width 15 height 15
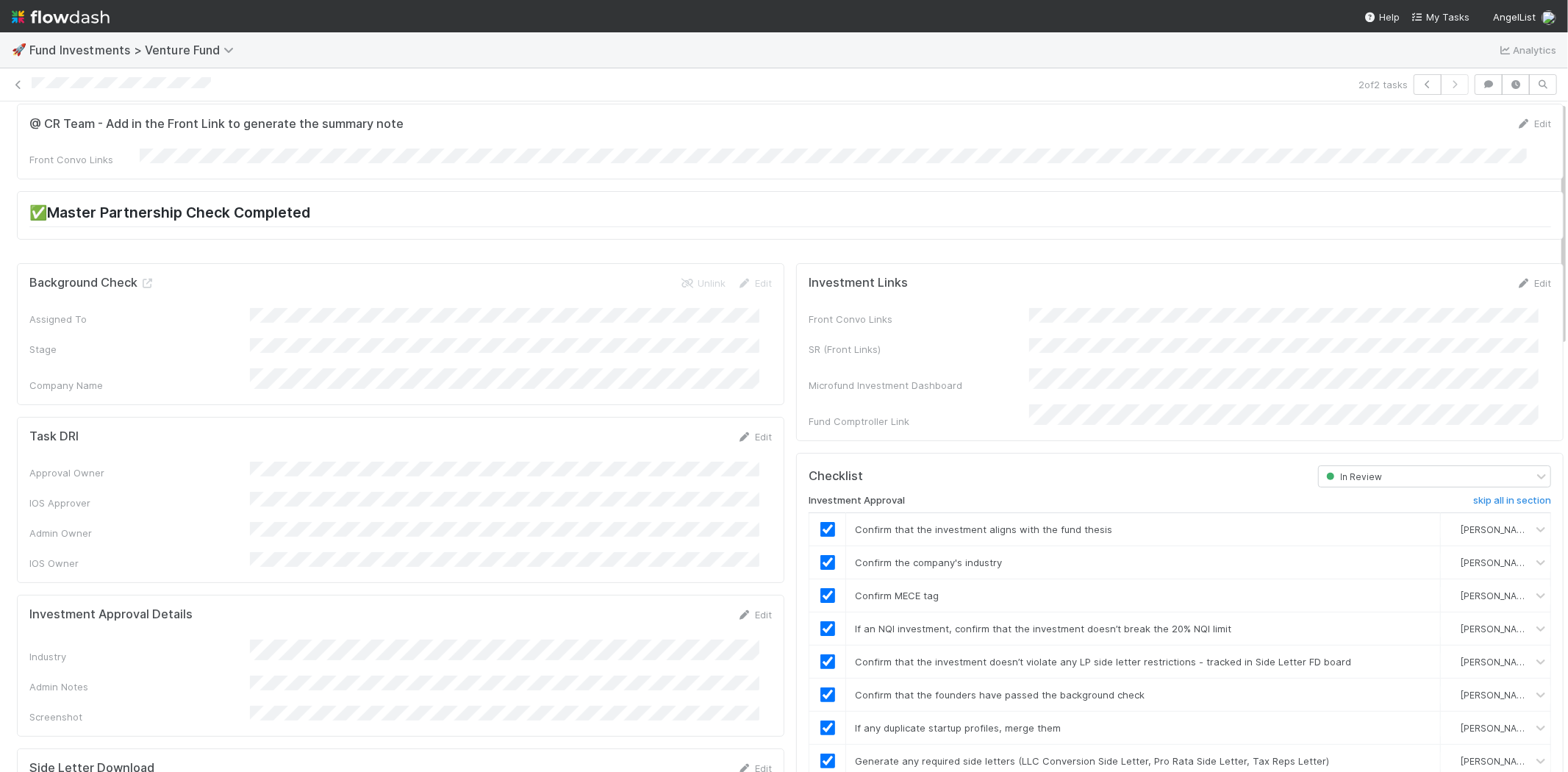
scroll to position [0, 0]
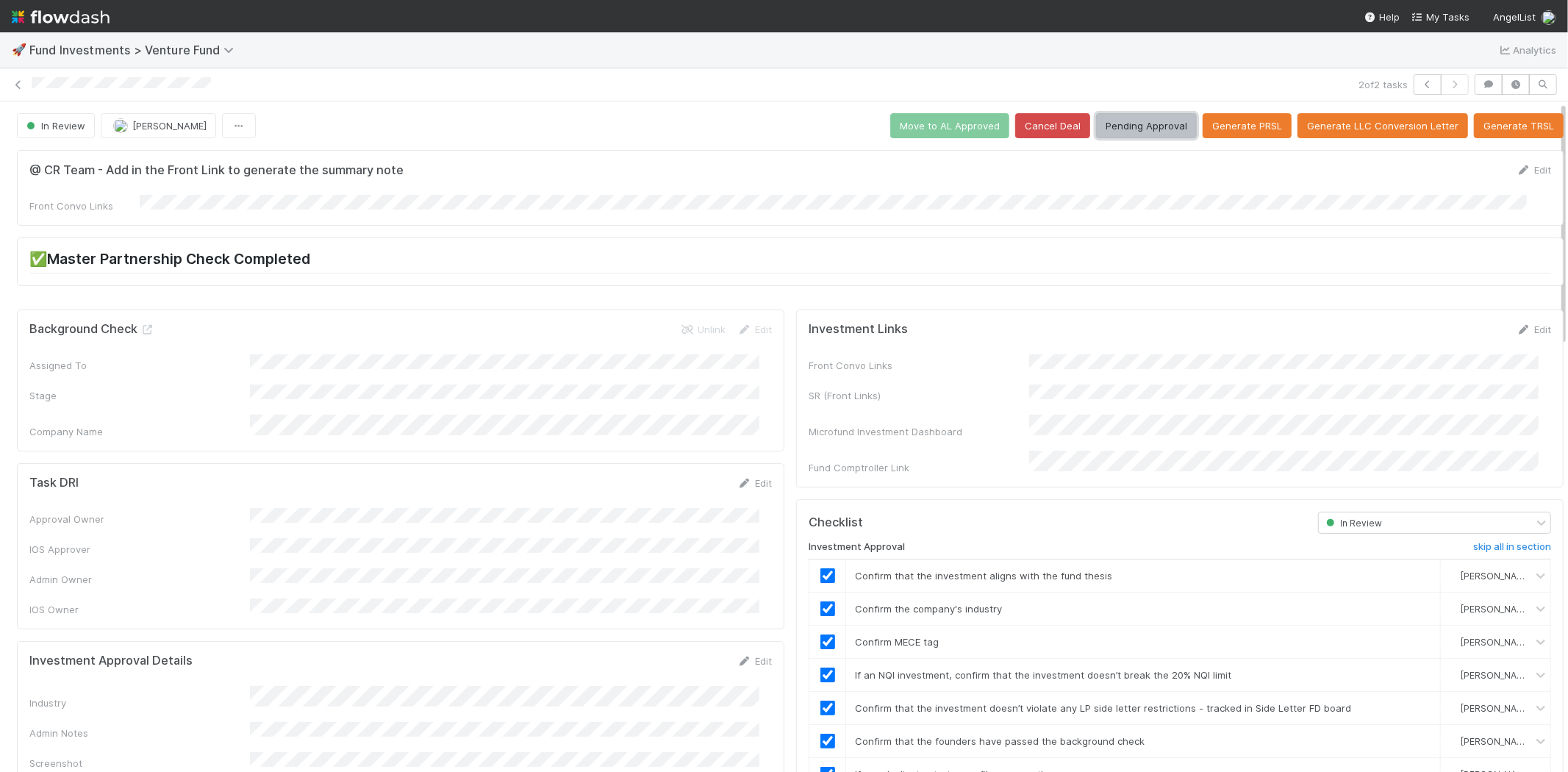
click at [1135, 129] on button "Pending Approval" at bounding box center [1146, 126] width 101 height 25
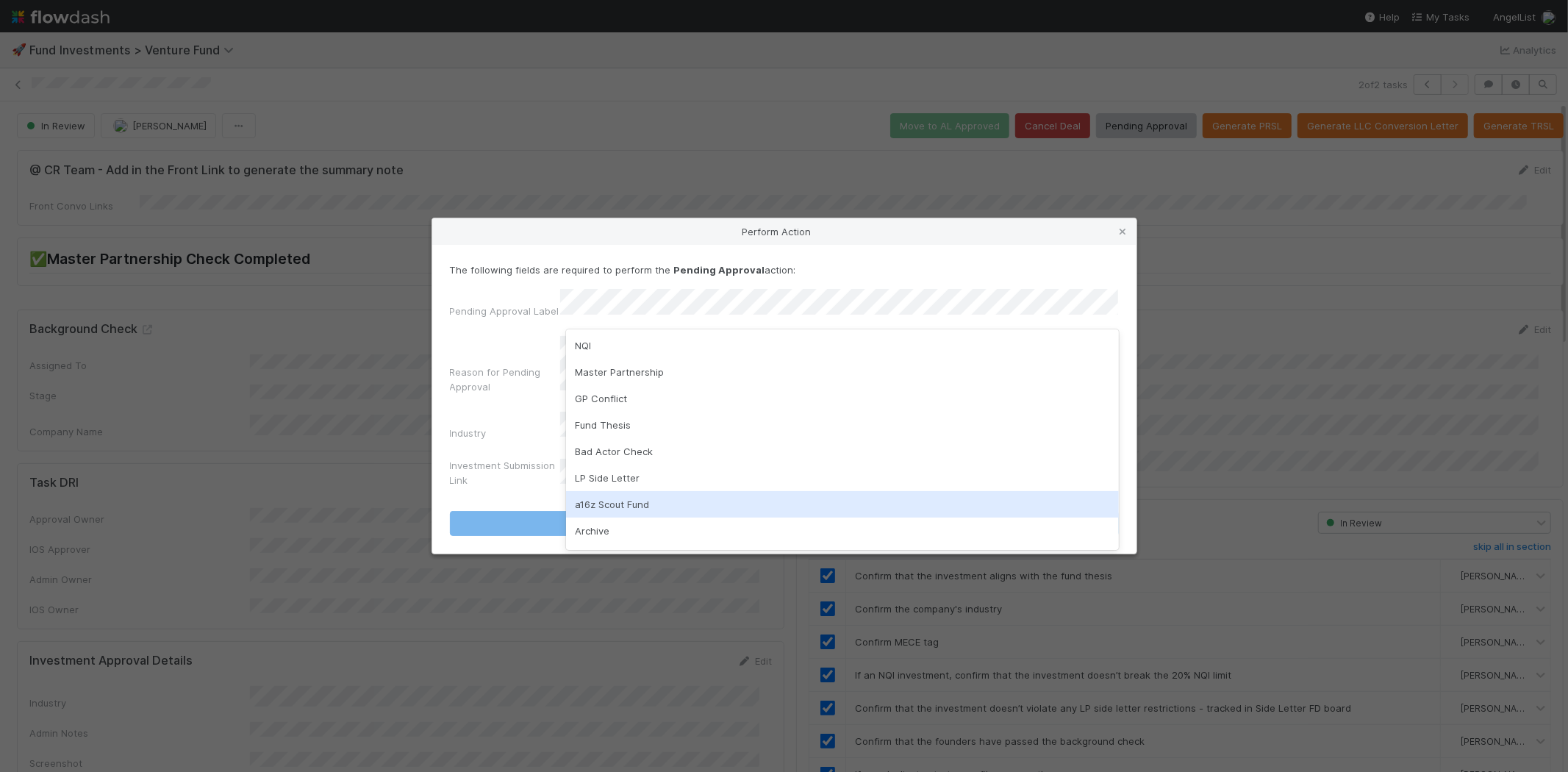
click at [649, 507] on div "a16z Scout Fund" at bounding box center [842, 504] width 552 height 26
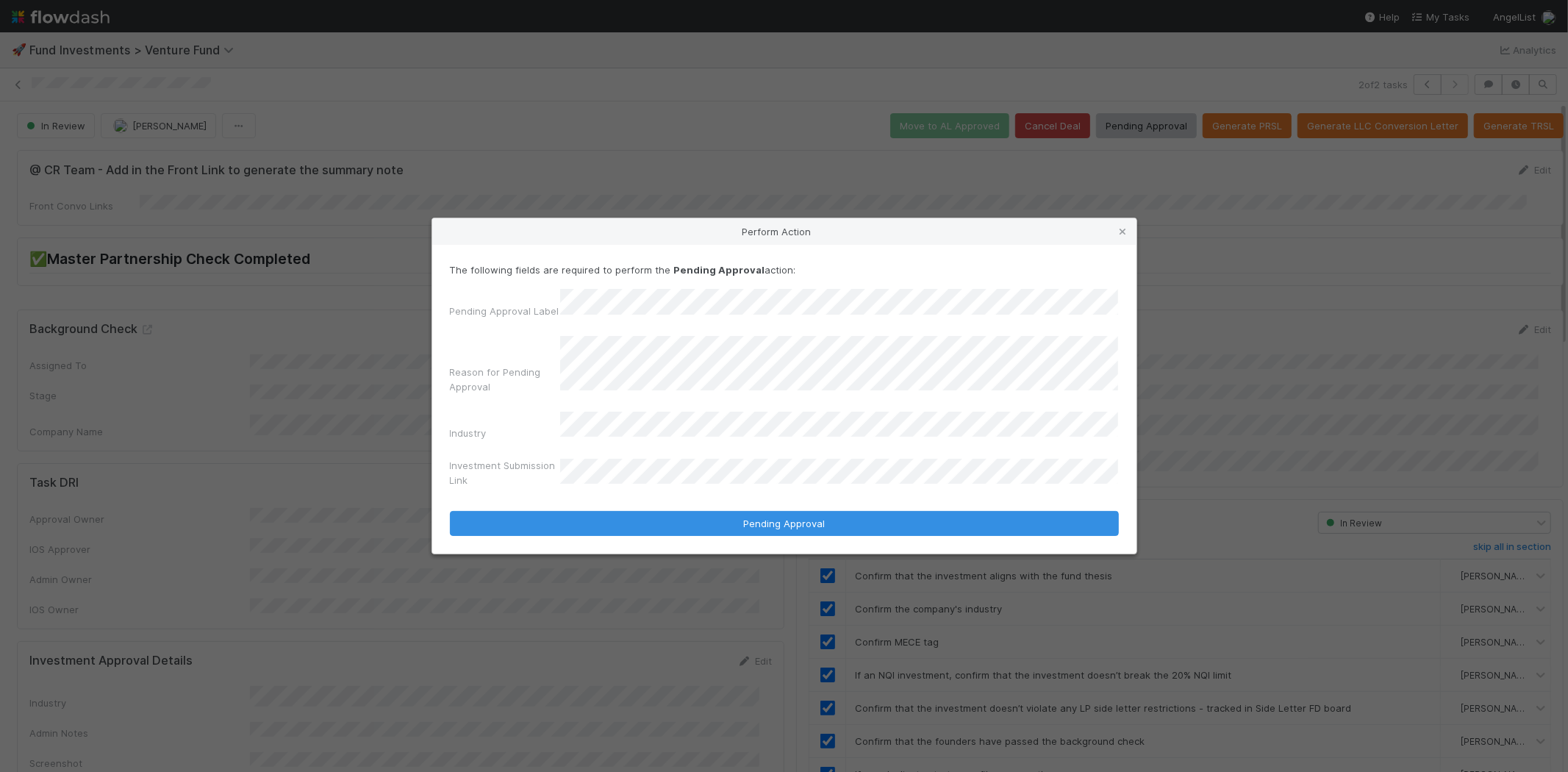
click at [616, 483] on div "Investment Submission Link" at bounding box center [784, 475] width 669 height 35
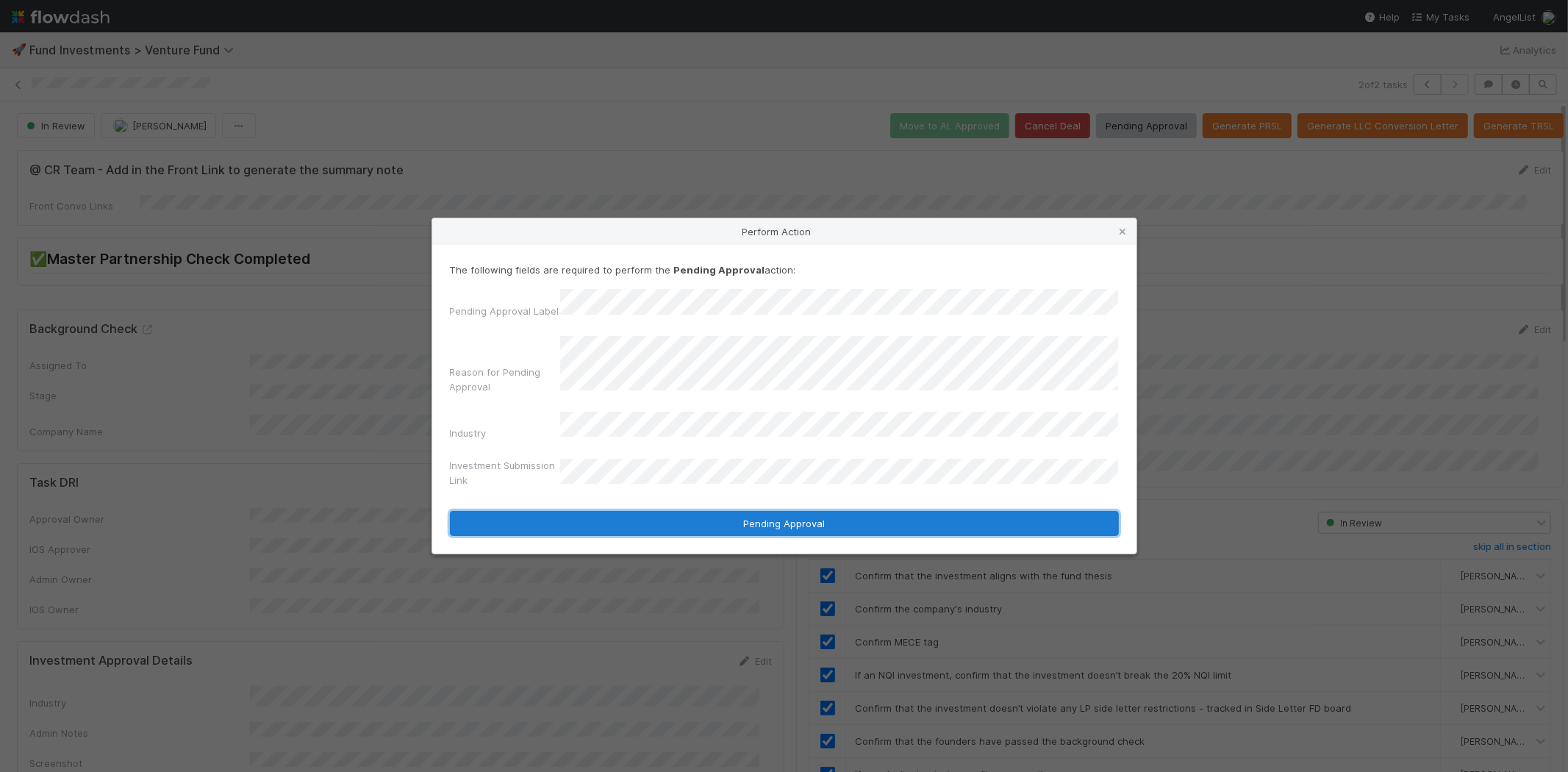
click at [713, 512] on button "Pending Approval" at bounding box center [784, 523] width 669 height 25
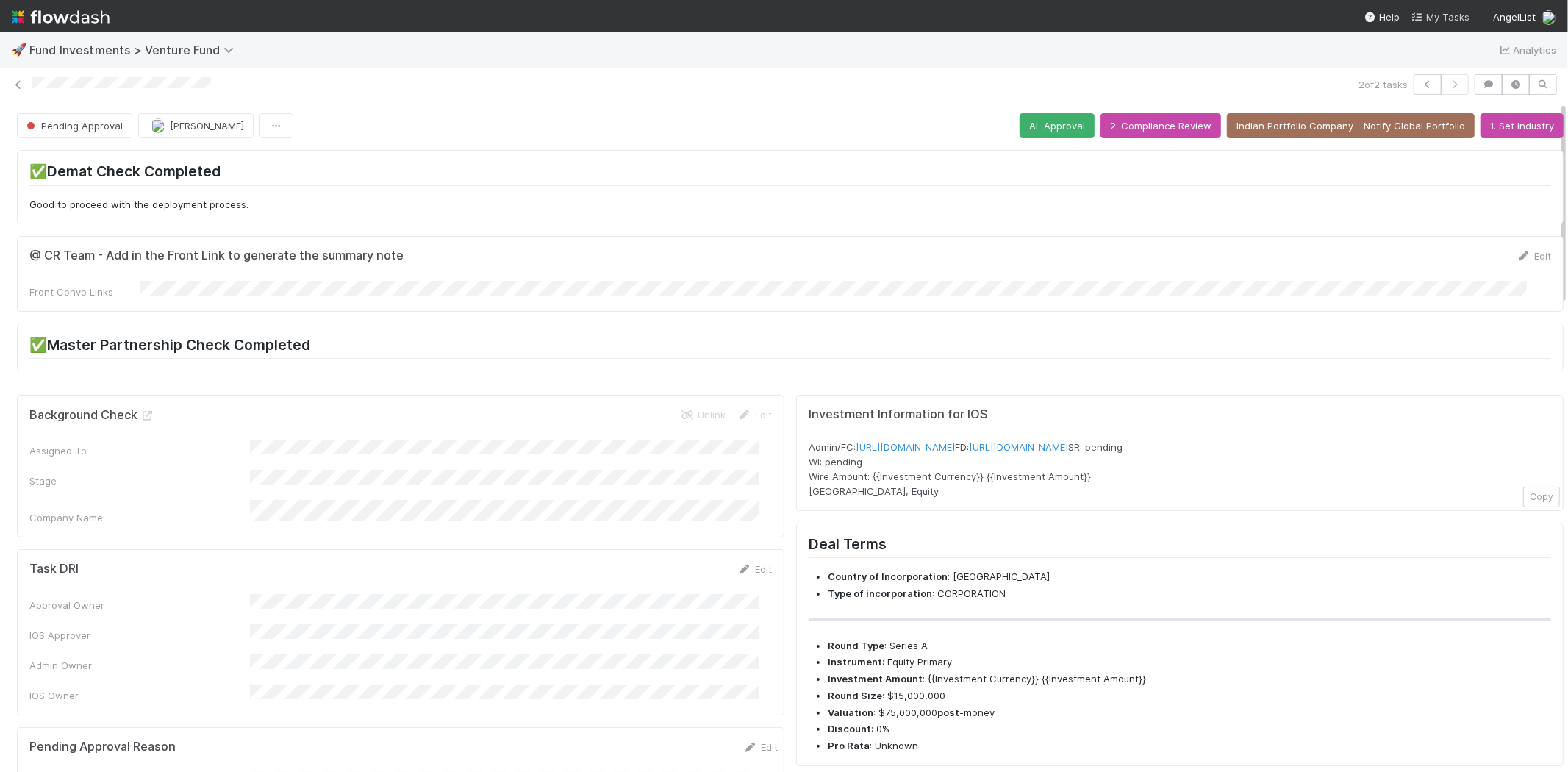
click at [1426, 12] on icon at bounding box center [1419, 17] width 15 height 9
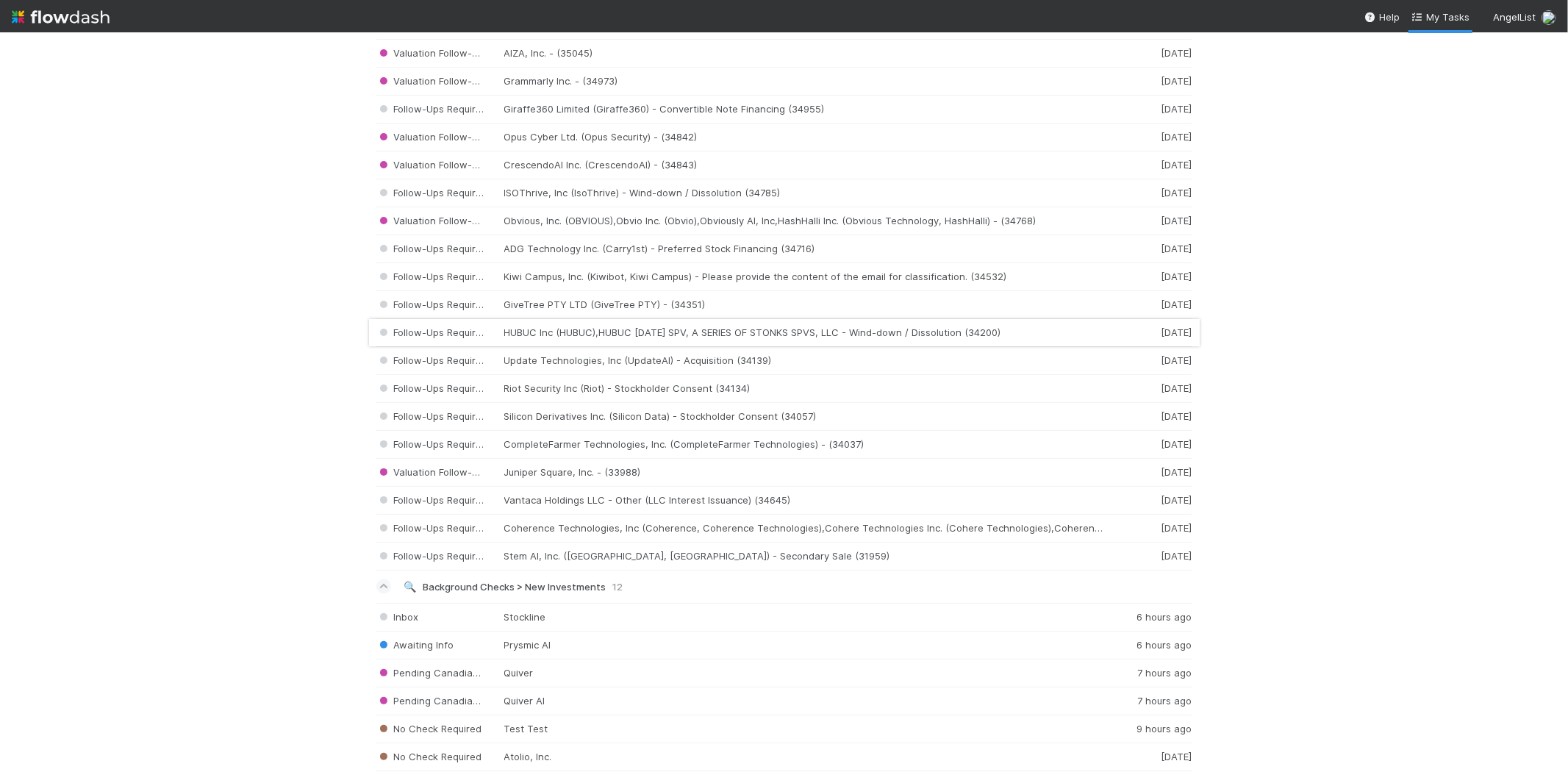
scroll to position [2185, 0]
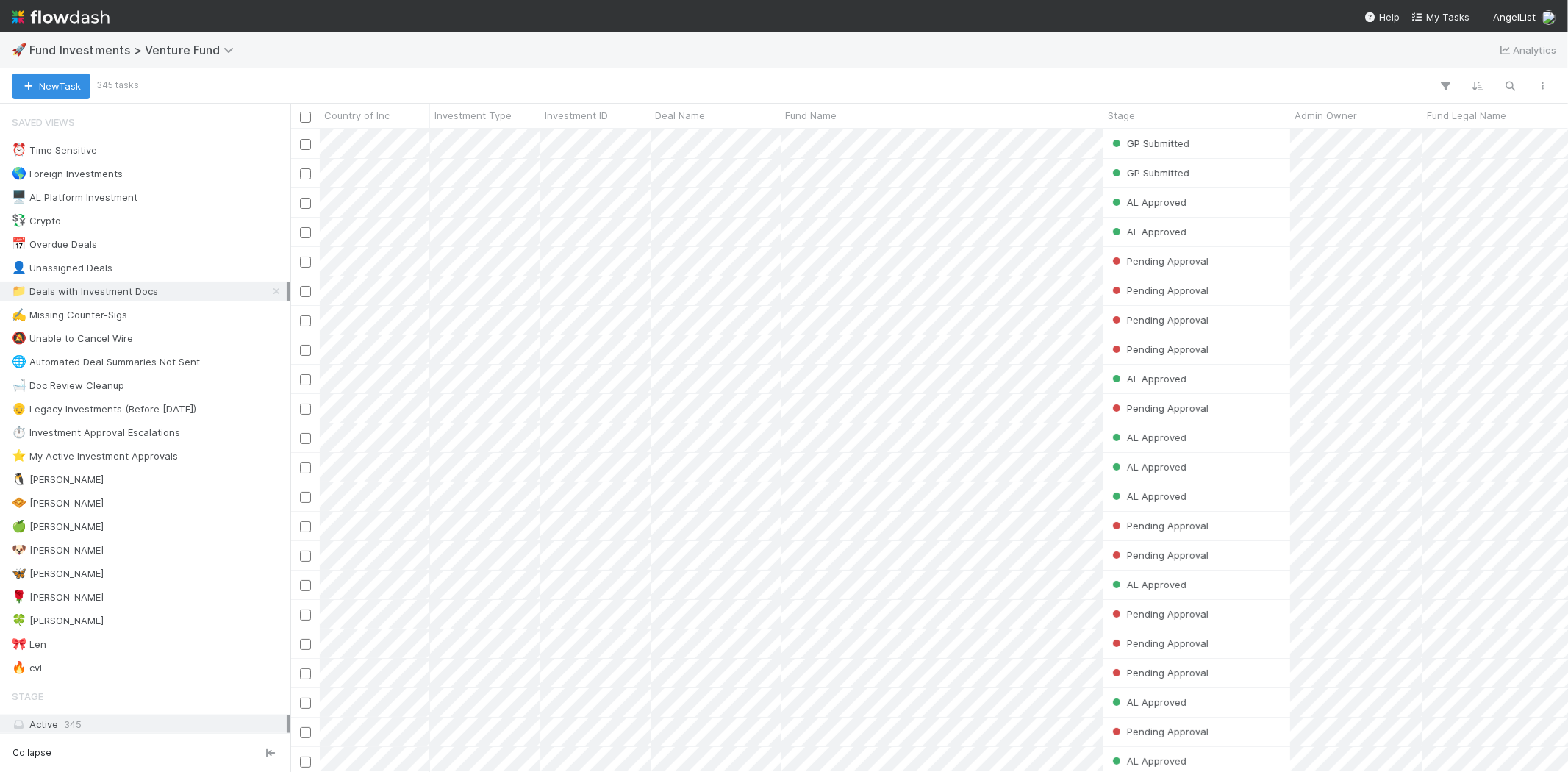
scroll to position [630, 1265]
click at [49, 626] on div "🍀 [PERSON_NAME]" at bounding box center [57, 621] width 92 height 18
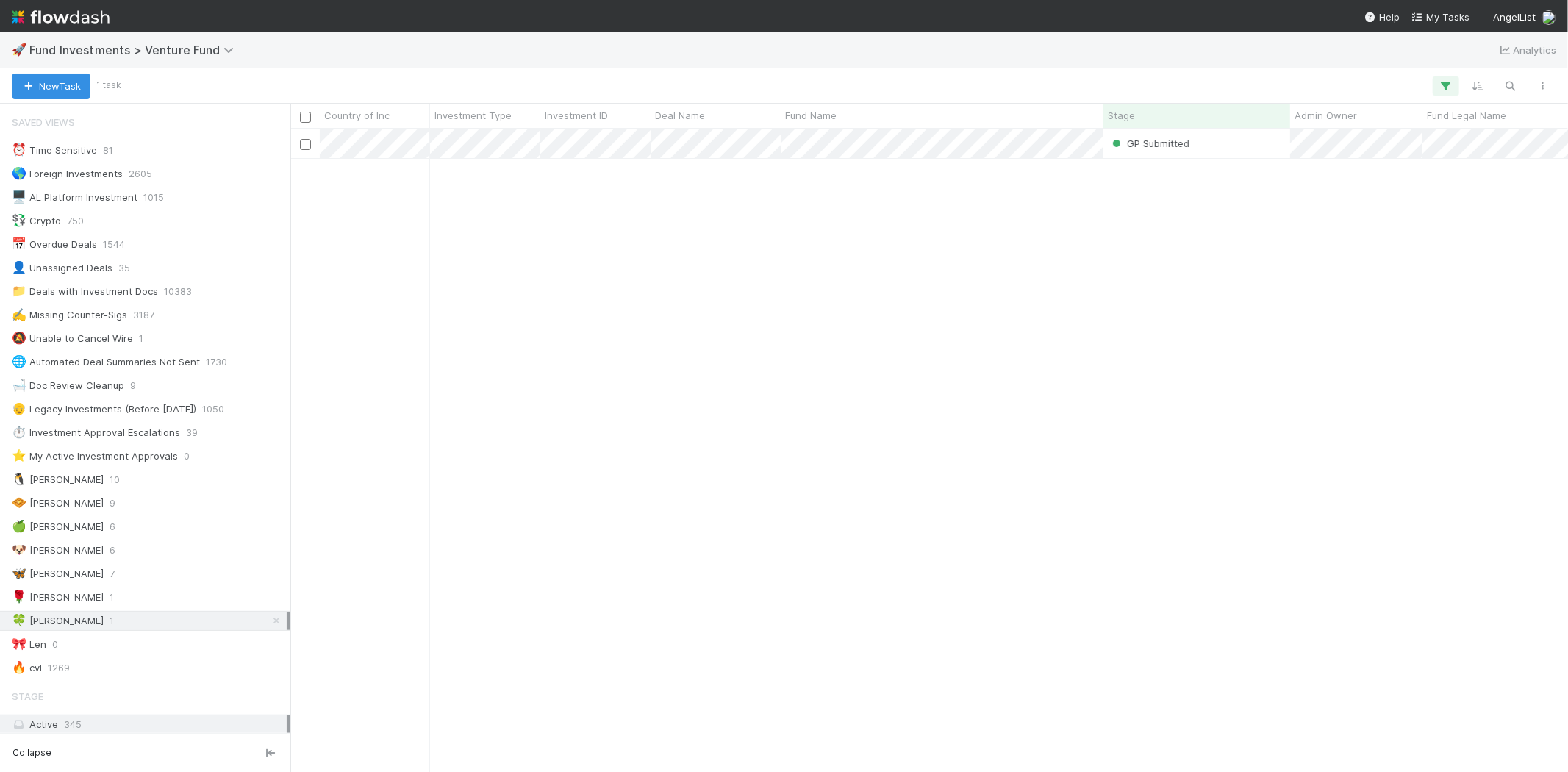
scroll to position [630, 1265]
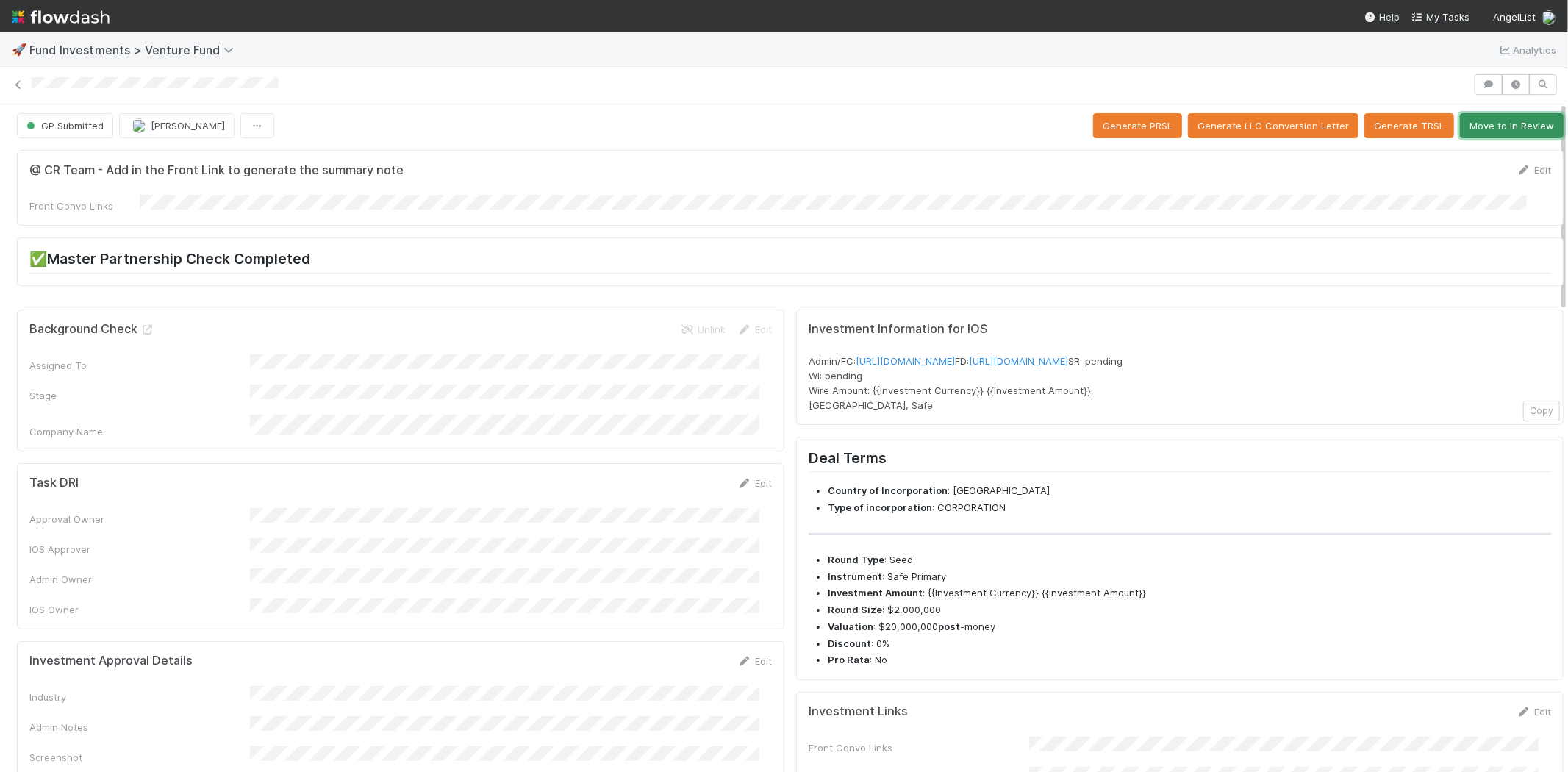
click at [1488, 125] on button "Move to In Review" at bounding box center [1512, 126] width 104 height 25
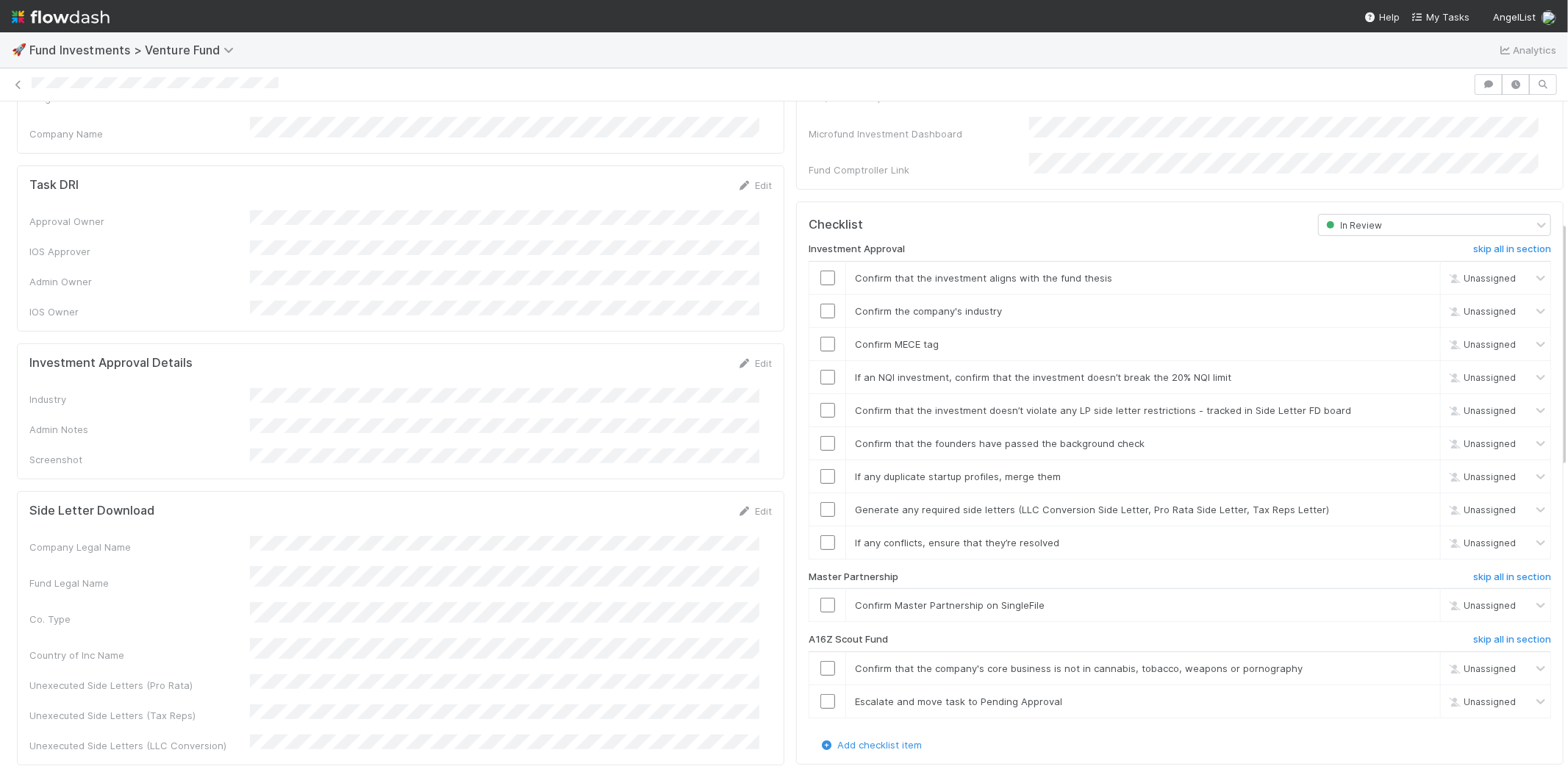
scroll to position [327, 0]
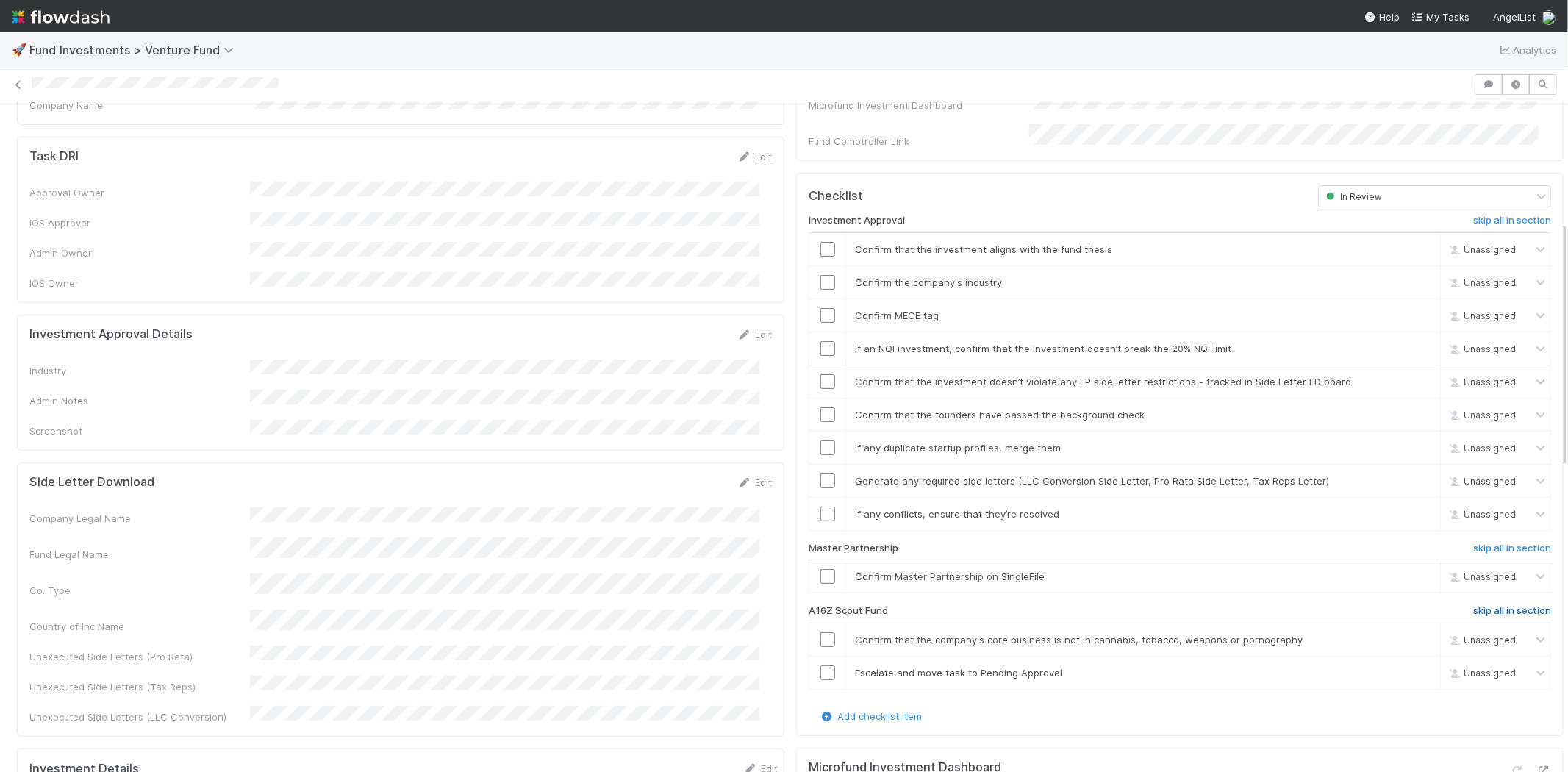
click at [1473, 605] on h6 "skip all in section" at bounding box center [1512, 610] width 78 height 12
click at [821, 569] on input "checkbox" at bounding box center [828, 576] width 15 height 15
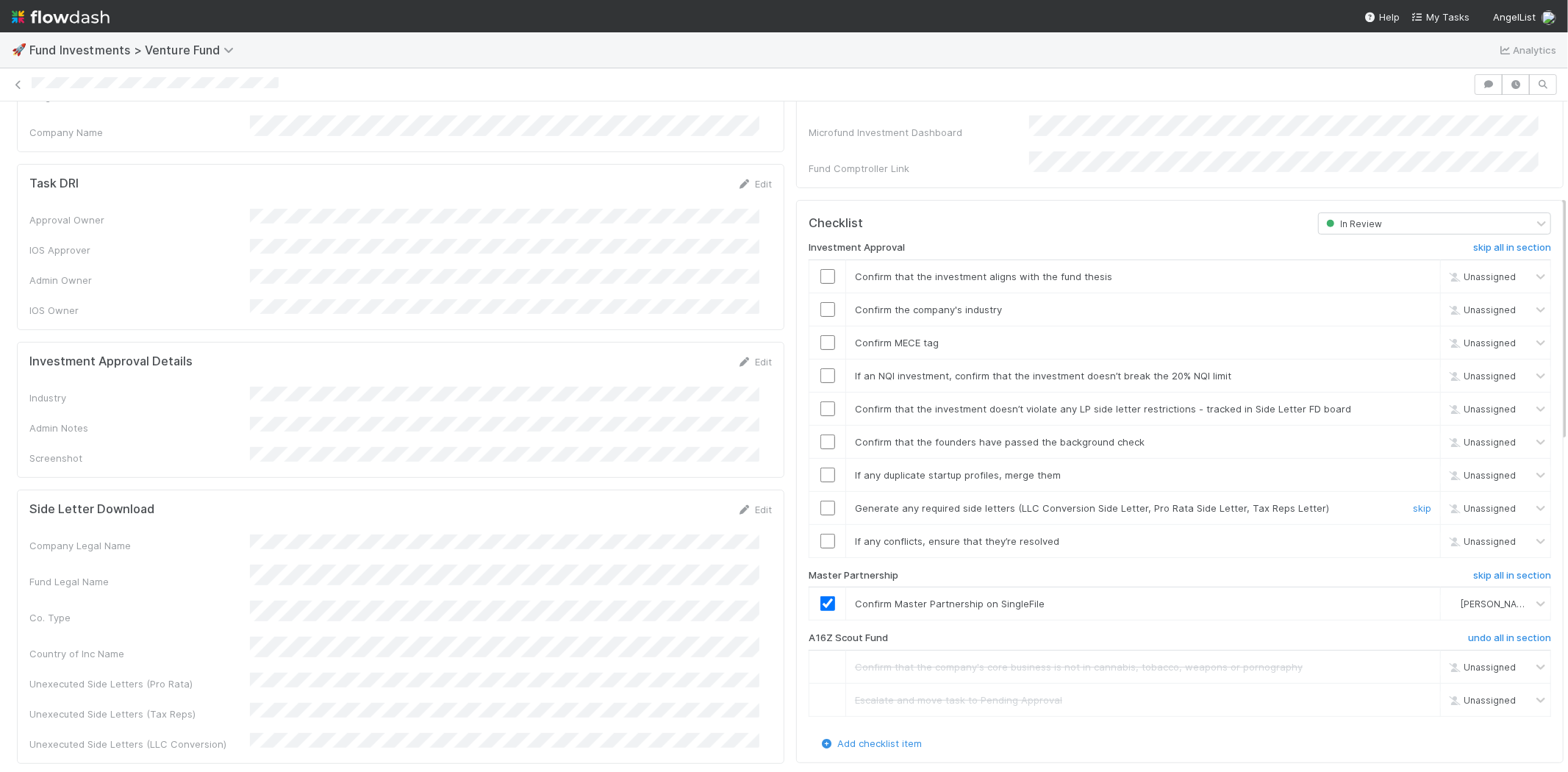
scroll to position [408, 0]
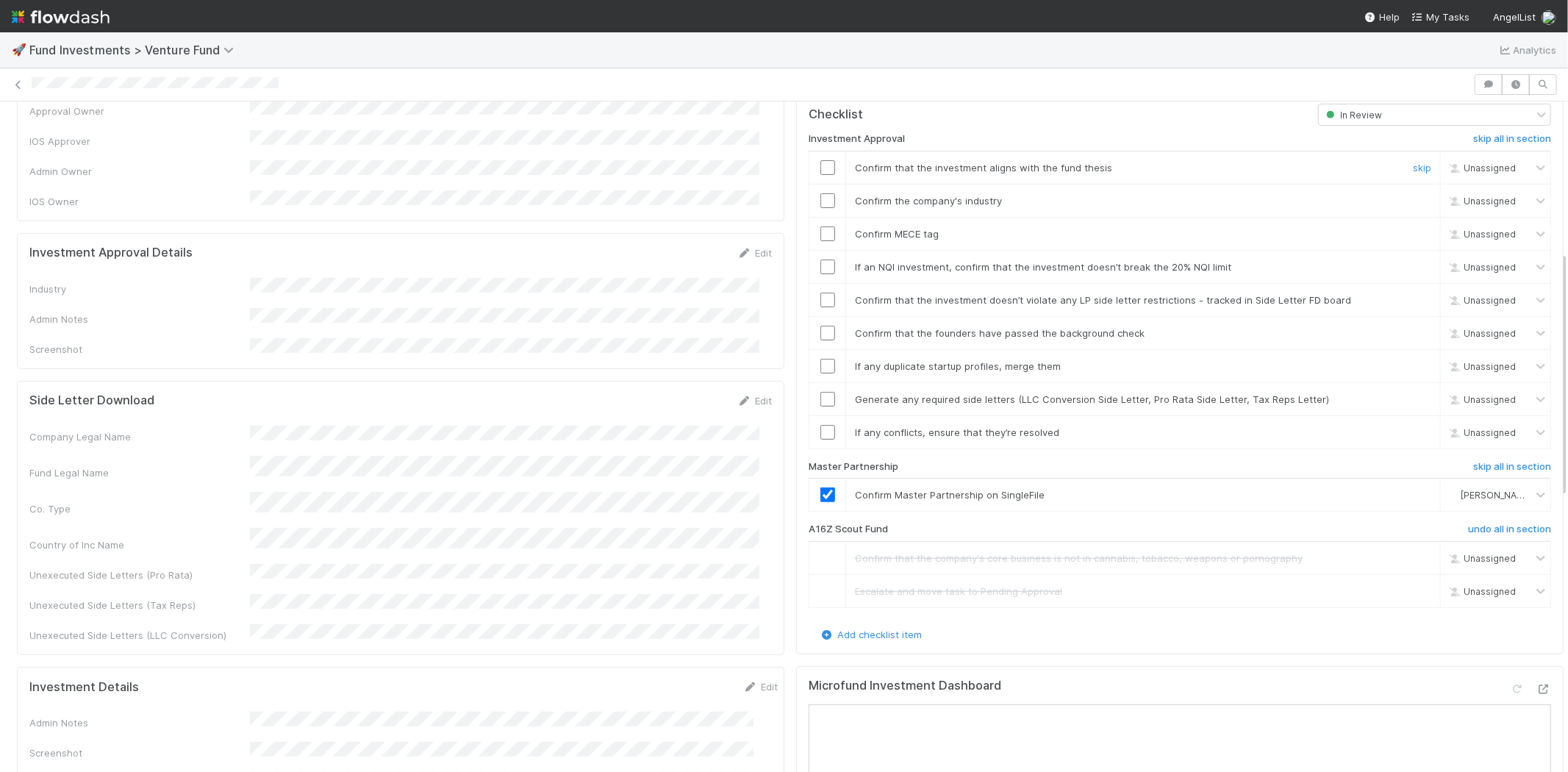
click at [821, 160] on input "checkbox" at bounding box center [828, 167] width 15 height 15
click at [821, 227] on input "checkbox" at bounding box center [828, 233] width 15 height 15
click at [738, 248] on icon at bounding box center [744, 253] width 15 height 9
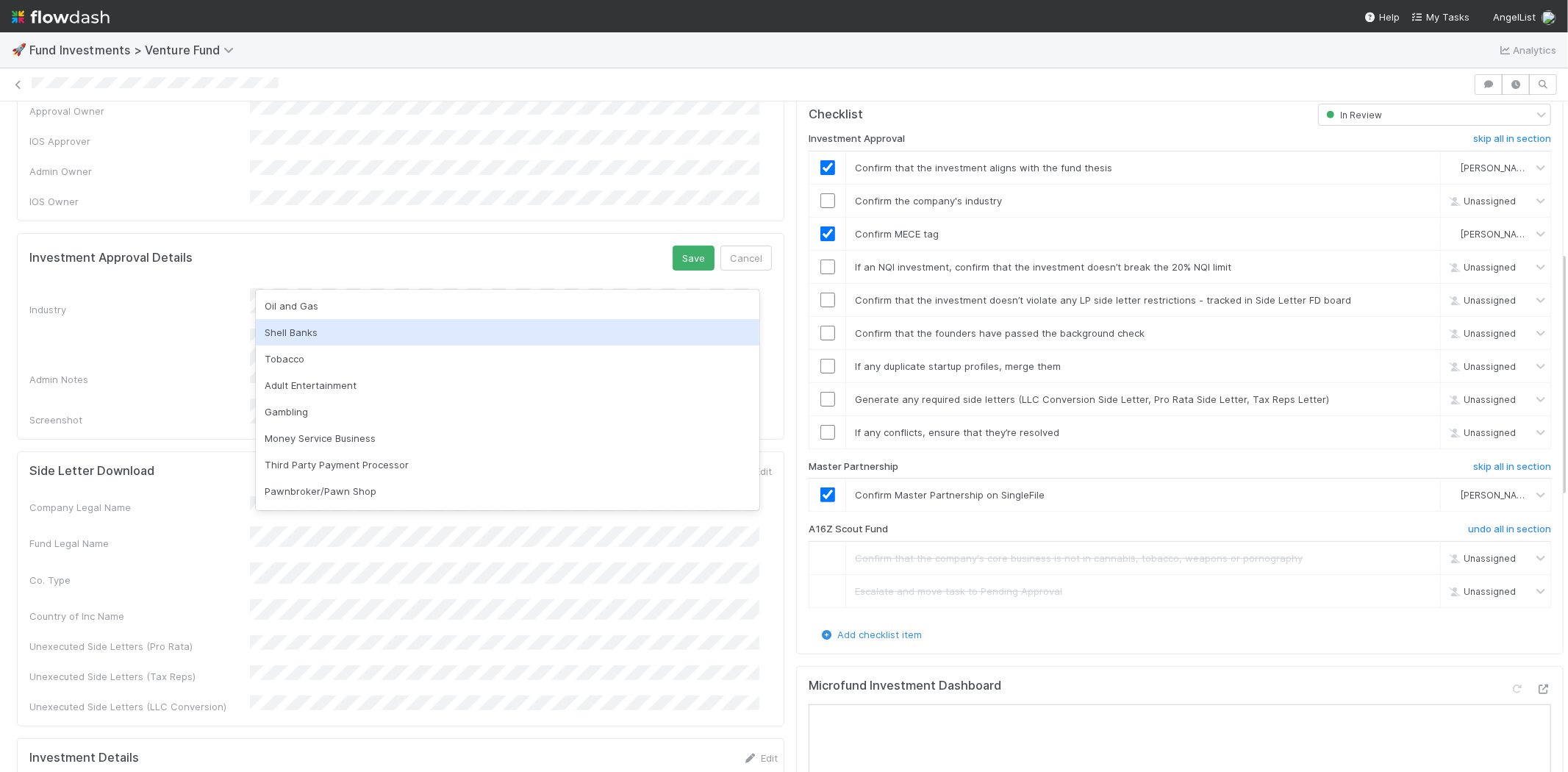
scroll to position [420, 0]
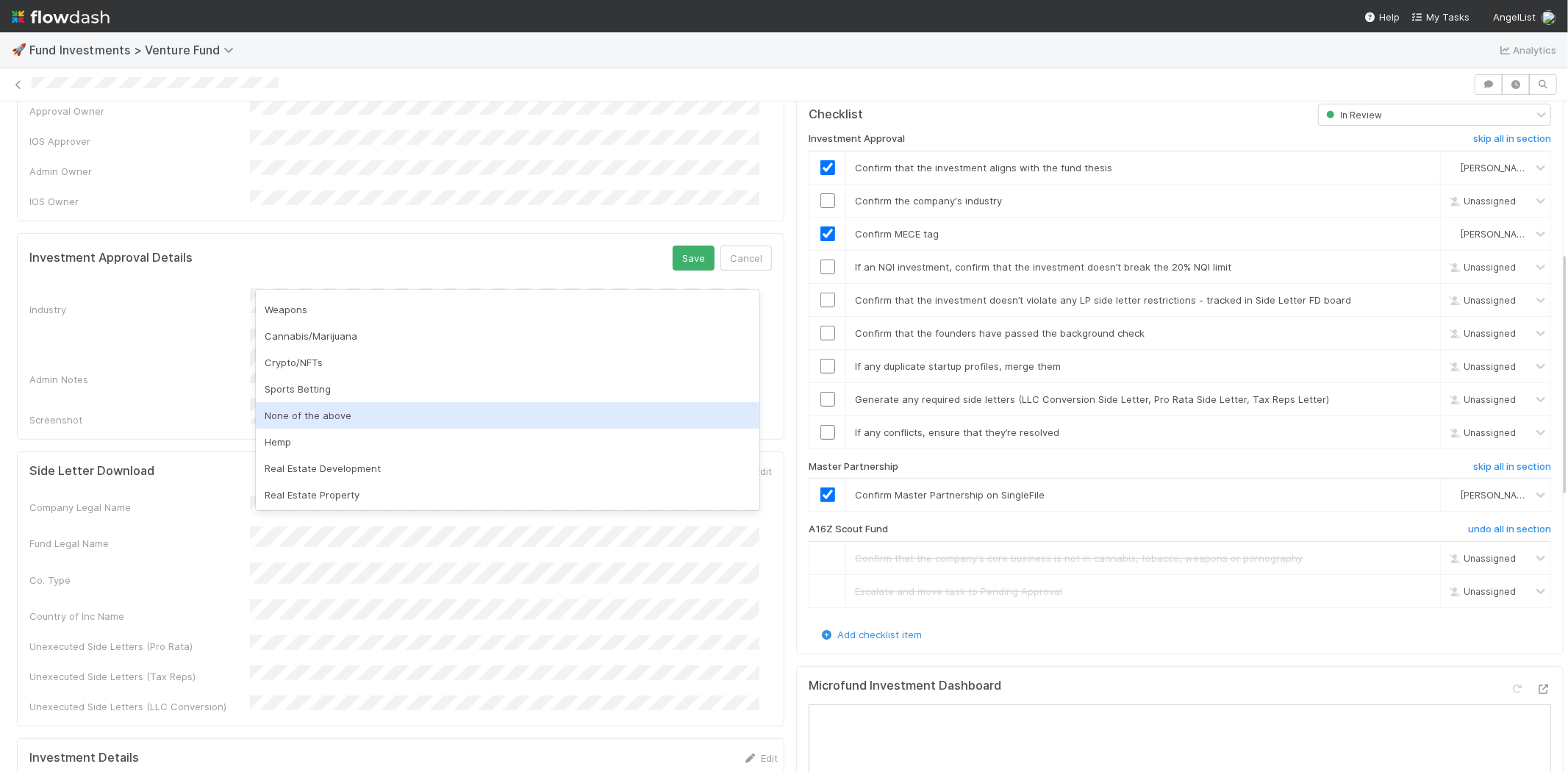
click at [494, 408] on div "None of the above" at bounding box center [507, 415] width 503 height 26
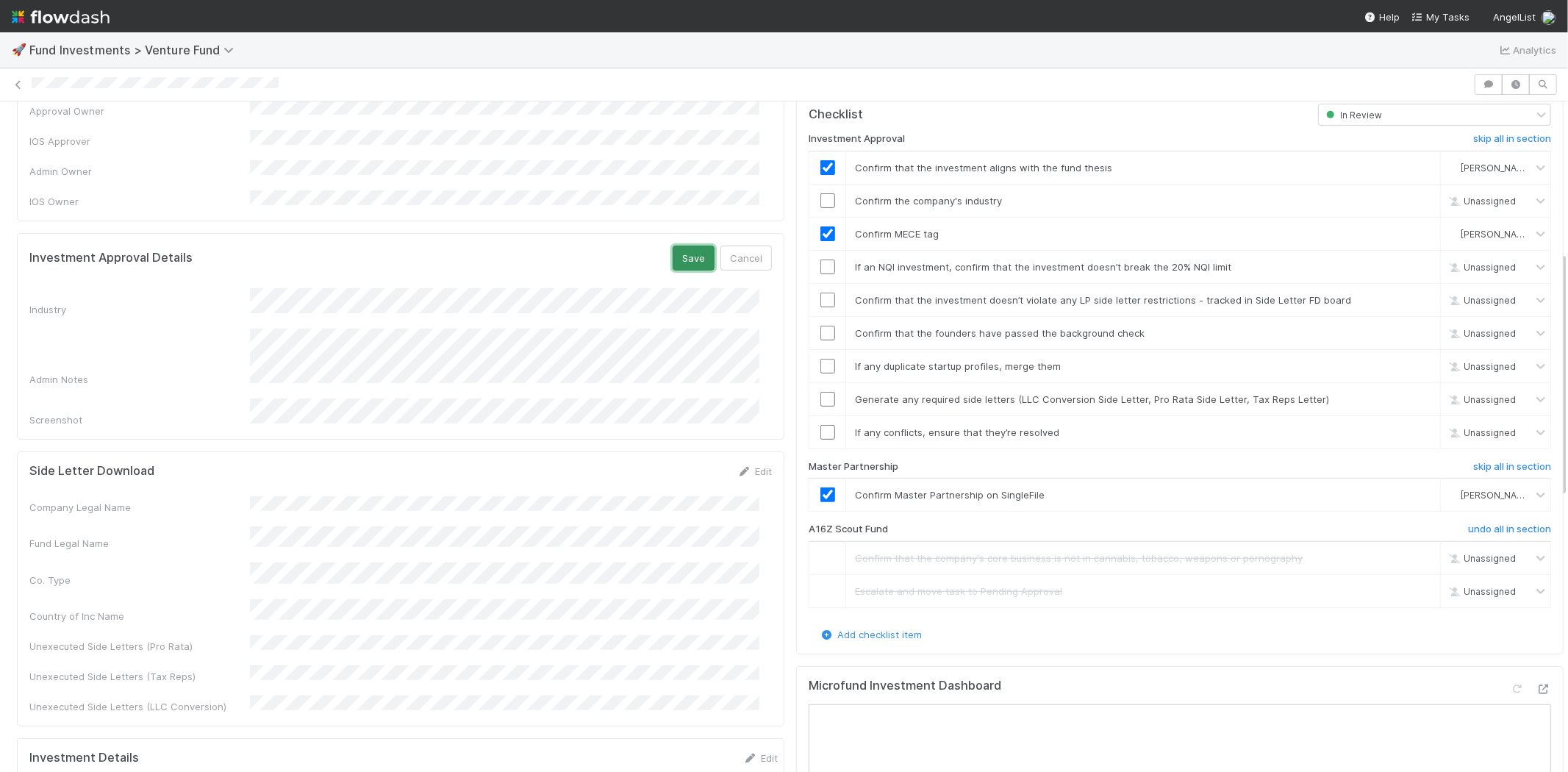
click at [673, 246] on button "Save" at bounding box center [693, 258] width 42 height 25
click at [821, 193] on input "checkbox" at bounding box center [828, 200] width 15 height 15
click at [821, 260] on input "checkbox" at bounding box center [828, 267] width 15 height 15
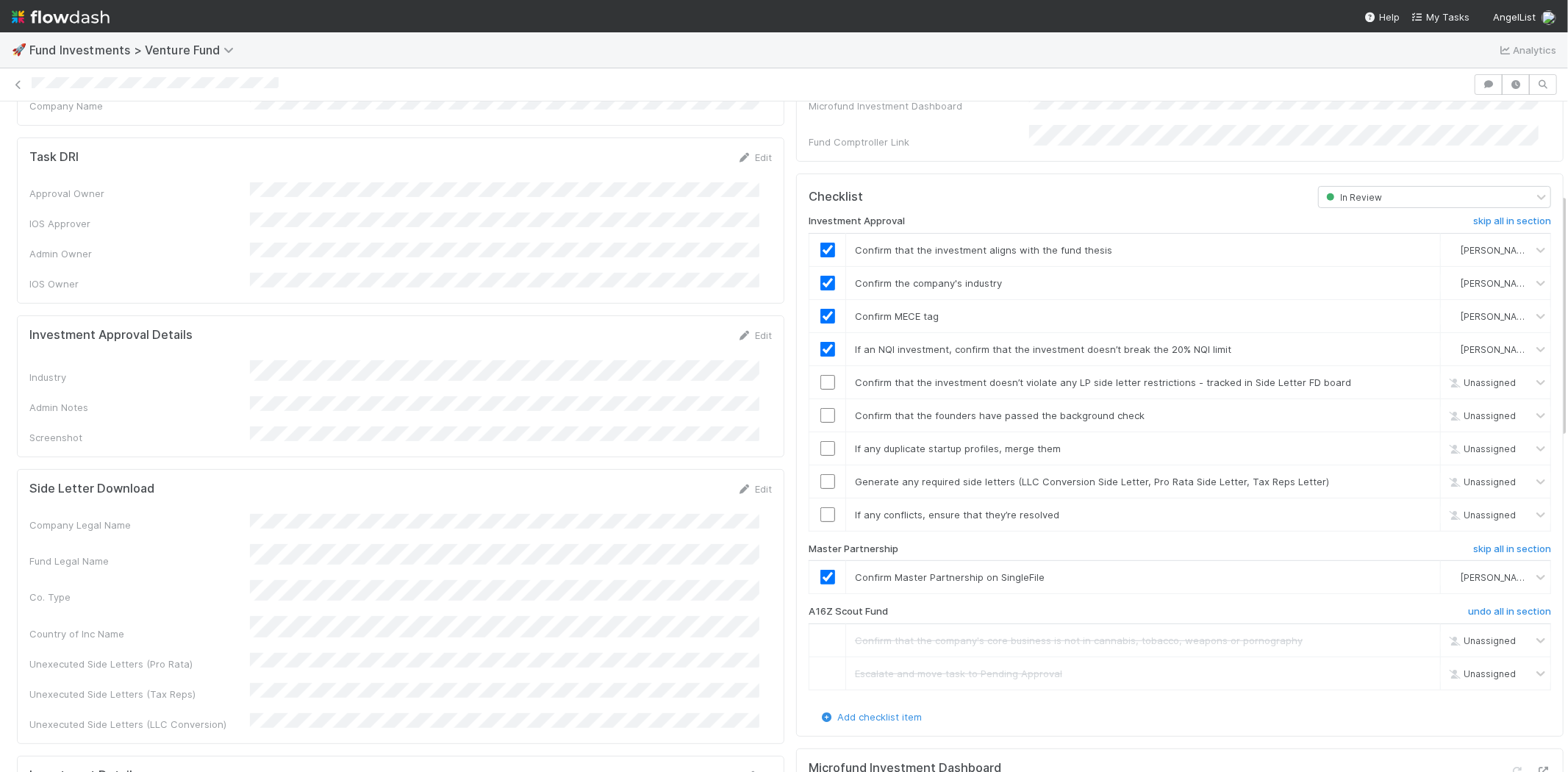
scroll to position [327, 0]
click at [821, 408] on input "checkbox" at bounding box center [828, 415] width 15 height 15
click at [821, 440] on input "checkbox" at bounding box center [828, 447] width 15 height 15
click at [821, 473] on input "checkbox" at bounding box center [828, 480] width 15 height 15
click at [821, 506] on input "checkbox" at bounding box center [828, 513] width 15 height 15
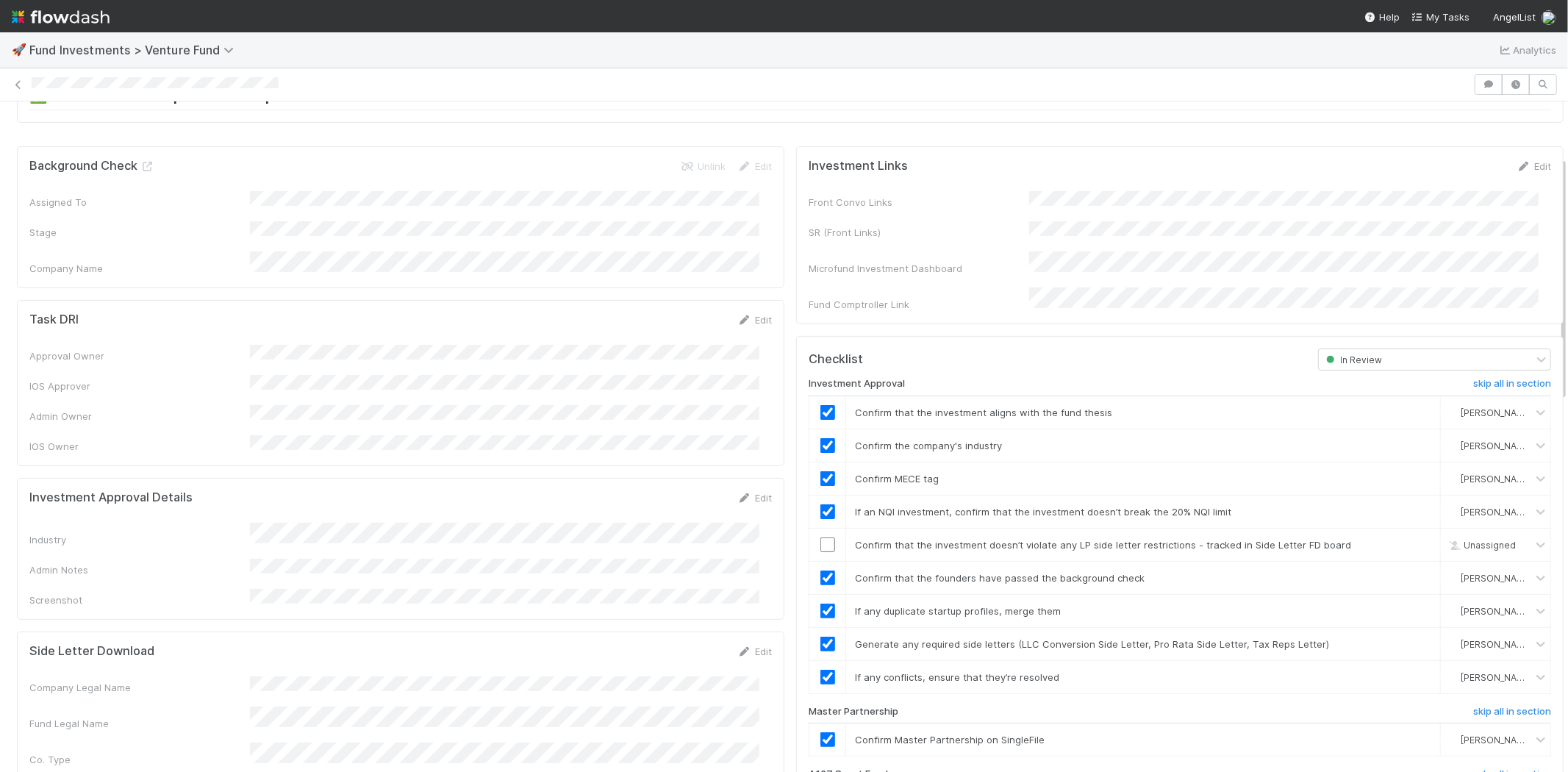
scroll to position [0, 0]
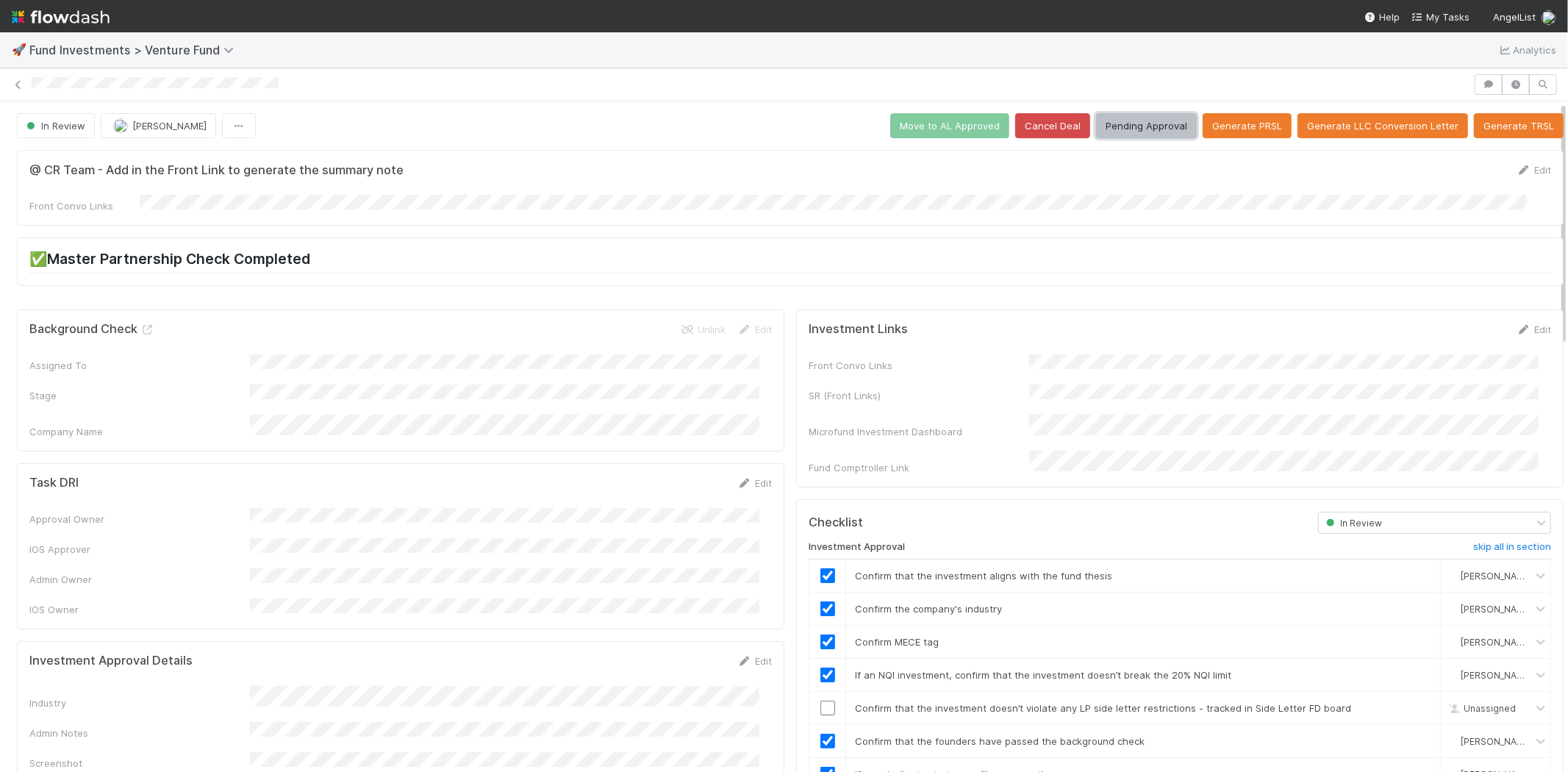
click at [1130, 126] on button "Pending Approval" at bounding box center [1146, 126] width 101 height 25
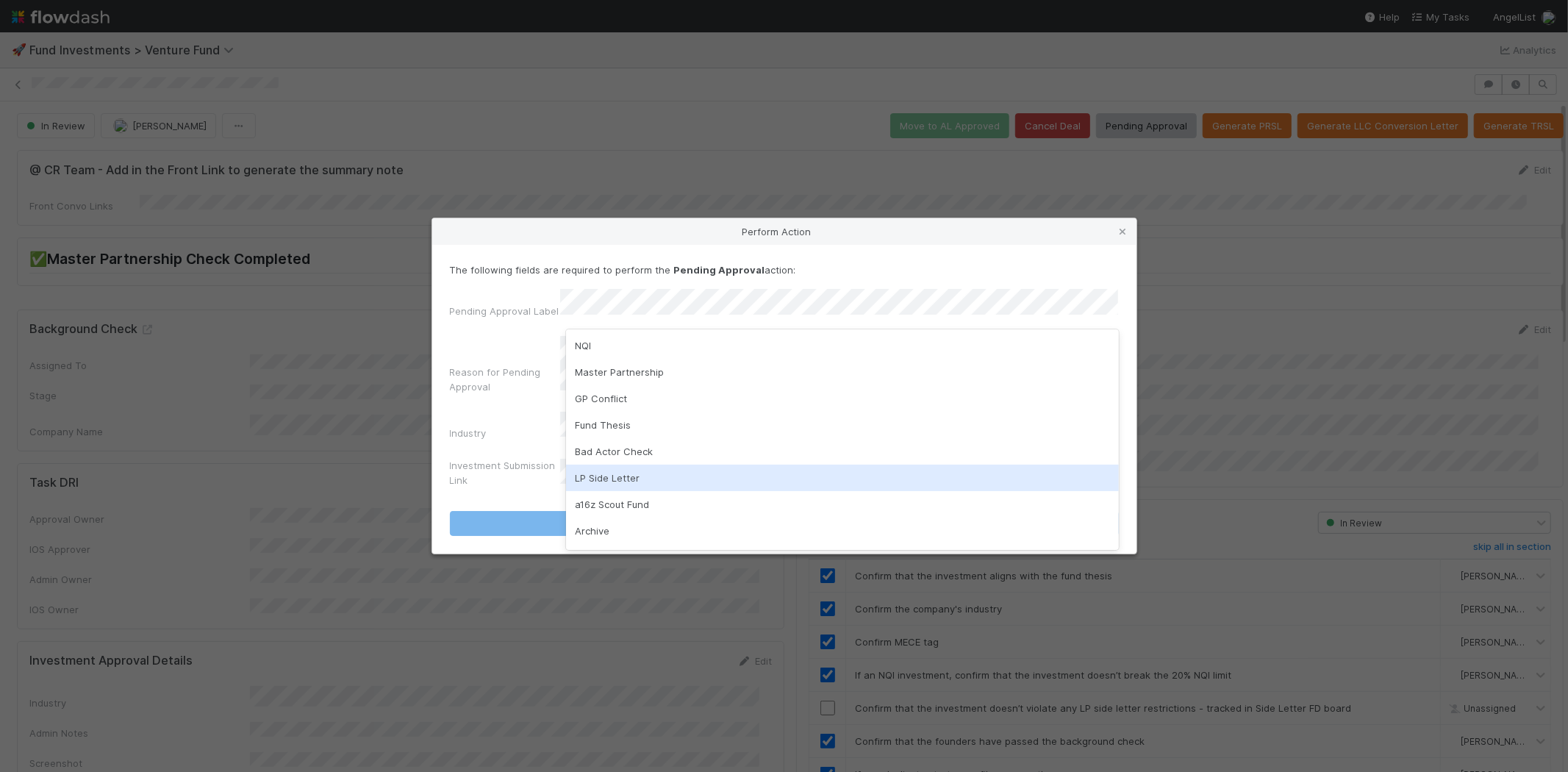
click at [613, 473] on div "LP Side Letter" at bounding box center [842, 478] width 552 height 26
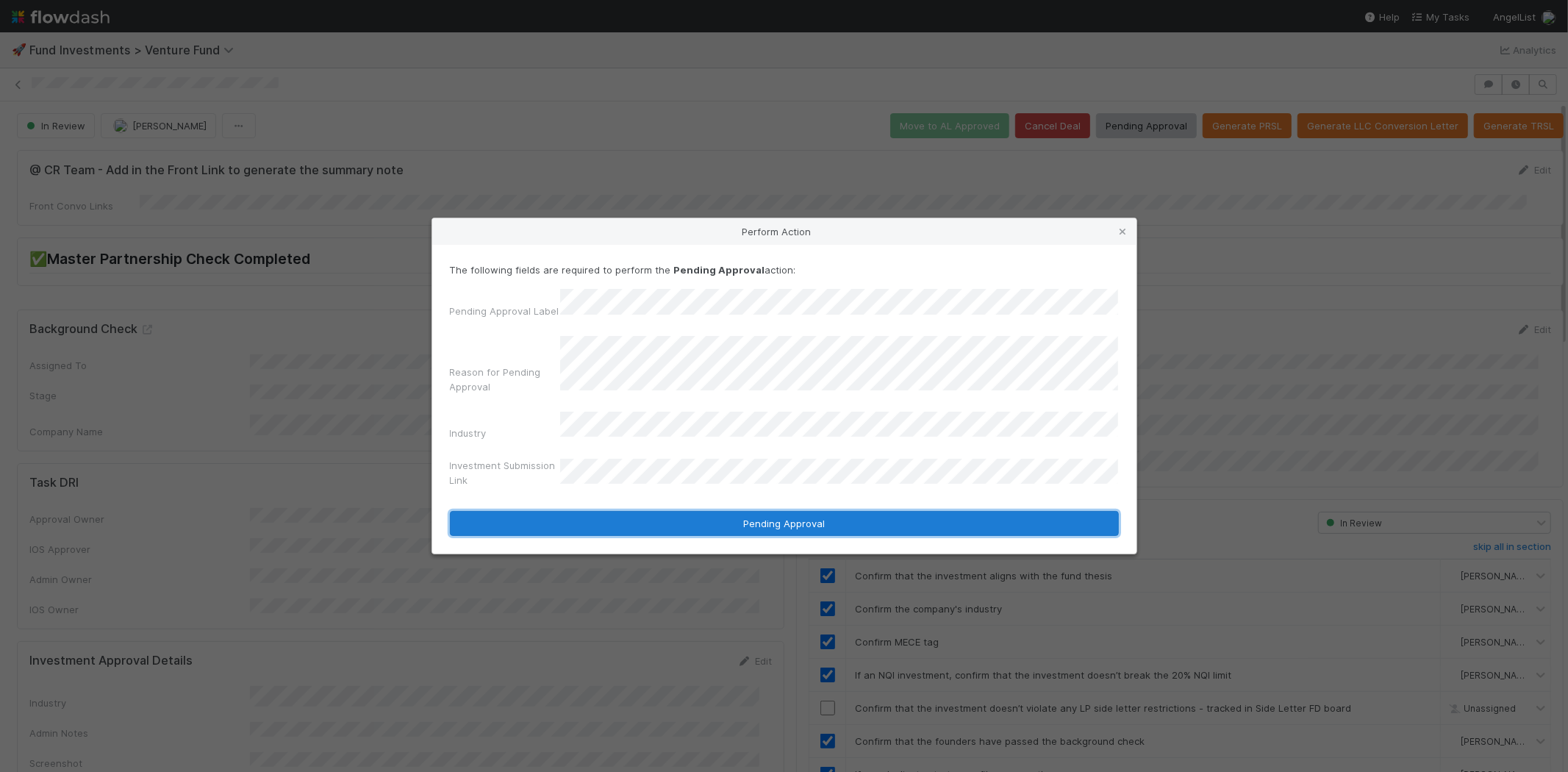
click at [781, 519] on button "Pending Approval" at bounding box center [784, 523] width 669 height 25
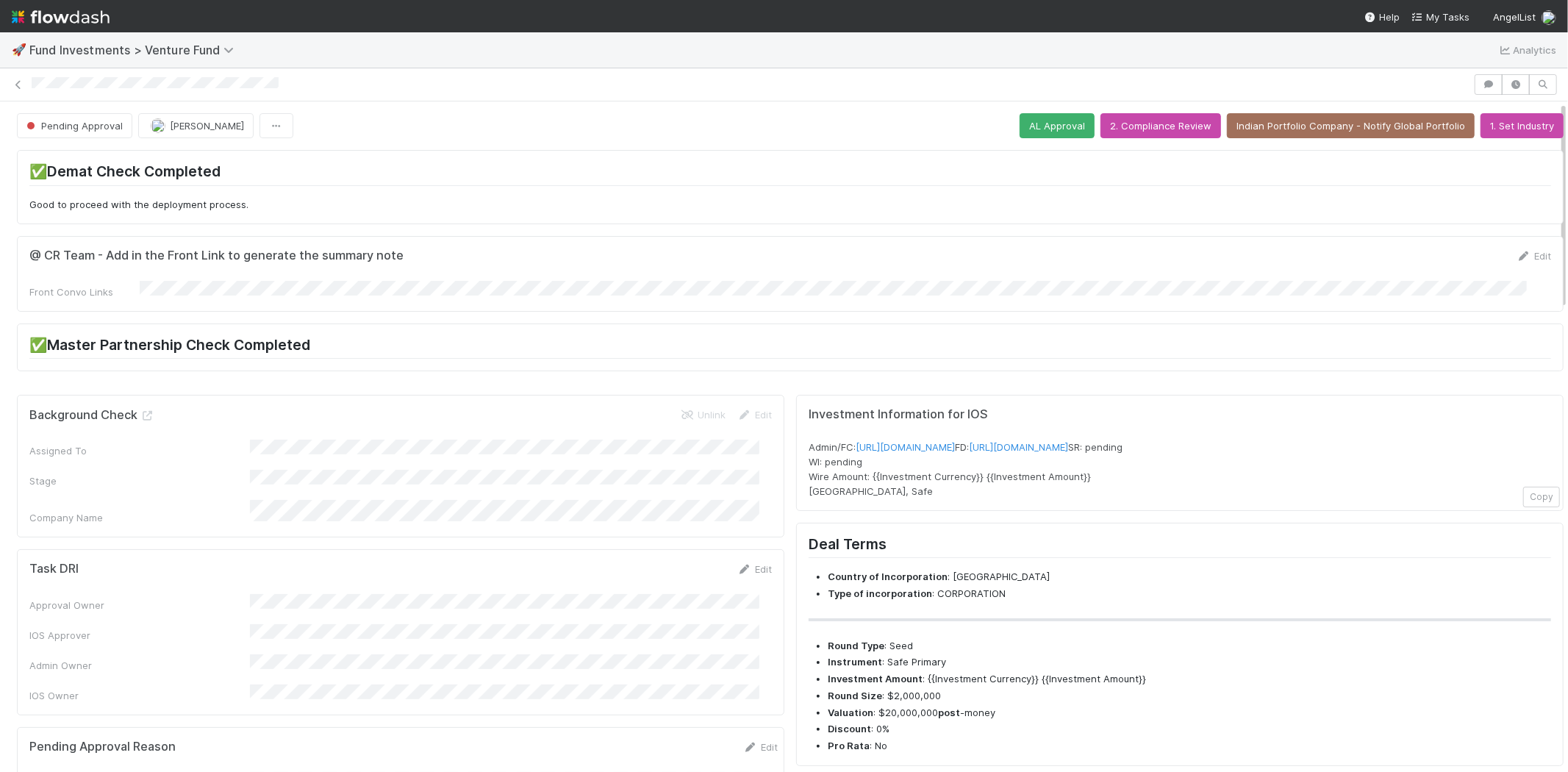
drag, startPoint x: 24, startPoint y: 87, endPoint x: 1267, endPoint y: 169, distance: 1245.7
click at [307, 89] on div at bounding box center [750, 85] width 1437 height 15
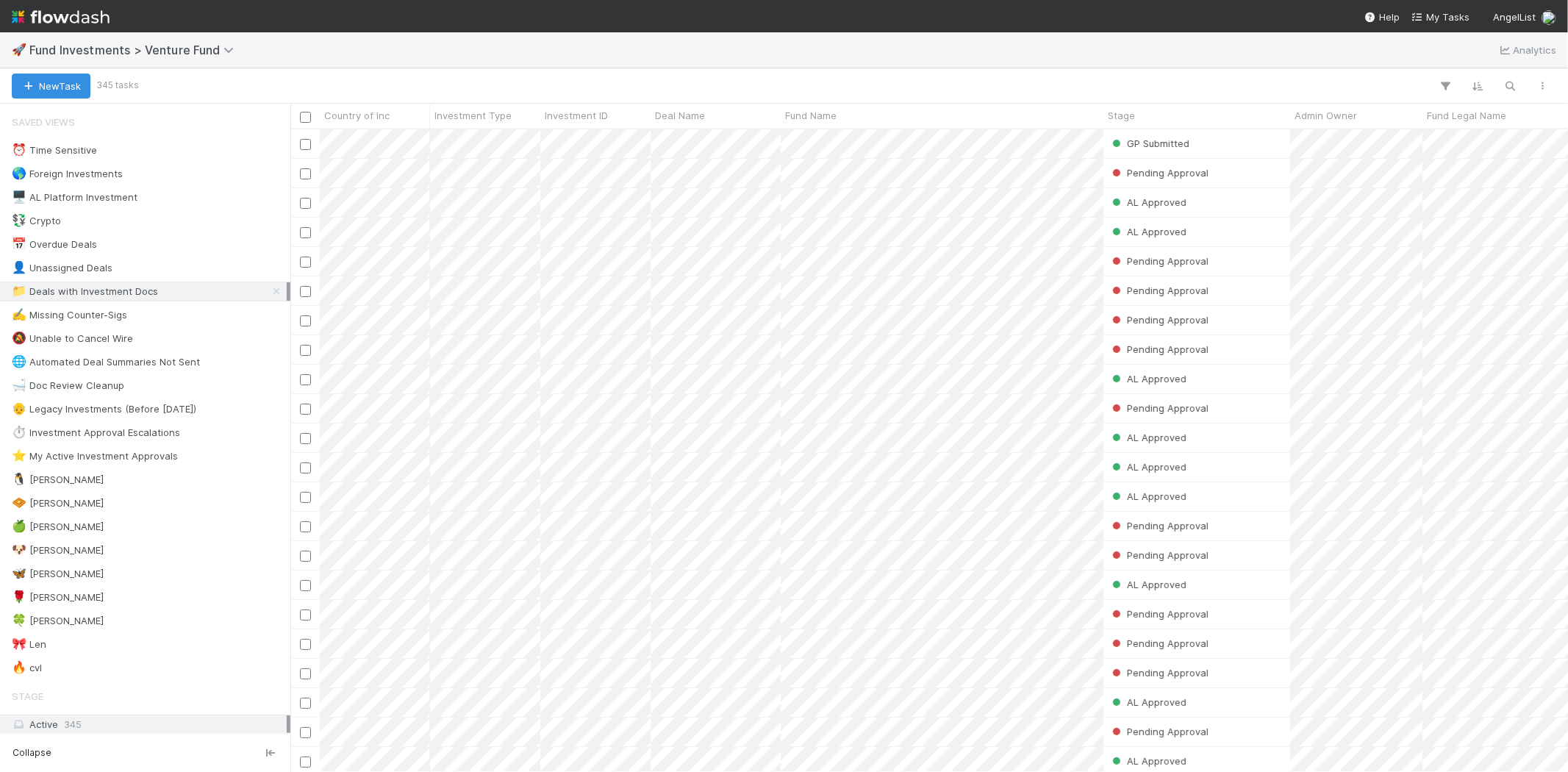
scroll to position [630, 1265]
click at [68, 623] on div "🍀 [PERSON_NAME] 0" at bounding box center [149, 621] width 275 height 18
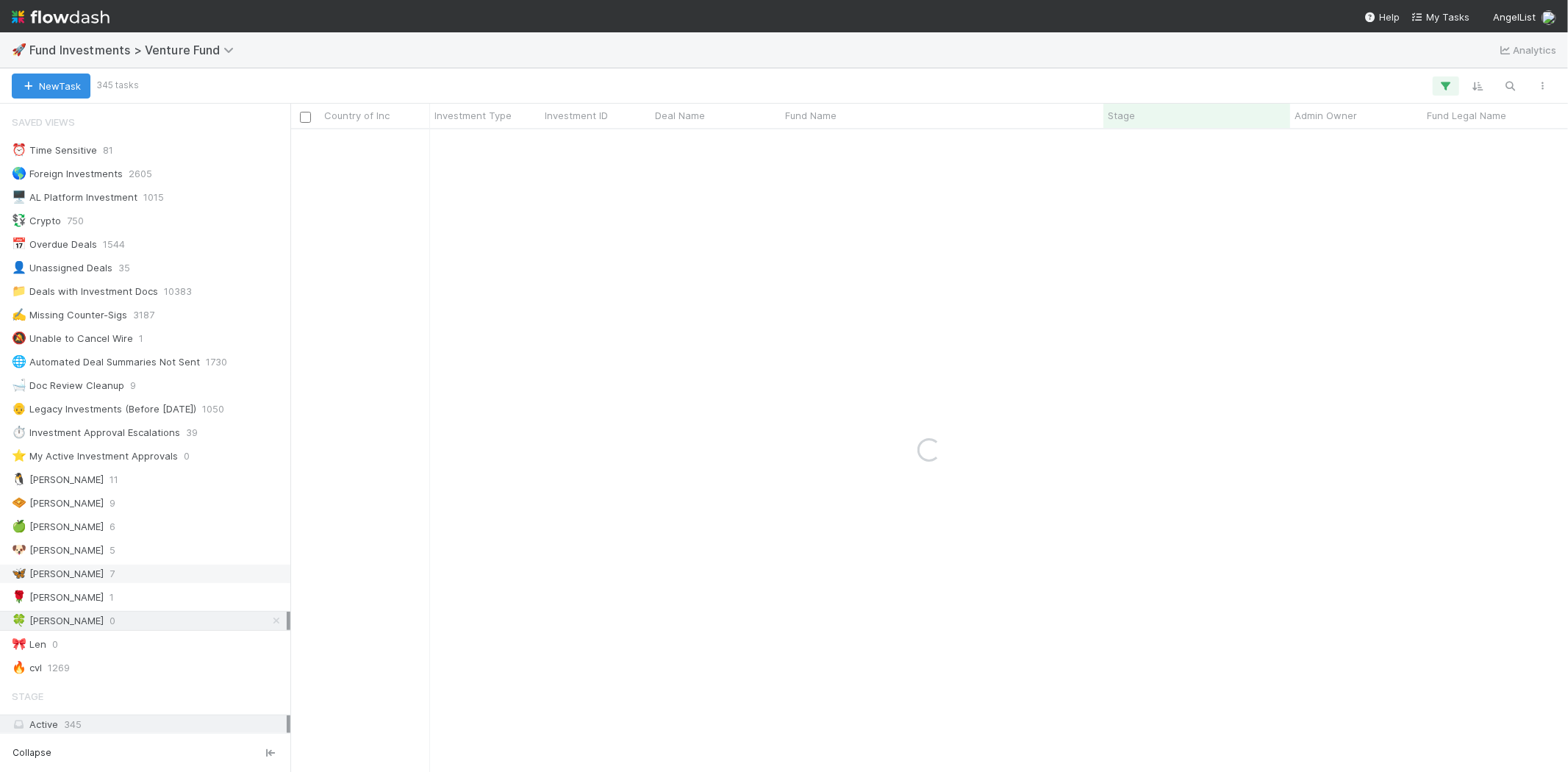
click at [81, 576] on div "🦋 Kennedy 7" at bounding box center [149, 574] width 275 height 18
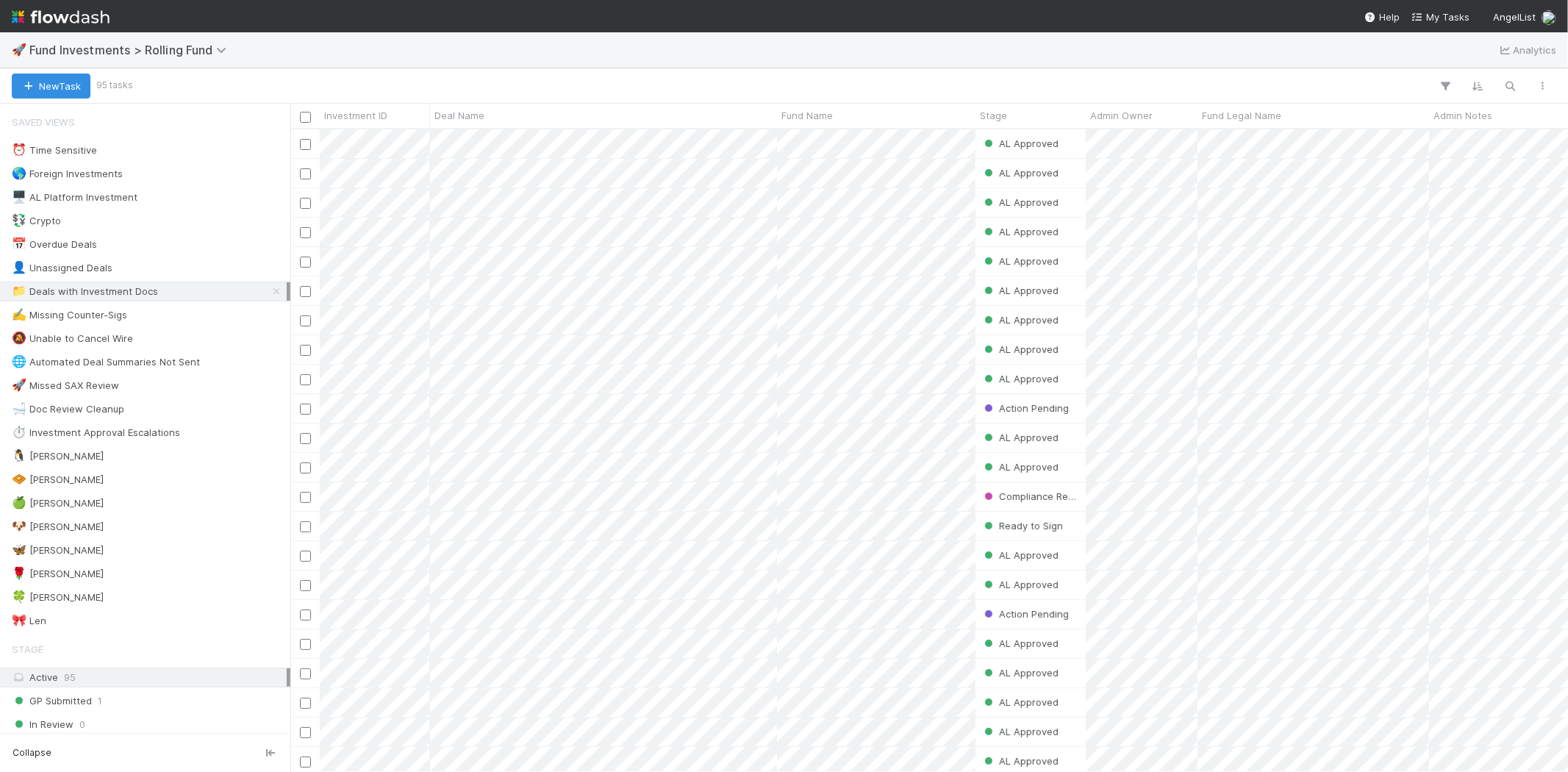
scroll to position [630, 1265]
click at [99, 602] on div "🍀 [PERSON_NAME]" at bounding box center [149, 597] width 275 height 18
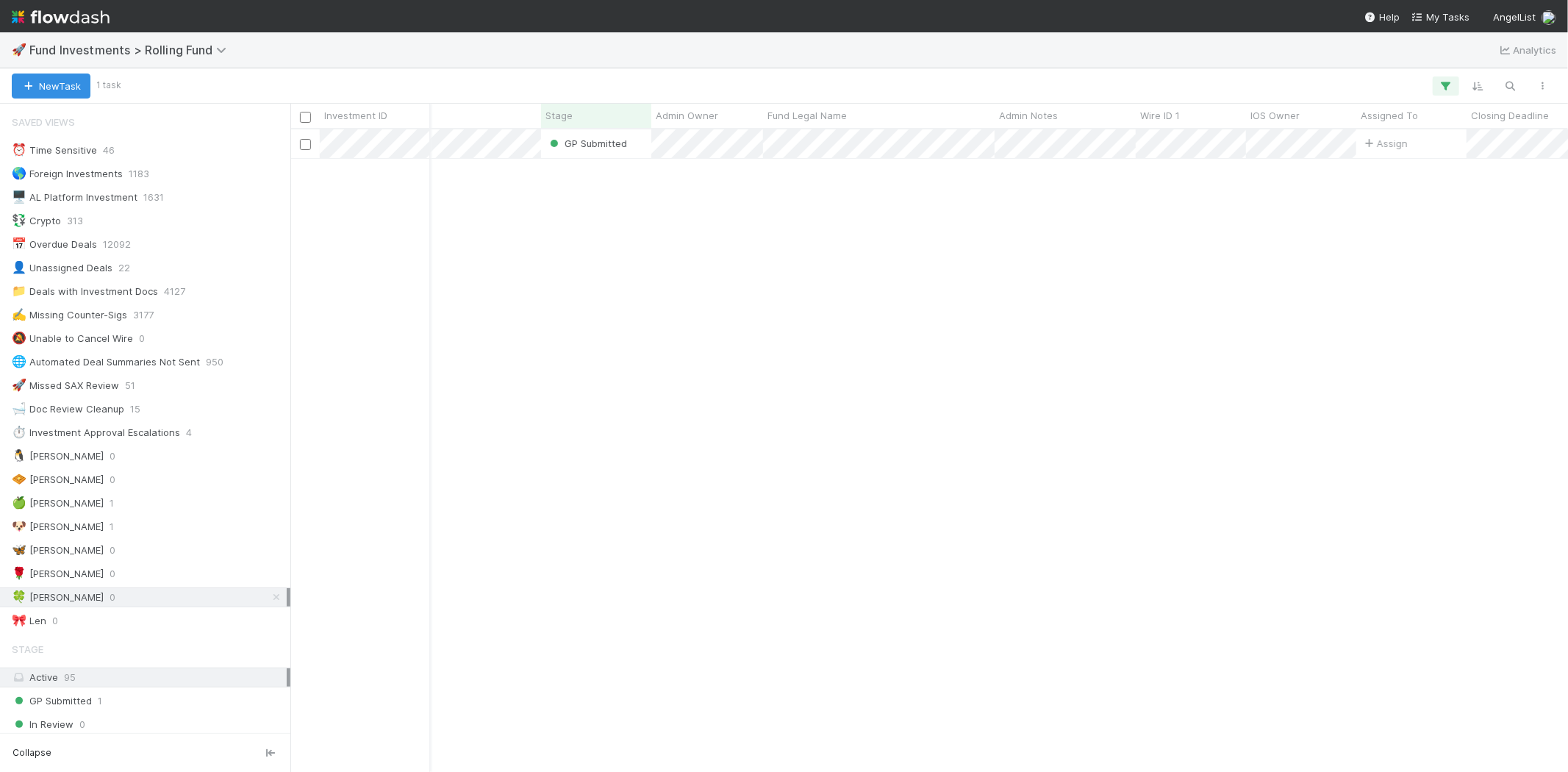
scroll to position [0, 693]
